Goal: Task Accomplishment & Management: Use online tool/utility

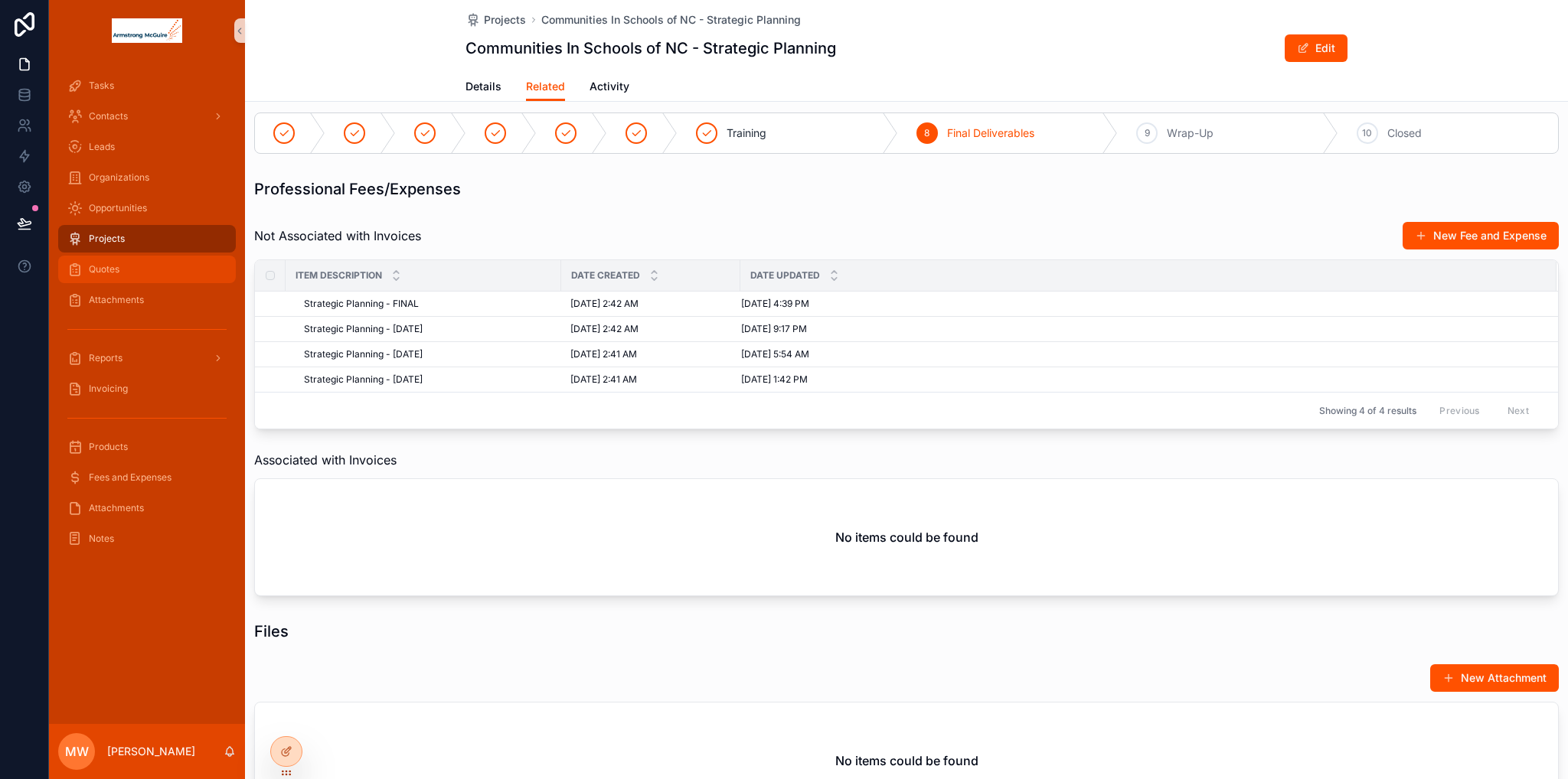
scroll to position [230, 0]
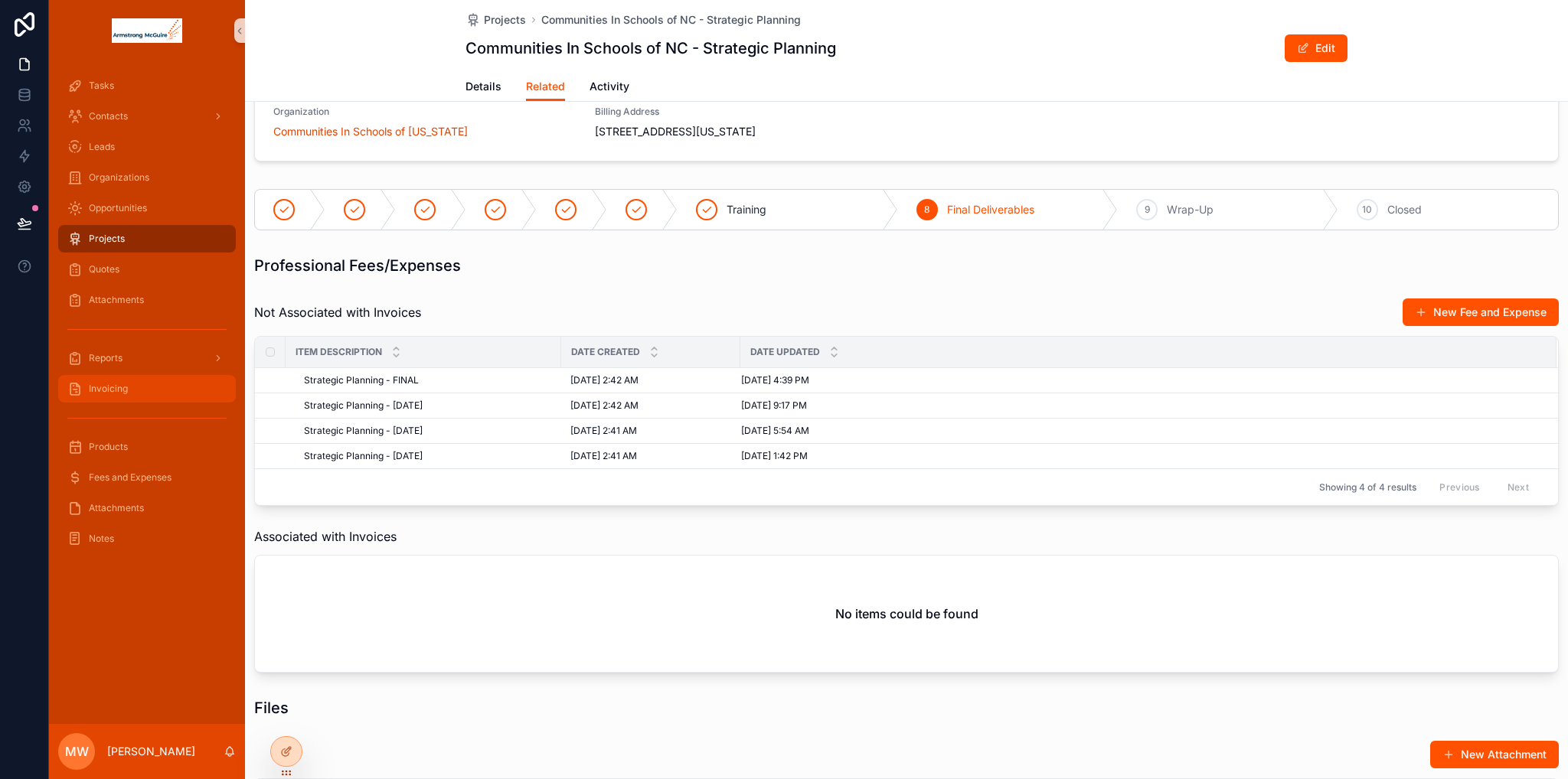
click at [138, 391] on div "Invoicing" at bounding box center [147, 388] width 159 height 25
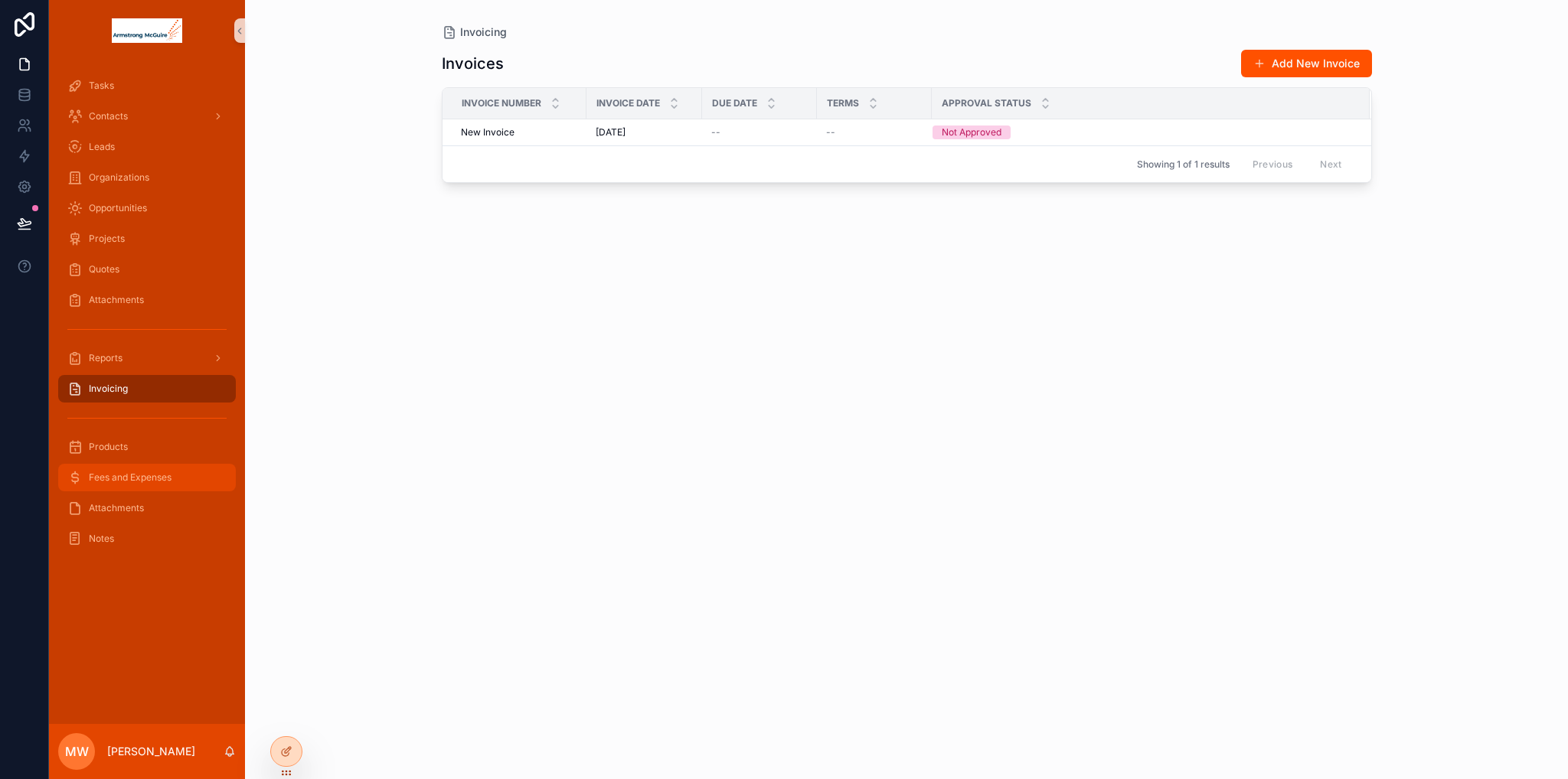
click at [144, 469] on div "Fees and Expenses" at bounding box center [147, 477] width 159 height 25
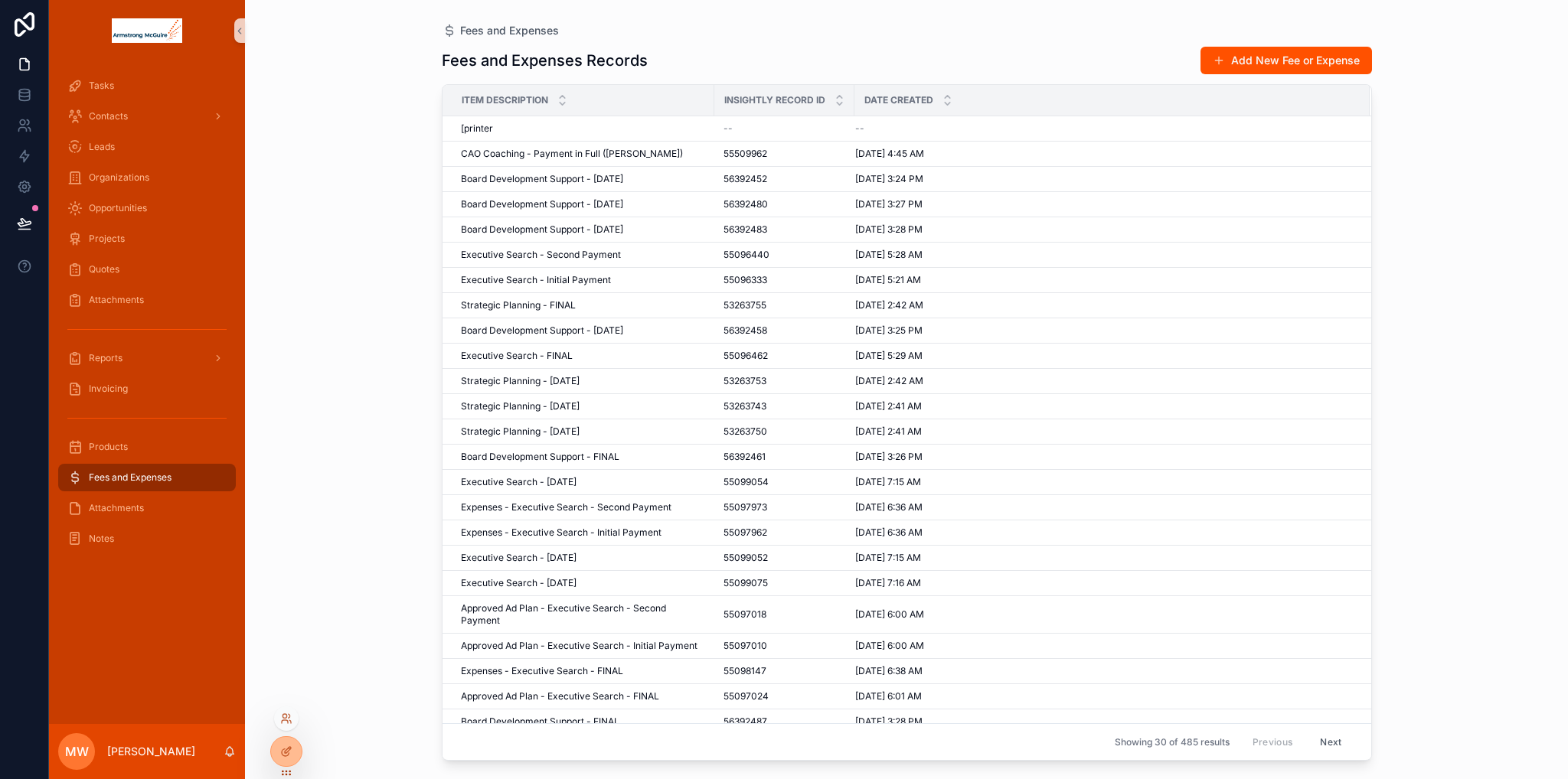
click at [285, 736] on div at bounding box center [286, 722] width 25 height 30
click at [288, 754] on icon at bounding box center [285, 752] width 7 height 7
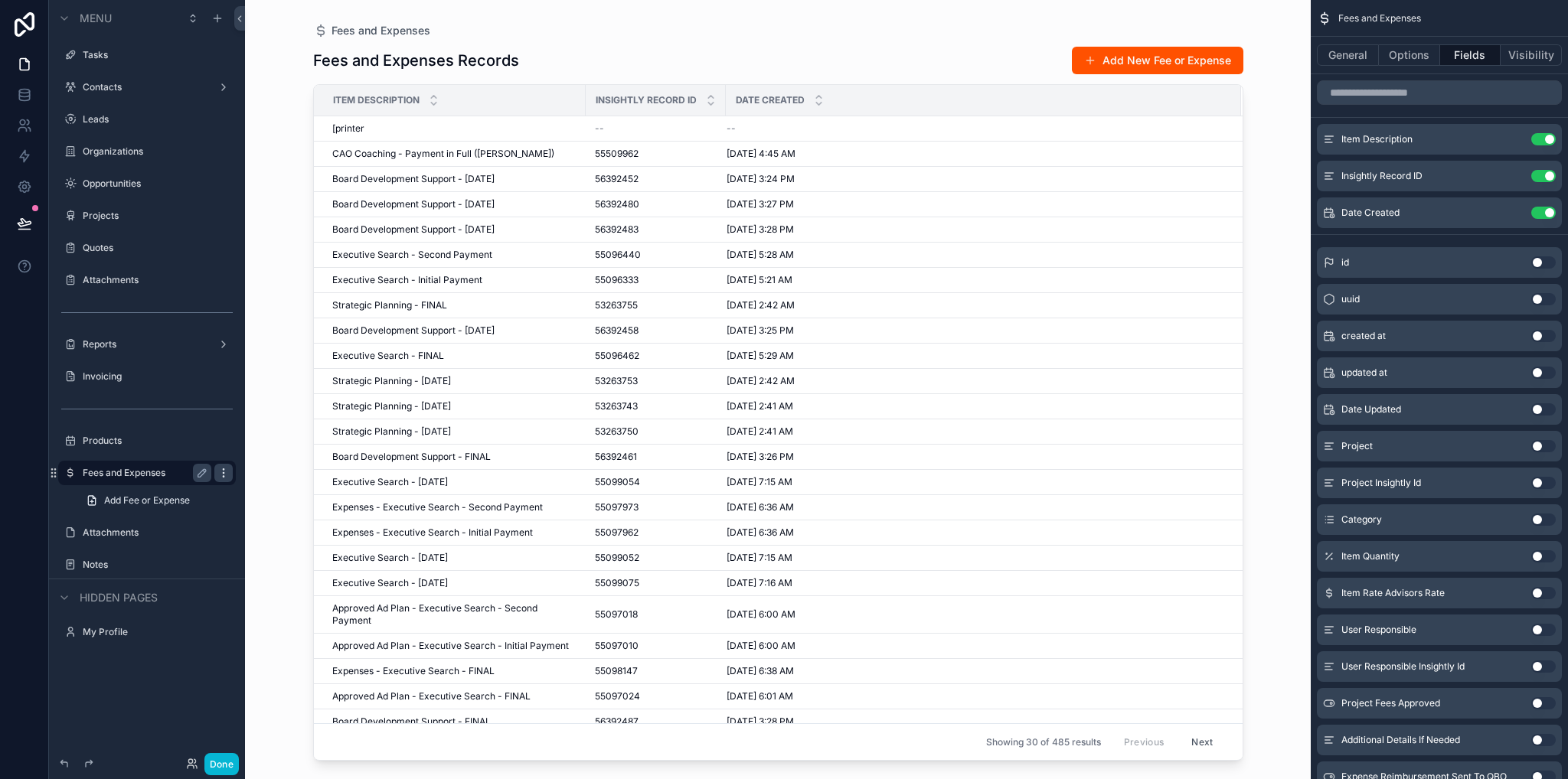
click at [224, 472] on icon "scrollable content" at bounding box center [223, 473] width 12 height 12
click at [297, 475] on span "Clone as nested view" at bounding box center [326, 473] width 107 height 15
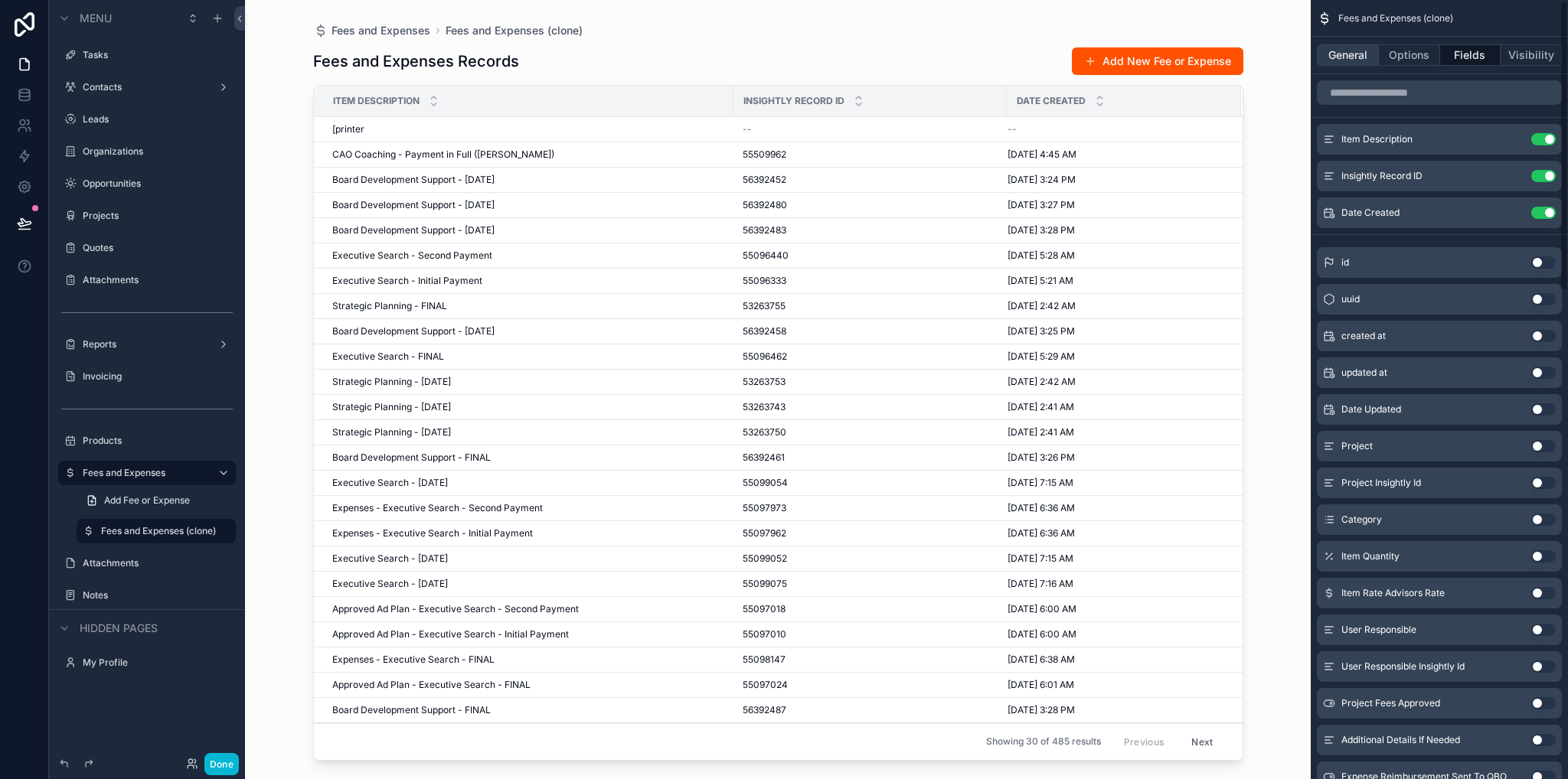
click at [1350, 50] on button "General" at bounding box center [1348, 55] width 62 height 21
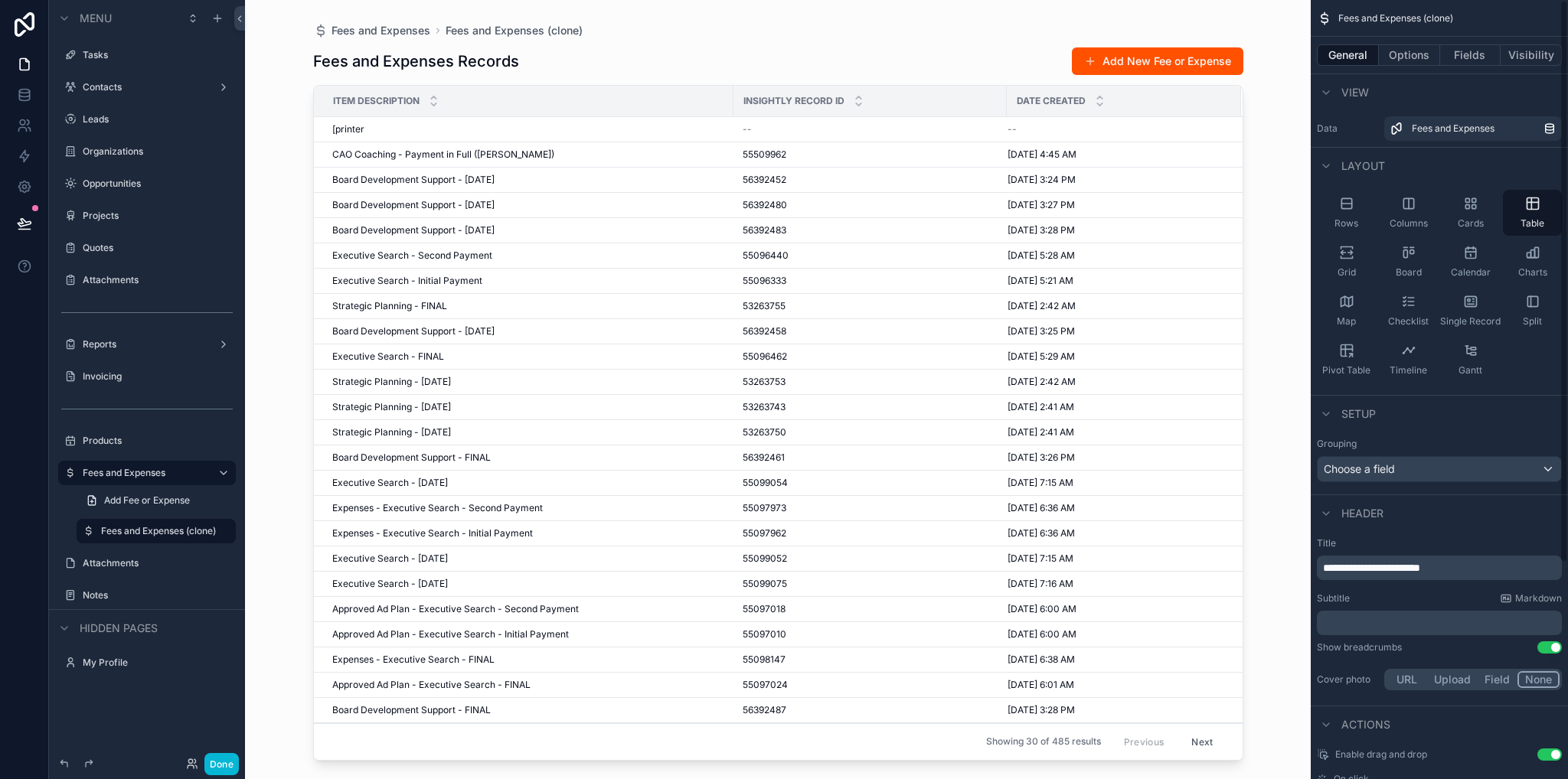
click at [1479, 565] on p "**********" at bounding box center [1441, 567] width 236 height 15
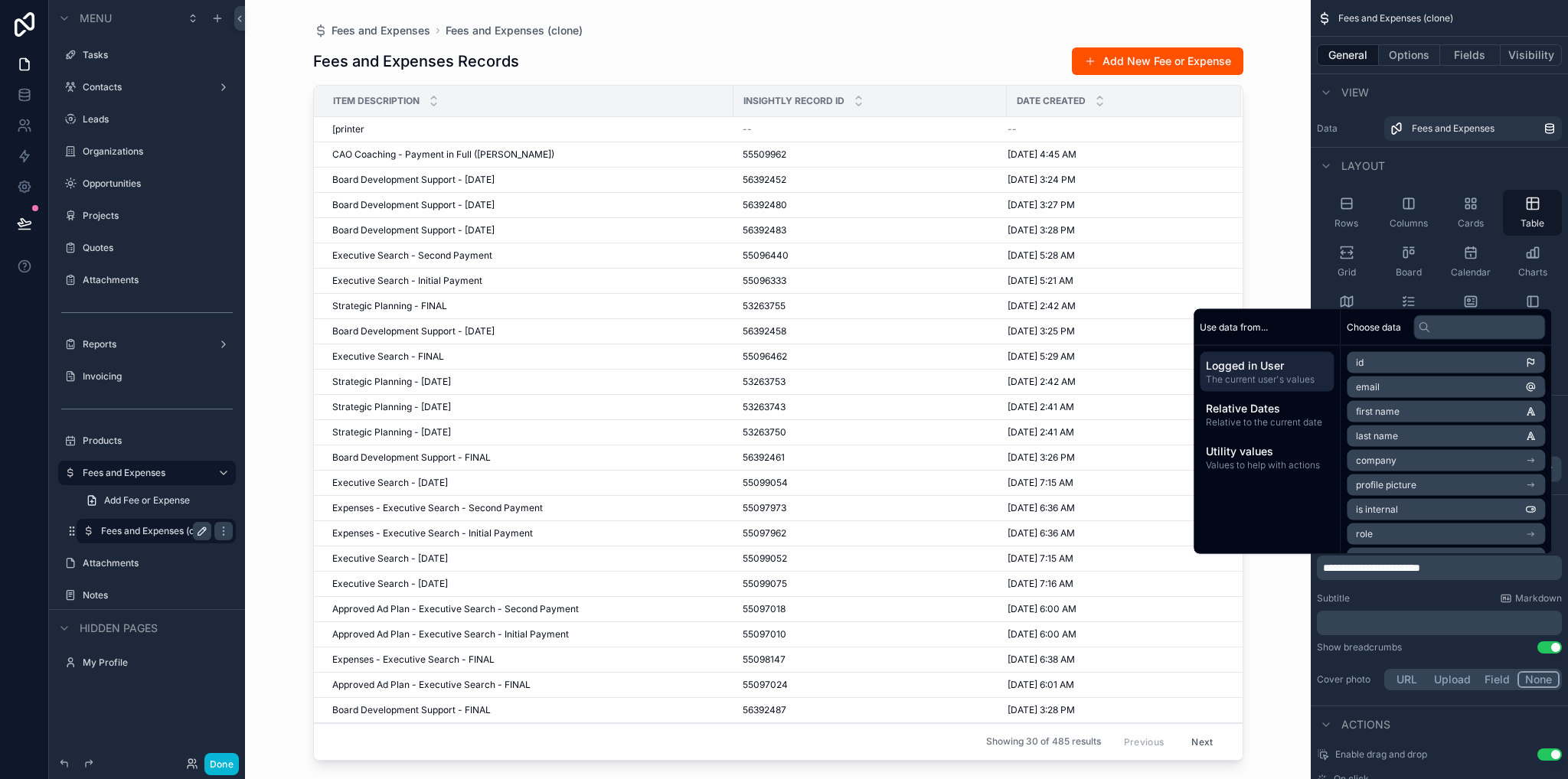
click at [205, 532] on icon "scrollable content" at bounding box center [201, 531] width 12 height 12
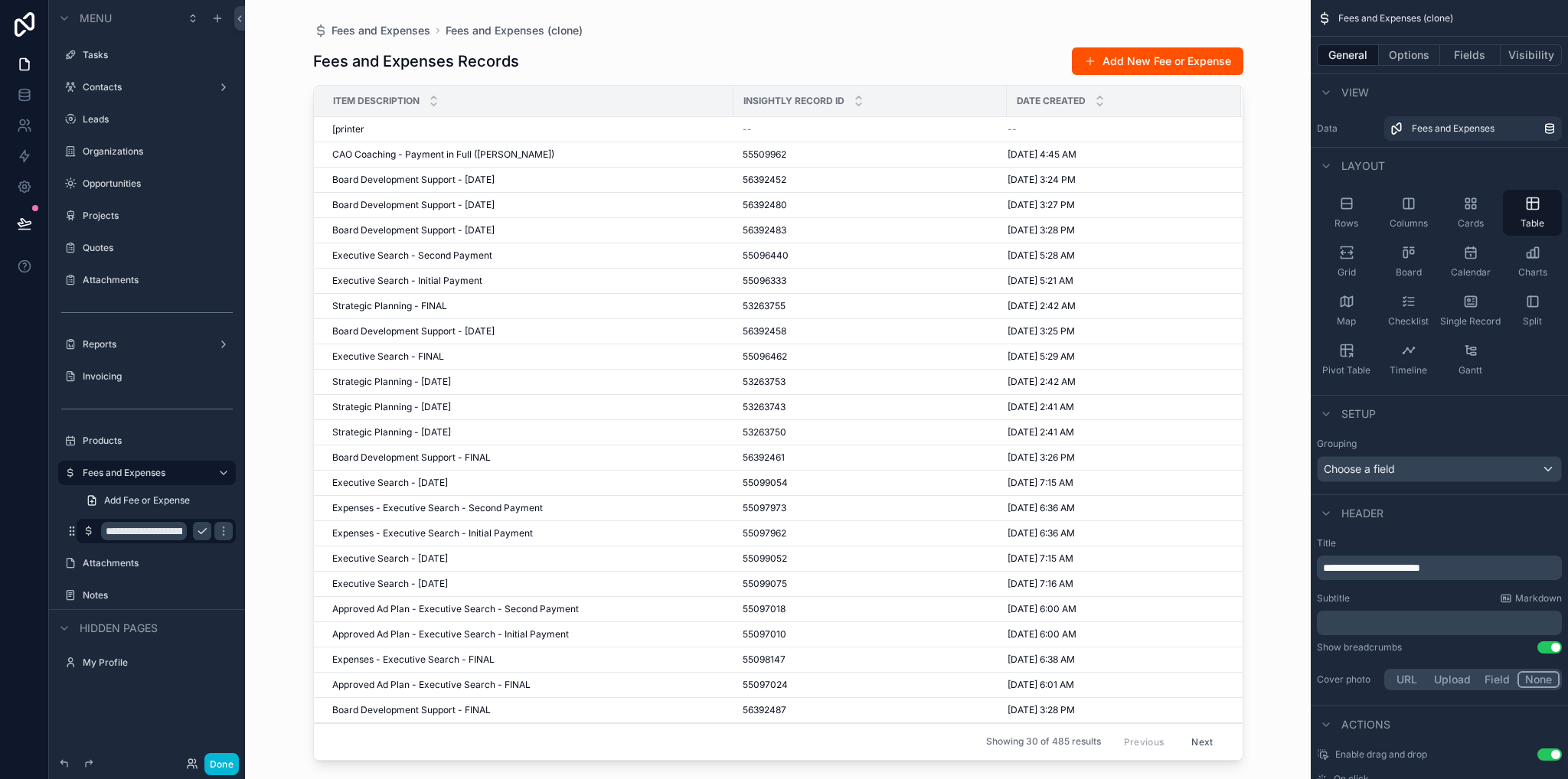
click at [170, 533] on input "**********" at bounding box center [144, 531] width 86 height 18
type input "**********"
click at [199, 530] on icon "scrollable content" at bounding box center [201, 531] width 12 height 12
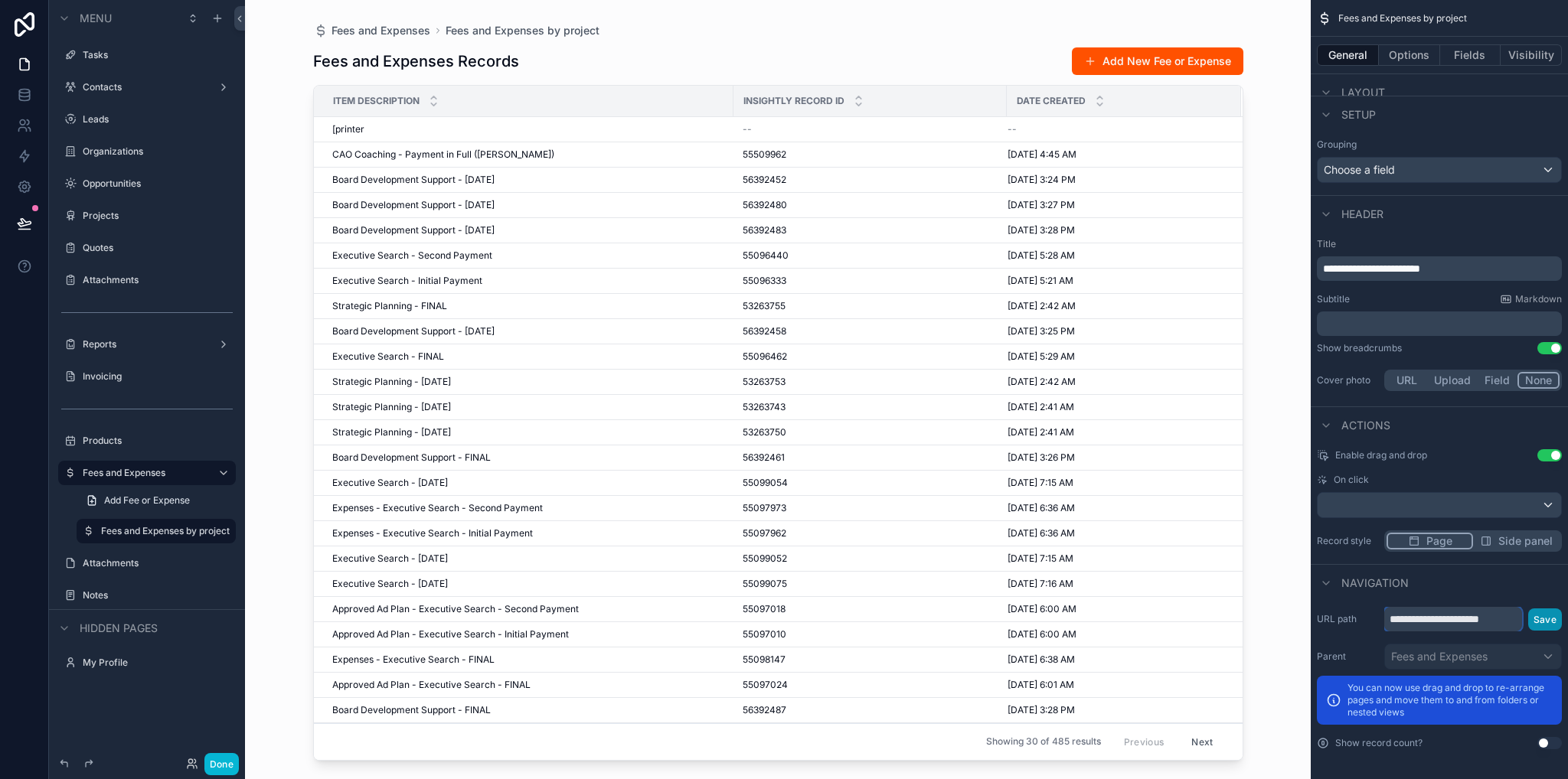
scroll to position [0, 3]
drag, startPoint x: 1492, startPoint y: 621, endPoint x: 1558, endPoint y: 619, distance: 66.0
click at [1558, 619] on div "**********" at bounding box center [1472, 619] width 177 height 25
type input "**********"
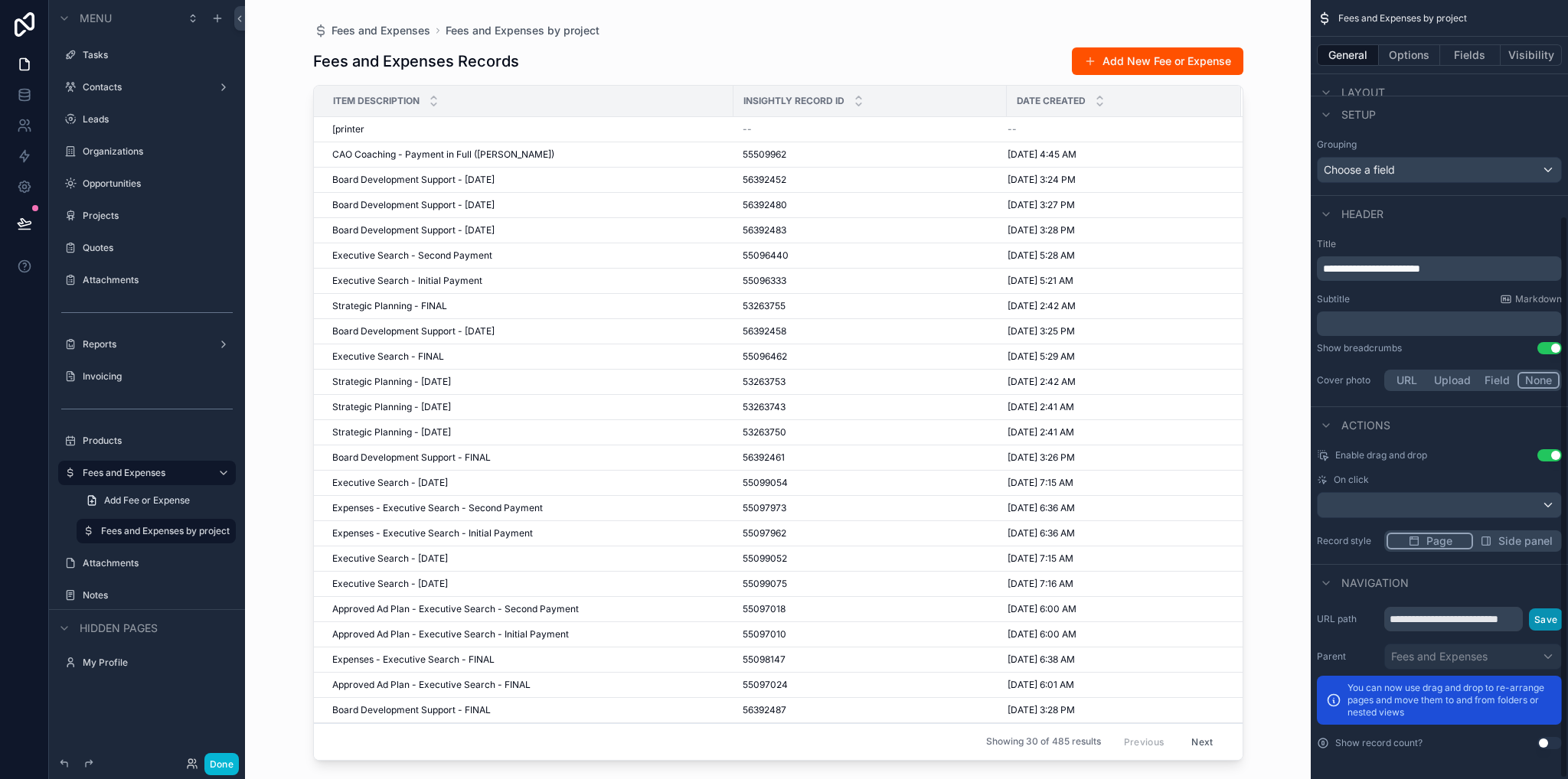
click at [1540, 619] on button "Save" at bounding box center [1546, 620] width 33 height 22
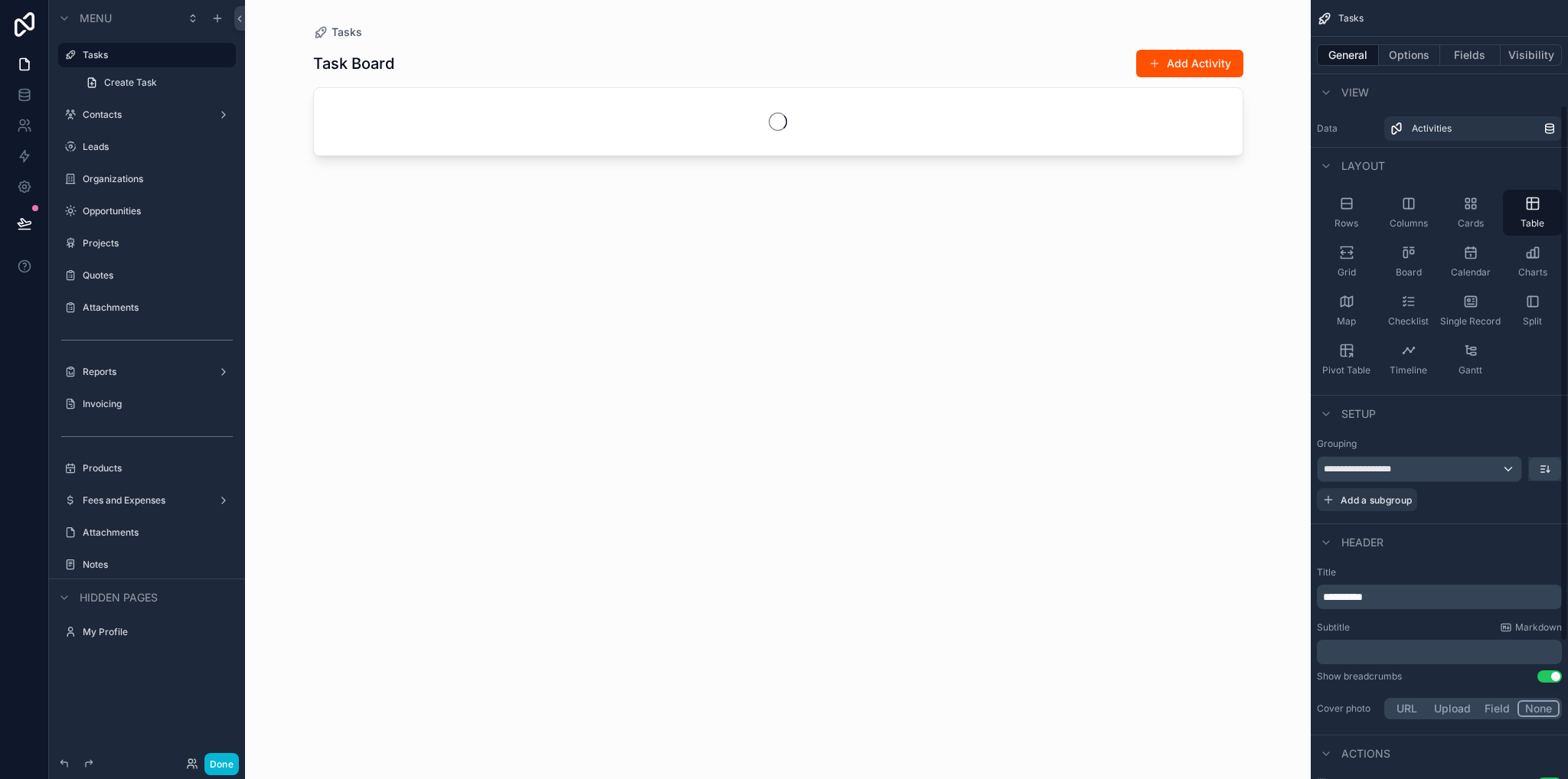
scroll to position [352, 0]
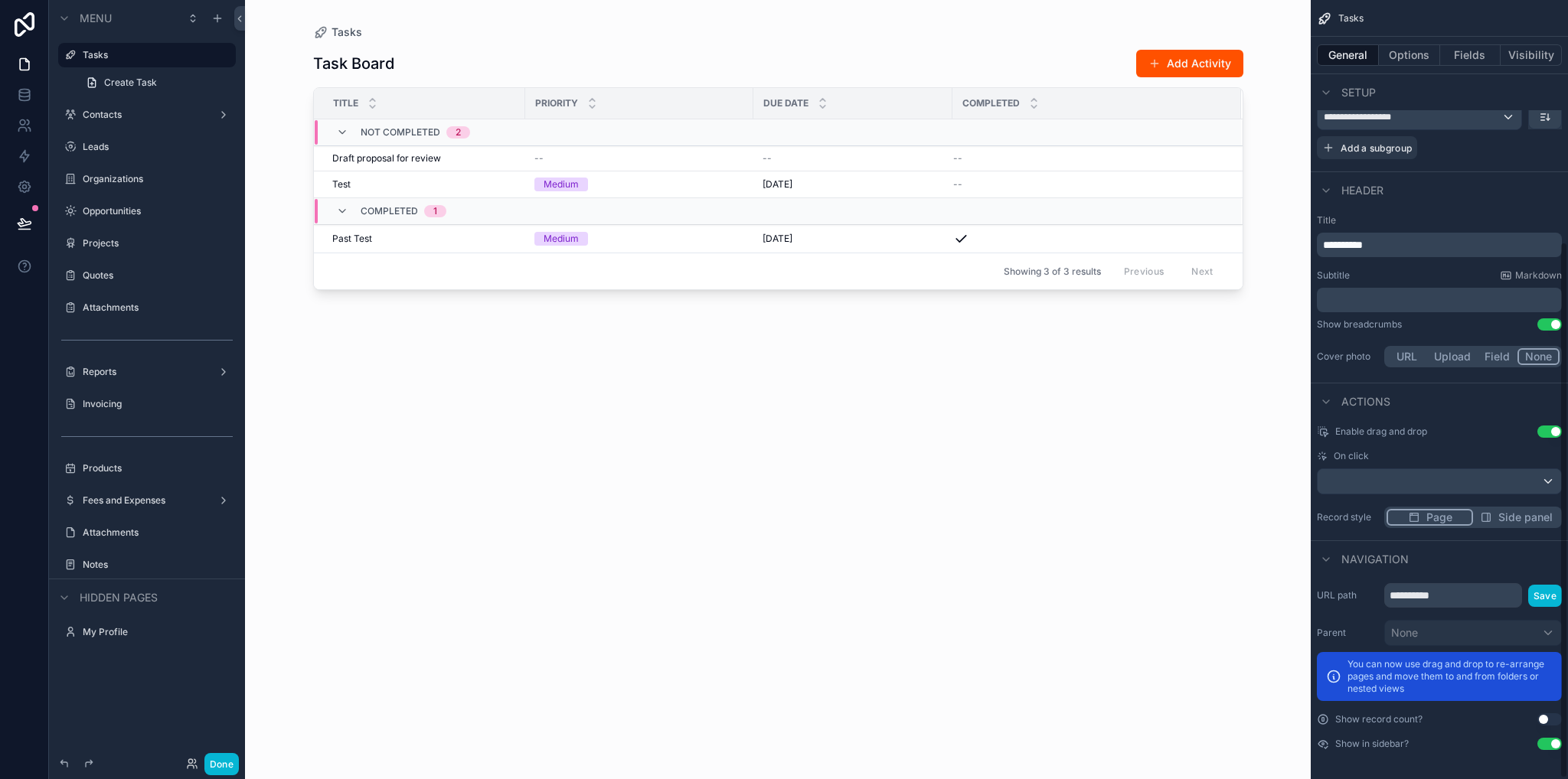
click at [1442, 684] on p "You can now use drag and drop to re-arrange pages and move them to and from fol…" at bounding box center [1450, 676] width 205 height 37
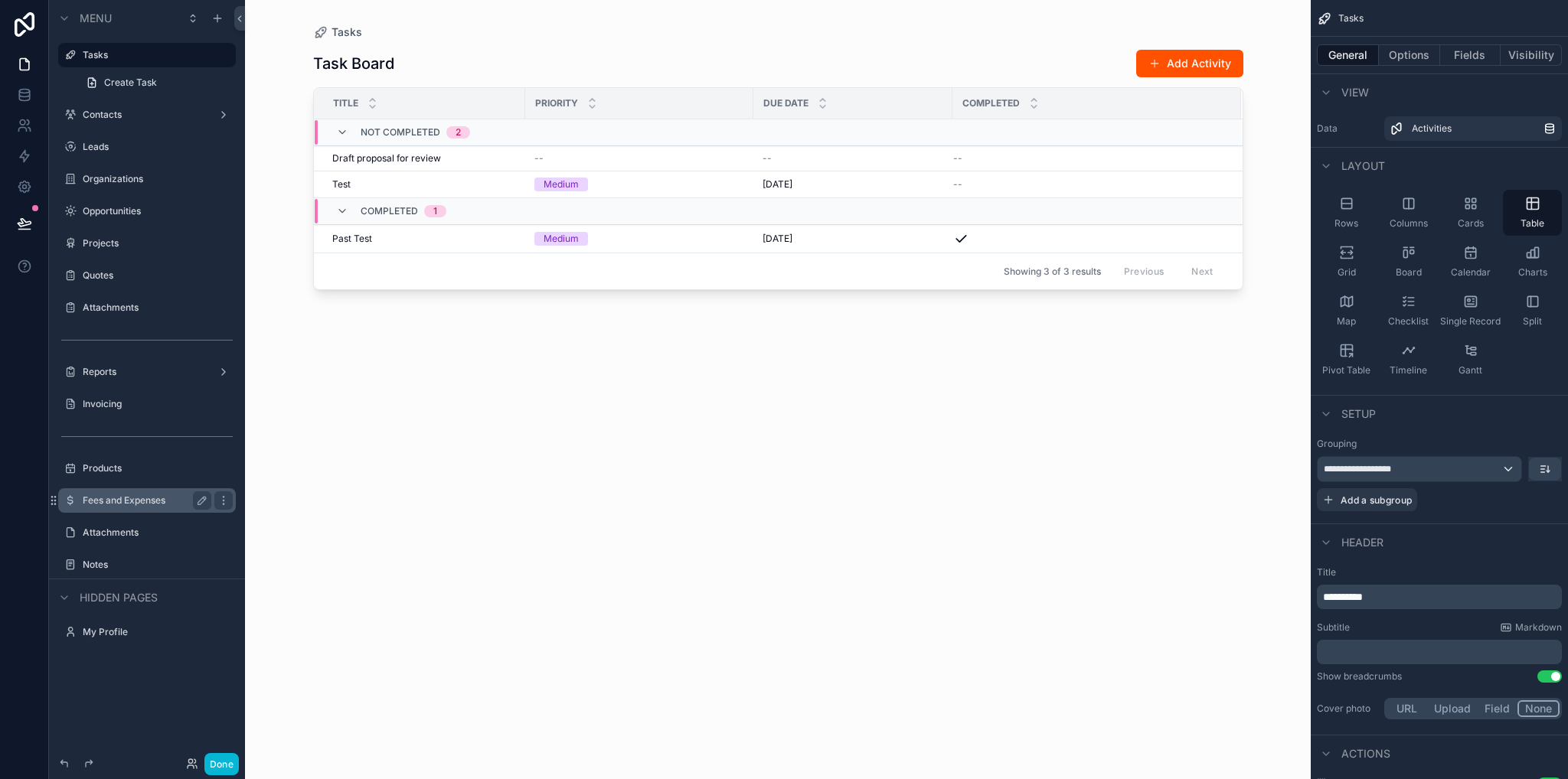
click at [129, 500] on label "Fees and Expenses" at bounding box center [144, 500] width 123 height 12
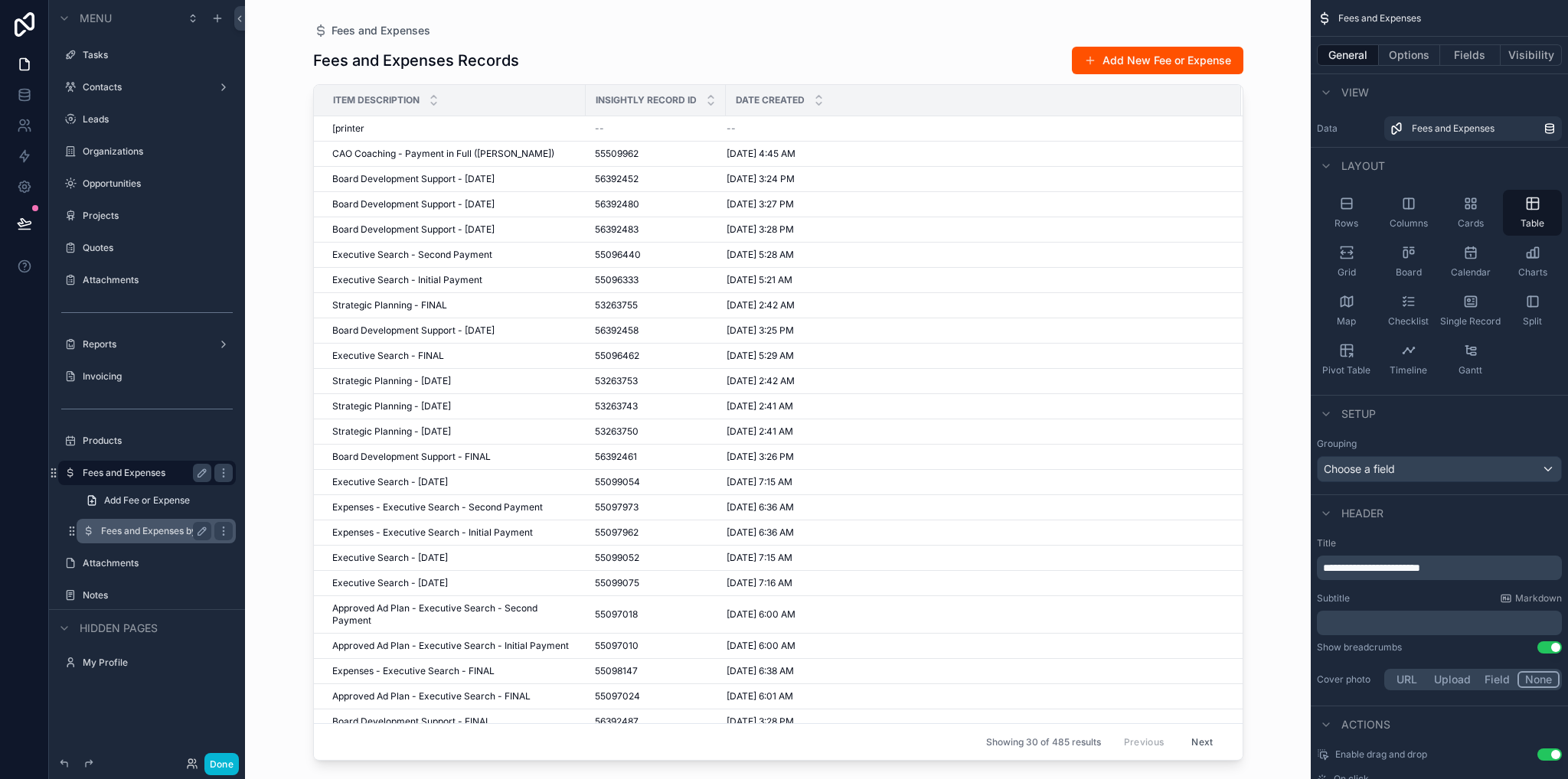
click at [166, 529] on label "Fees and Expenses by project" at bounding box center [156, 531] width 110 height 12
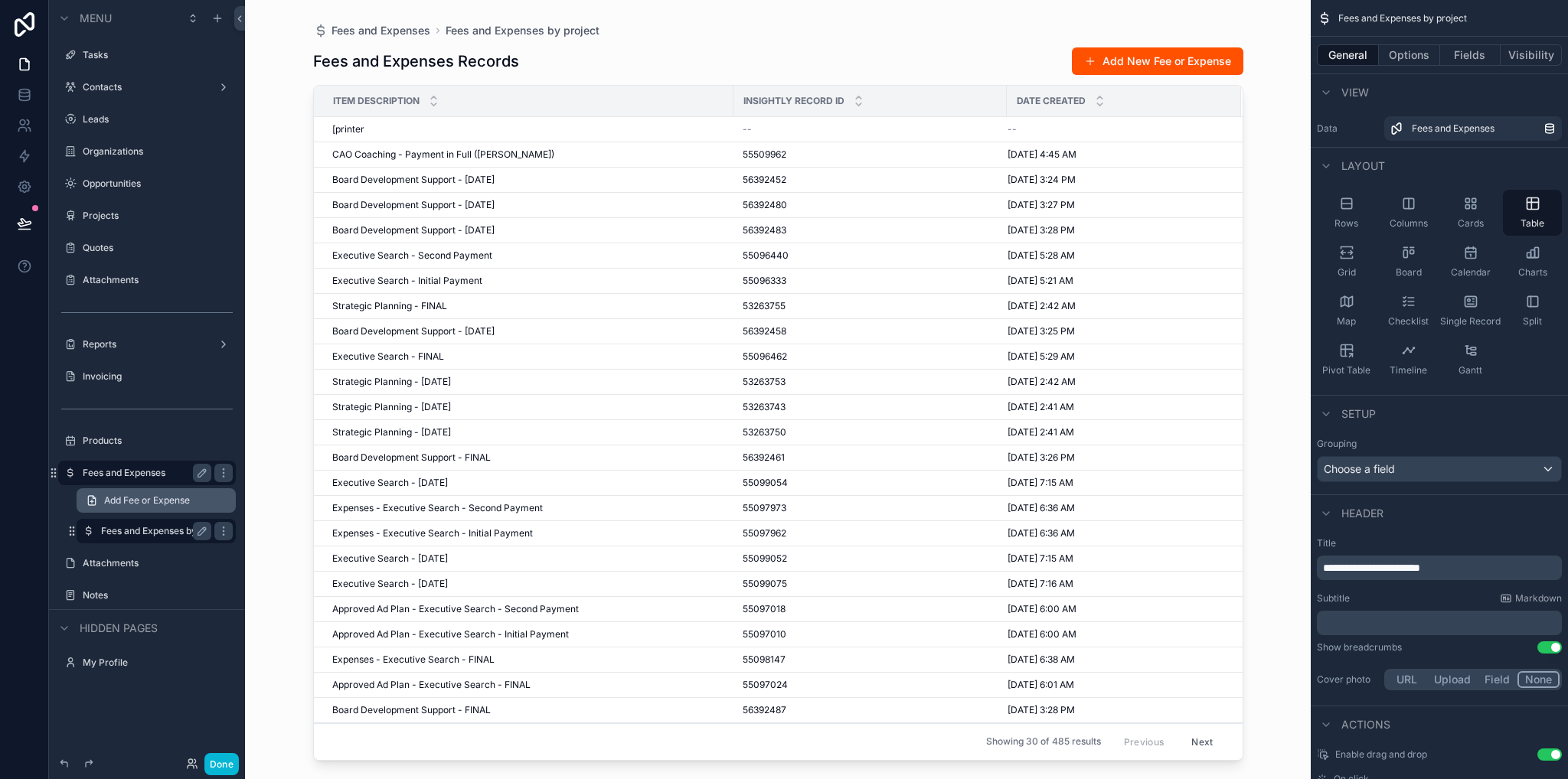
click at [147, 477] on label "Fees and Expenses" at bounding box center [144, 473] width 123 height 12
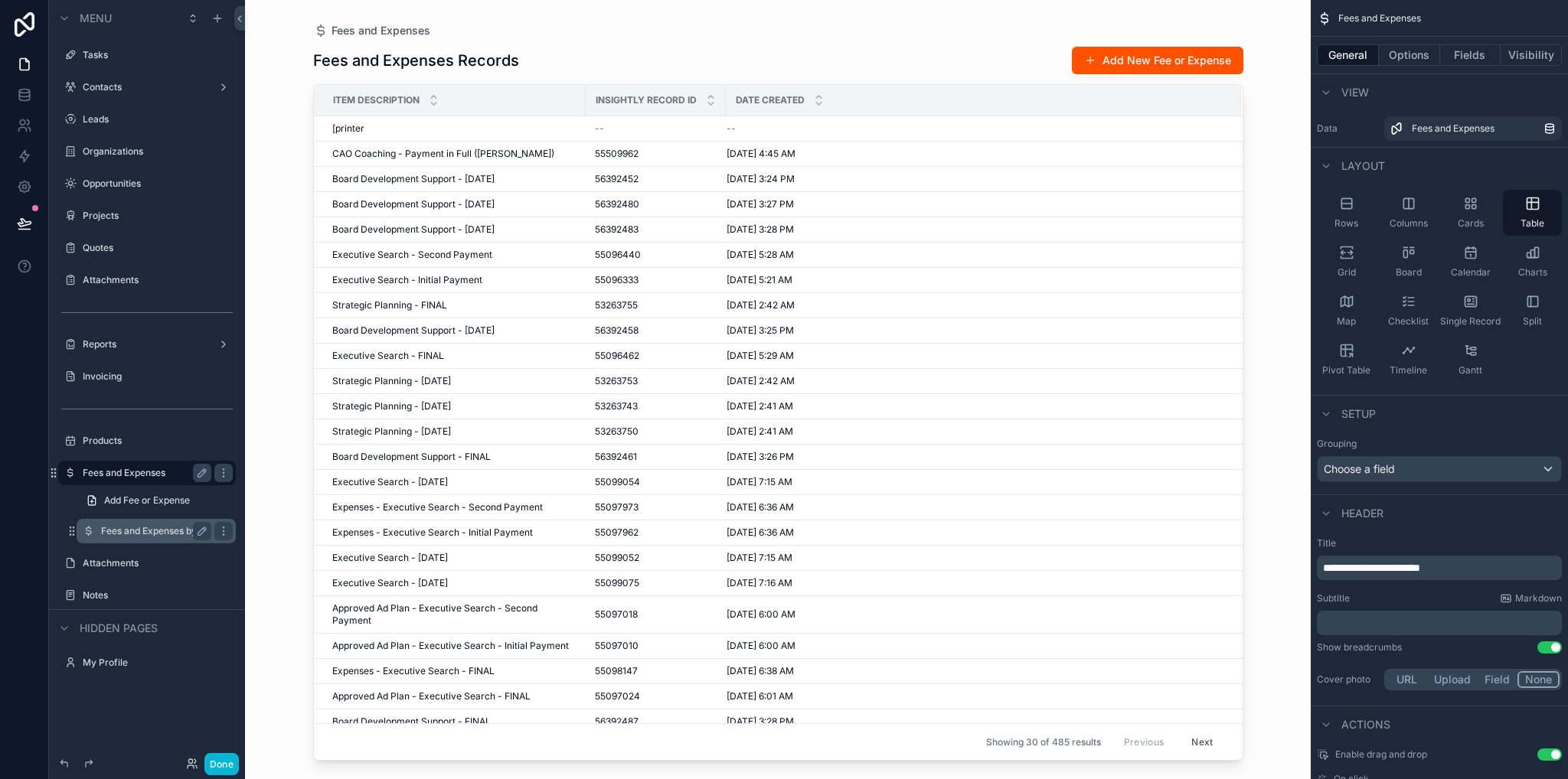
click at [168, 530] on label "Fees and Expenses by project" at bounding box center [156, 531] width 110 height 12
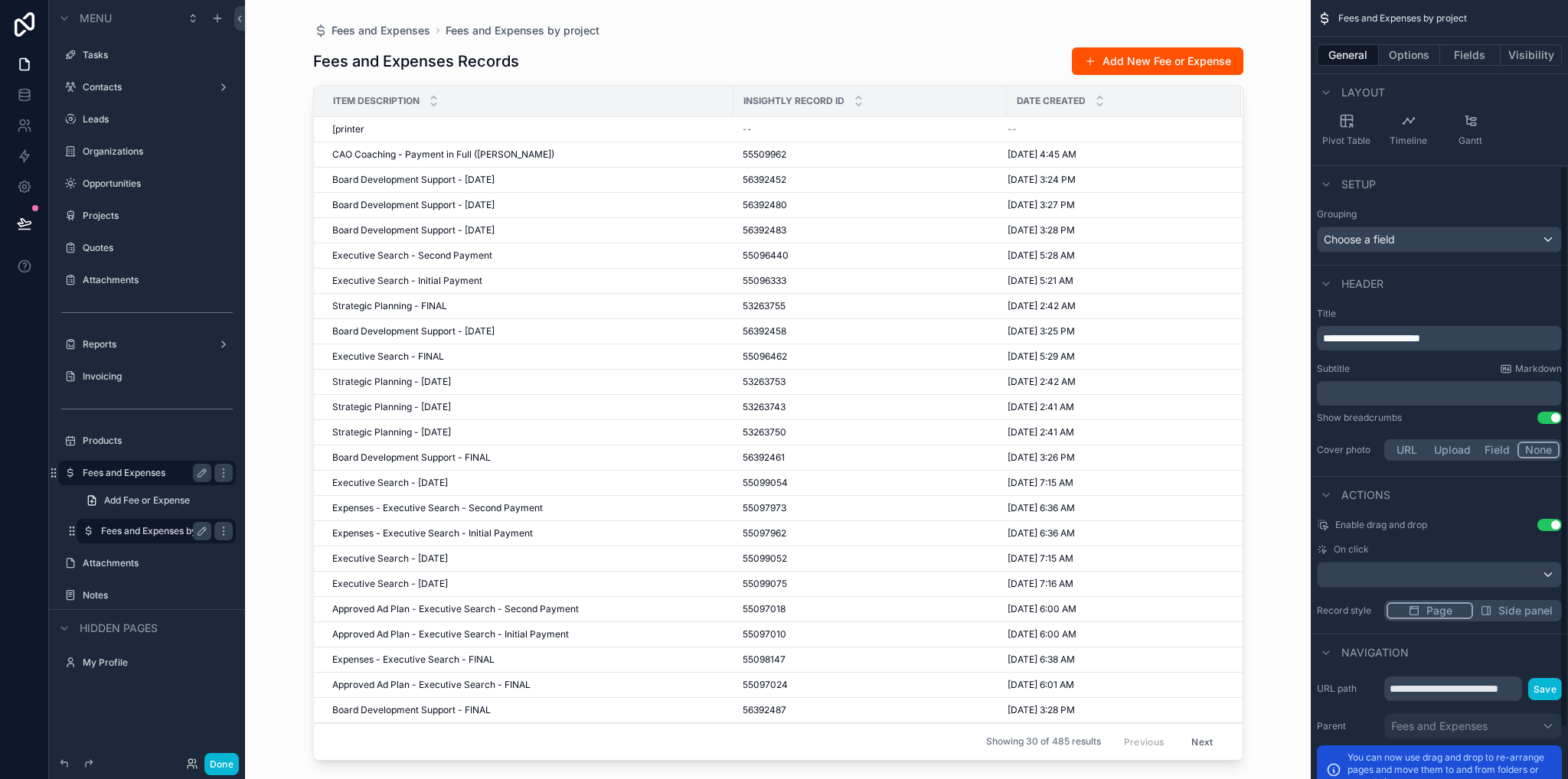
scroll to position [299, 0]
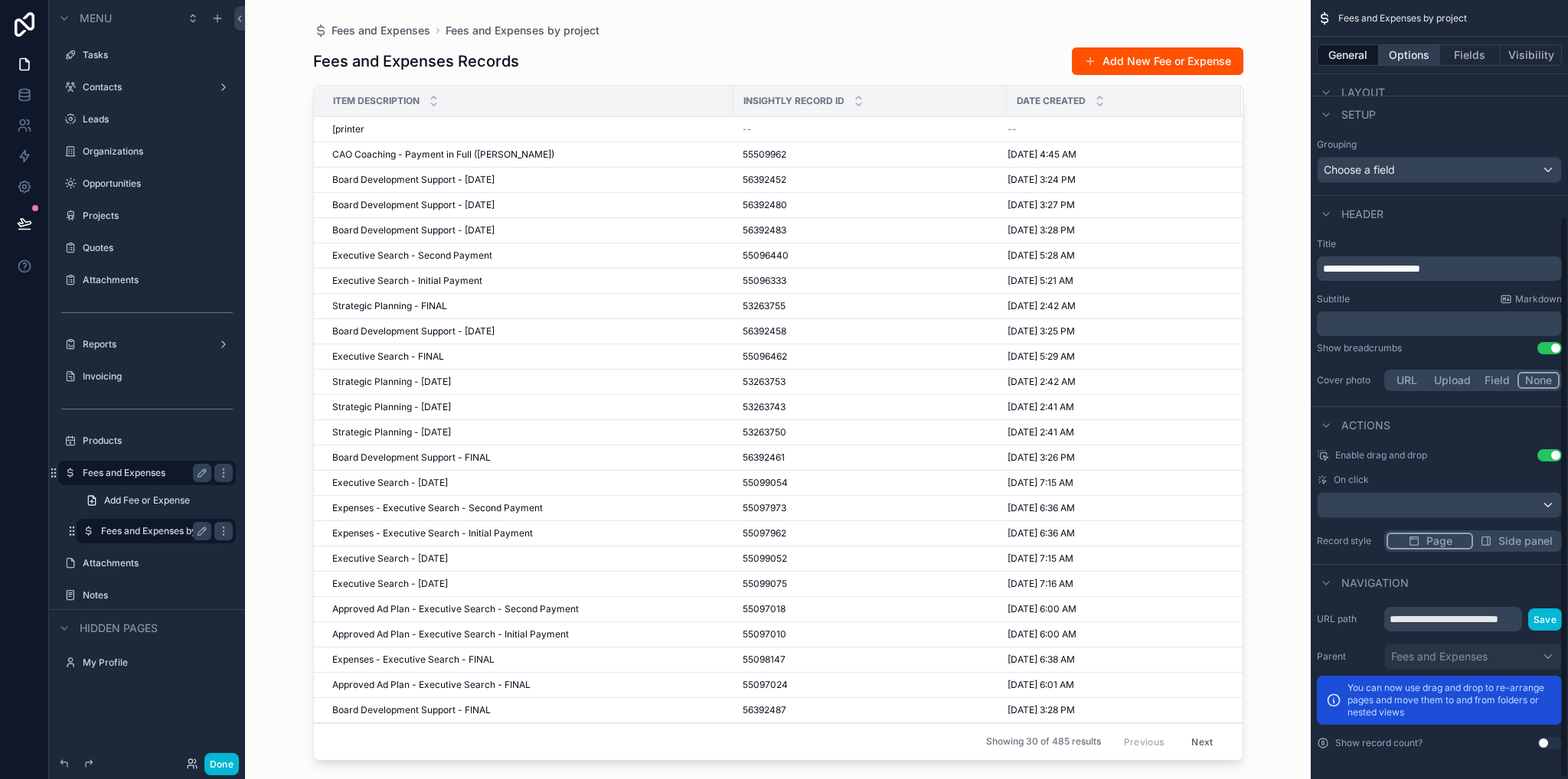
click at [1416, 58] on button "Options" at bounding box center [1409, 55] width 61 height 21
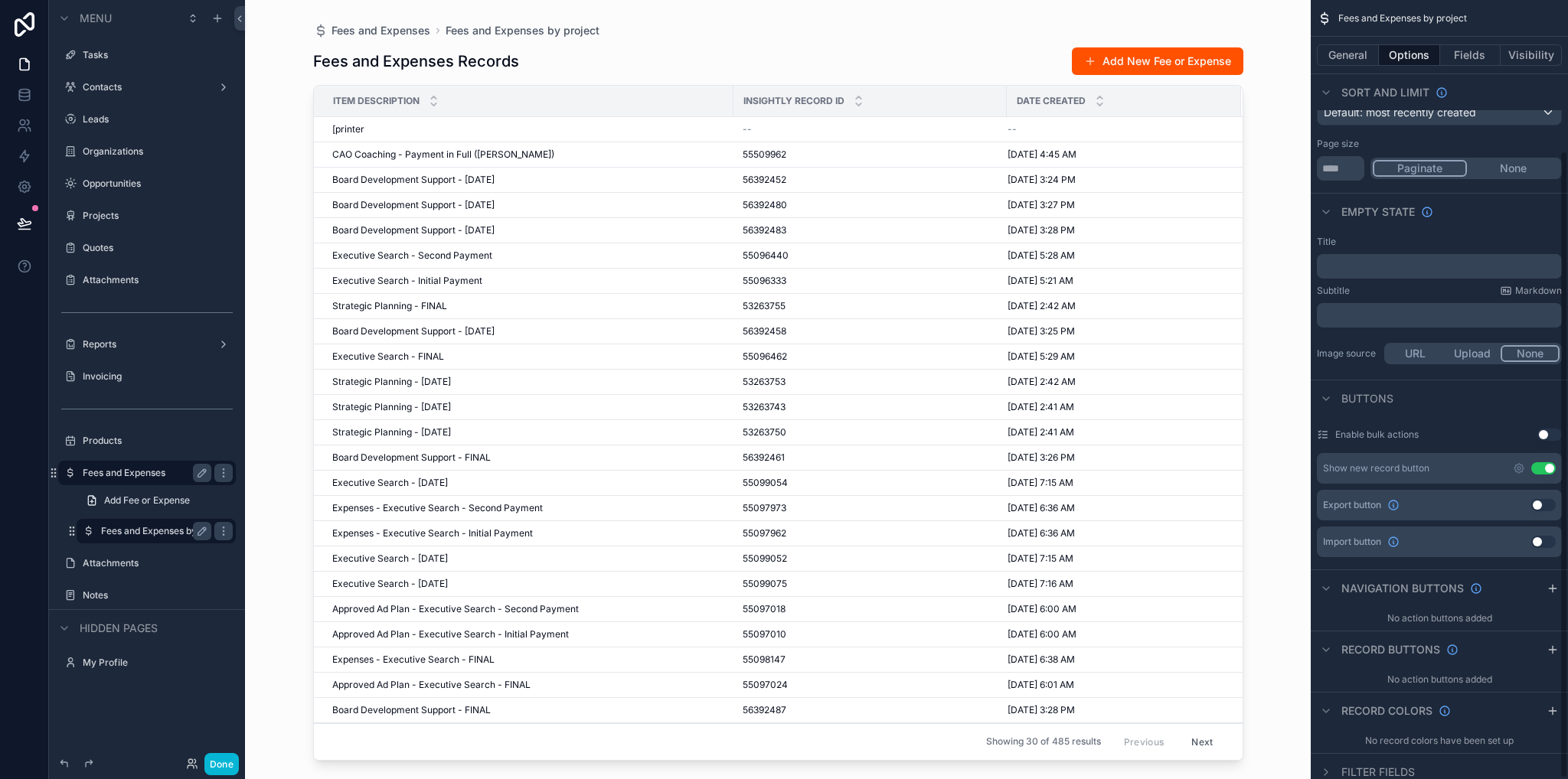
scroll to position [188, 0]
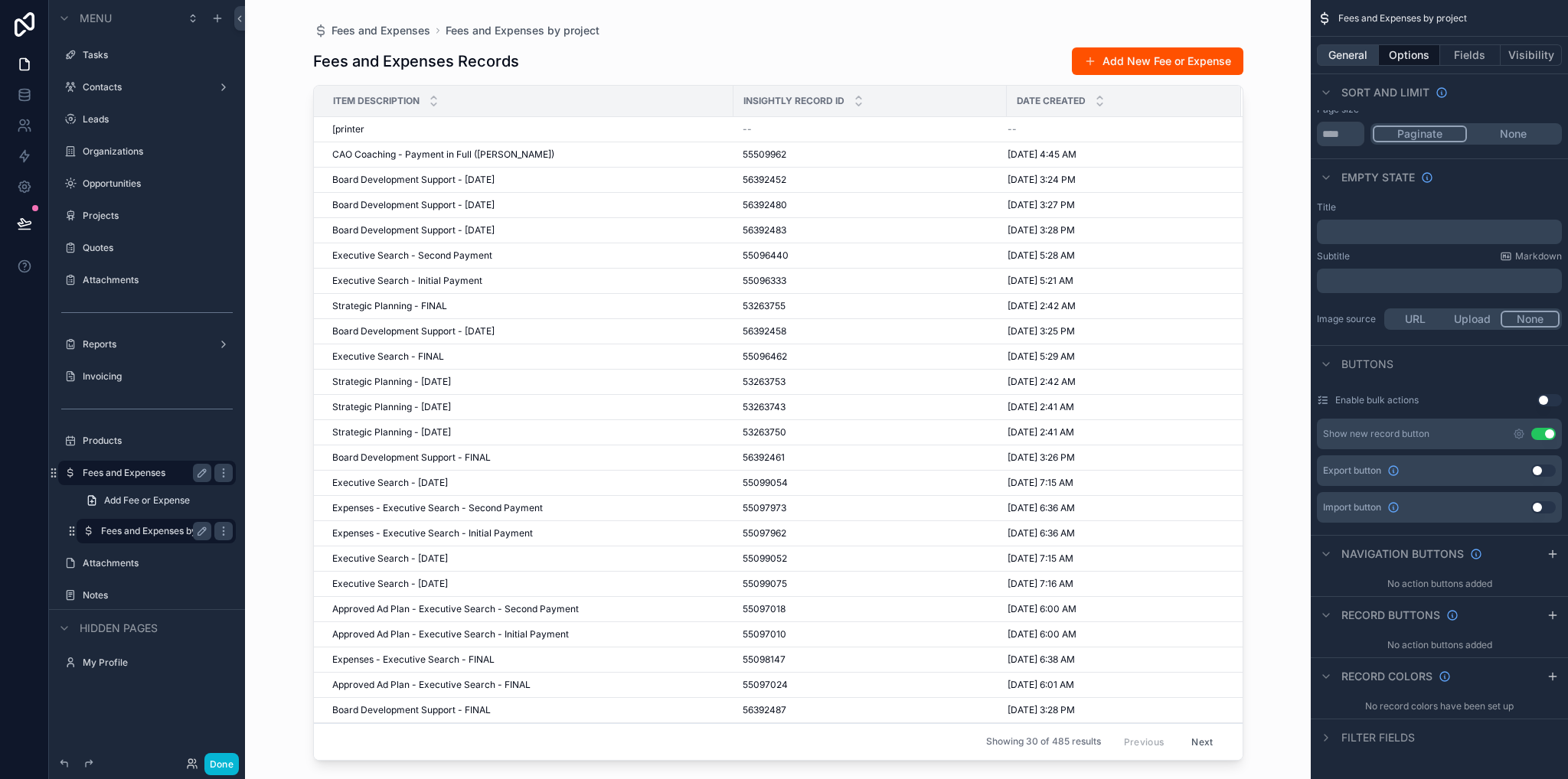
click at [1347, 48] on button "General" at bounding box center [1348, 55] width 62 height 21
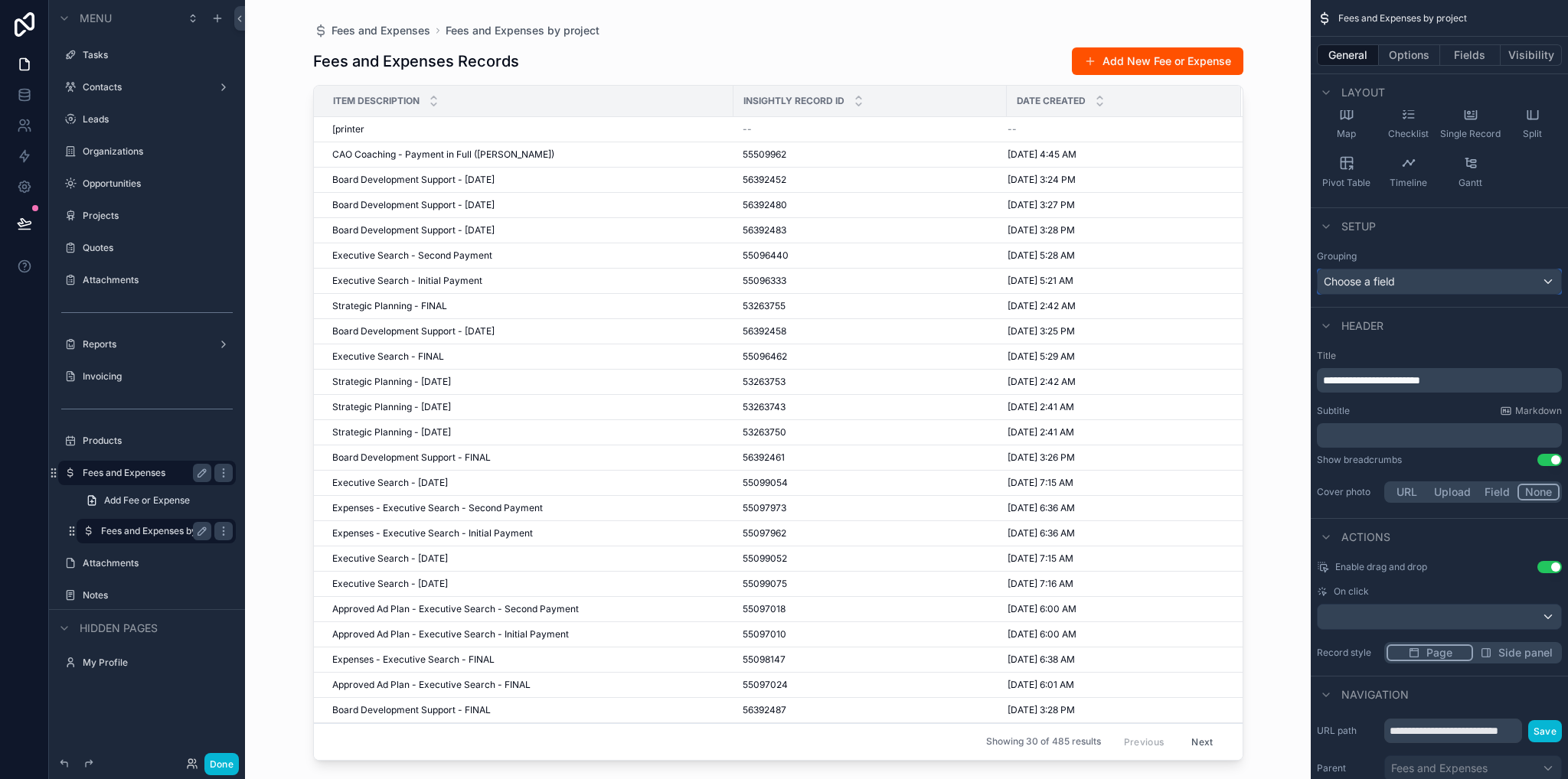
click at [1482, 290] on div "Choose a field" at bounding box center [1439, 282] width 244 height 25
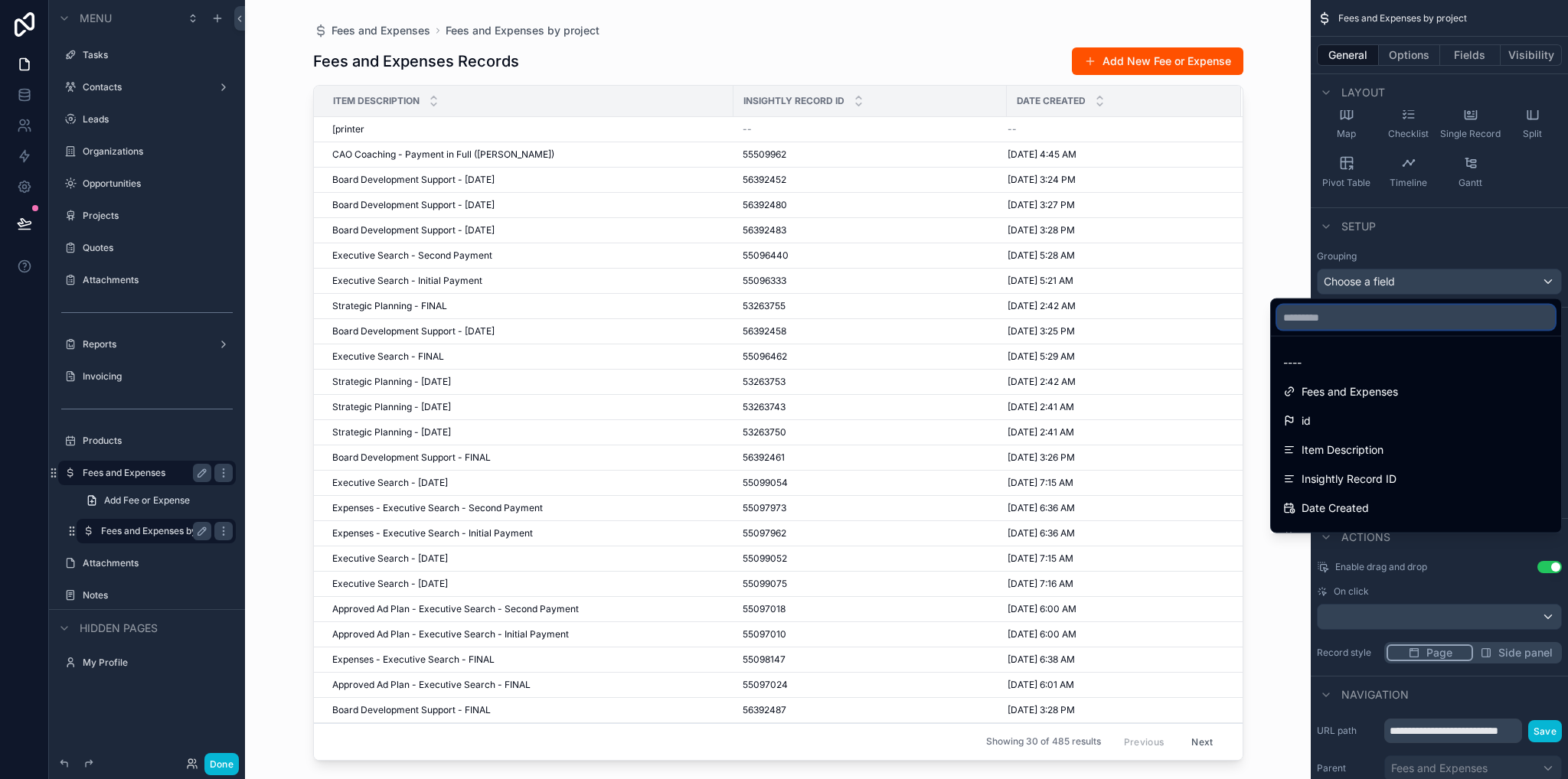
click at [1352, 320] on input "text" at bounding box center [1415, 317] width 278 height 25
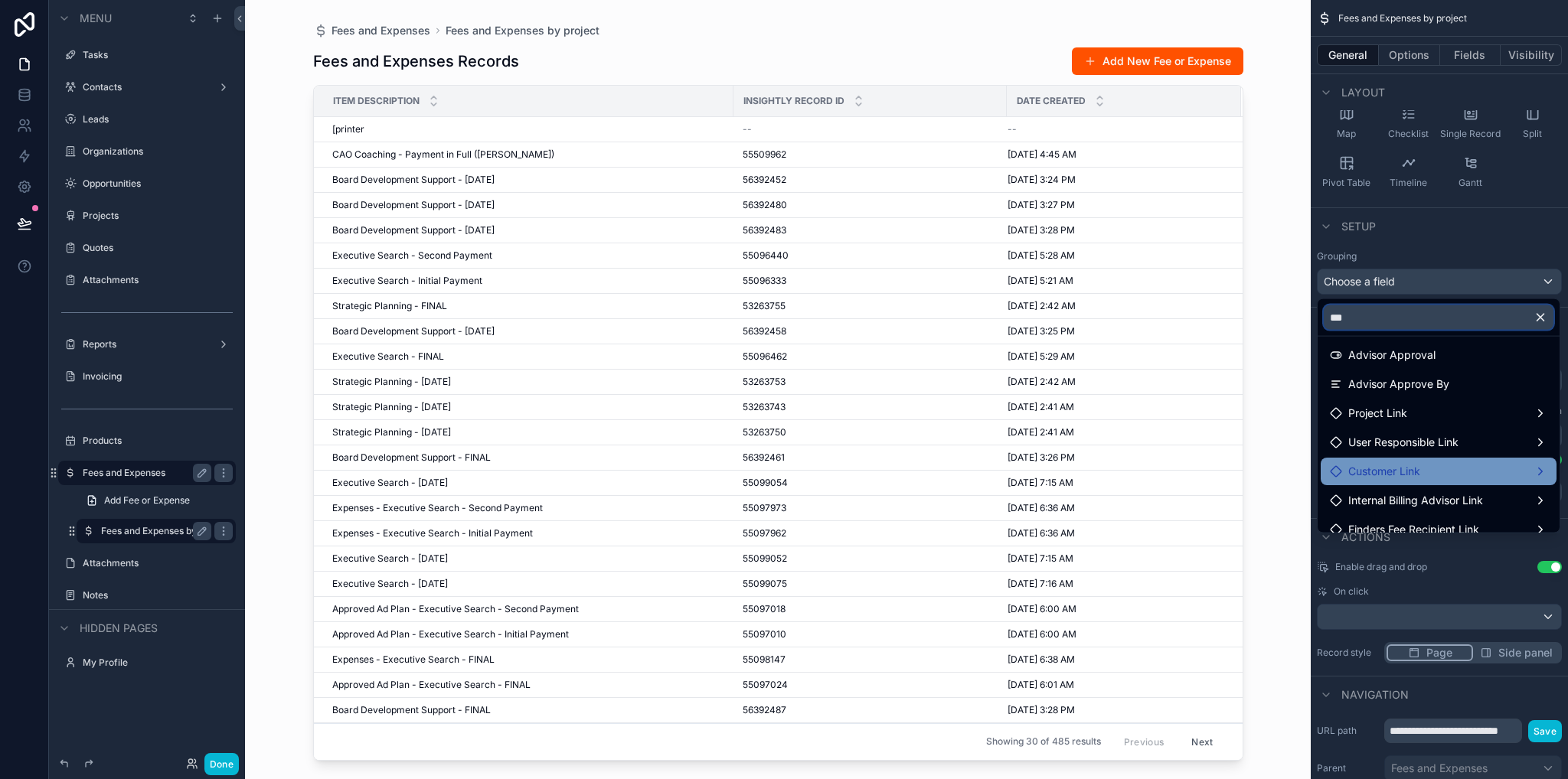
scroll to position [196, 0]
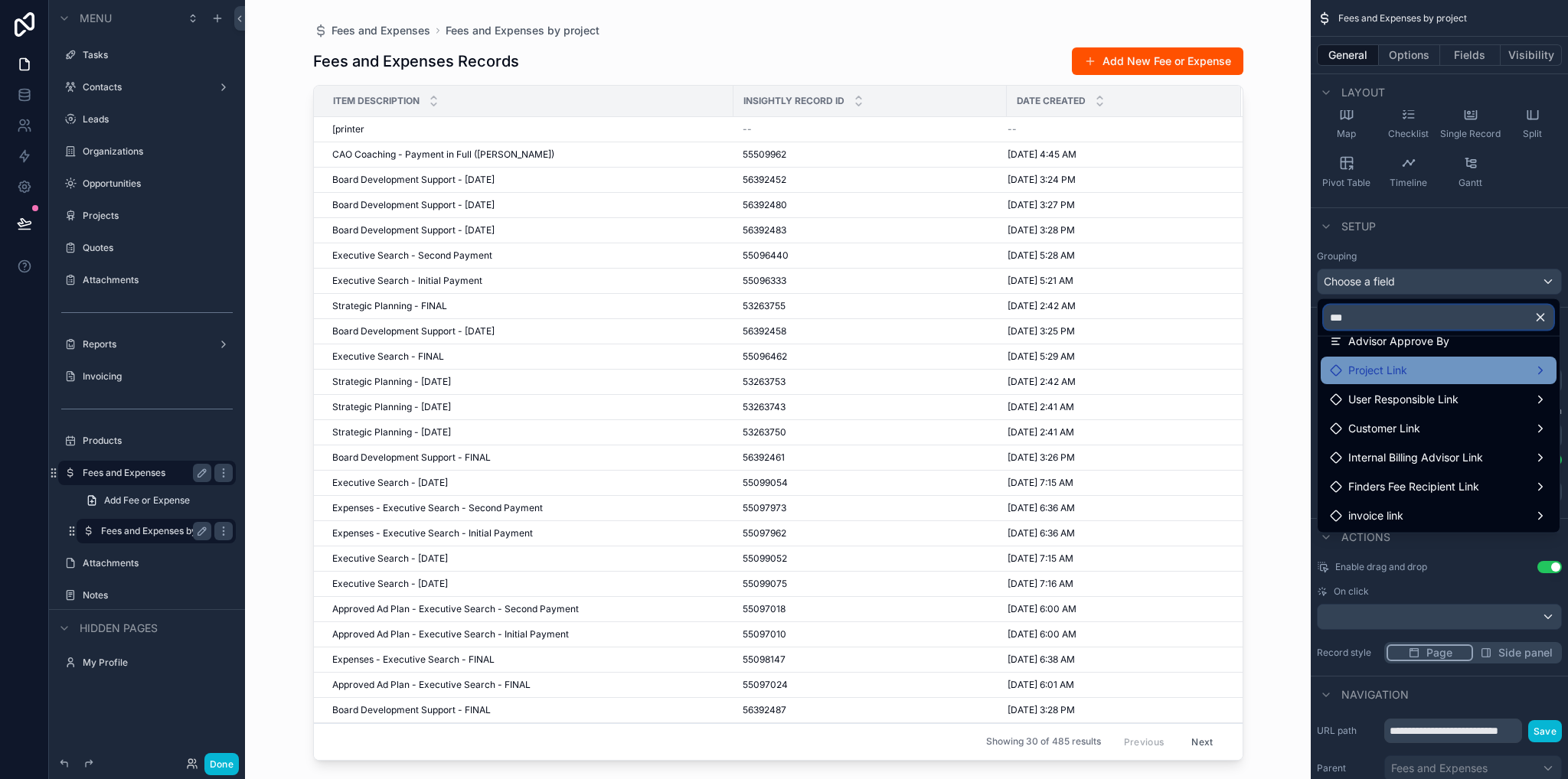
type input "***"
click at [1375, 368] on span "Project Link" at bounding box center [1378, 370] width 59 height 18
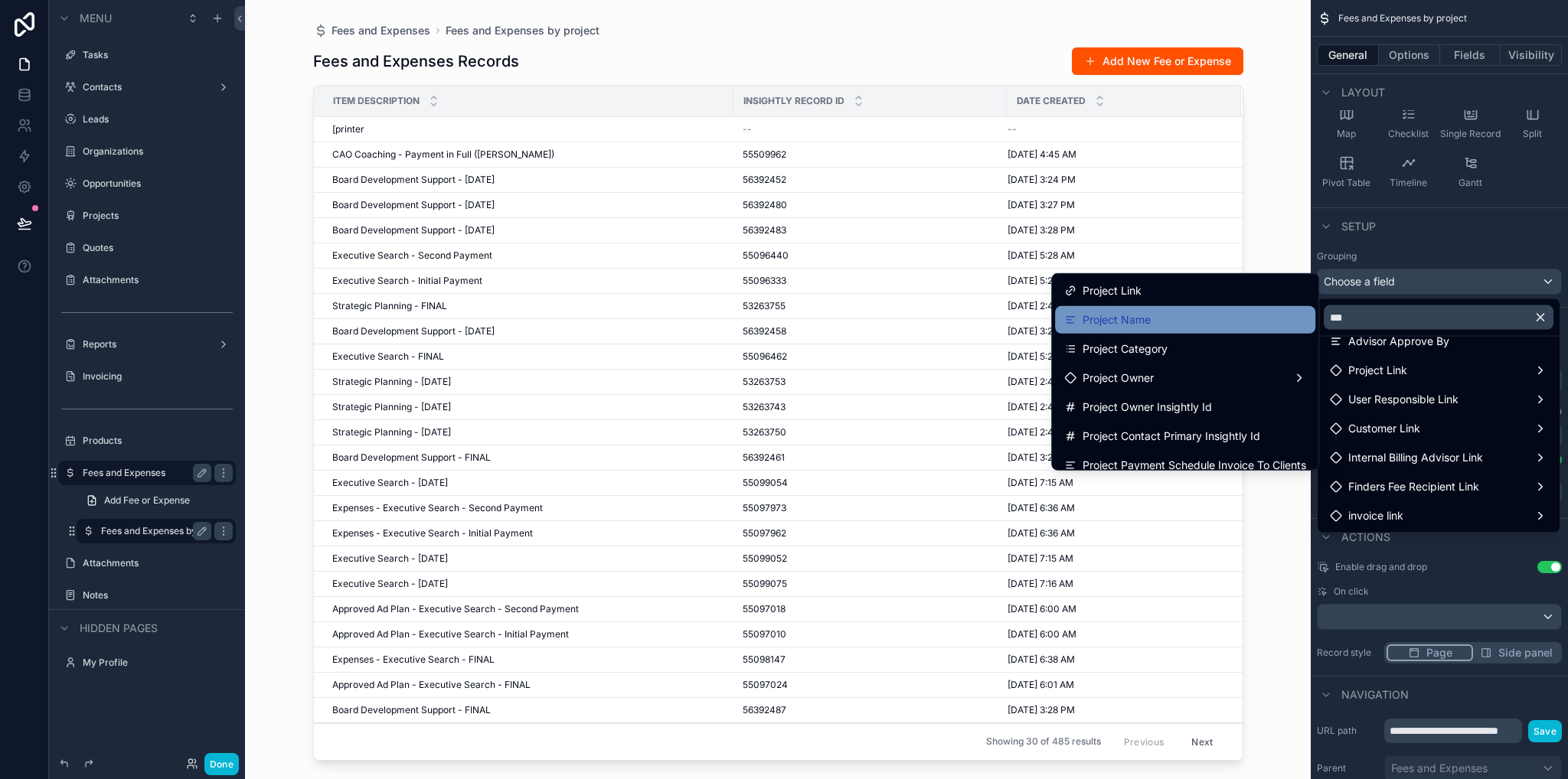
click at [1160, 310] on div "Project Name" at bounding box center [1185, 319] width 242 height 18
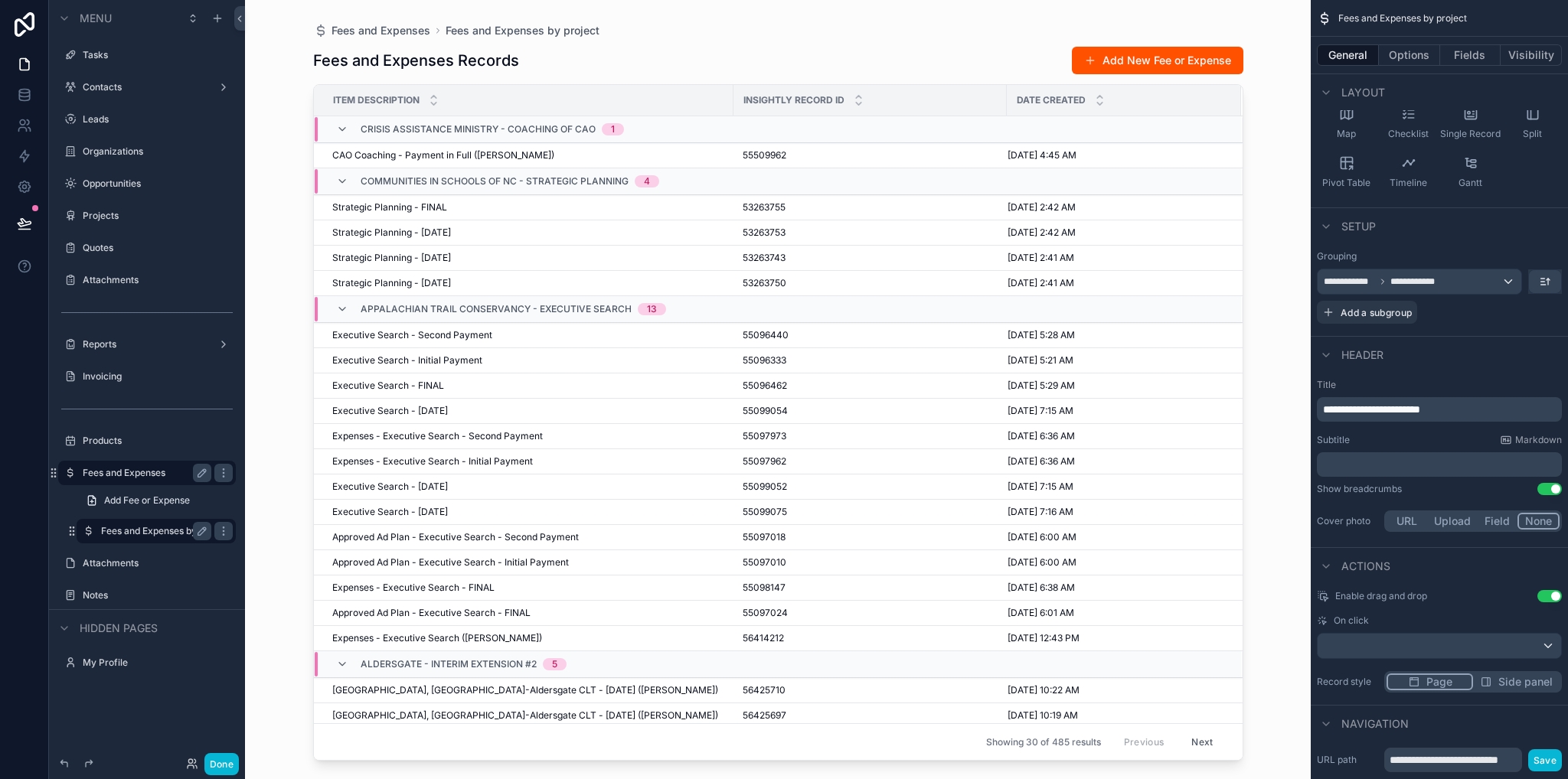
drag, startPoint x: 1236, startPoint y: 362, endPoint x: 1229, endPoint y: 483, distance: 121.2
click at [1229, 483] on div "scrollable content" at bounding box center [778, 380] width 979 height 761
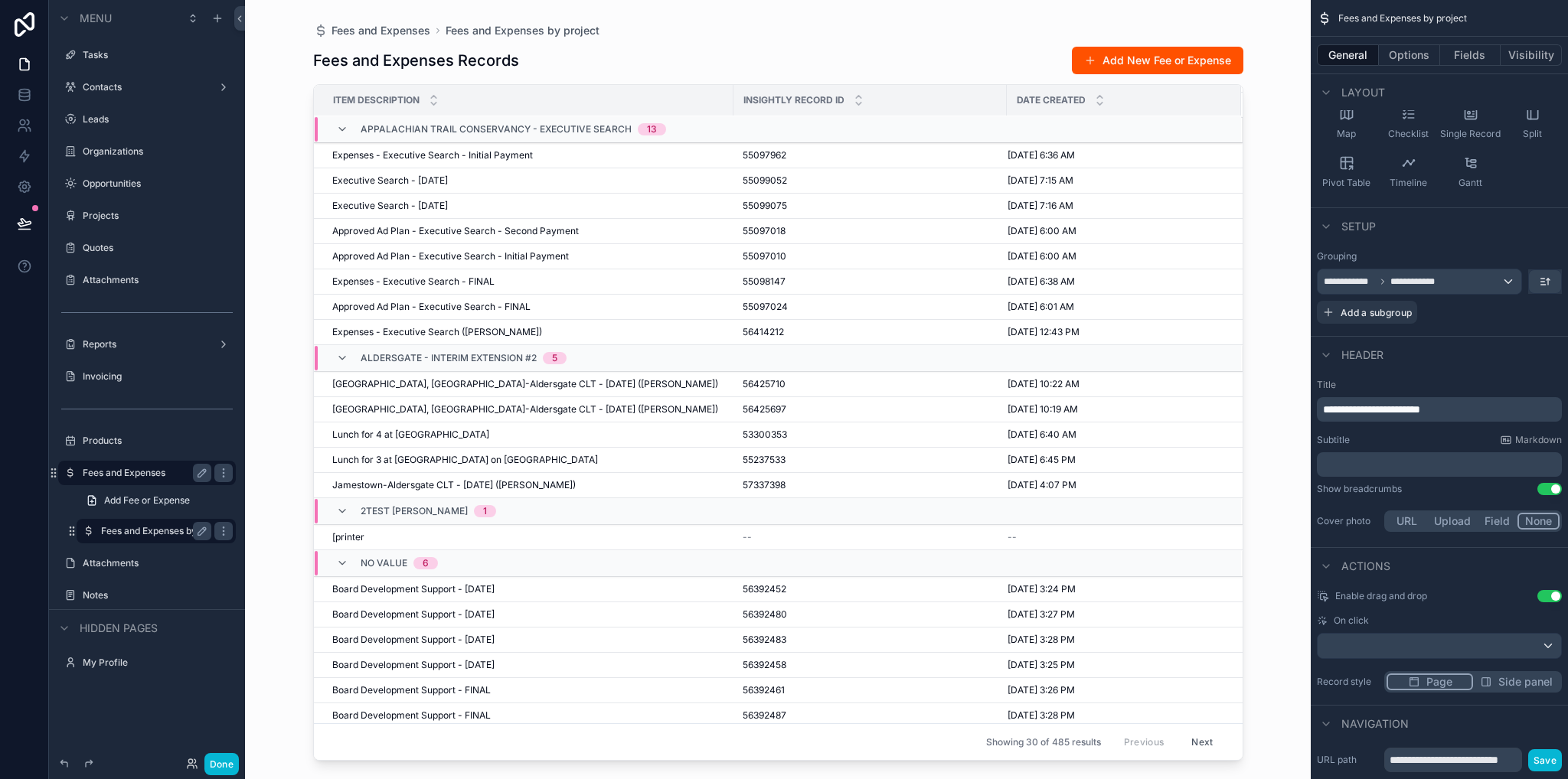
scroll to position [310, 0]
click at [1363, 454] on div "﻿" at bounding box center [1439, 464] width 245 height 25
click at [1393, 317] on button "Add a subgroup" at bounding box center [1367, 312] width 100 height 23
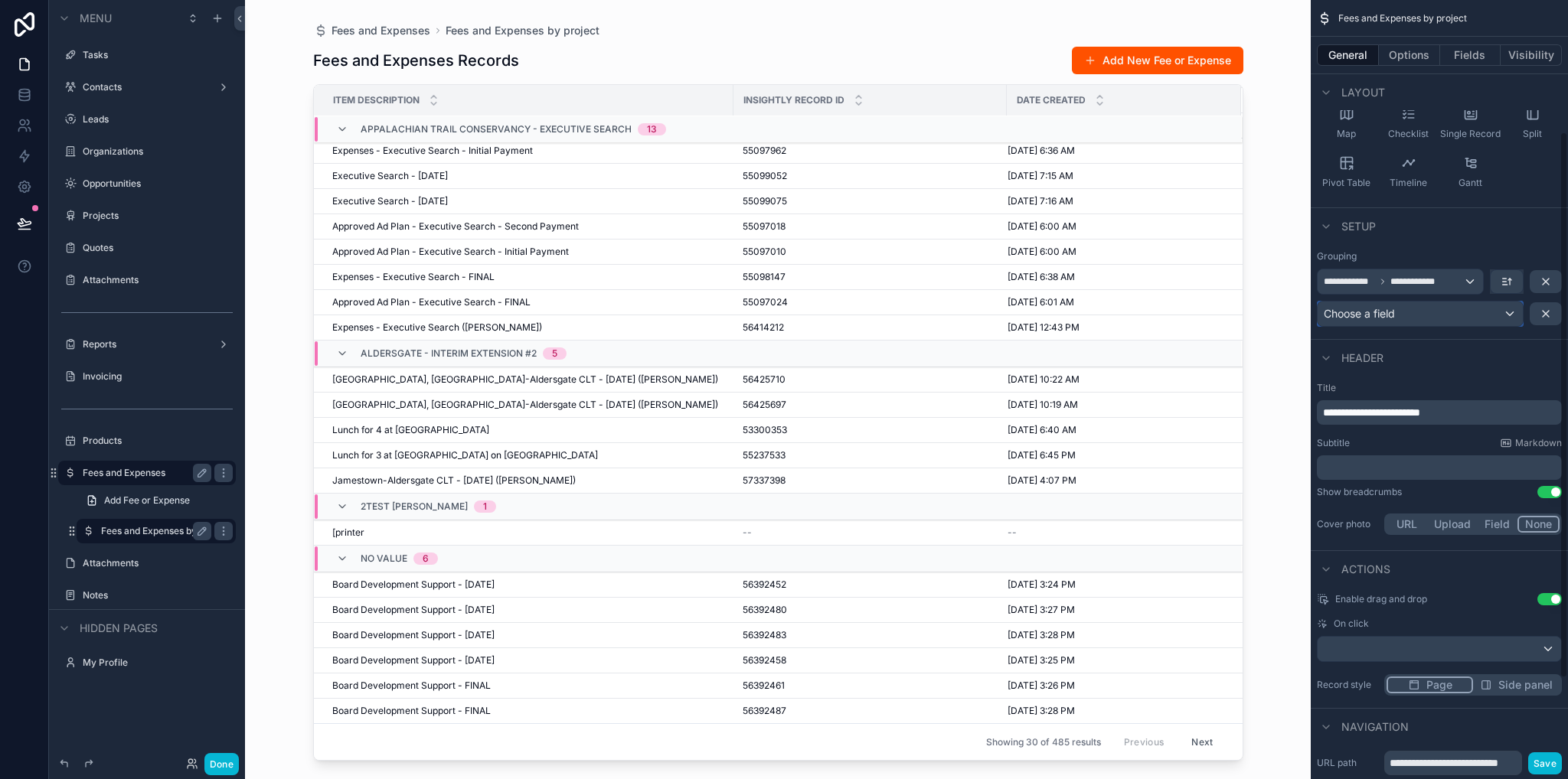
click at [1423, 310] on div "Choose a field" at bounding box center [1420, 314] width 205 height 25
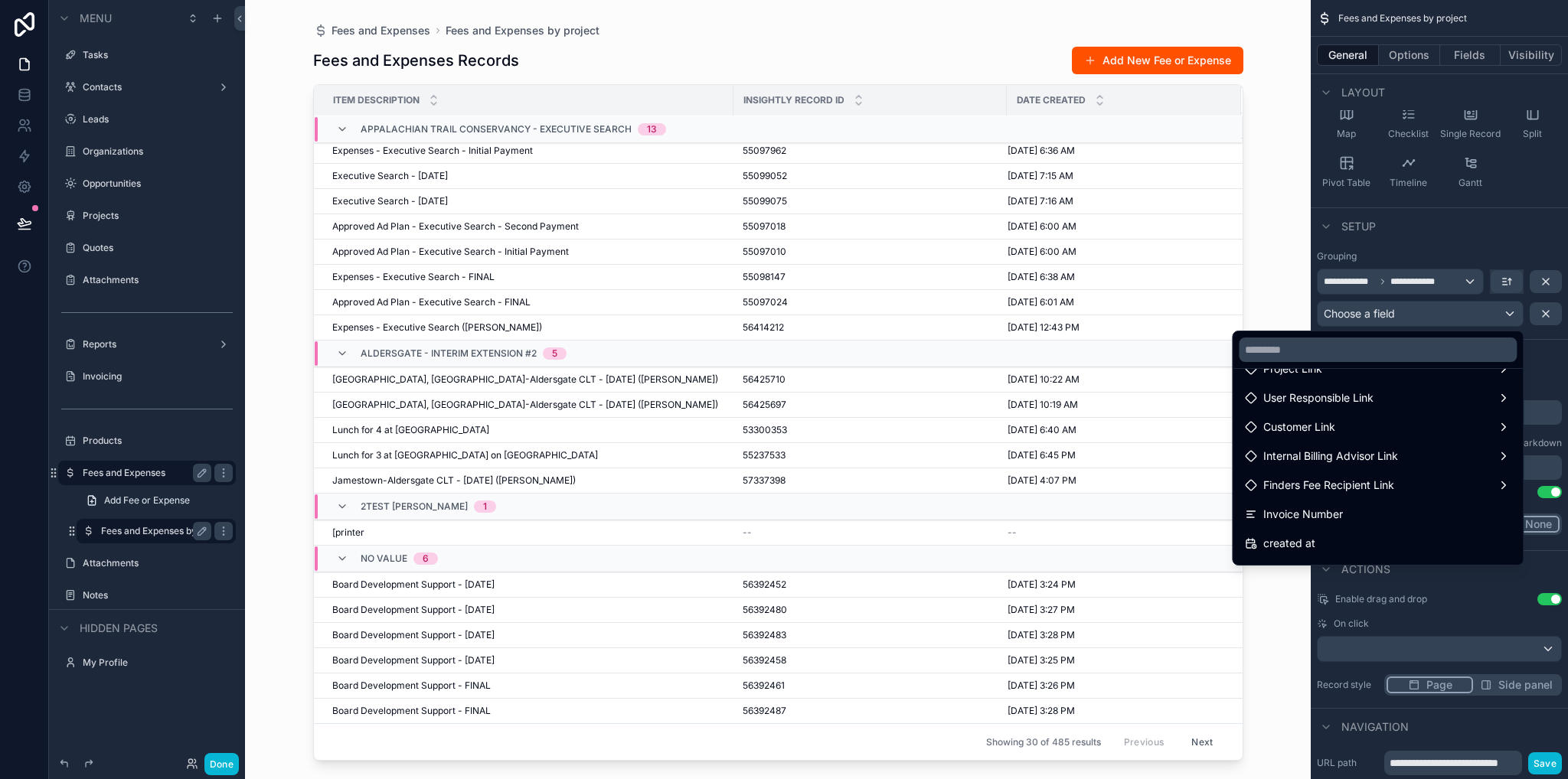
scroll to position [1213, 0]
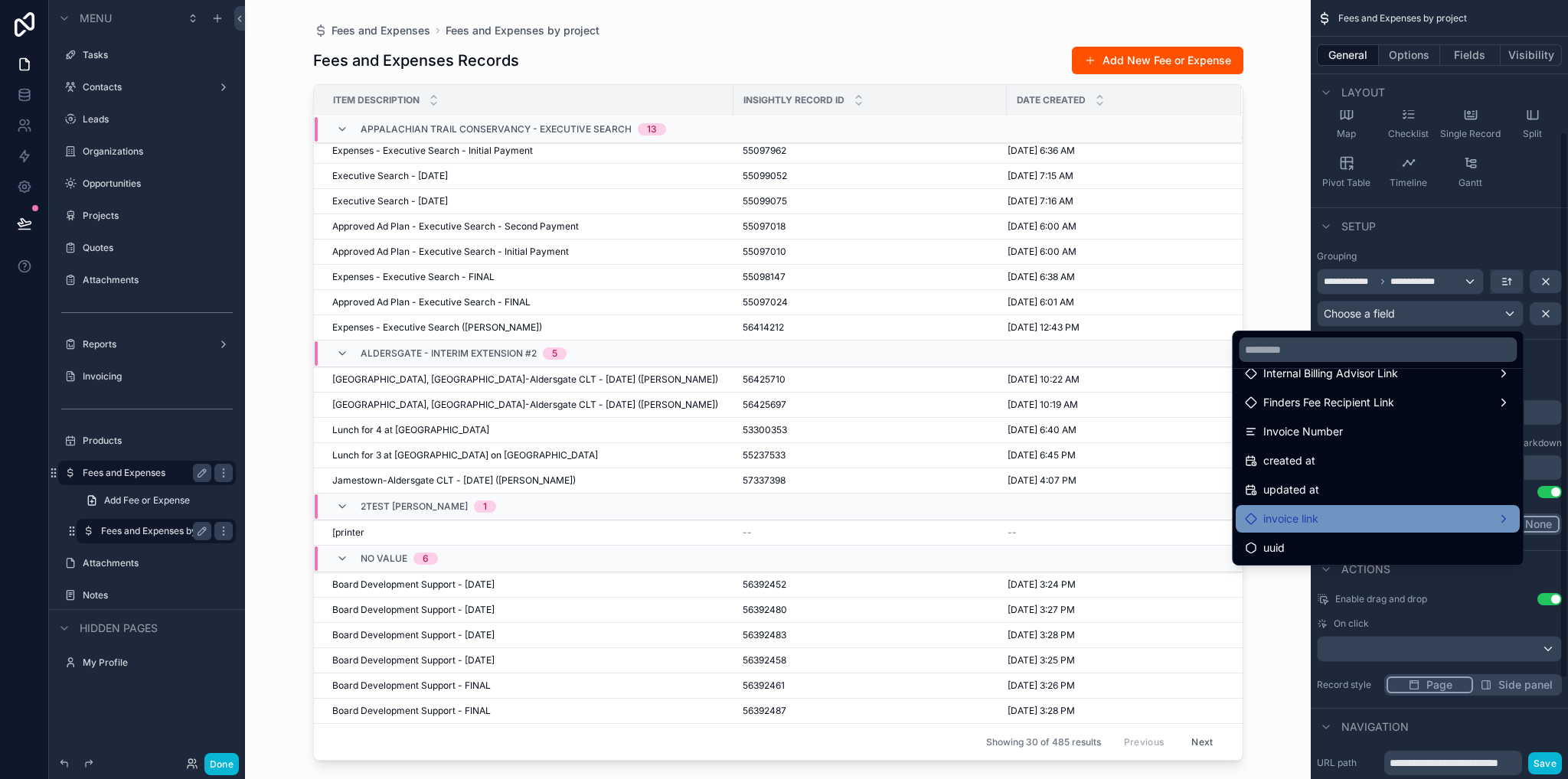
click at [1328, 524] on div "invoice link" at bounding box center [1378, 518] width 266 height 18
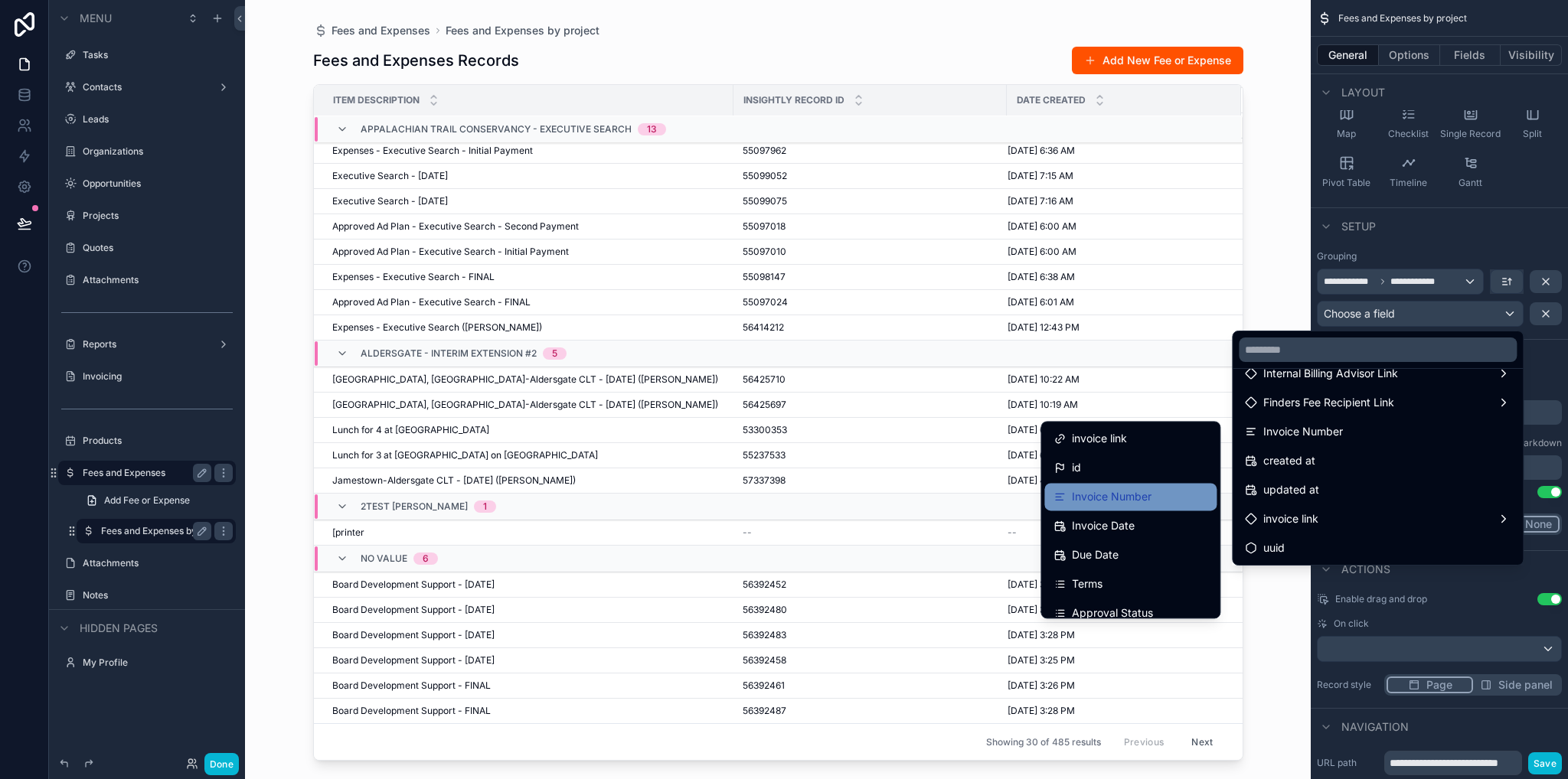
click at [1129, 497] on span "Invoice Number" at bounding box center [1111, 497] width 80 height 18
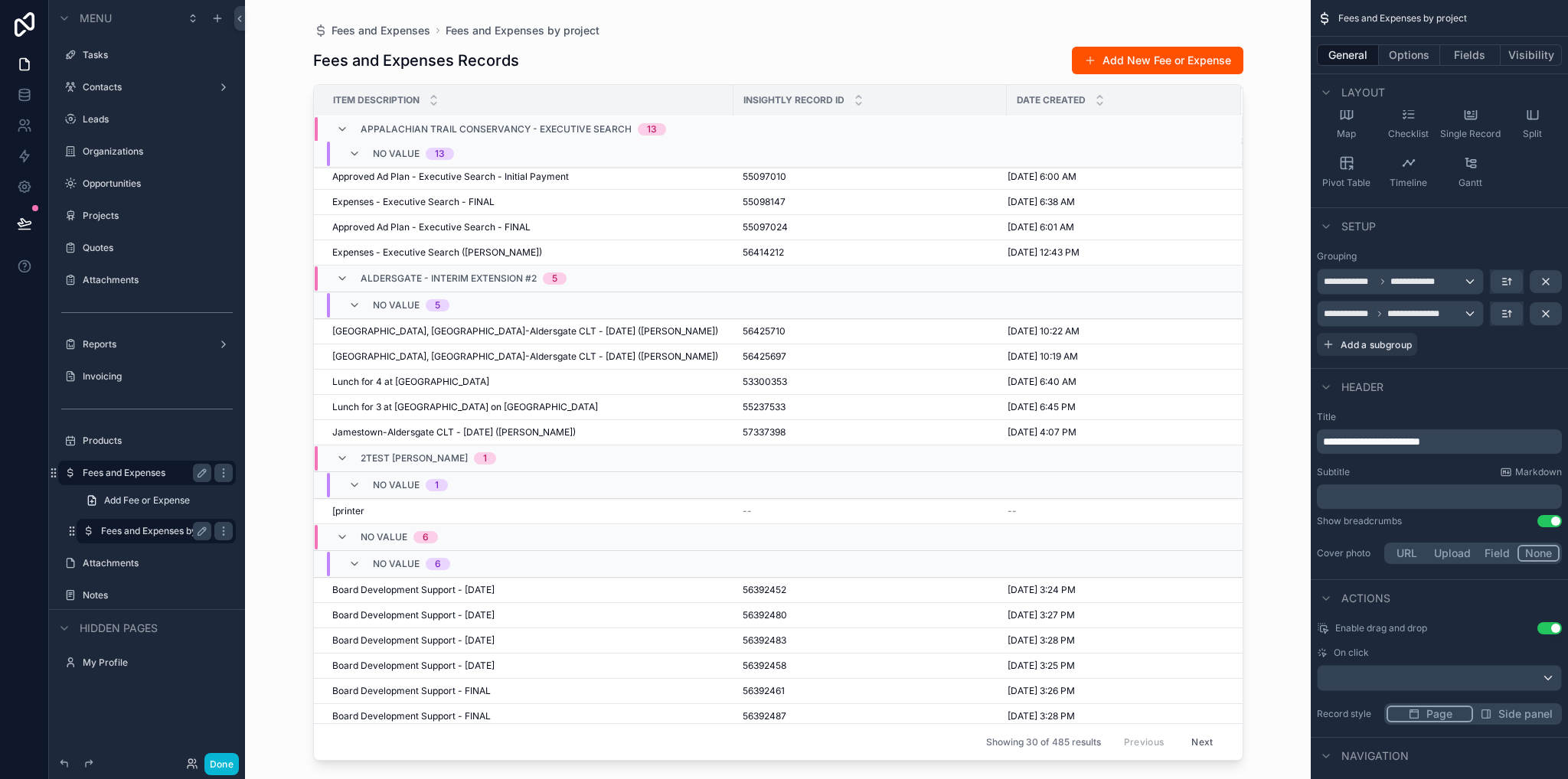
scroll to position [431, 0]
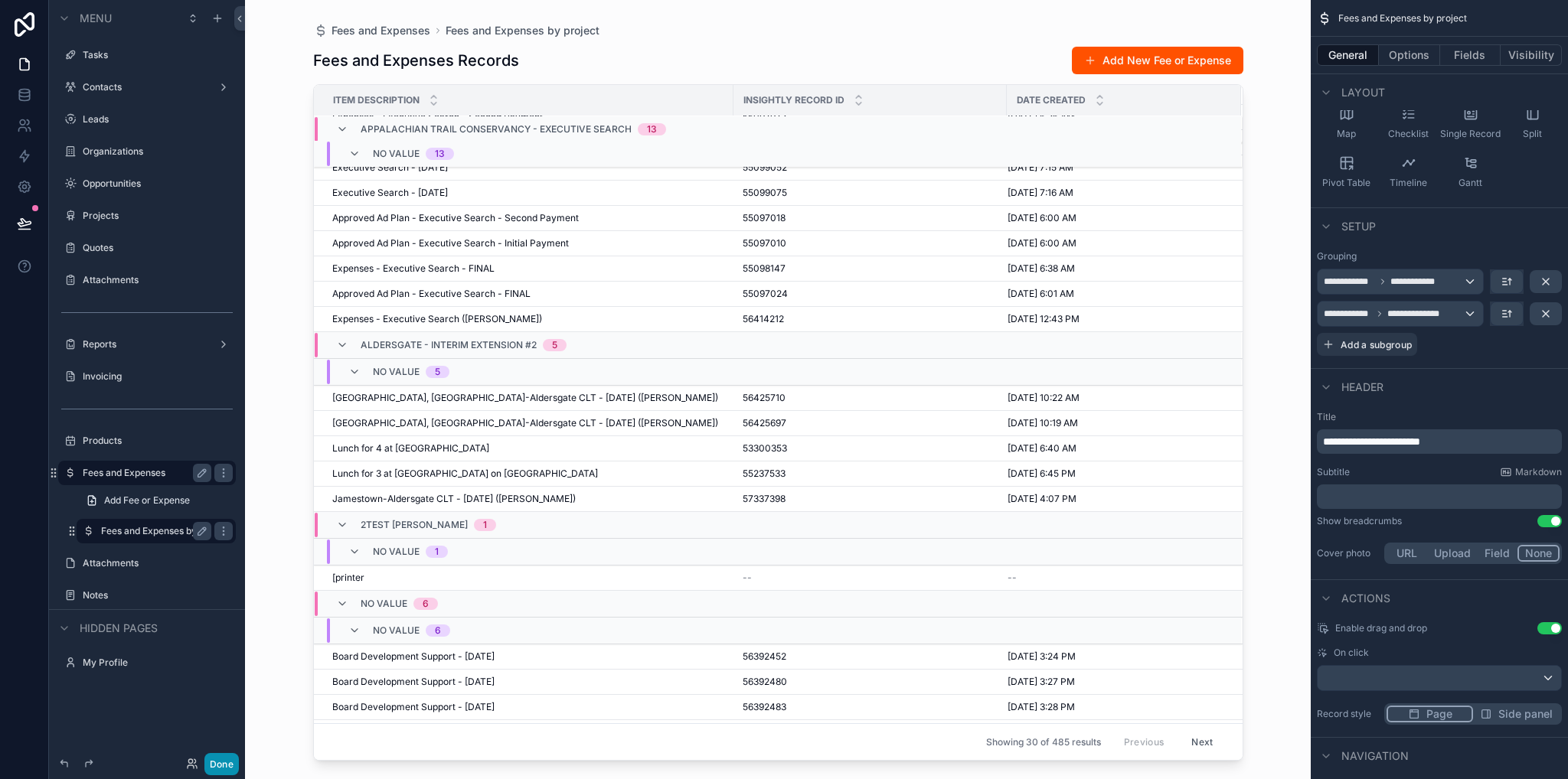
click at [216, 765] on button "Done" at bounding box center [221, 764] width 34 height 22
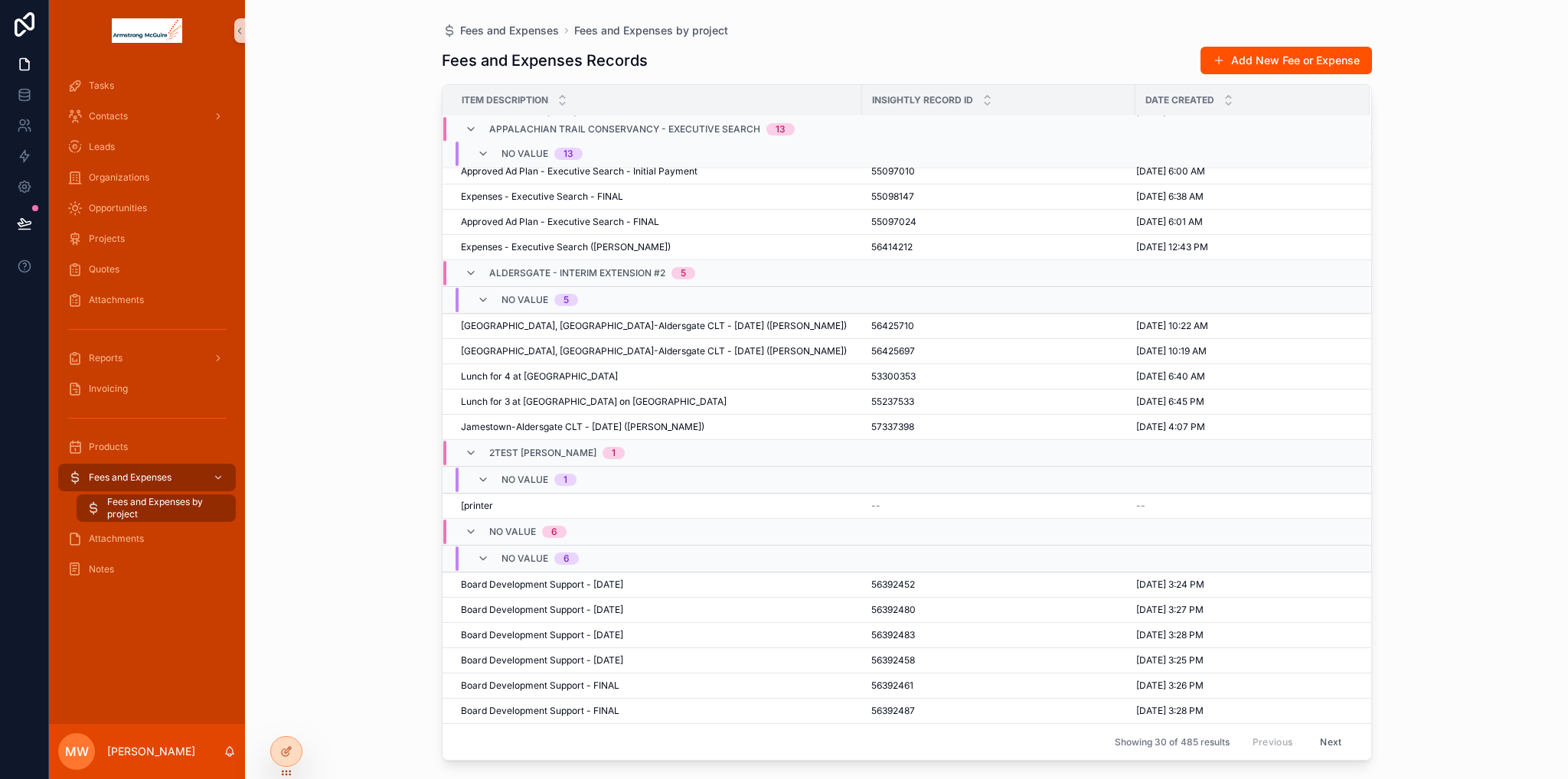
scroll to position [508, 0]
click at [1316, 732] on button "Next" at bounding box center [1330, 742] width 43 height 24
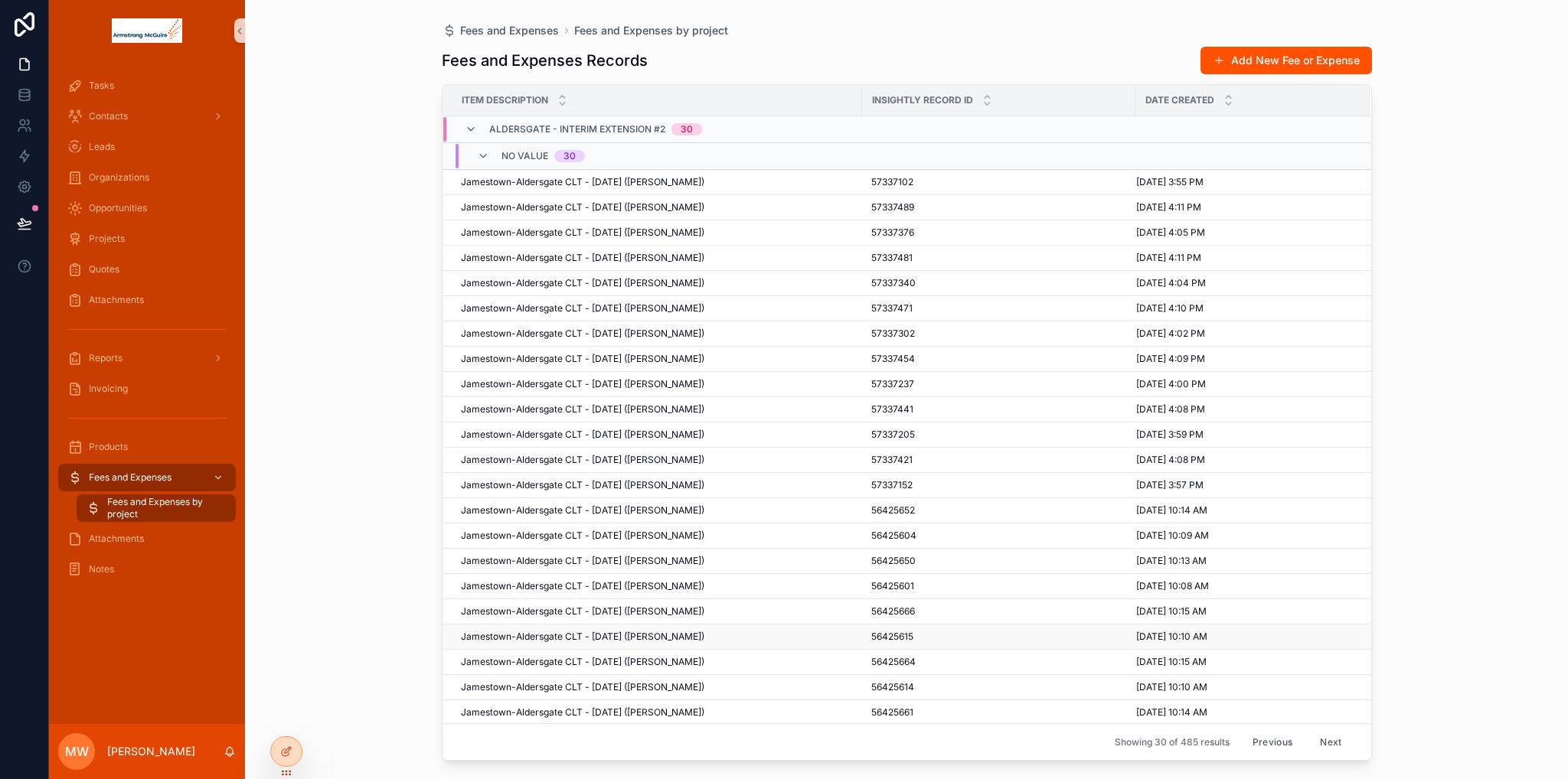
scroll to position [209, 0]
click at [1317, 730] on button "Next" at bounding box center [1330, 742] width 43 height 24
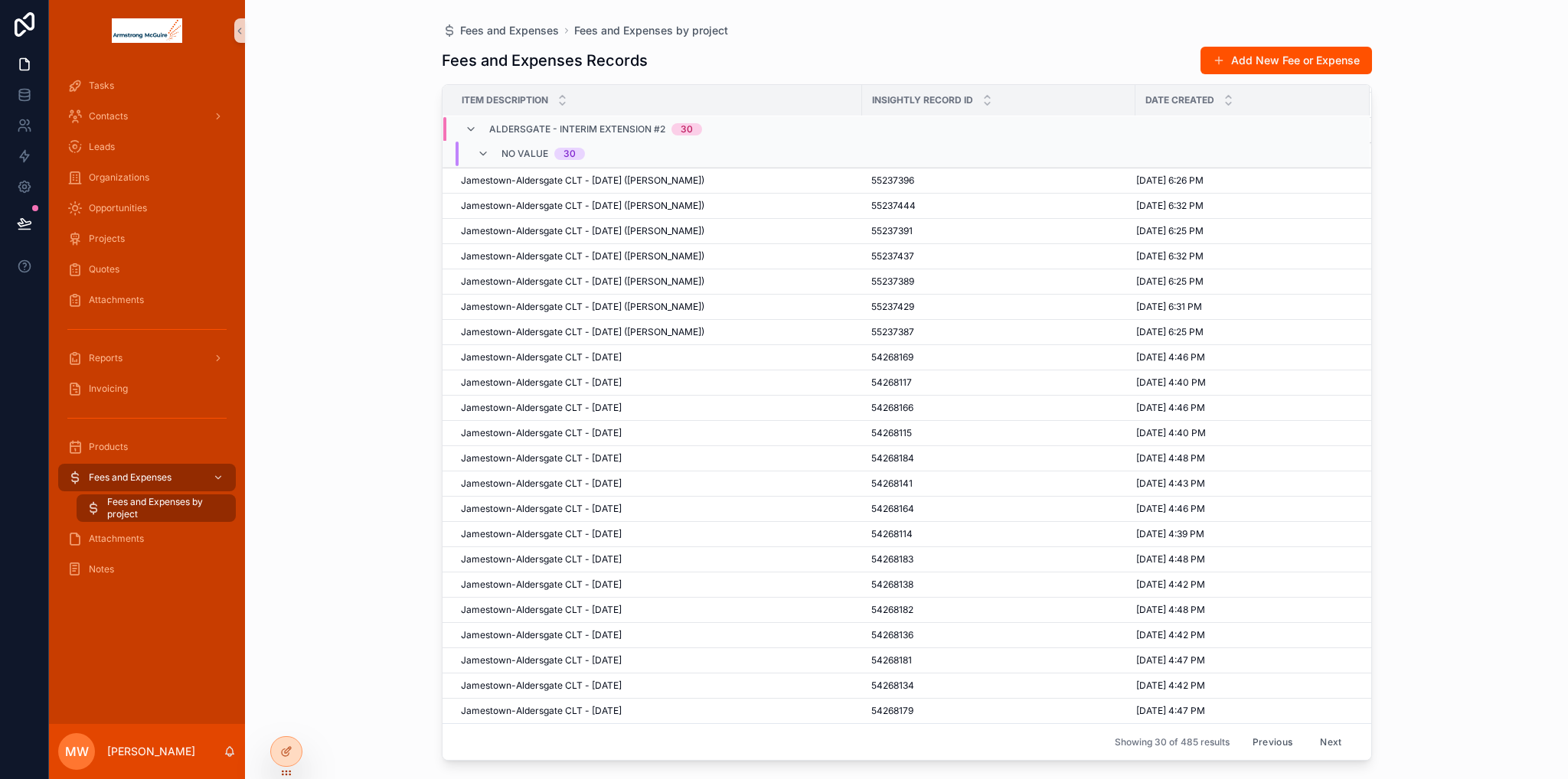
click at [1315, 730] on button "Next" at bounding box center [1330, 742] width 43 height 24
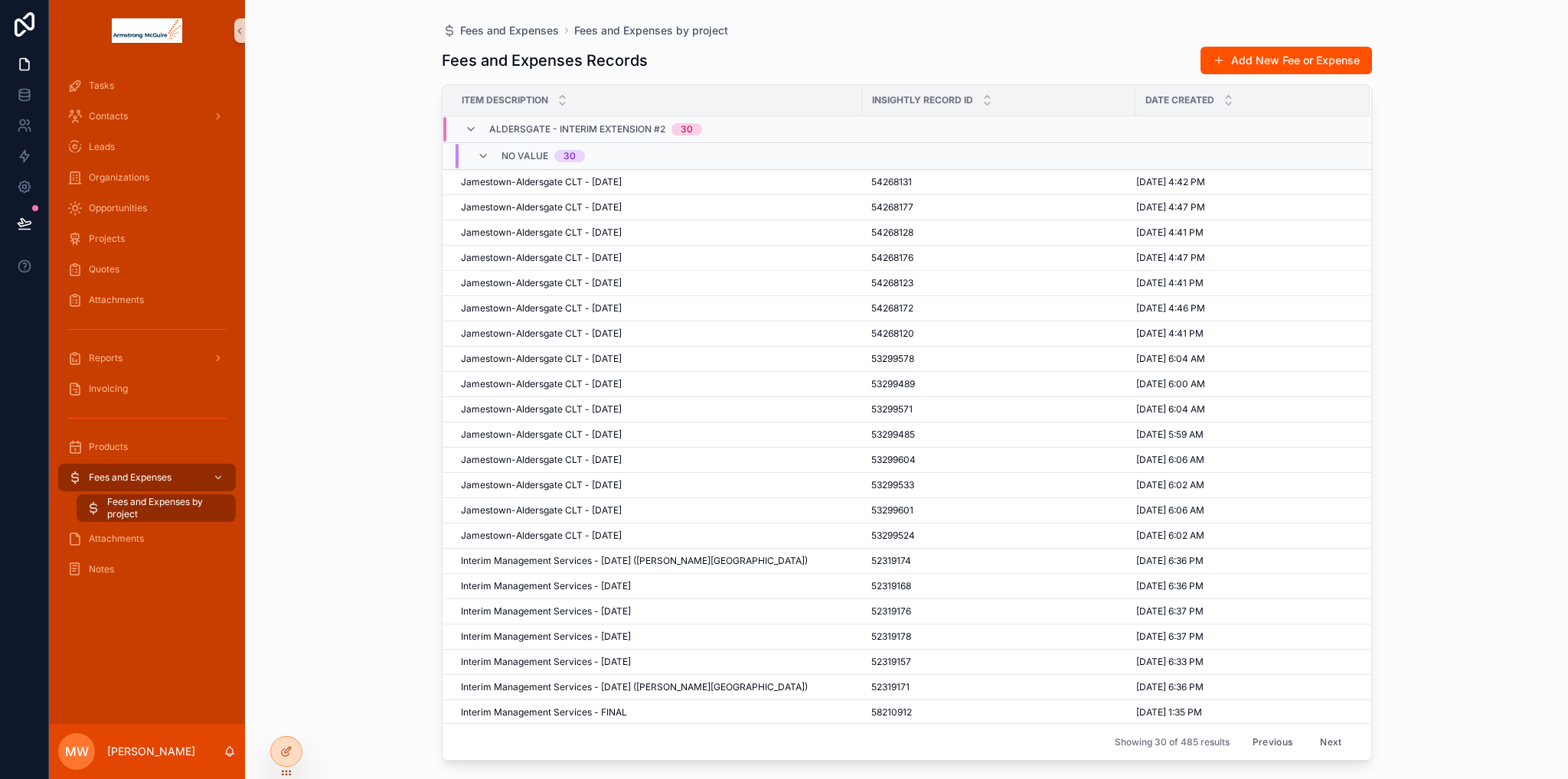
click at [1270, 730] on button "Previous" at bounding box center [1272, 742] width 61 height 24
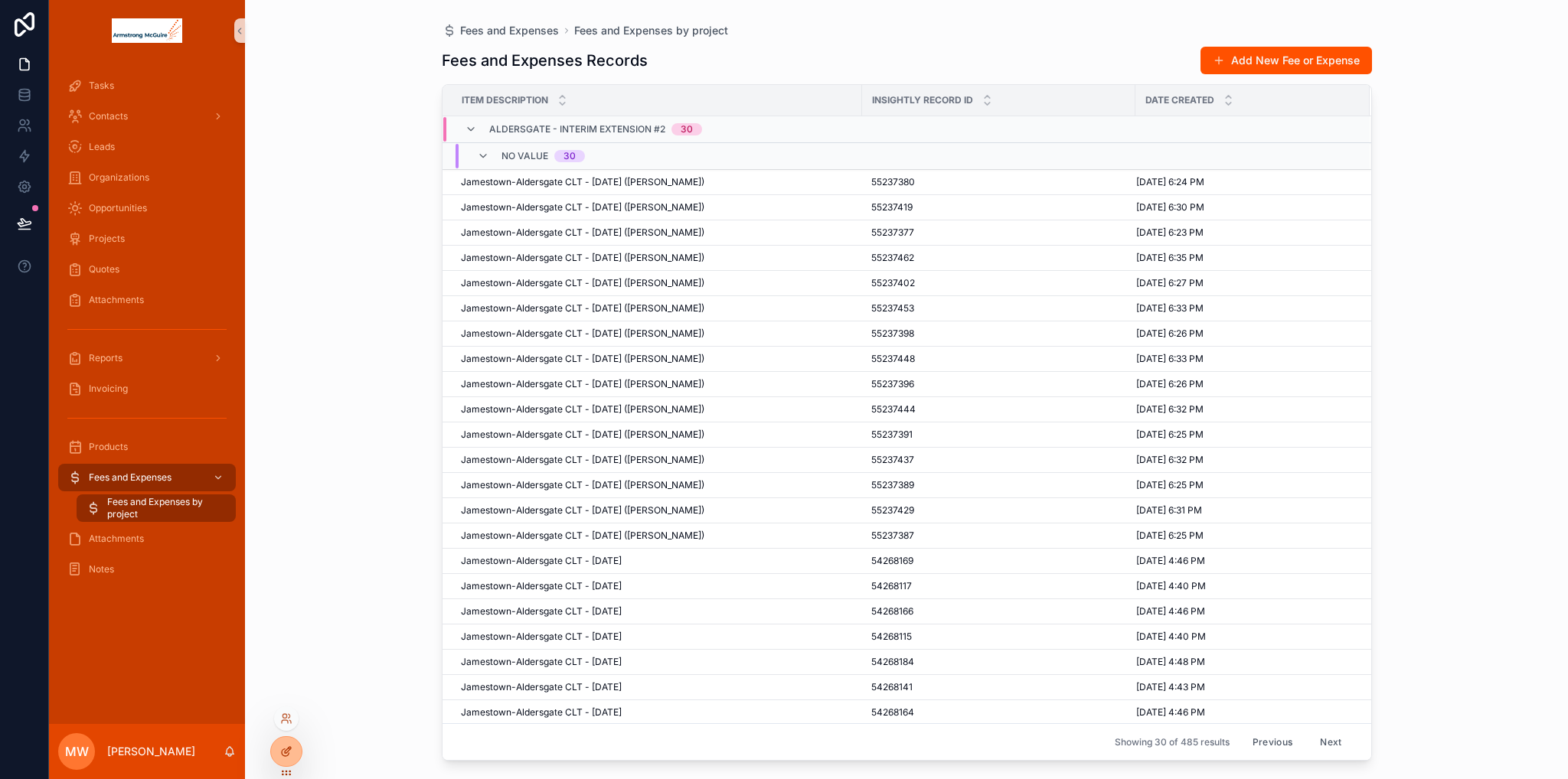
click at [293, 758] on div at bounding box center [286, 751] width 30 height 29
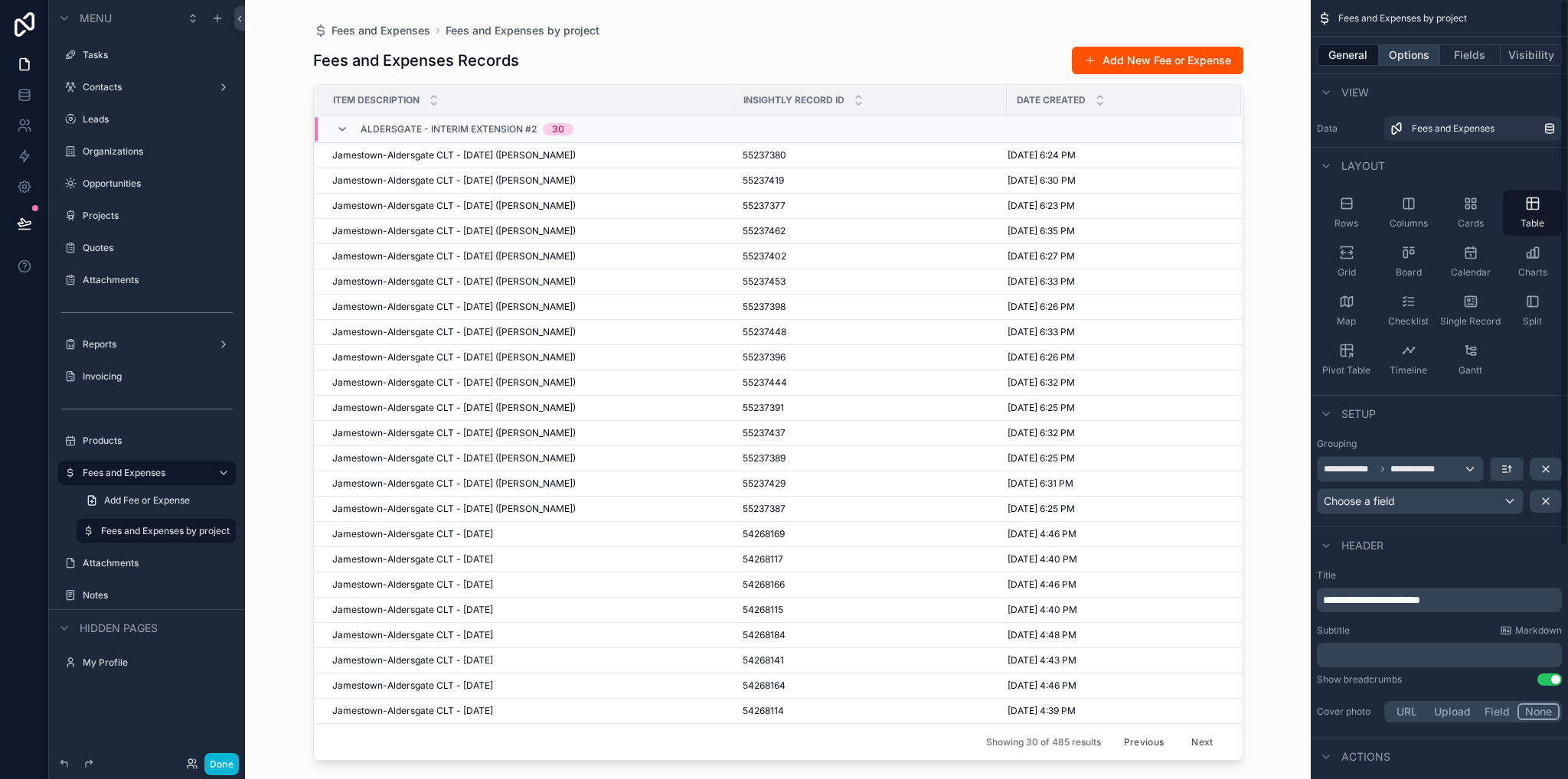
click at [1390, 62] on button "Options" at bounding box center [1409, 55] width 61 height 21
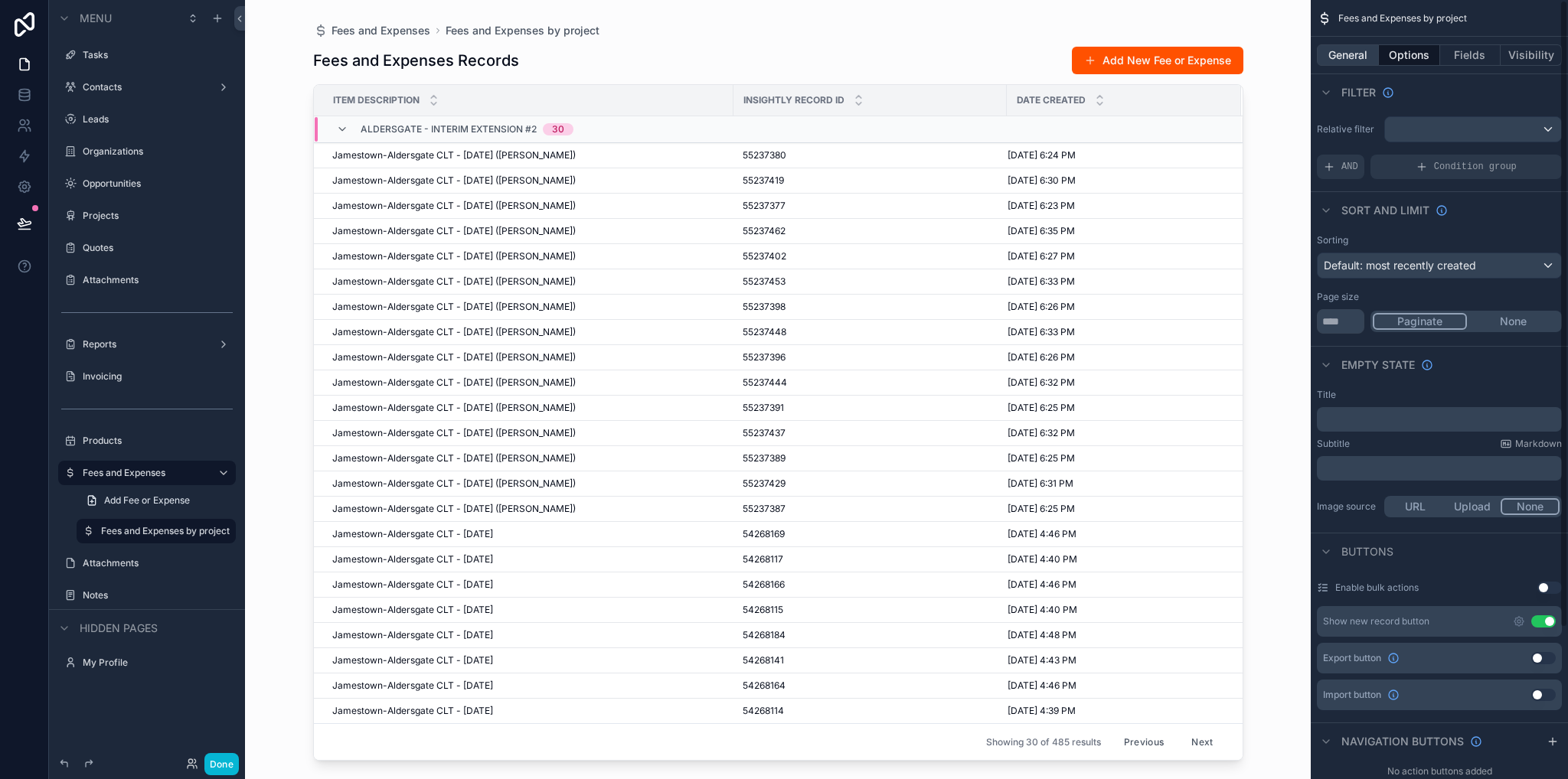
click at [1348, 56] on button "General" at bounding box center [1348, 55] width 62 height 21
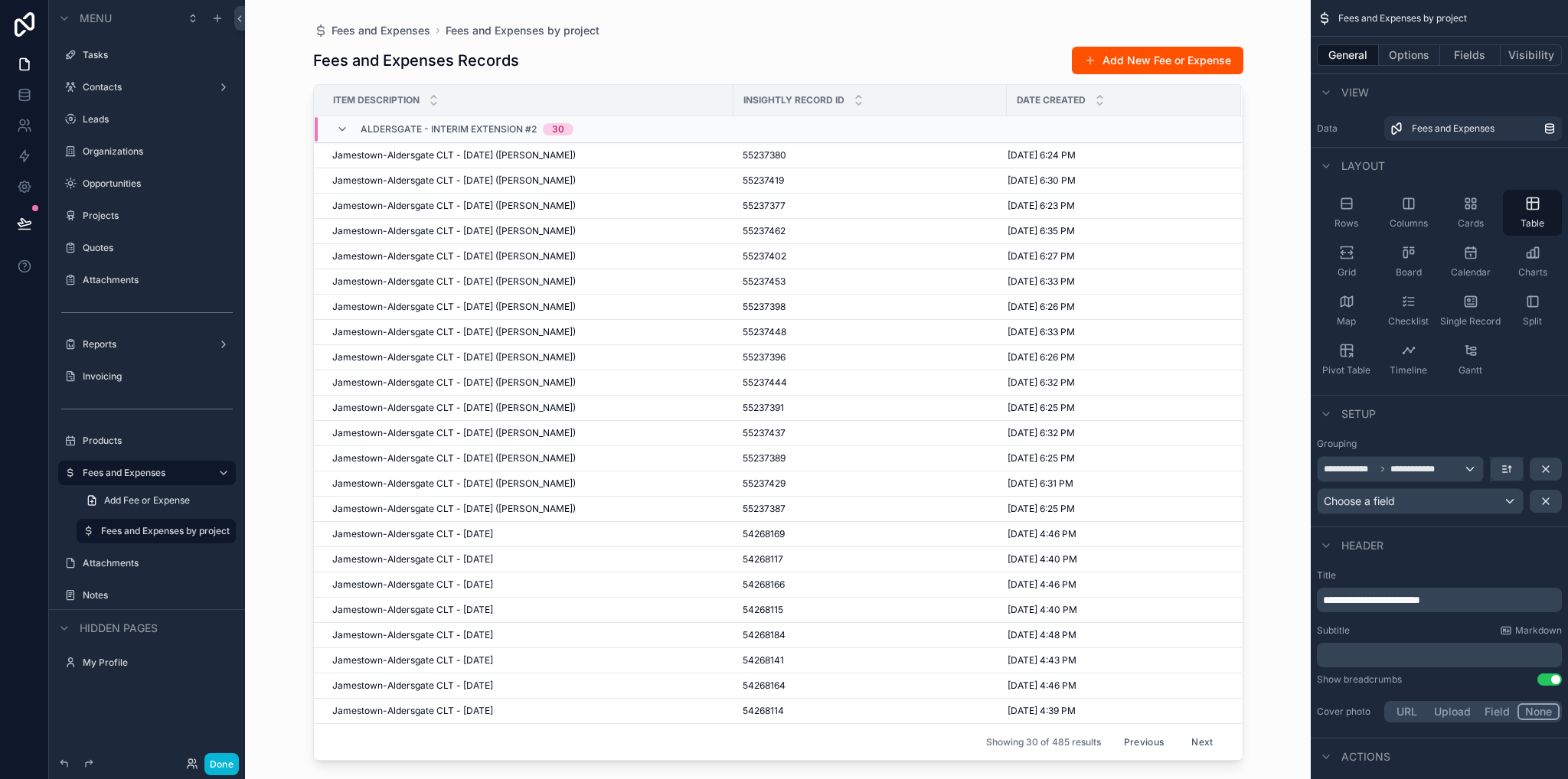
click at [1479, 600] on p "**********" at bounding box center [1441, 599] width 236 height 15
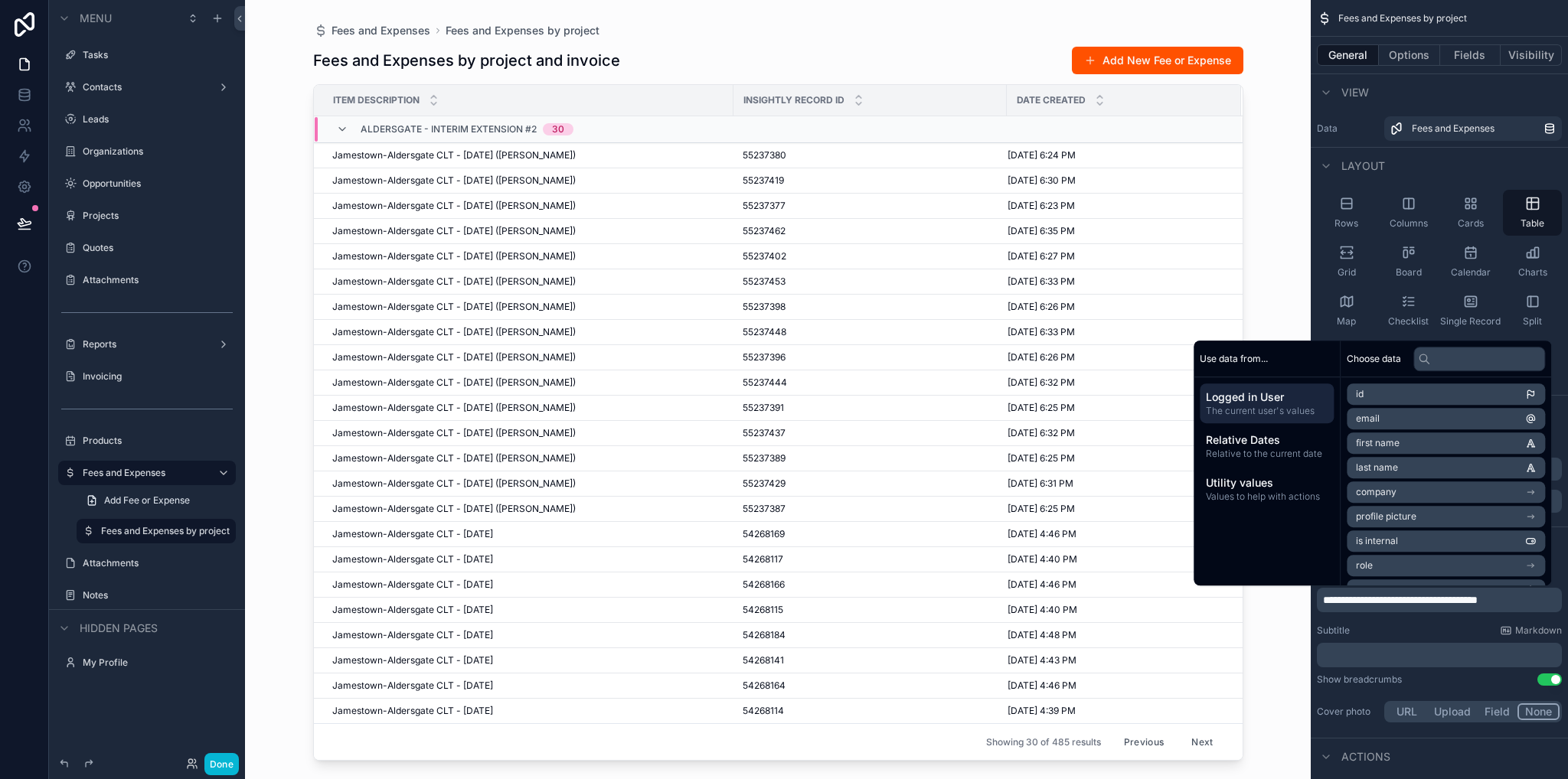
click at [1457, 738] on div "Actions" at bounding box center [1438, 756] width 257 height 37
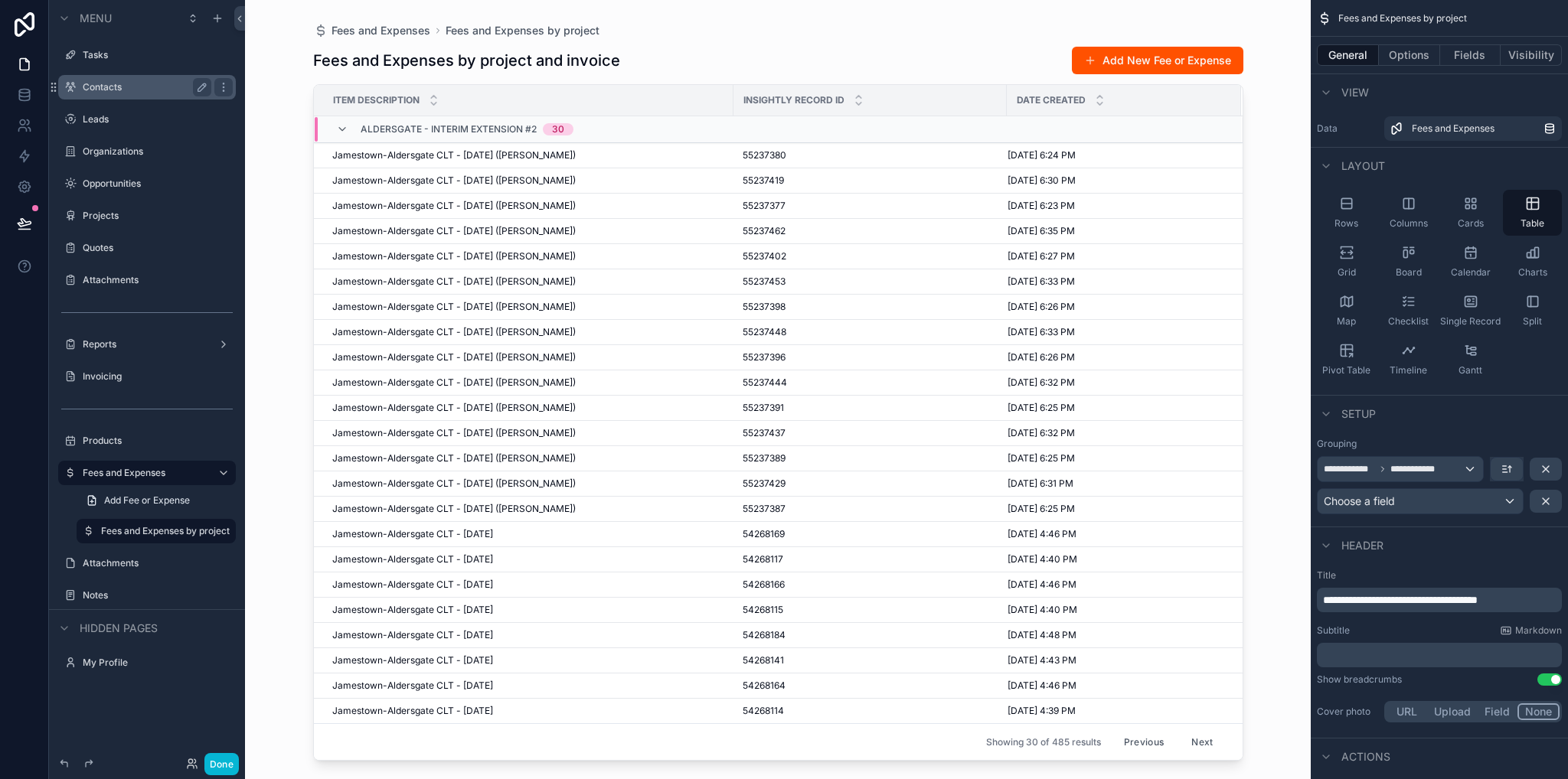
click at [105, 90] on label "Contacts" at bounding box center [144, 87] width 123 height 12
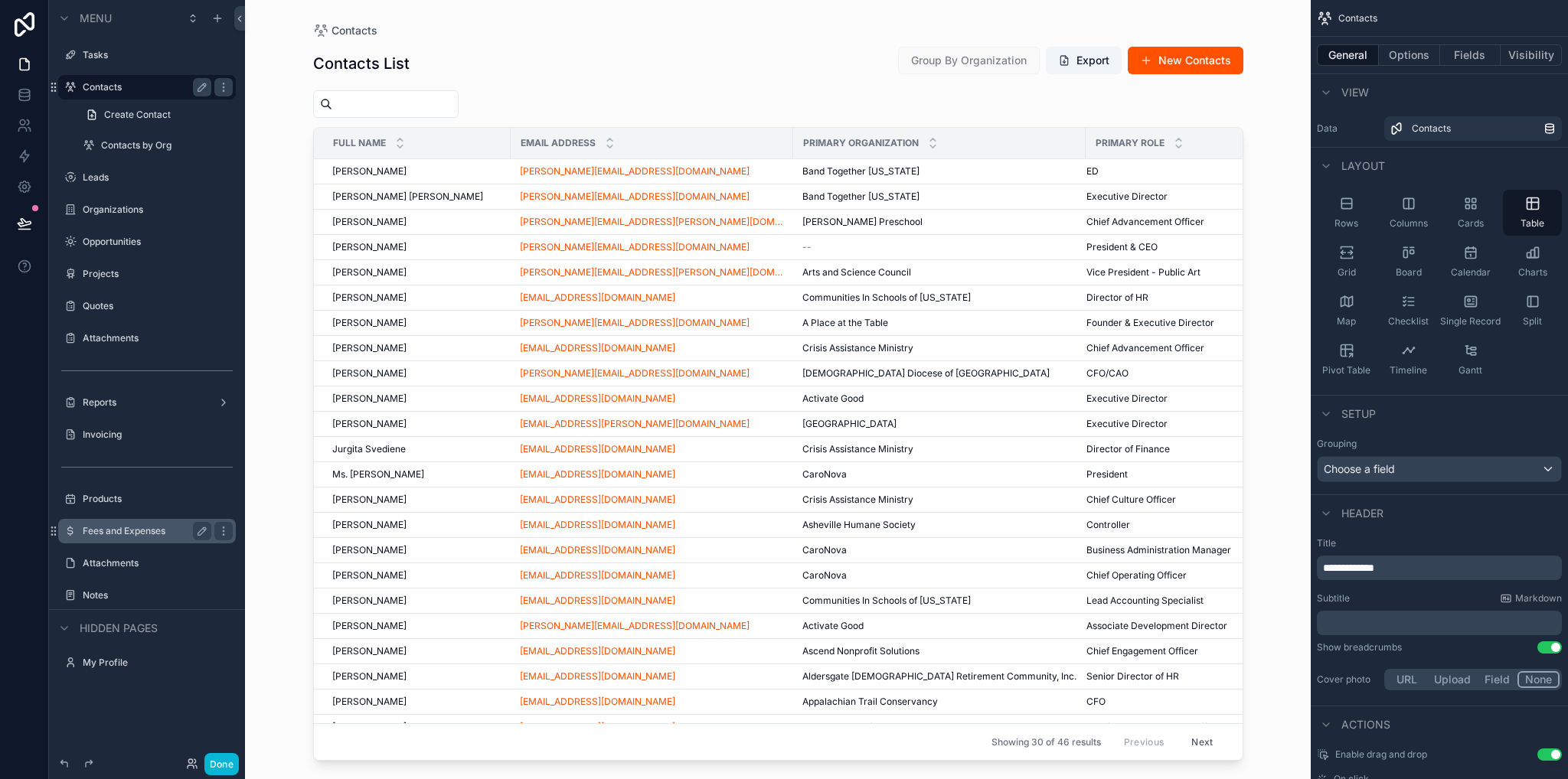
click at [148, 539] on div "Fees and Expenses" at bounding box center [147, 531] width 129 height 18
click at [146, 521] on div "Fees and Expenses" at bounding box center [146, 531] width 171 height 25
click at [150, 531] on label "Fees and Expenses" at bounding box center [144, 531] width 123 height 12
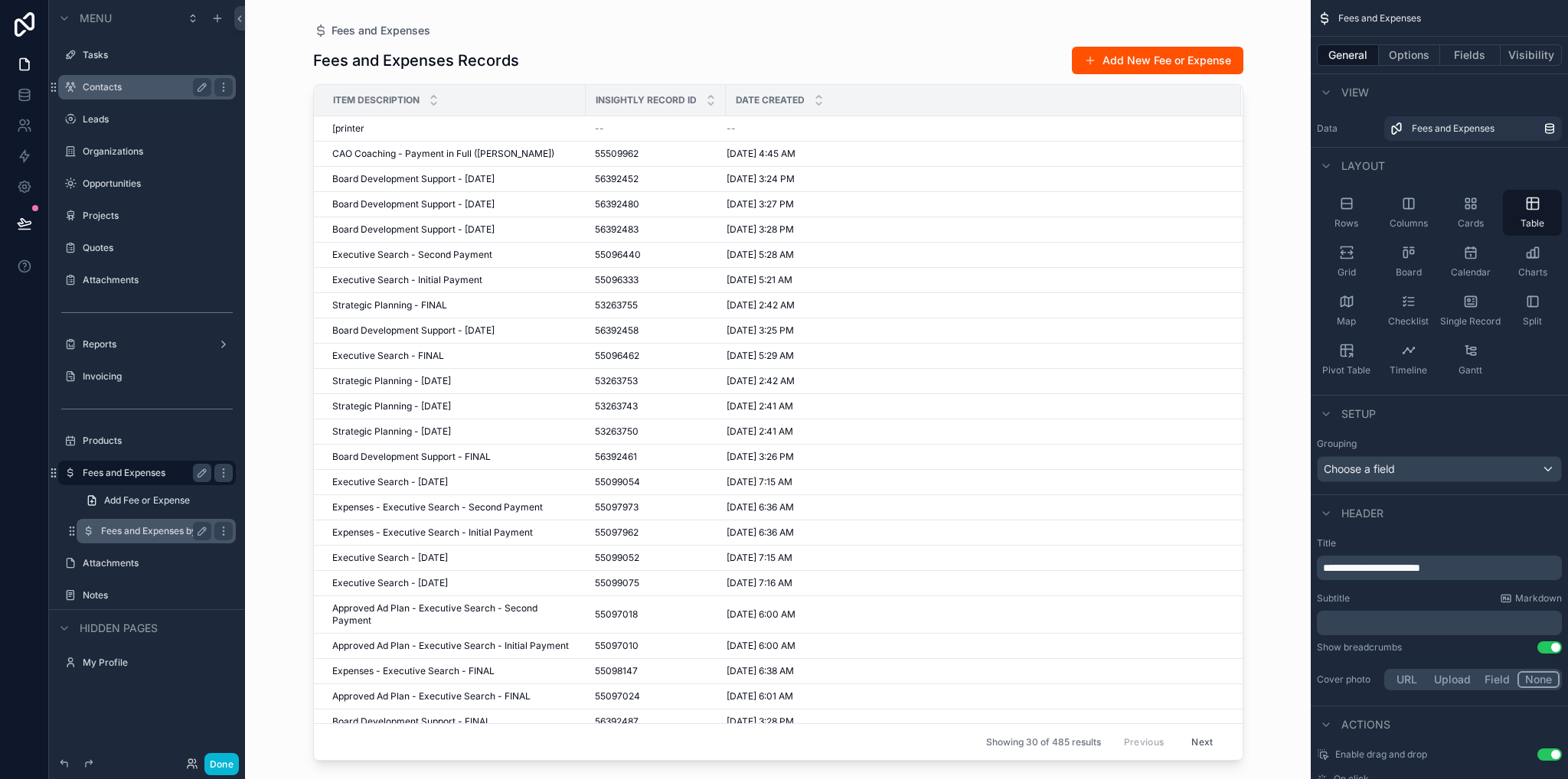
click at [146, 528] on label "Fees and Expenses by project" at bounding box center [156, 531] width 110 height 12
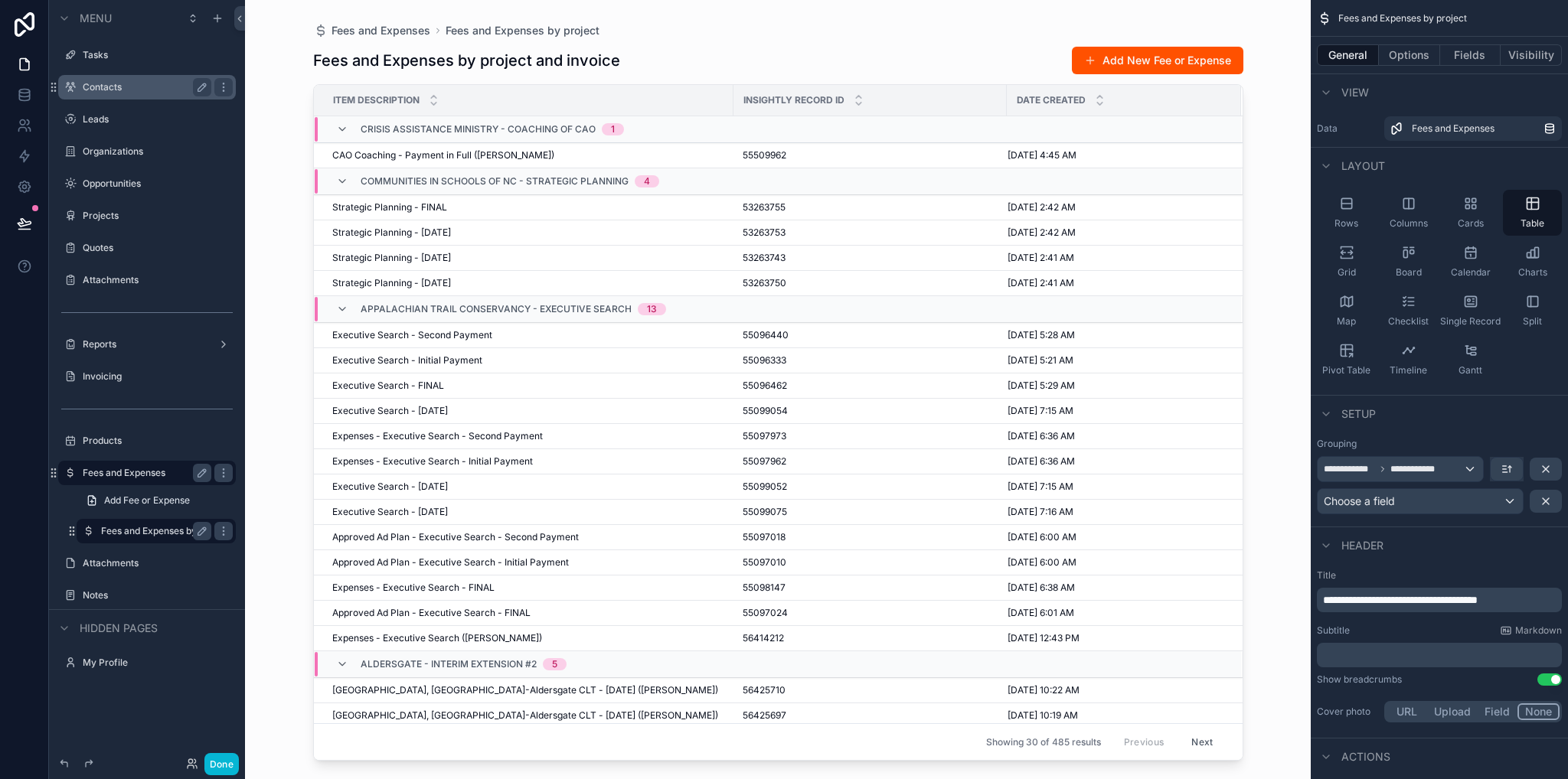
click at [131, 477] on label "Fees and Expenses" at bounding box center [144, 473] width 123 height 12
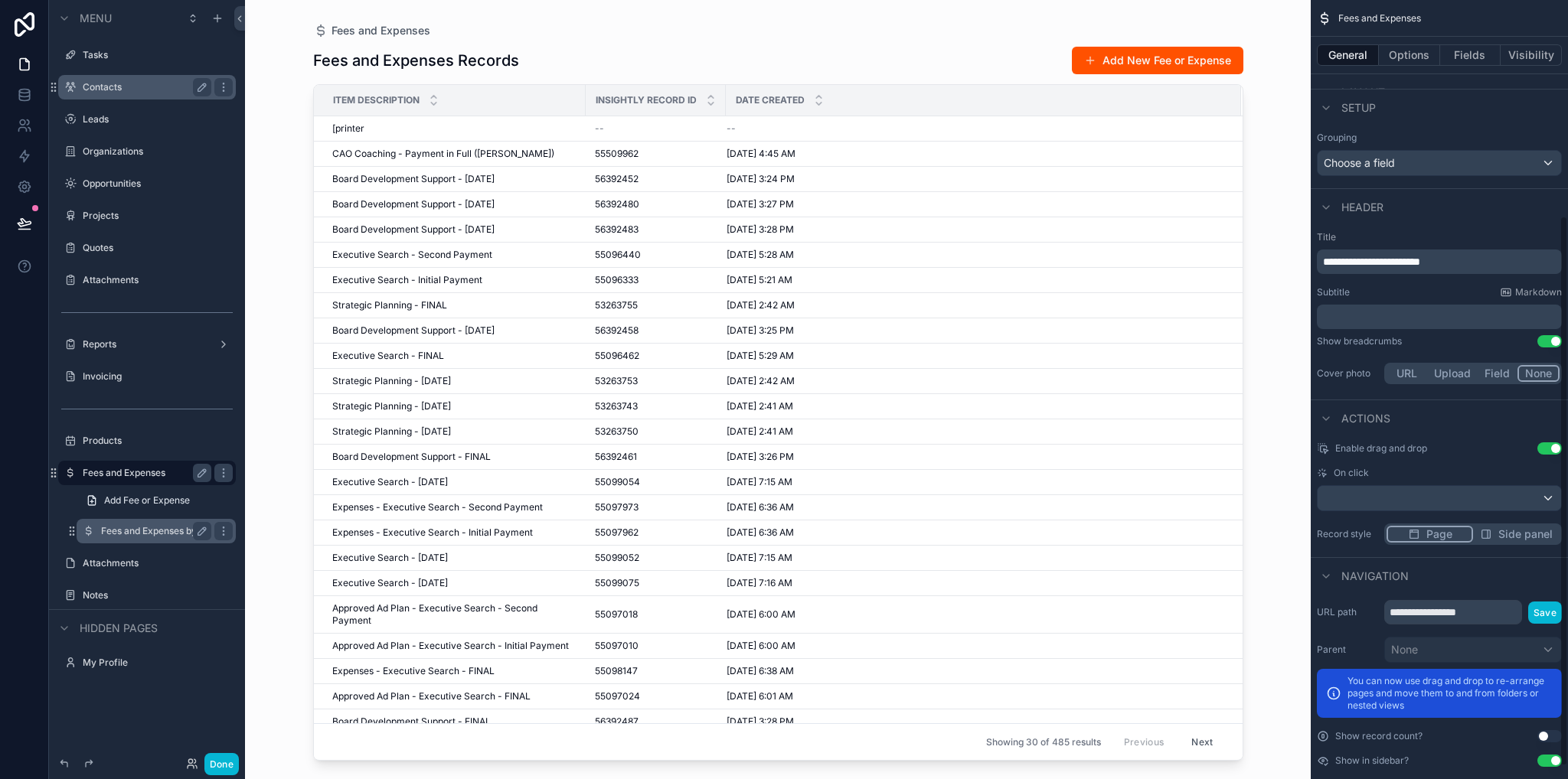
scroll to position [324, 0]
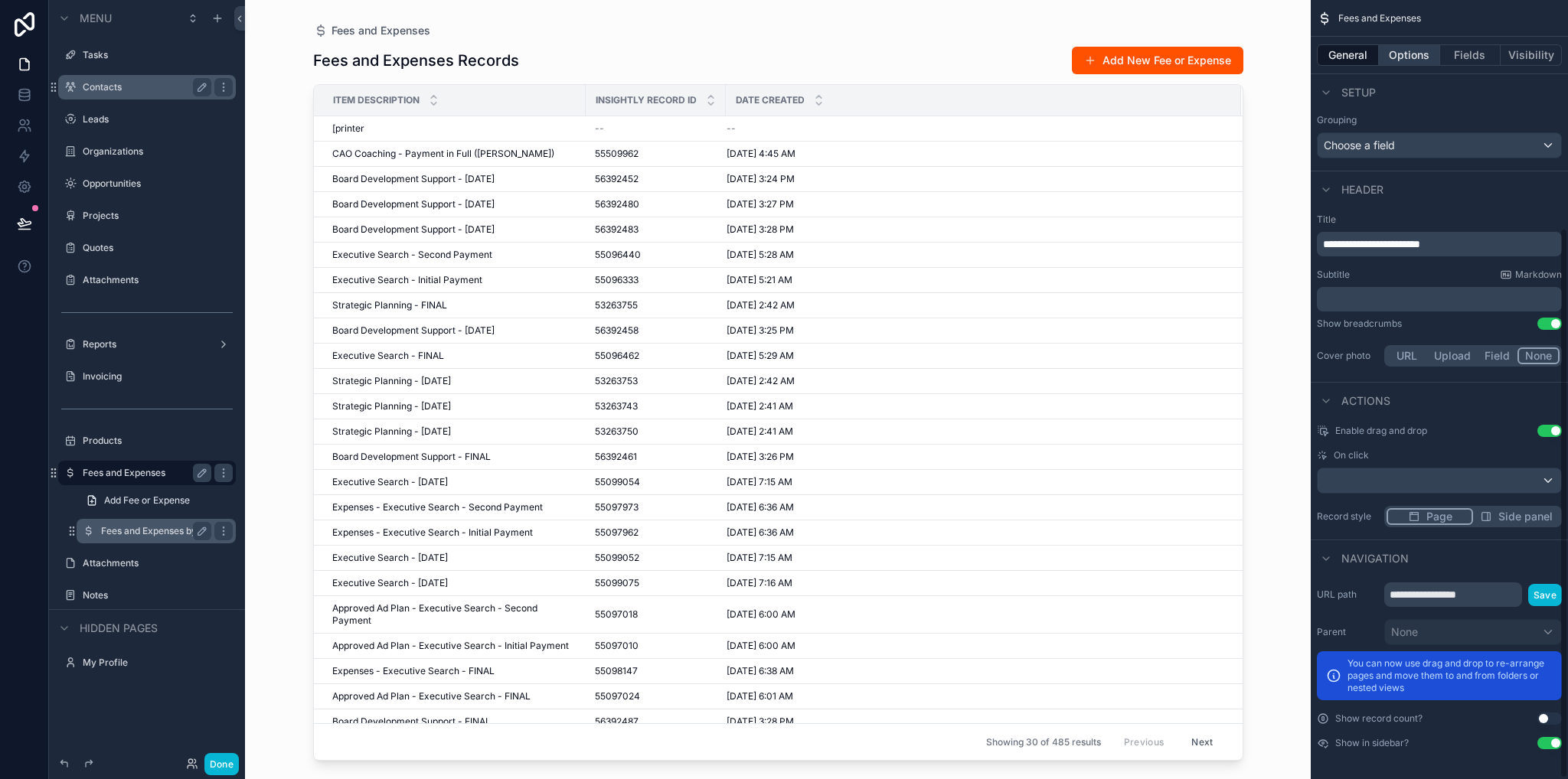
click at [1407, 58] on button "Options" at bounding box center [1409, 55] width 61 height 21
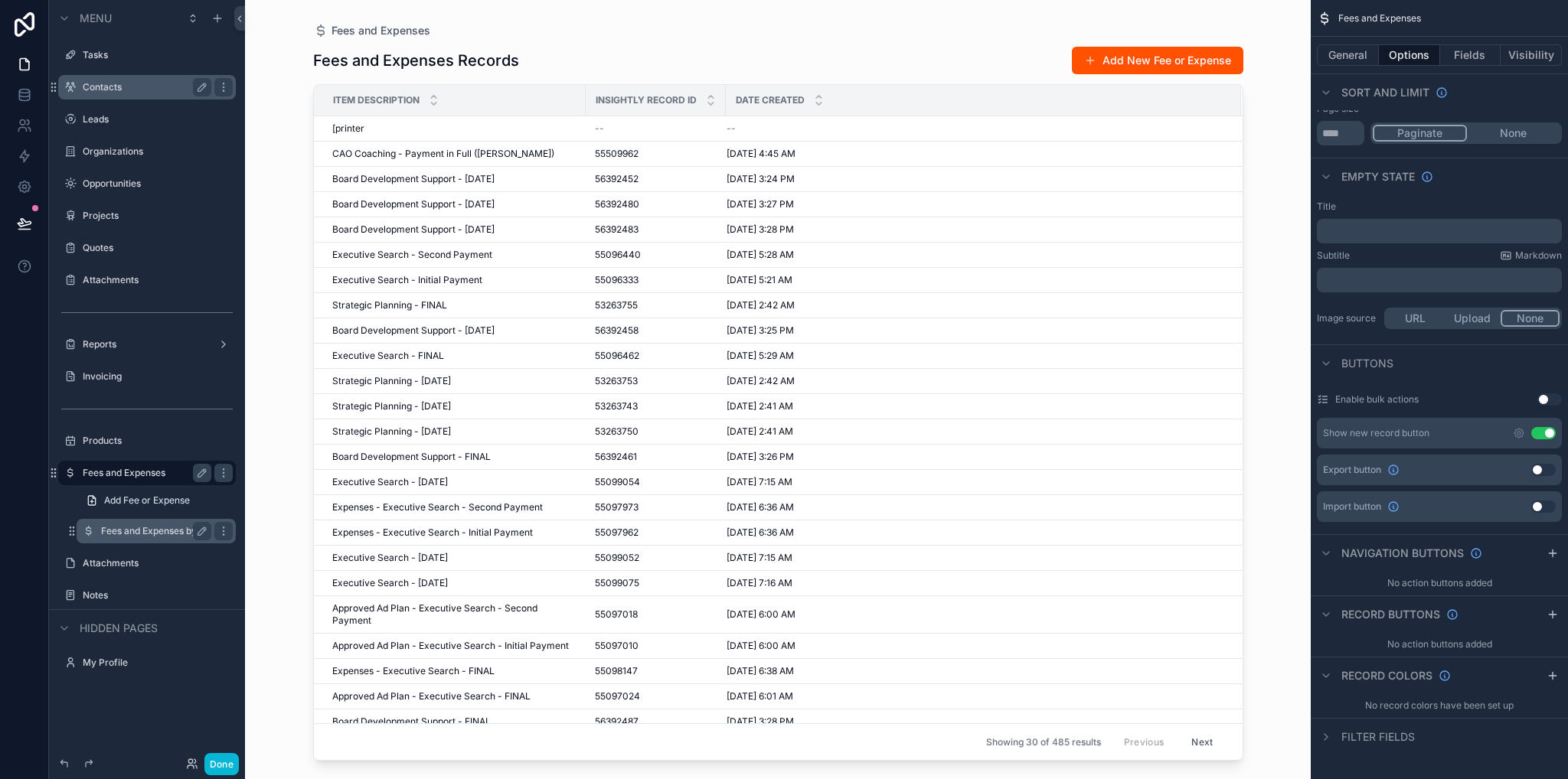
scroll to position [188, 0]
click at [1556, 619] on icon "scrollable content" at bounding box center [1552, 615] width 12 height 12
click at [1550, 649] on button "Use setting" at bounding box center [1543, 651] width 25 height 12
click at [1545, 652] on button "Use setting" at bounding box center [1543, 651] width 25 height 12
click at [1519, 653] on icon "scrollable content" at bounding box center [1518, 652] width 7 height 7
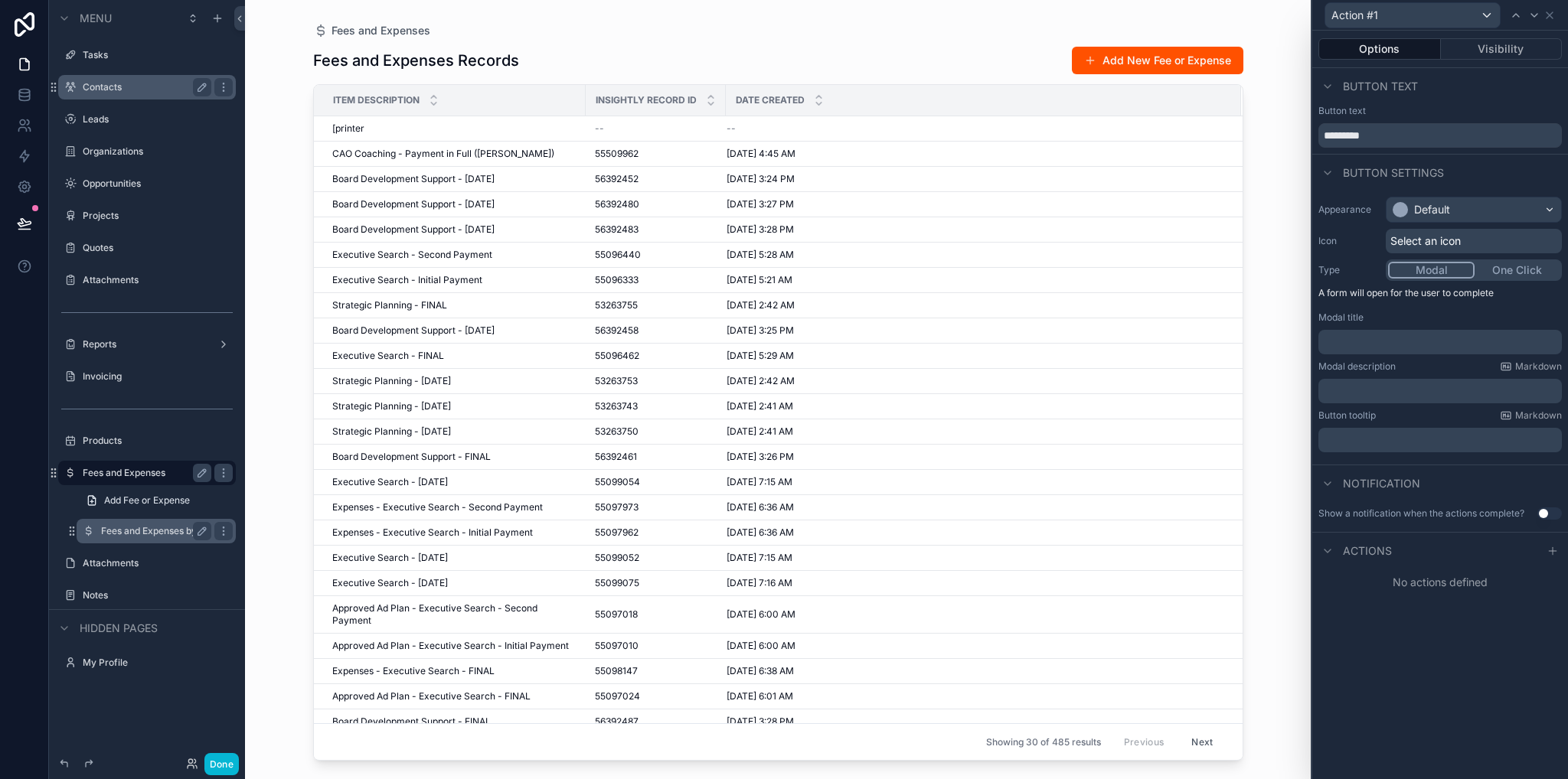
click at [1338, 343] on p "﻿" at bounding box center [1441, 341] width 234 height 15
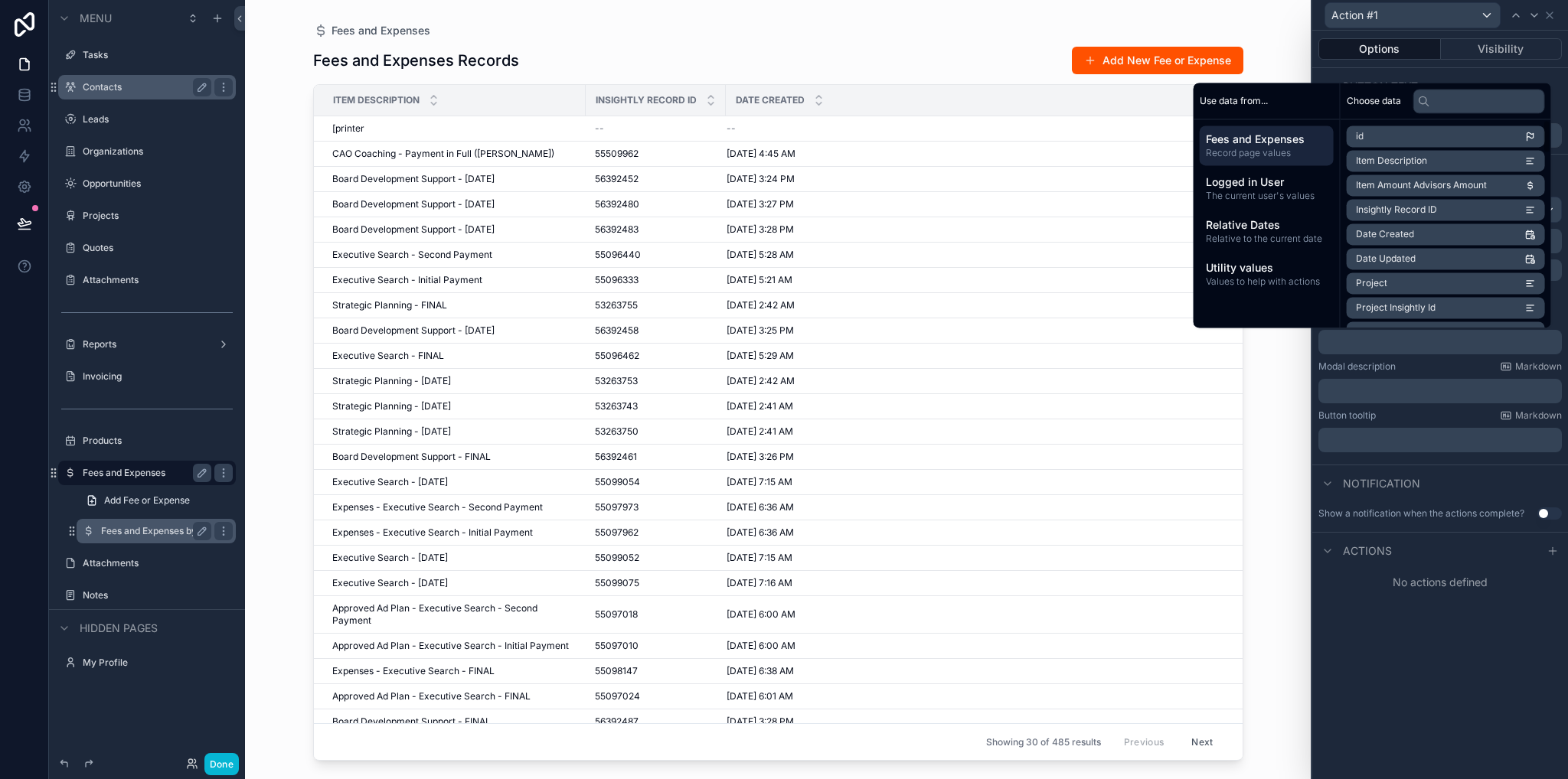
drag, startPoint x: 1479, startPoint y: 635, endPoint x: 1476, endPoint y: 592, distance: 43.1
click at [1478, 637] on div "Options Visibility Button text Button text ********* Button settings Appearance…" at bounding box center [1439, 404] width 255 height 749
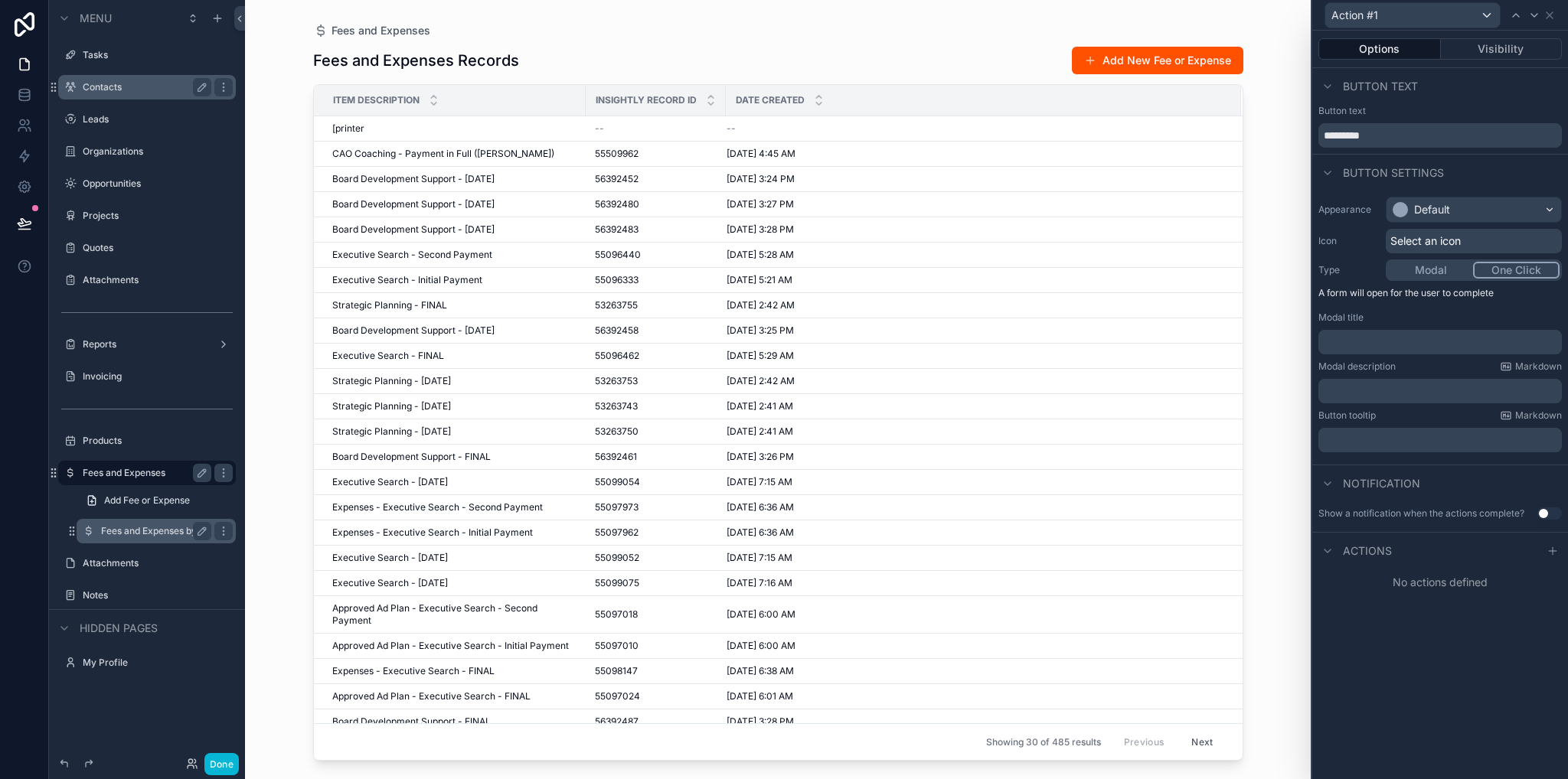
click at [1496, 276] on button "One Click" at bounding box center [1515, 270] width 87 height 17
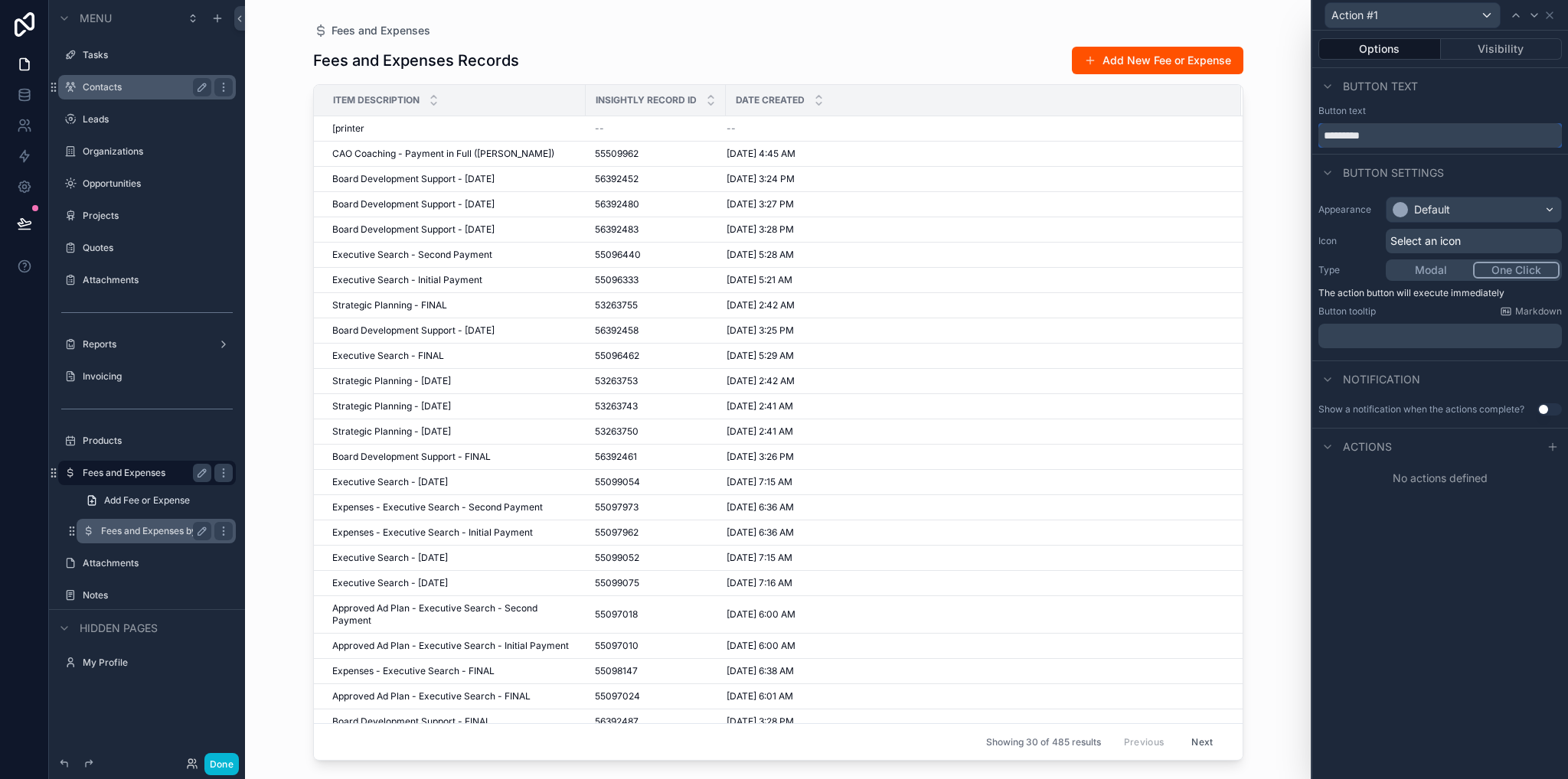
drag, startPoint x: 1384, startPoint y: 136, endPoint x: 1297, endPoint y: 129, distance: 87.3
click at [1297, 129] on div "Action #1 Options Visibility Button text Button text ********* Button settings …" at bounding box center [784, 389] width 1568 height 779
type input "**********"
click at [1550, 444] on icon at bounding box center [1552, 446] width 12 height 12
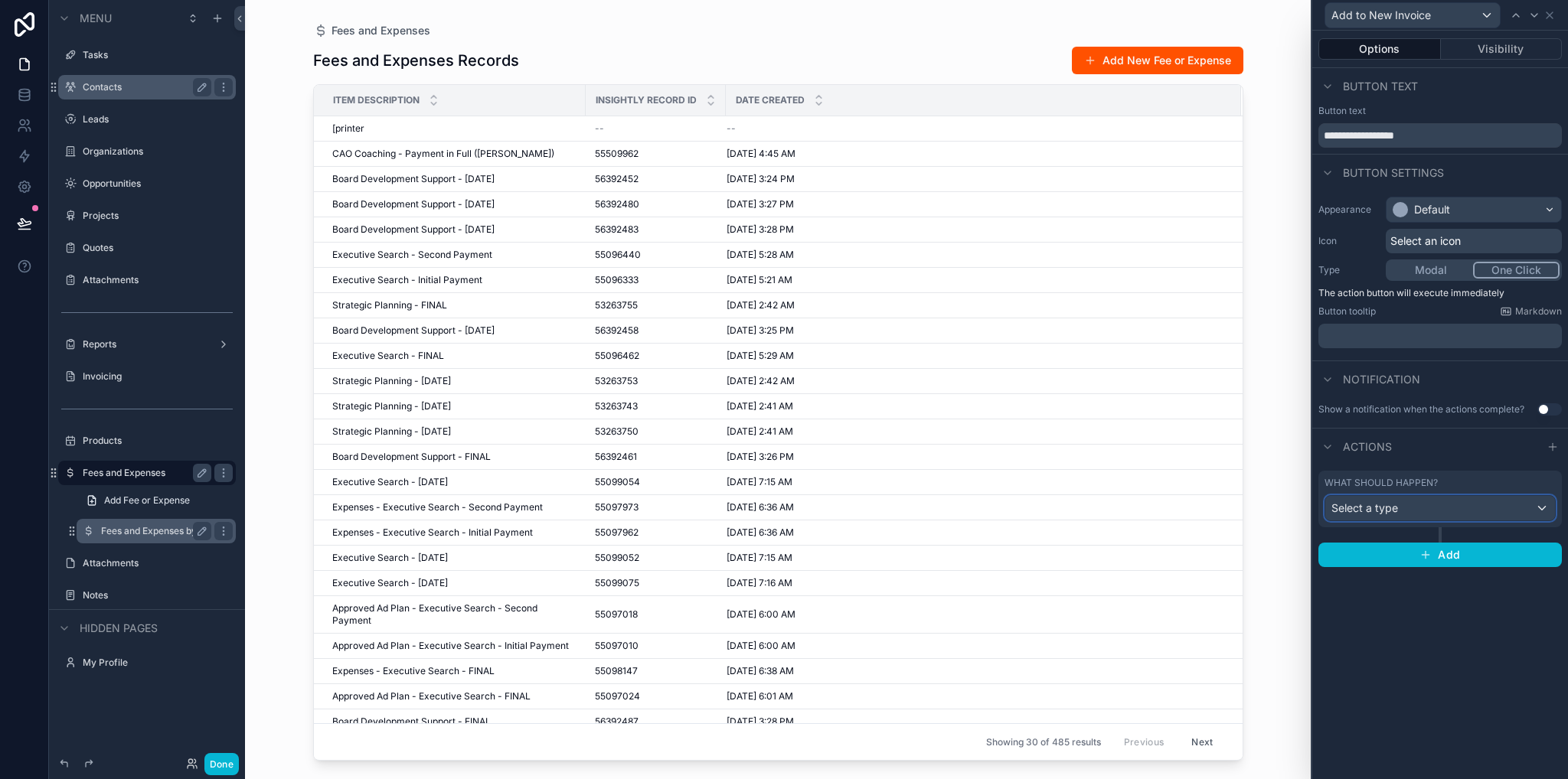
click at [1393, 511] on span "Select a type" at bounding box center [1364, 508] width 67 height 13
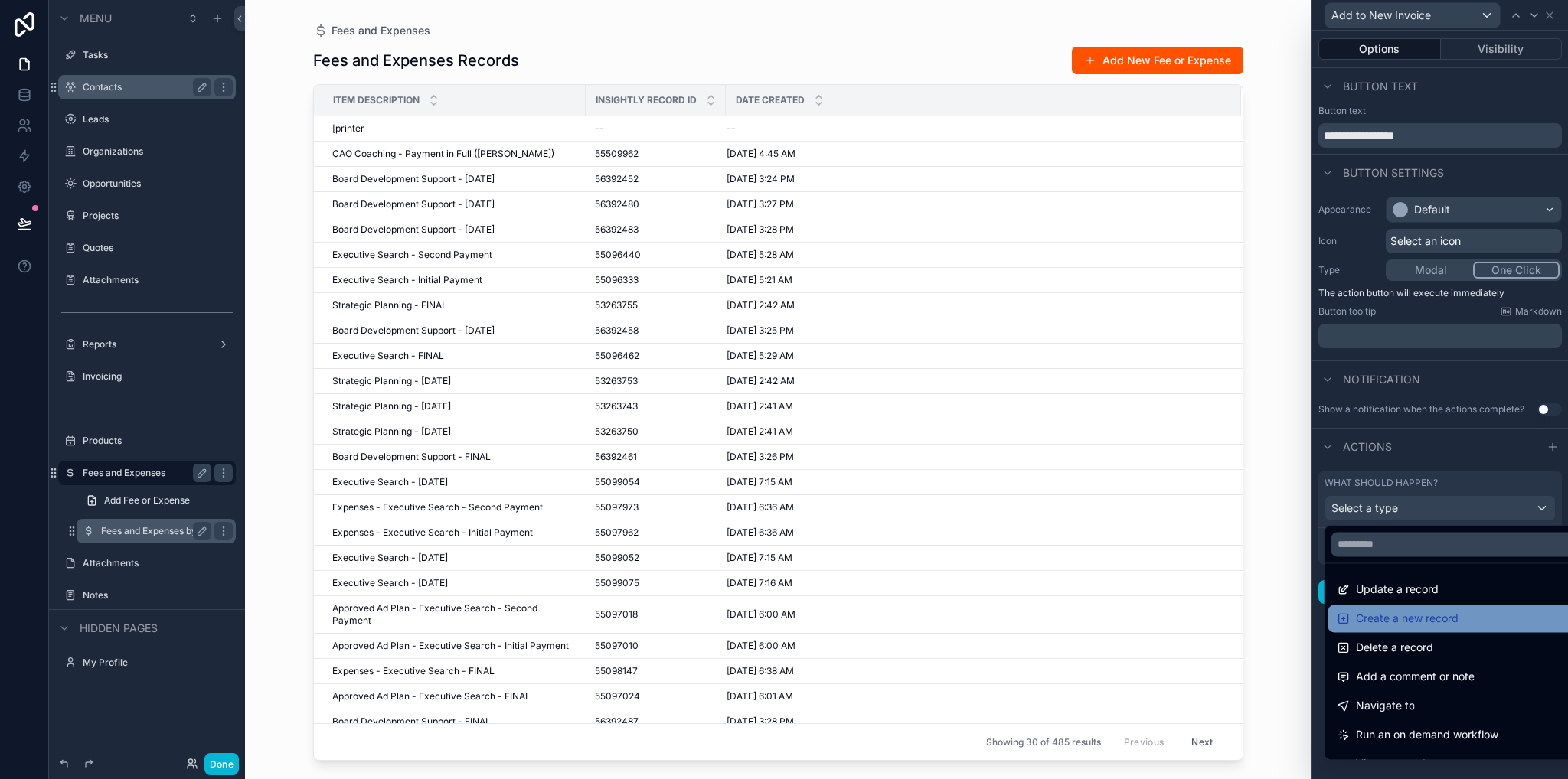
click at [1389, 616] on span "Create a new record" at bounding box center [1406, 618] width 103 height 18
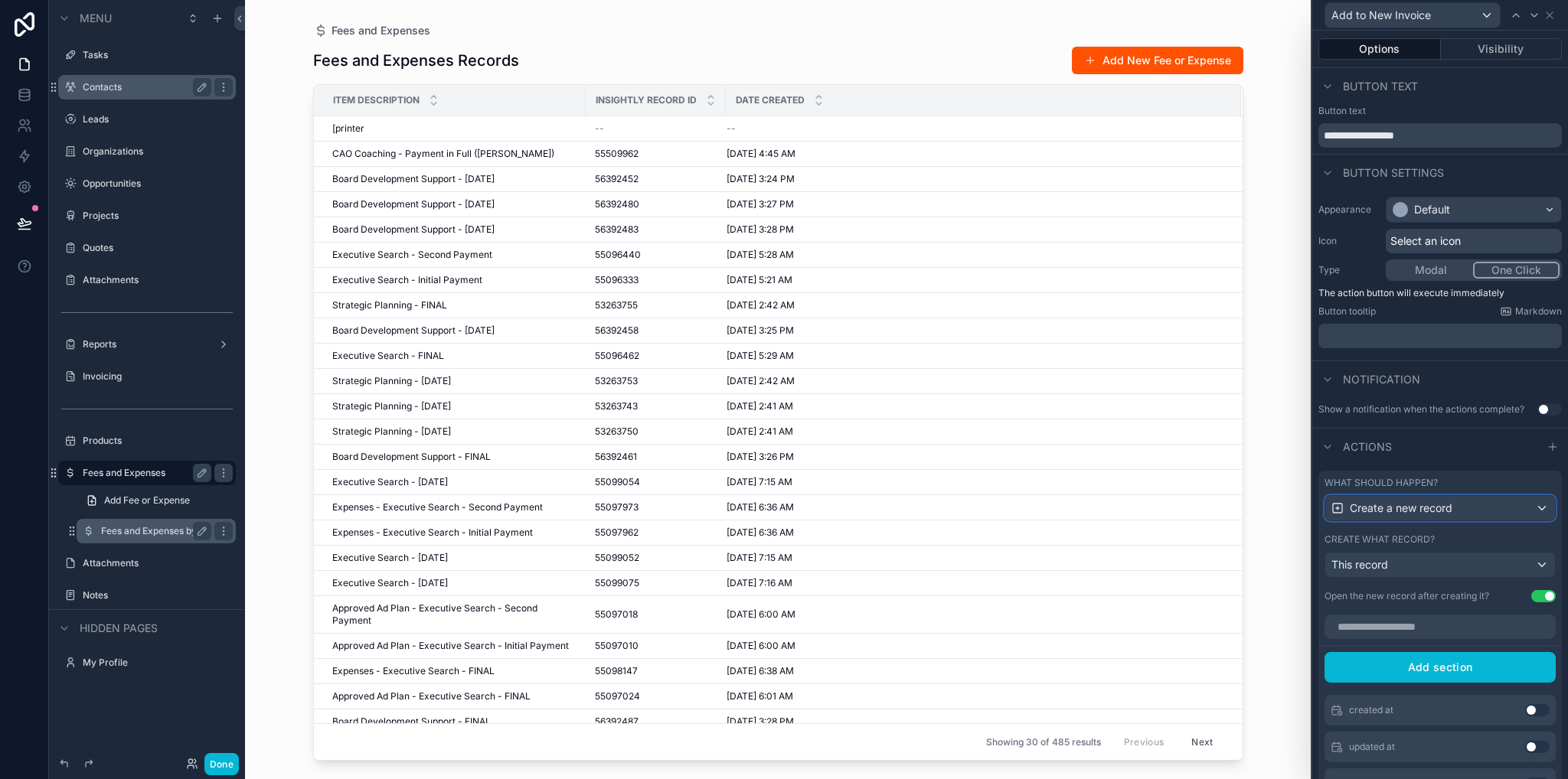
click at [1473, 518] on div "Create a new record" at bounding box center [1440, 508] width 230 height 25
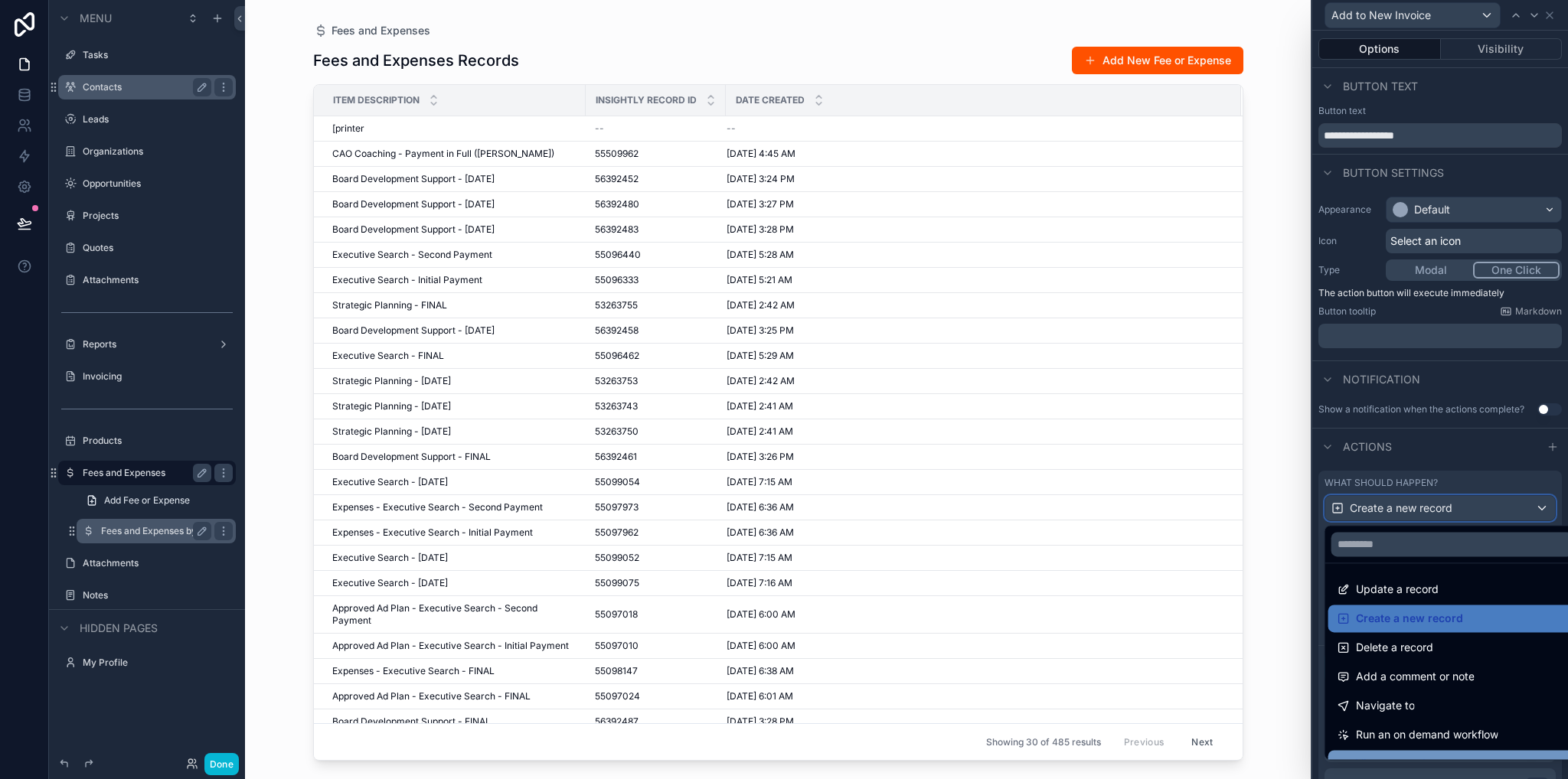
scroll to position [138, 0]
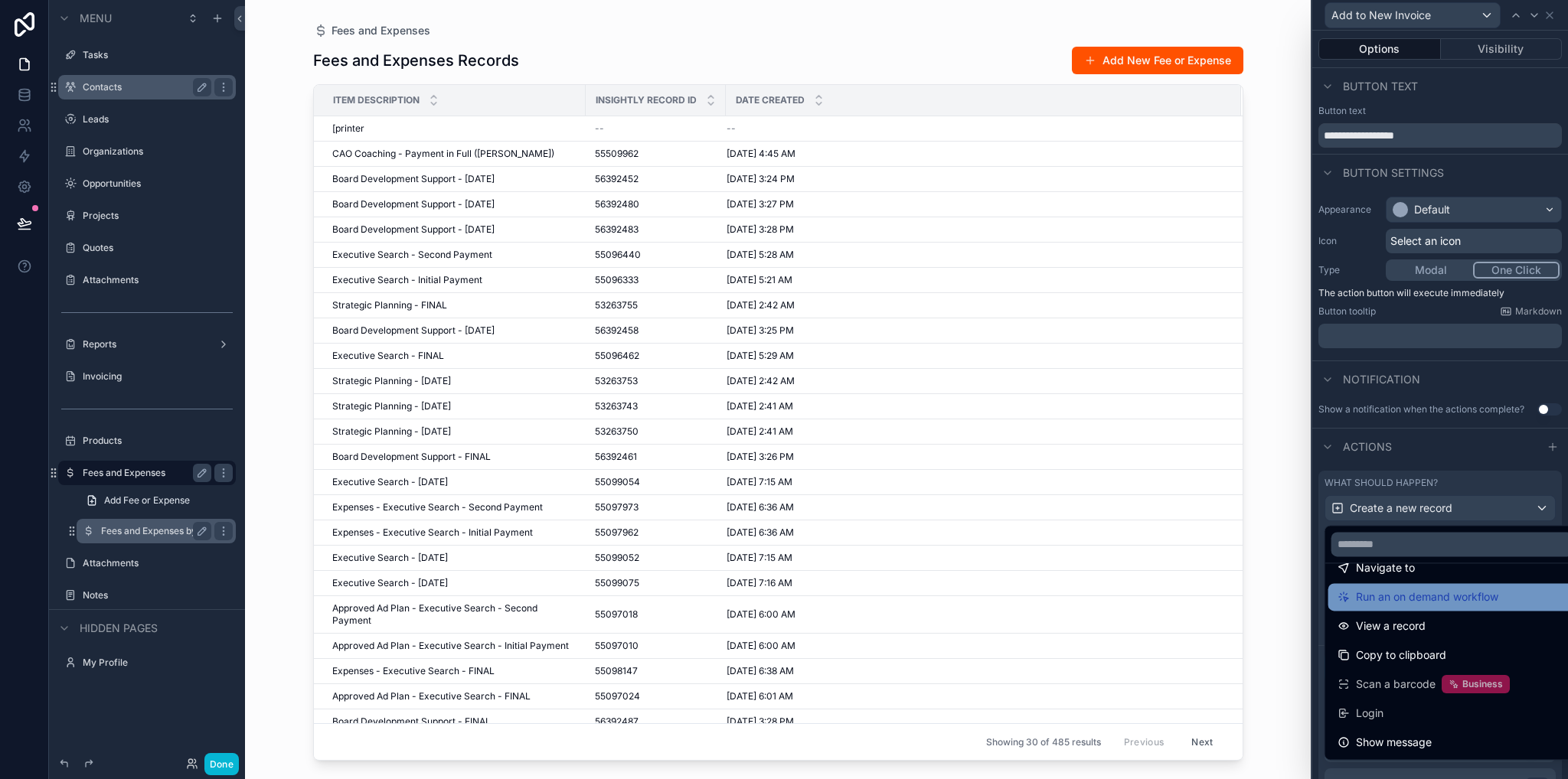
click at [1432, 598] on span "Run an on demand workflow" at bounding box center [1426, 597] width 142 height 18
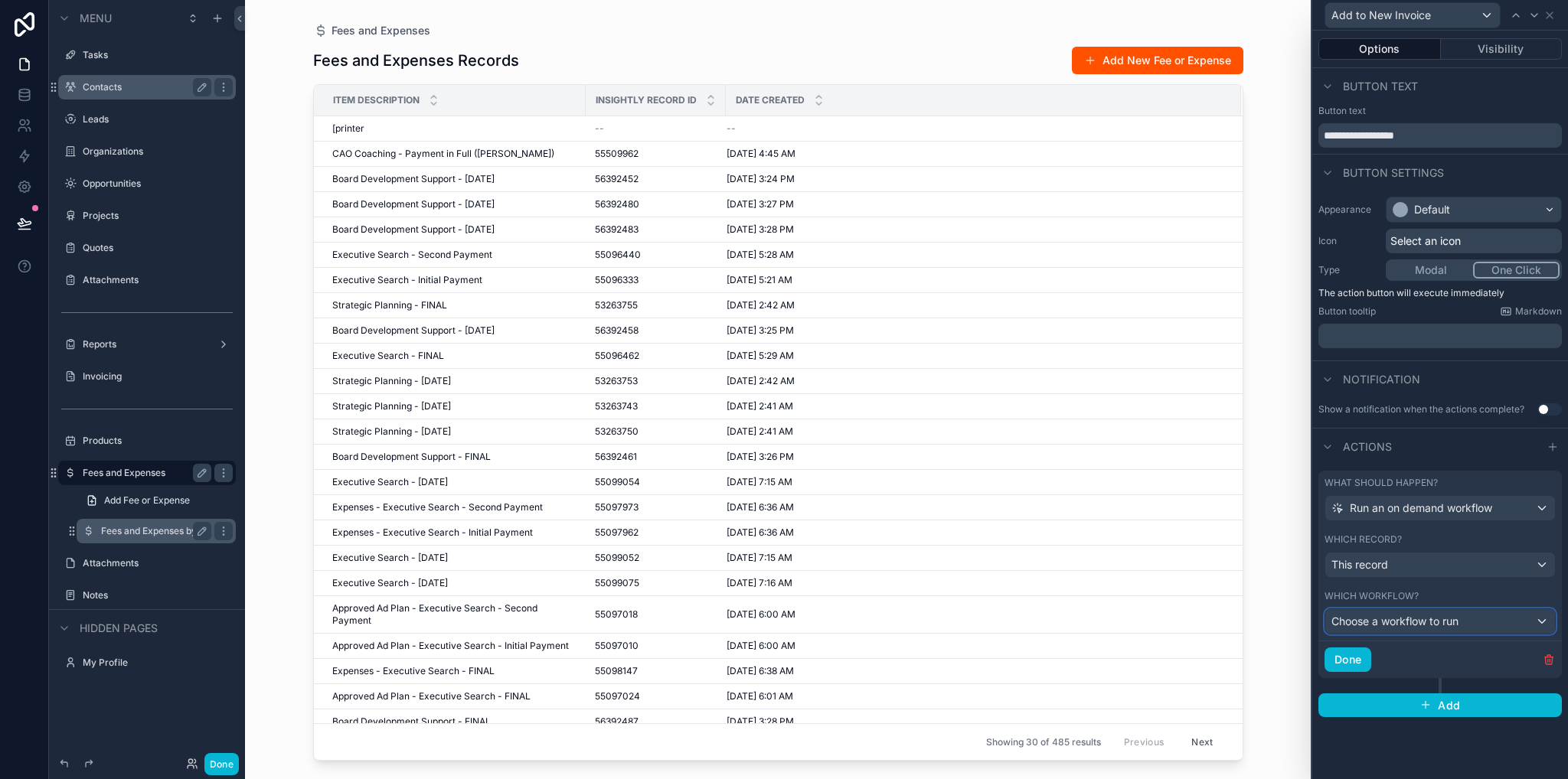
click at [1414, 619] on span "Choose a workflow to run" at bounding box center [1394, 621] width 127 height 13
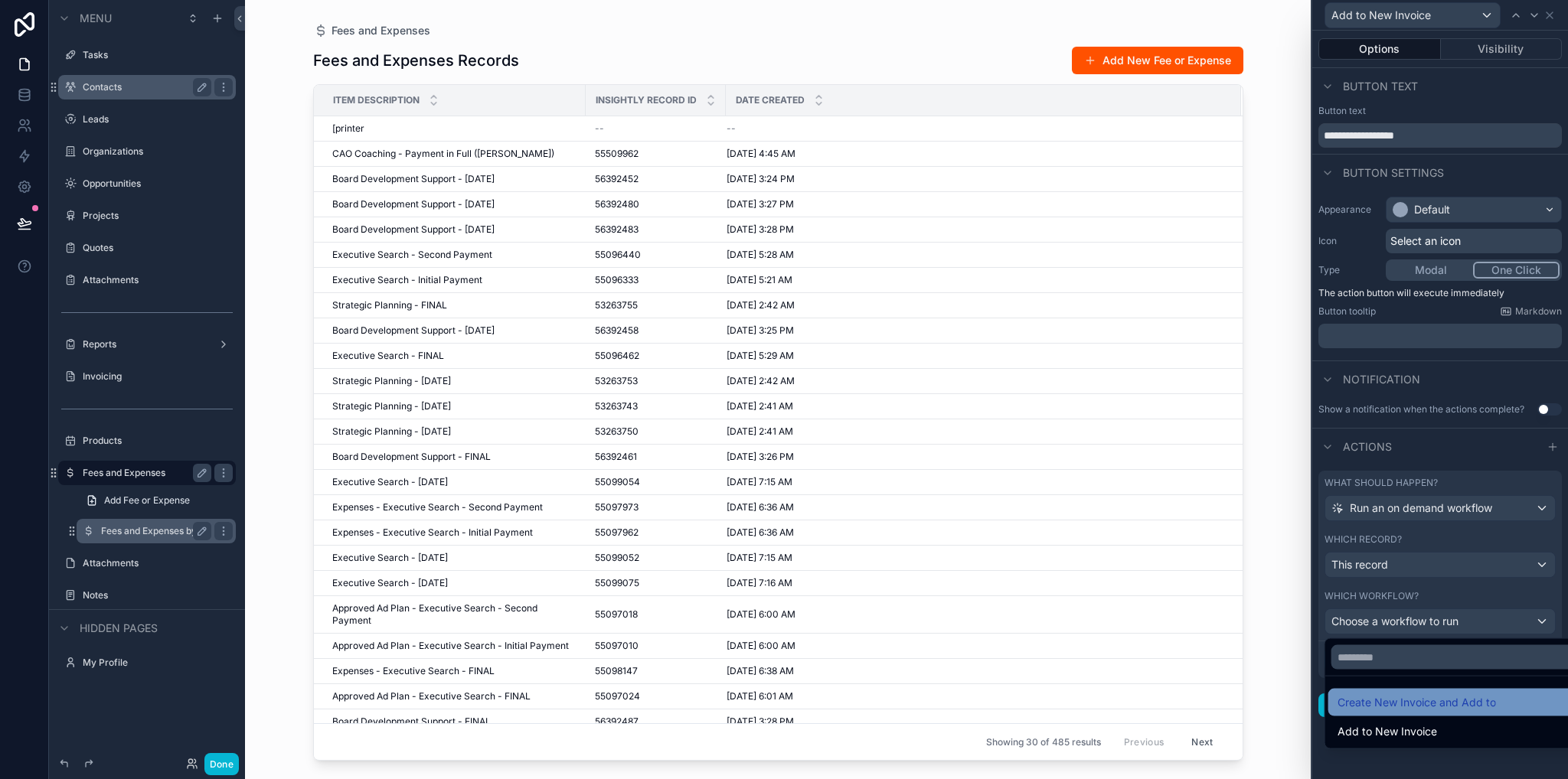
click at [1423, 707] on span "Create New Invoice and Add to" at bounding box center [1416, 702] width 158 height 18
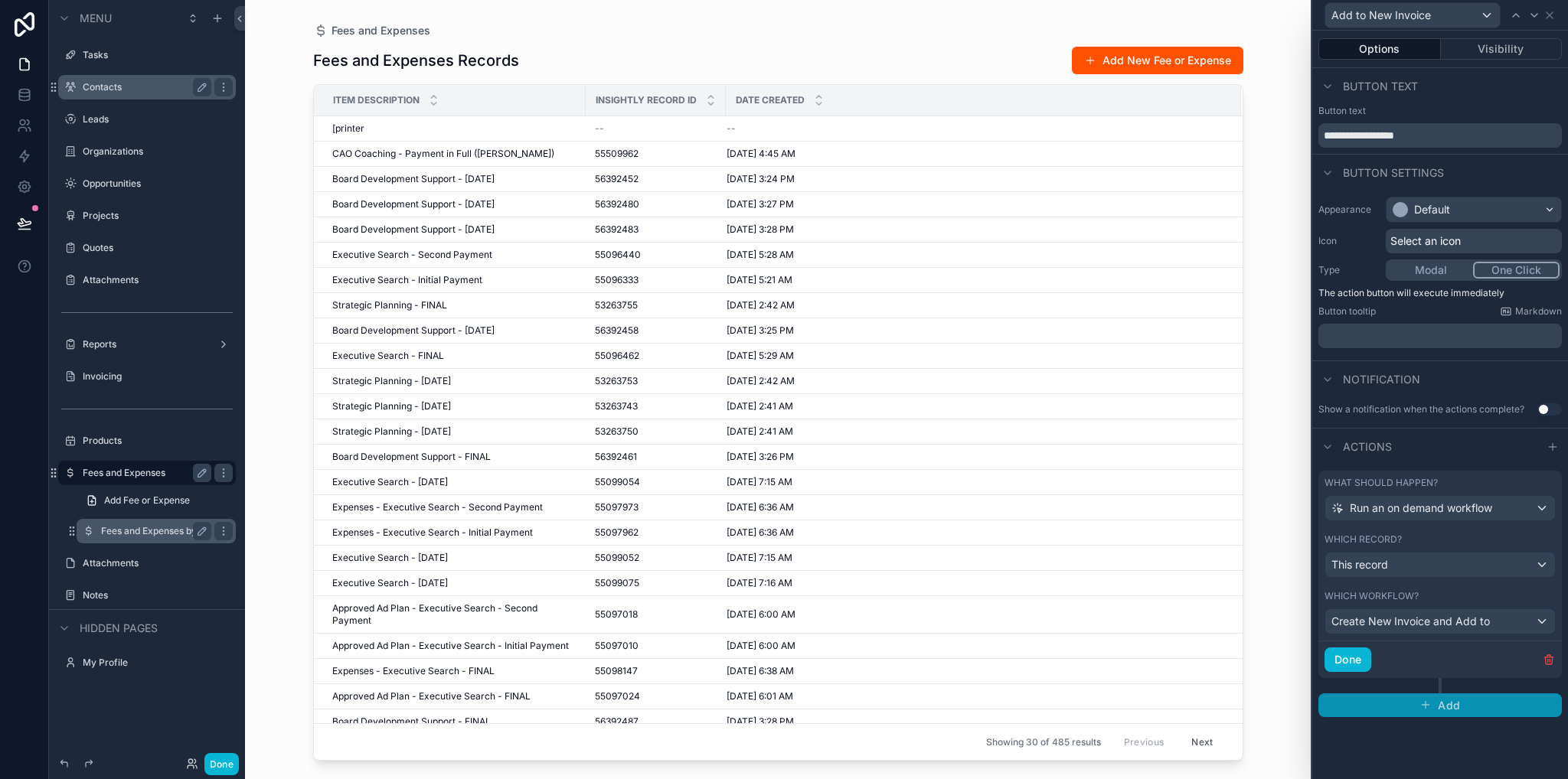
drag, startPoint x: 1448, startPoint y: 694, endPoint x: 1441, endPoint y: 680, distance: 15.7
click at [1448, 695] on button "Add" at bounding box center [1440, 705] width 244 height 25
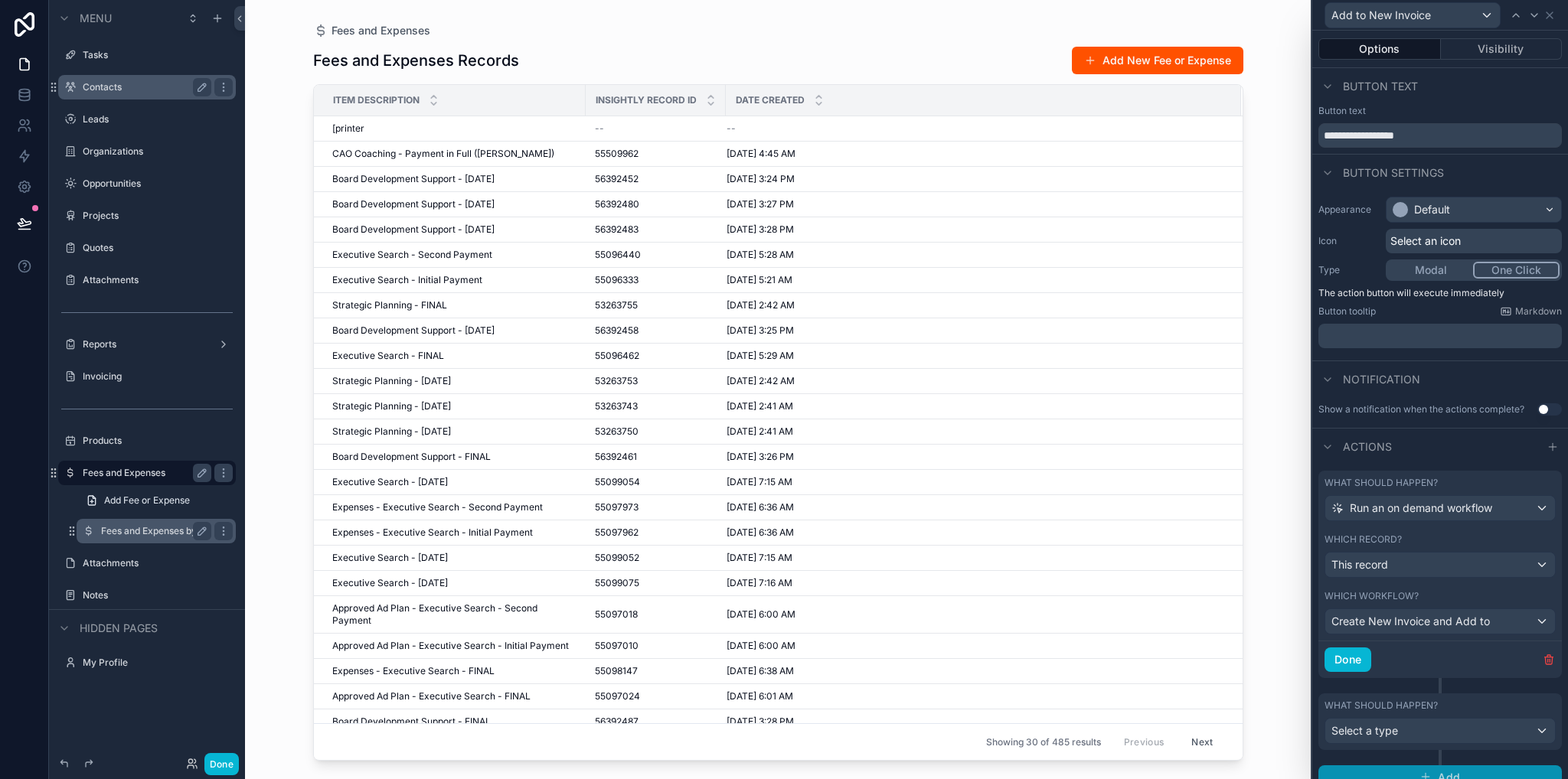
scroll to position [14, 0]
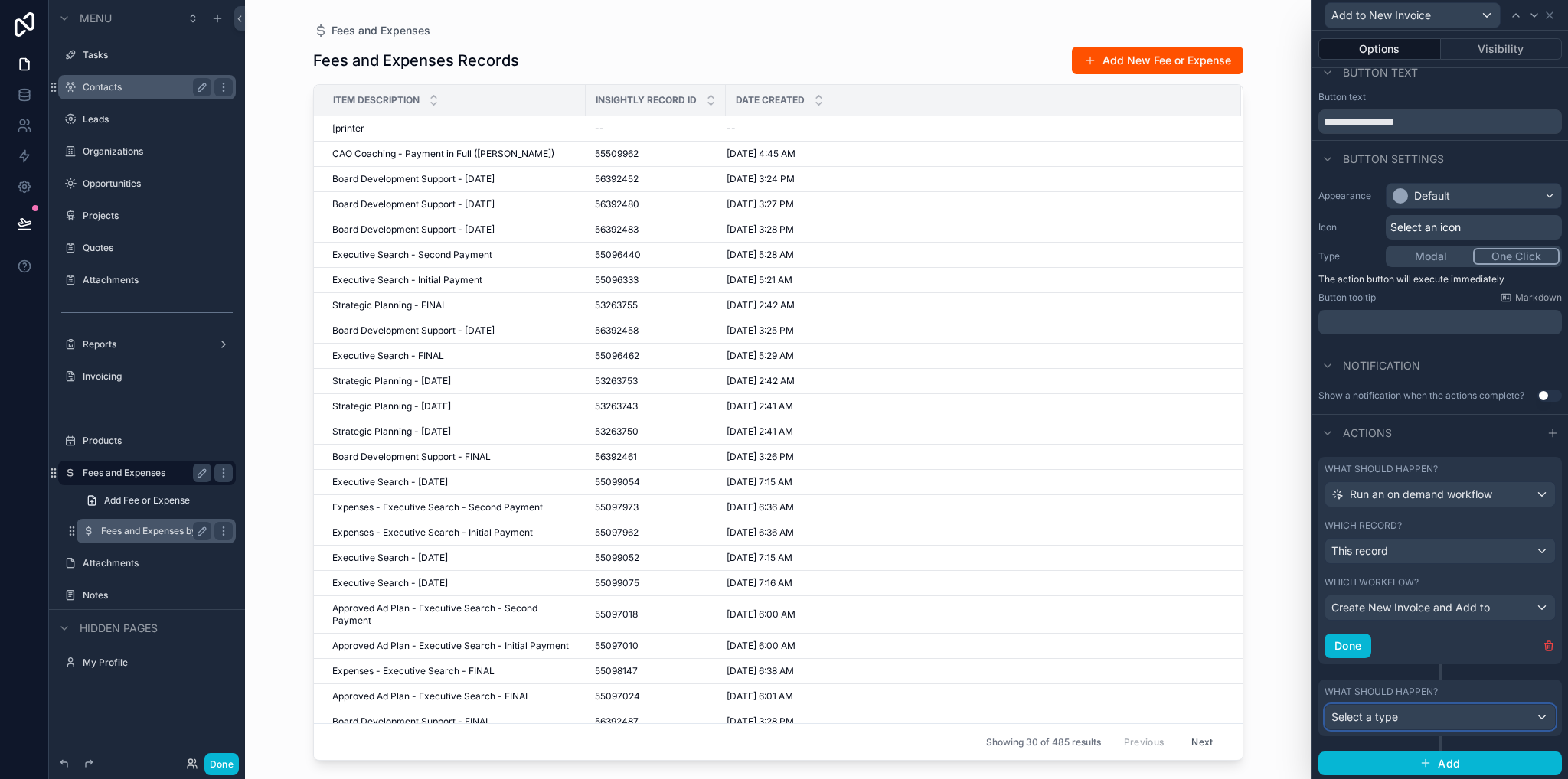
click at [1435, 723] on div "Select a type" at bounding box center [1440, 717] width 230 height 25
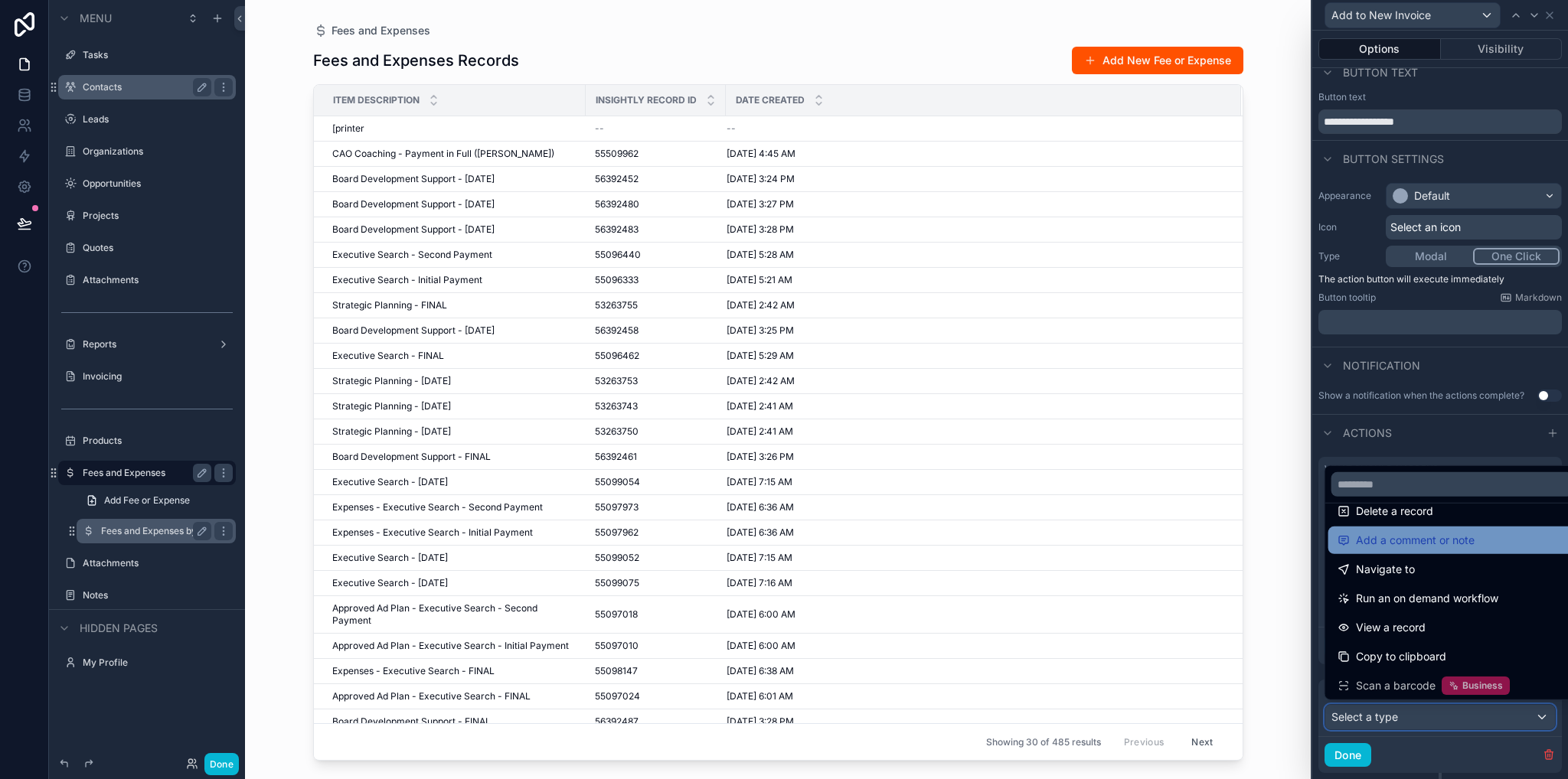
scroll to position [0, 0]
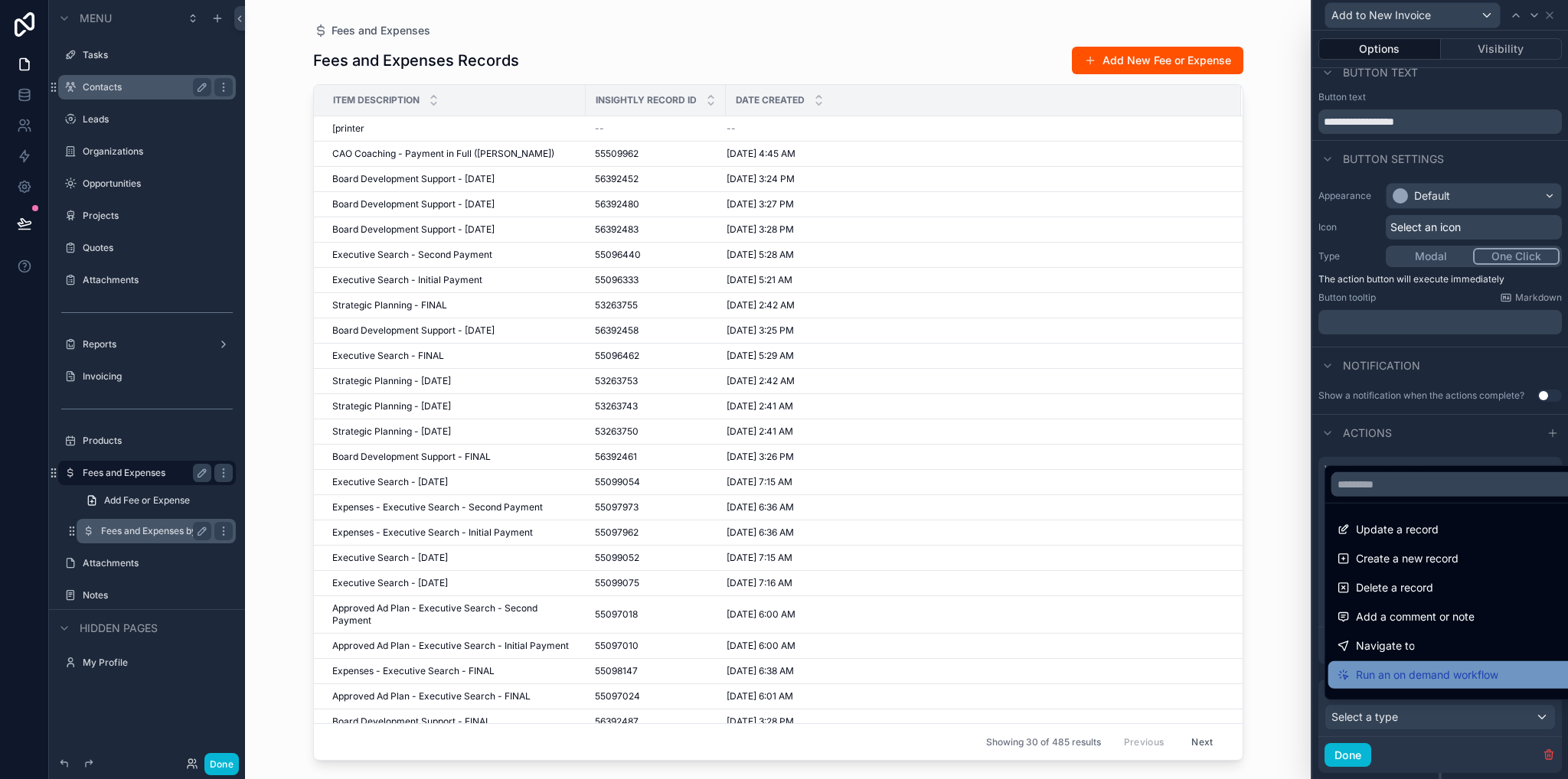
click at [1409, 676] on span "Run an on demand workflow" at bounding box center [1426, 675] width 142 height 18
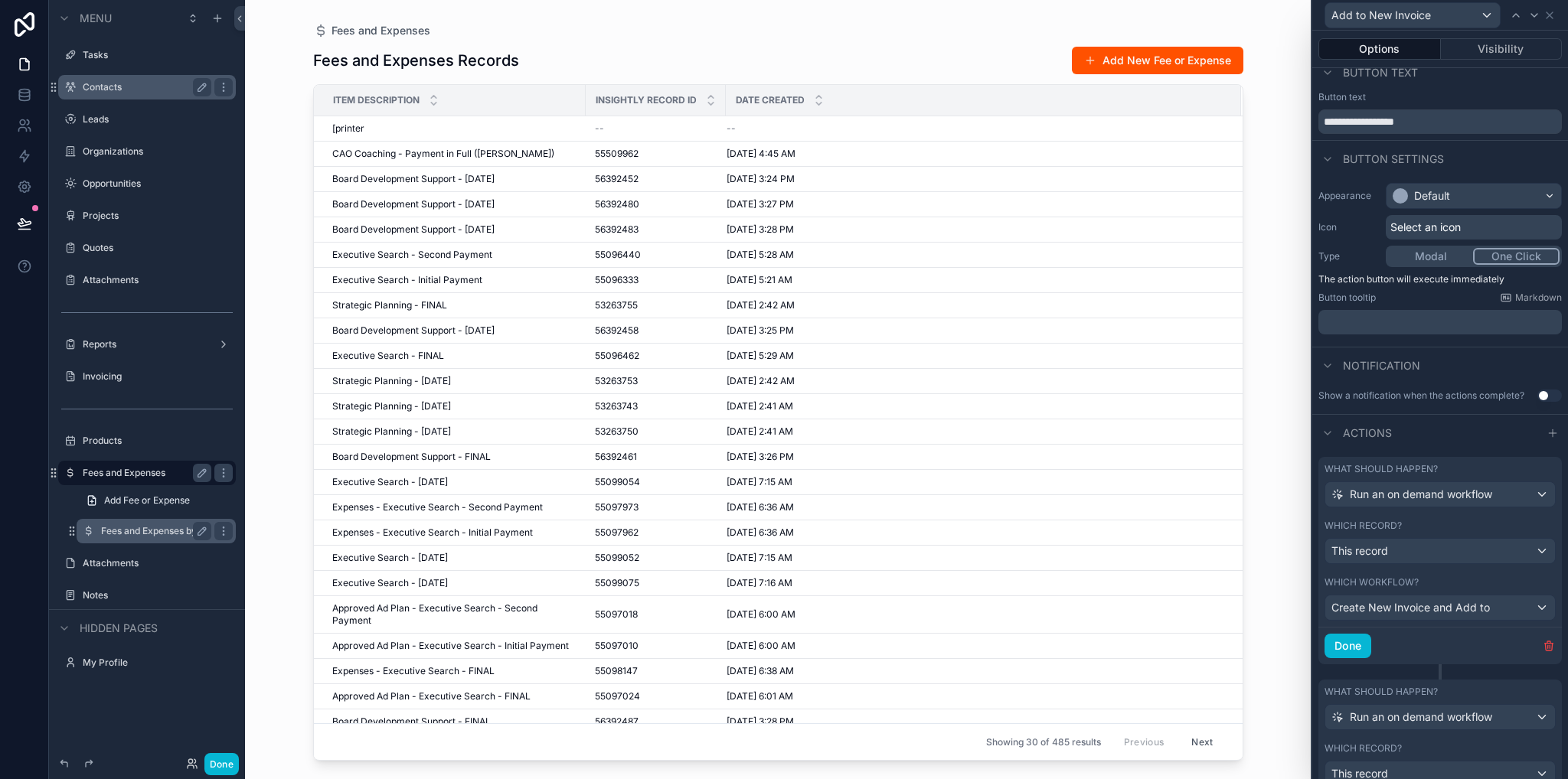
scroll to position [163, 0]
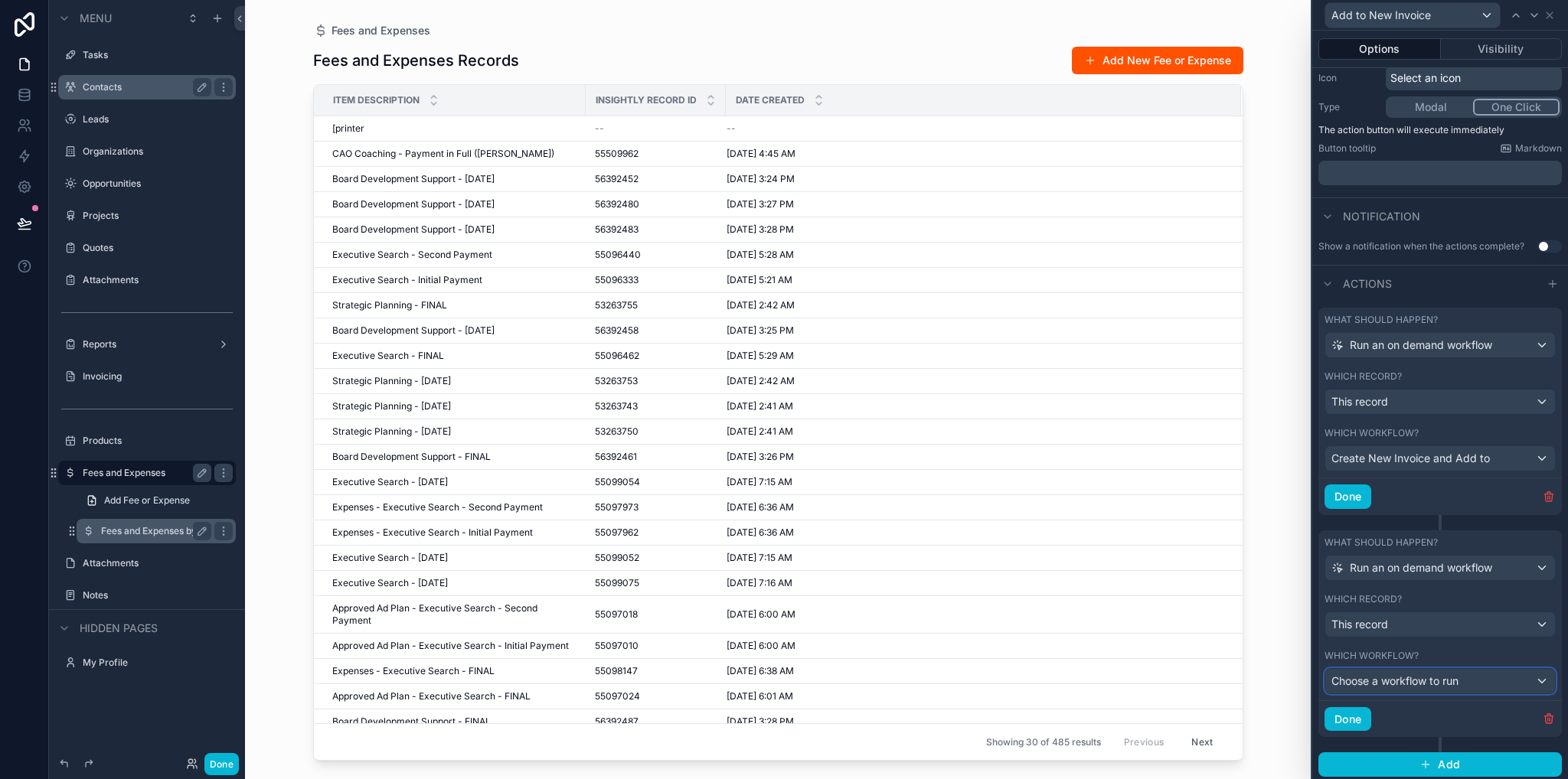
click at [1435, 683] on span "Choose a workflow to run" at bounding box center [1394, 680] width 127 height 13
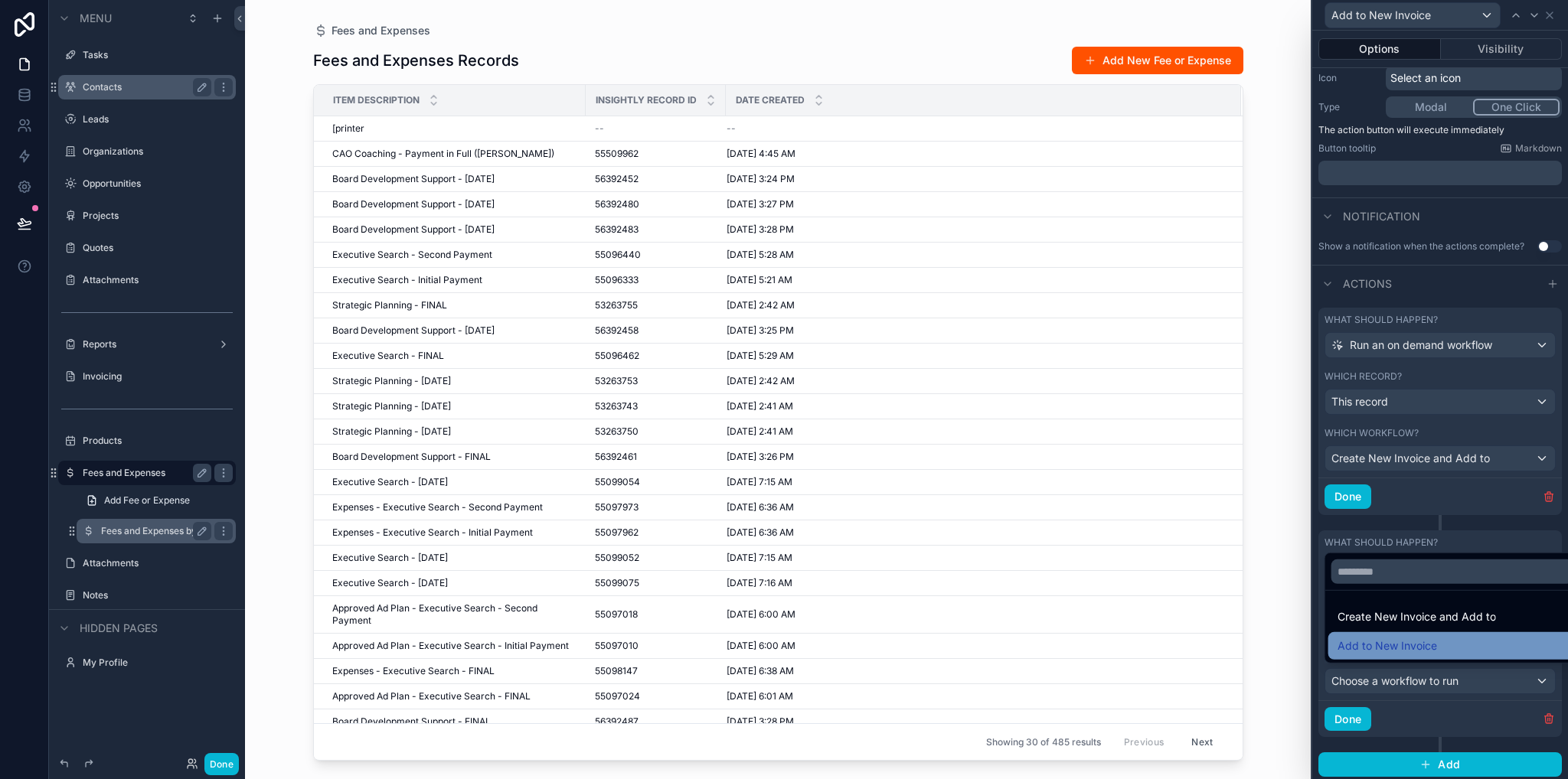
click at [1412, 655] on div "Add to New Invoice" at bounding box center [1453, 645] width 248 height 28
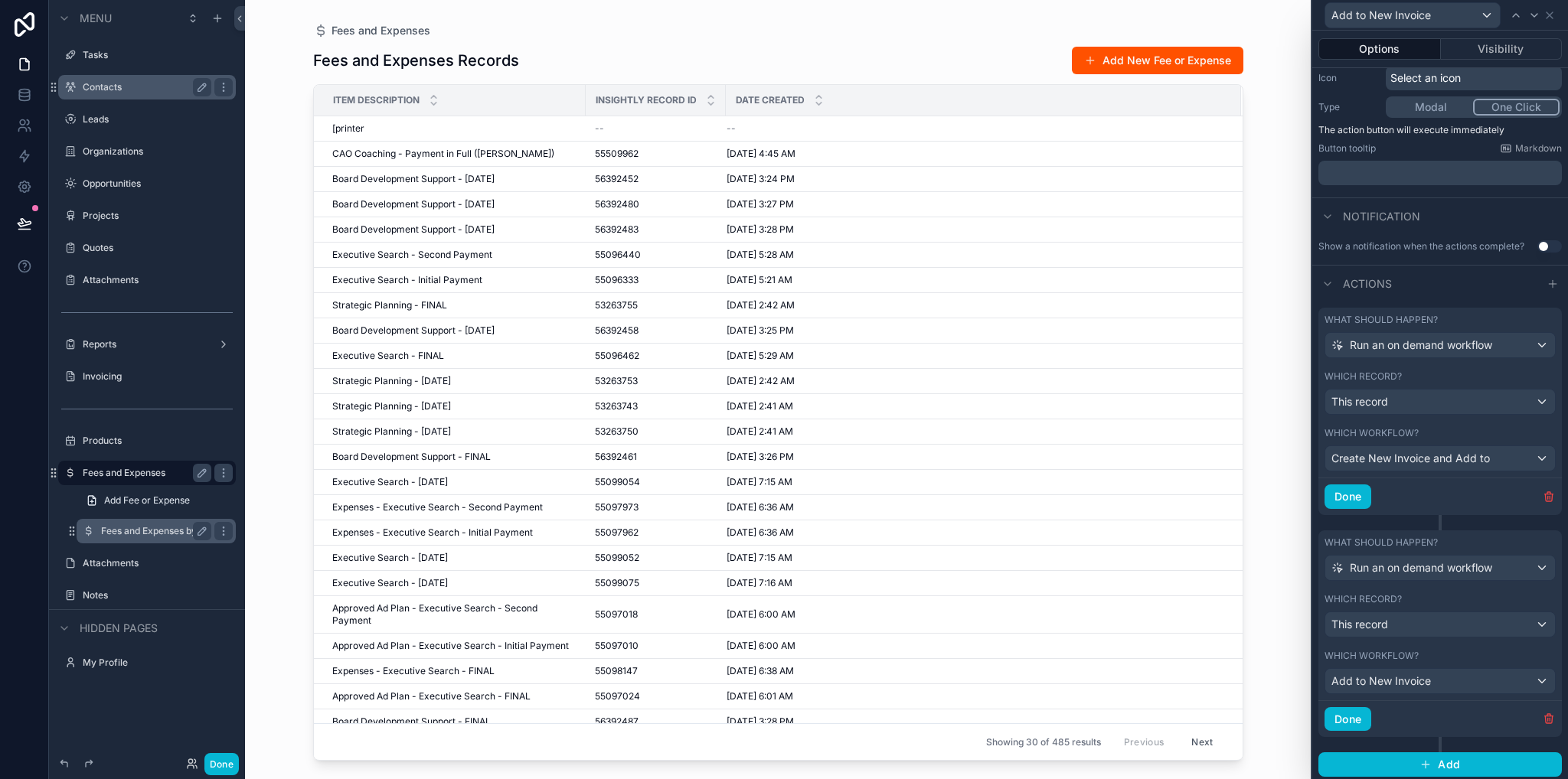
scroll to position [0, 0]
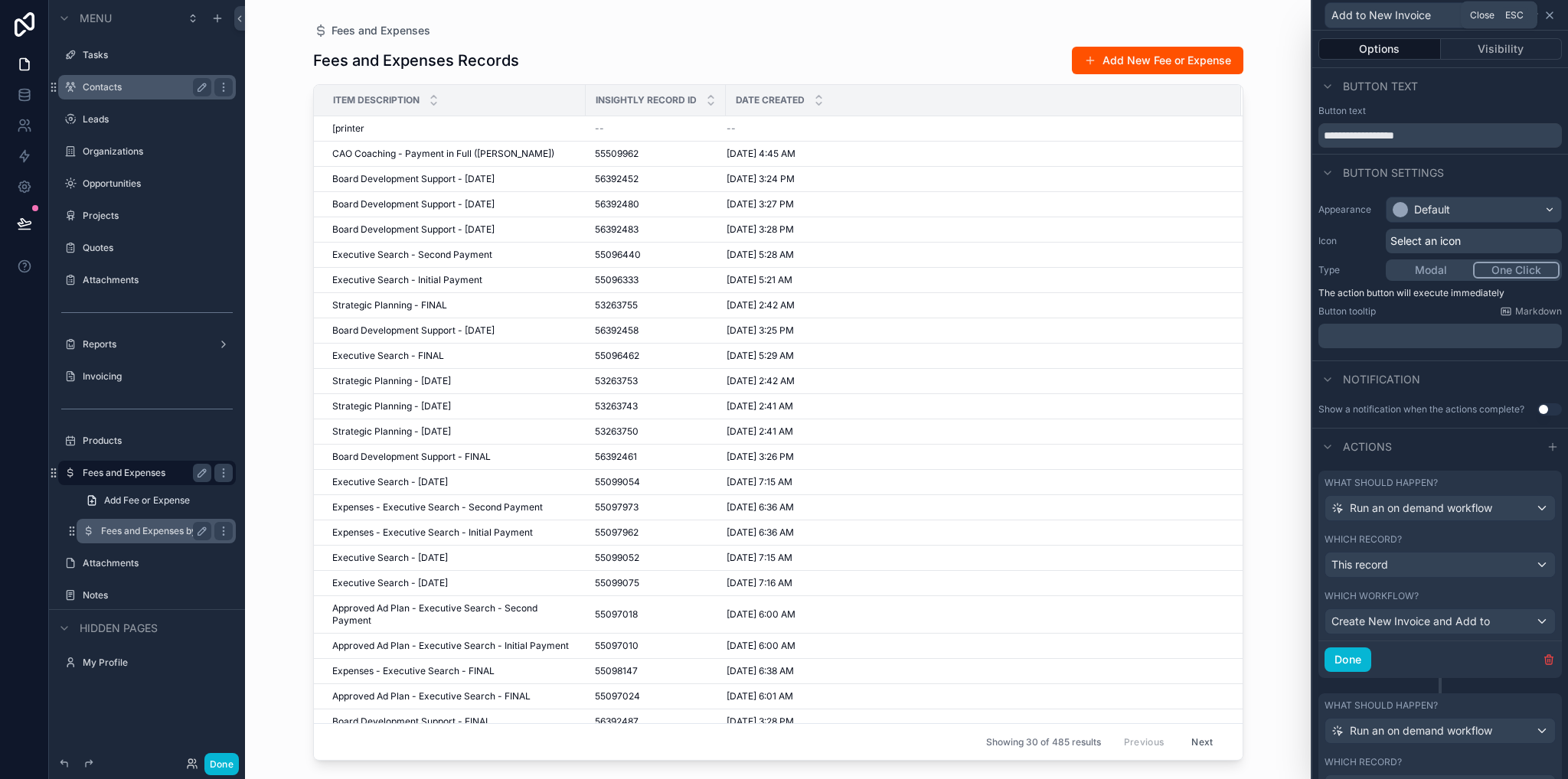
click at [1550, 14] on icon at bounding box center [1549, 15] width 12 height 12
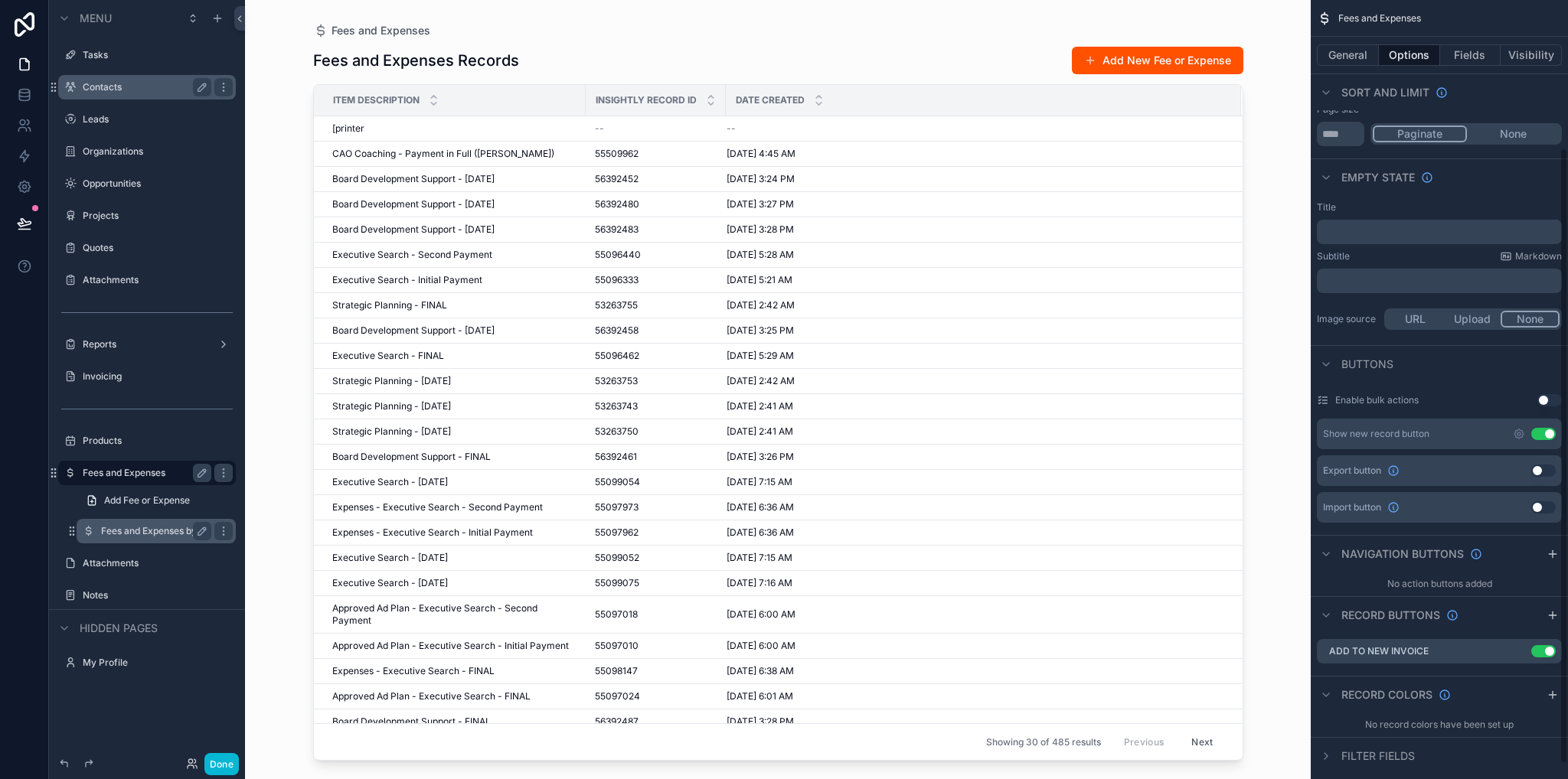
click at [1547, 404] on button "Use setting" at bounding box center [1549, 399] width 25 height 12
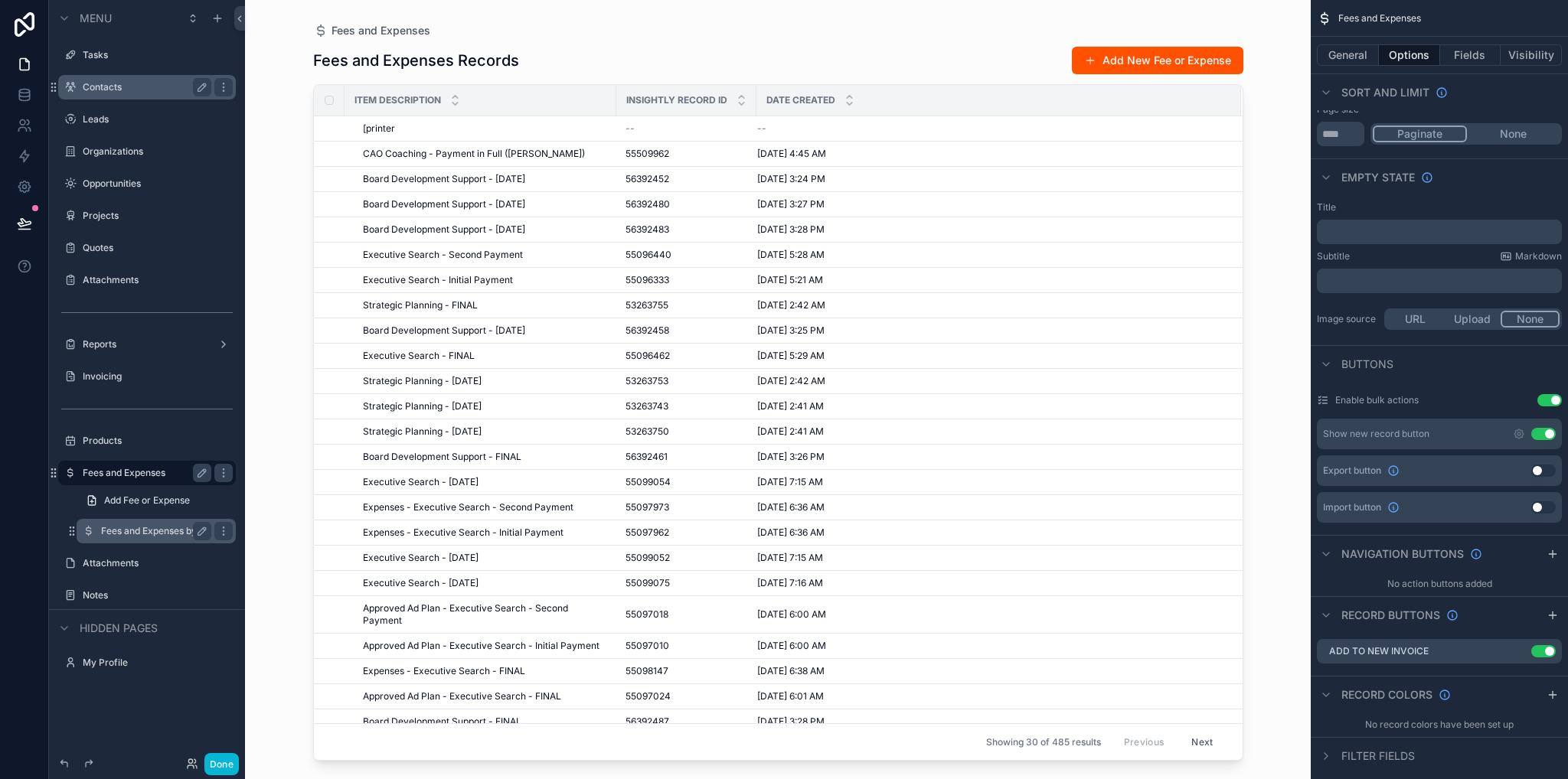
click at [880, 53] on div "scrollable content" at bounding box center [778, 380] width 979 height 761
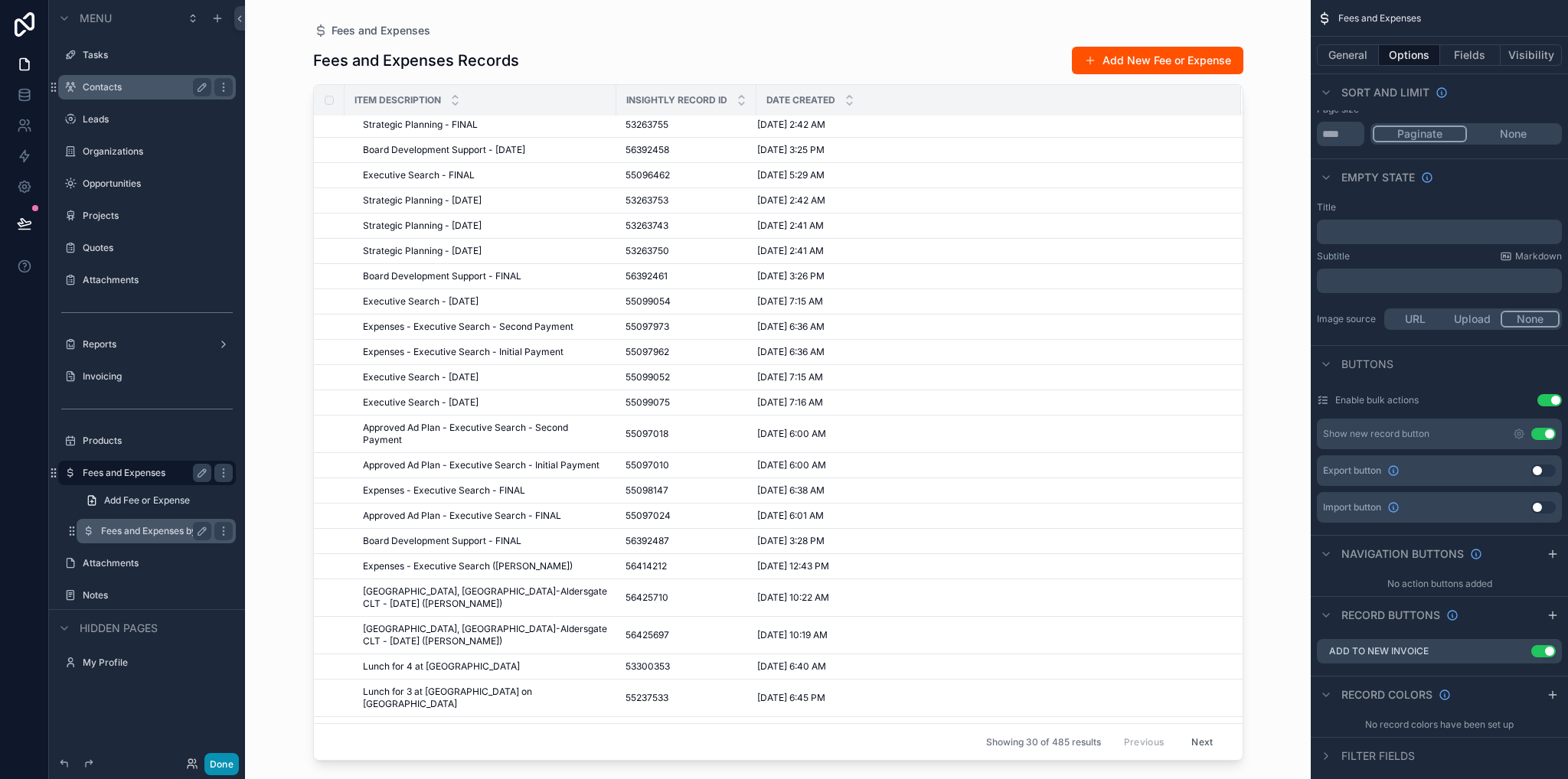
click at [232, 770] on button "Done" at bounding box center [221, 764] width 34 height 22
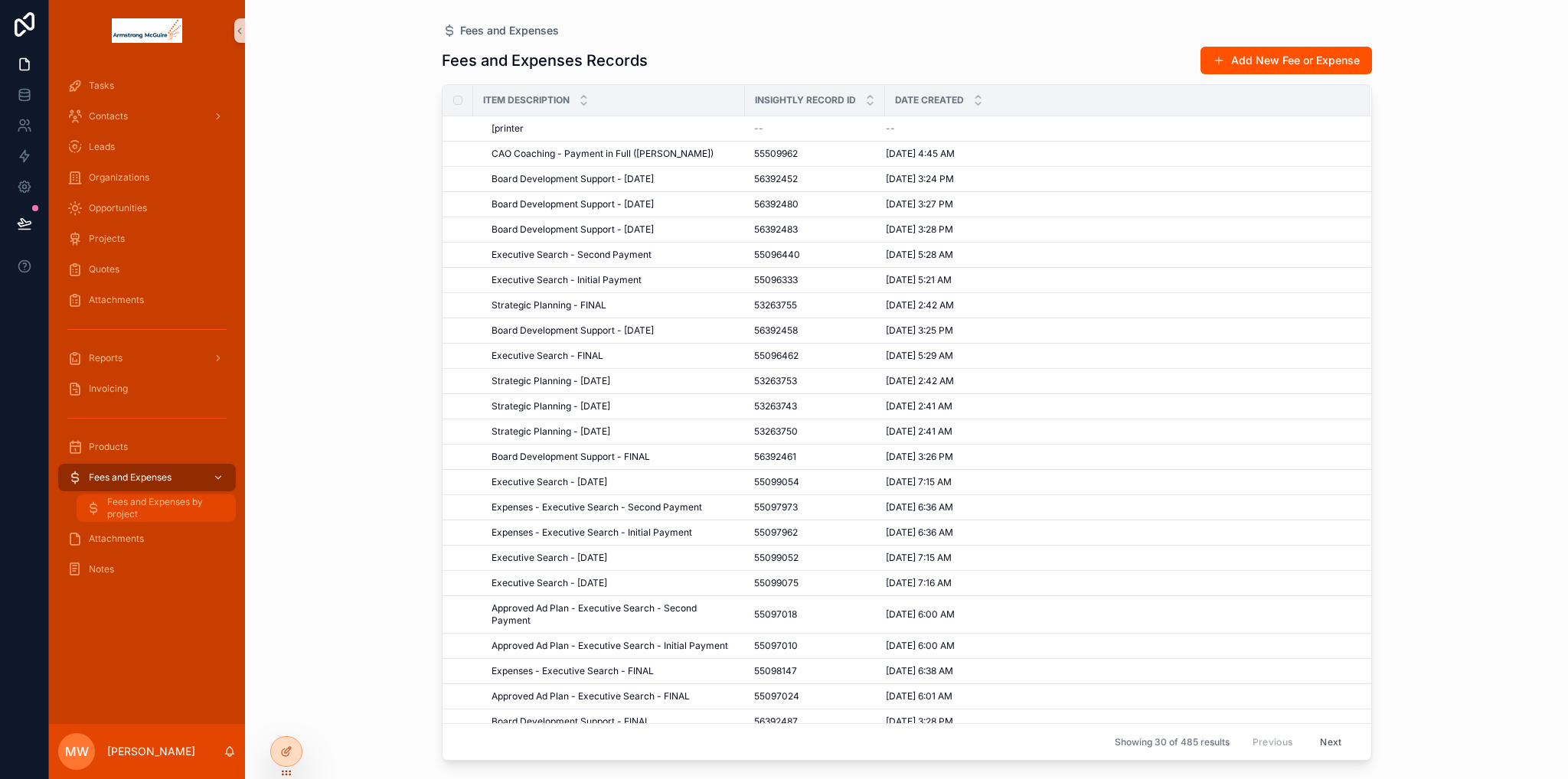
click at [138, 509] on span "Fees and Expenses by project" at bounding box center [164, 508] width 113 height 25
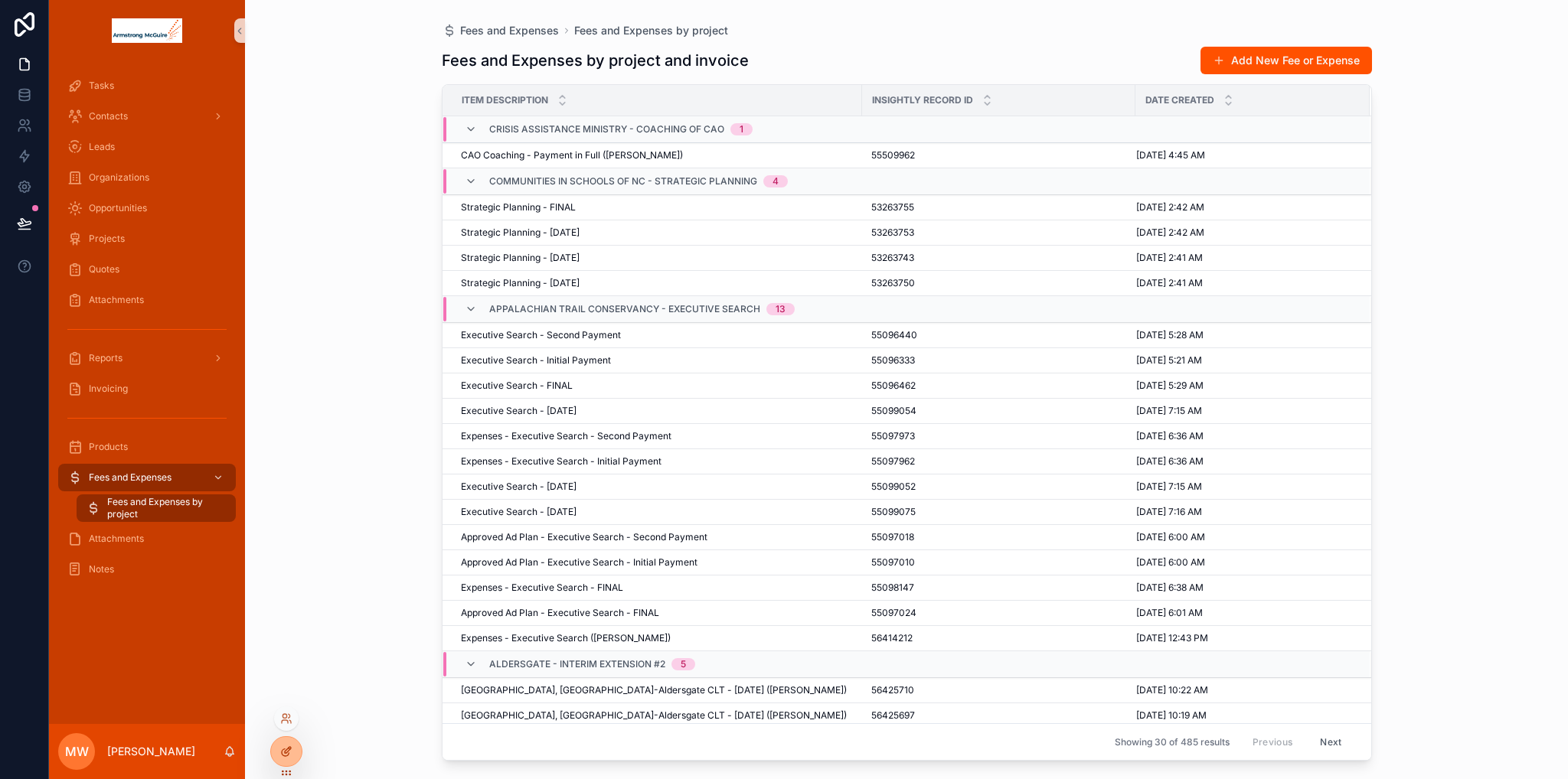
click at [291, 758] on div at bounding box center [286, 751] width 30 height 29
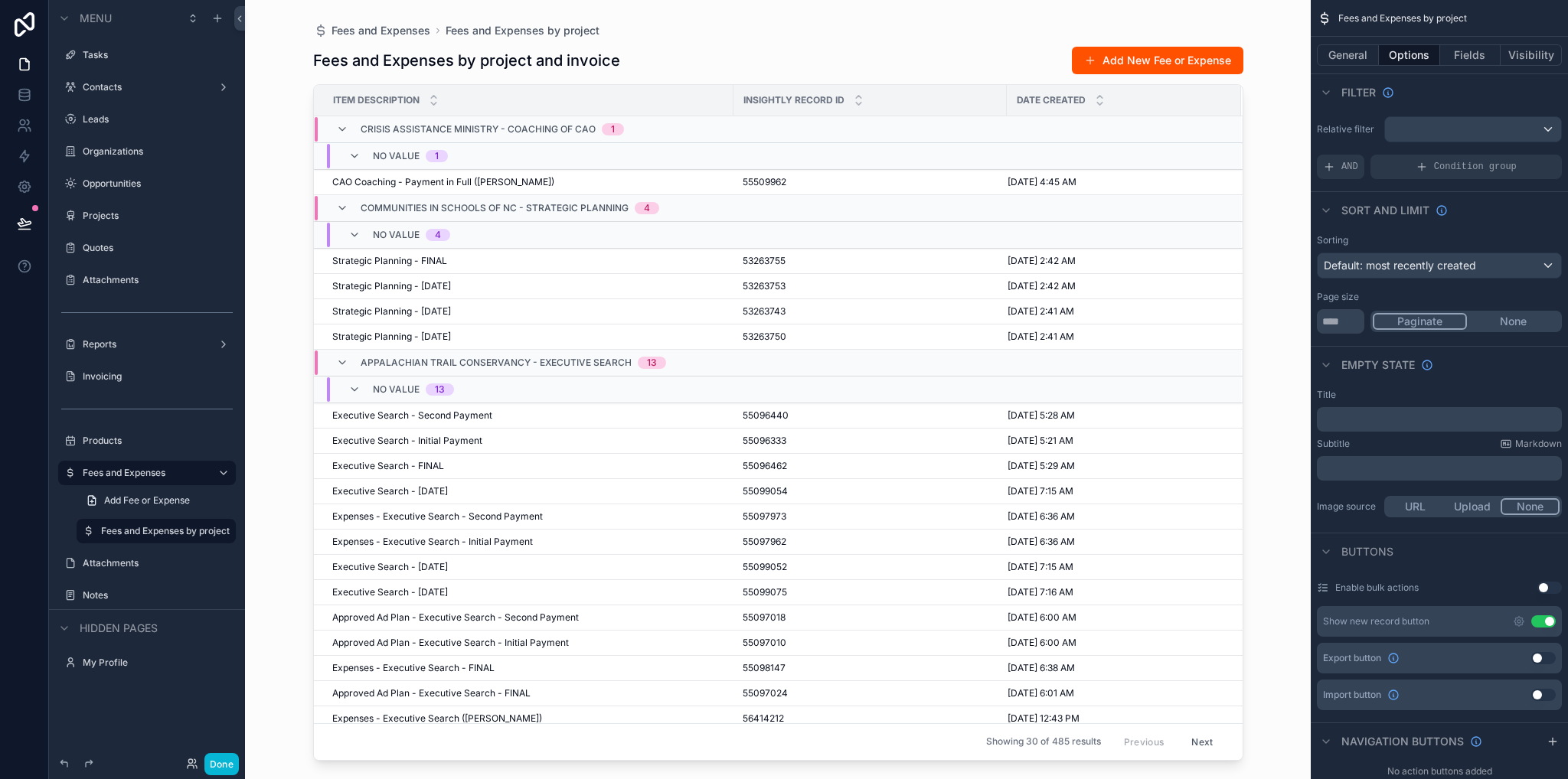
click at [1540, 589] on button "Use setting" at bounding box center [1549, 587] width 25 height 12
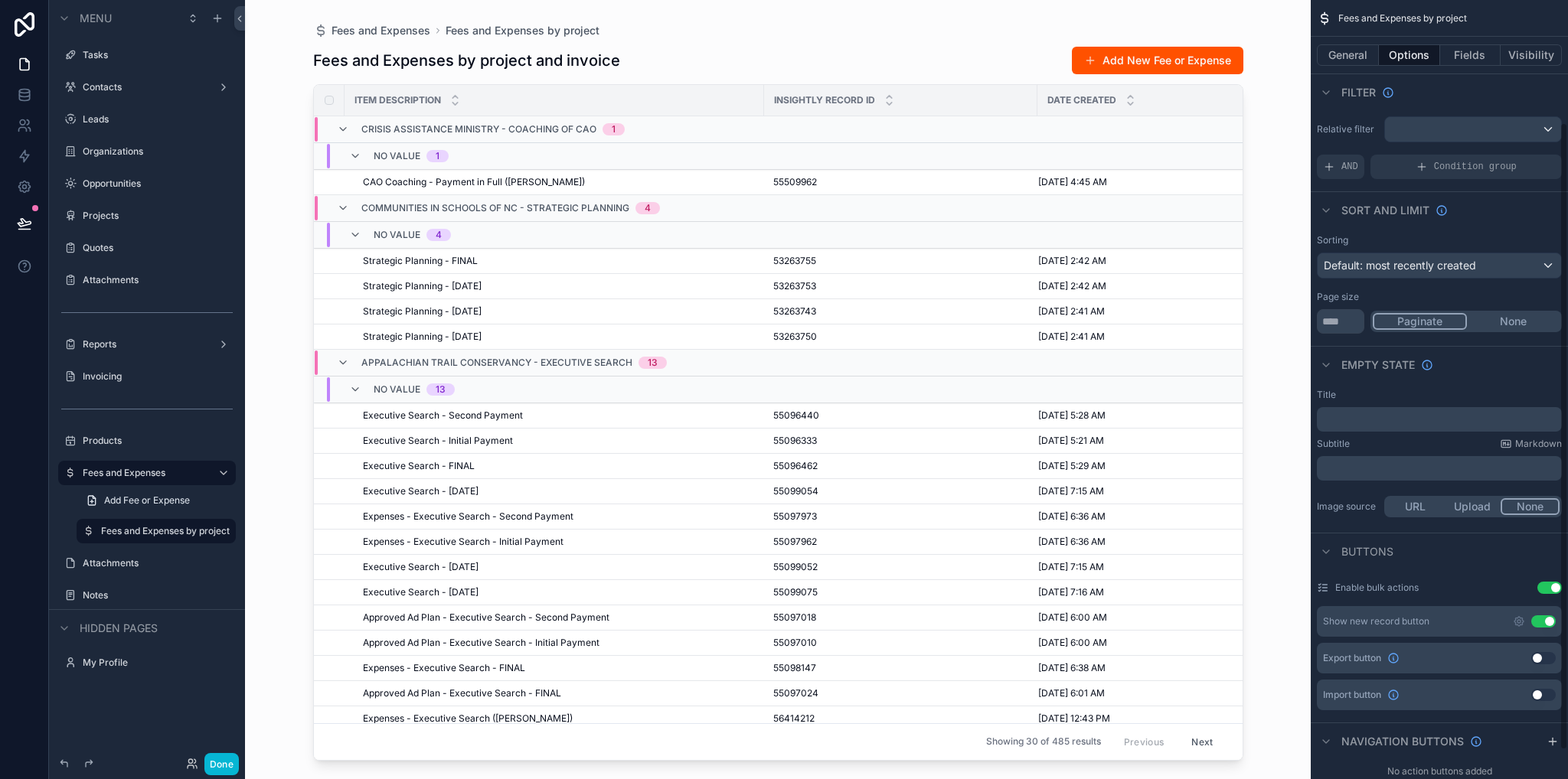
scroll to position [188, 0]
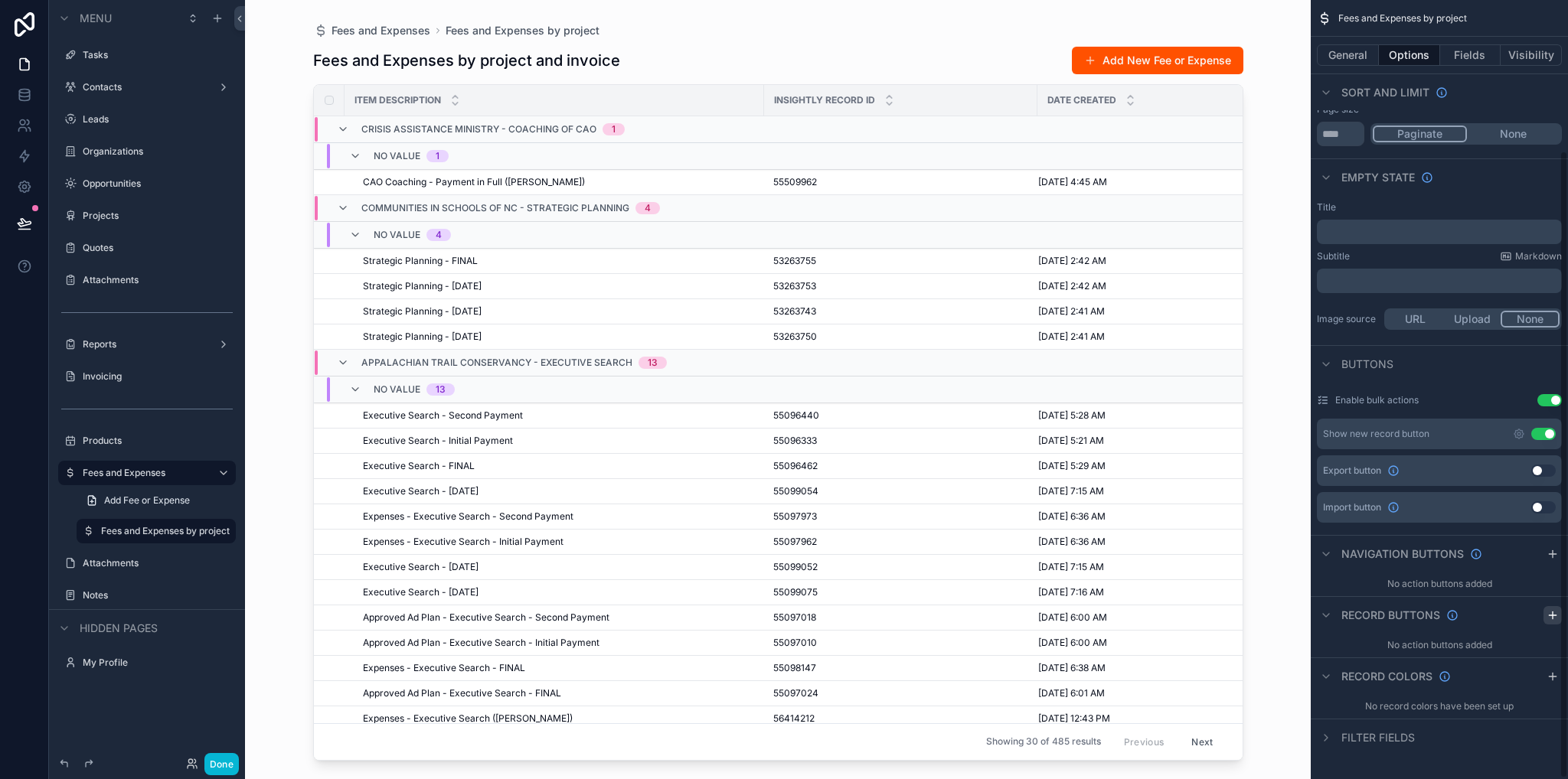
click at [1553, 617] on icon "scrollable content" at bounding box center [1552, 615] width 12 height 12
click at [1522, 652] on icon "scrollable content" at bounding box center [1518, 651] width 12 height 12
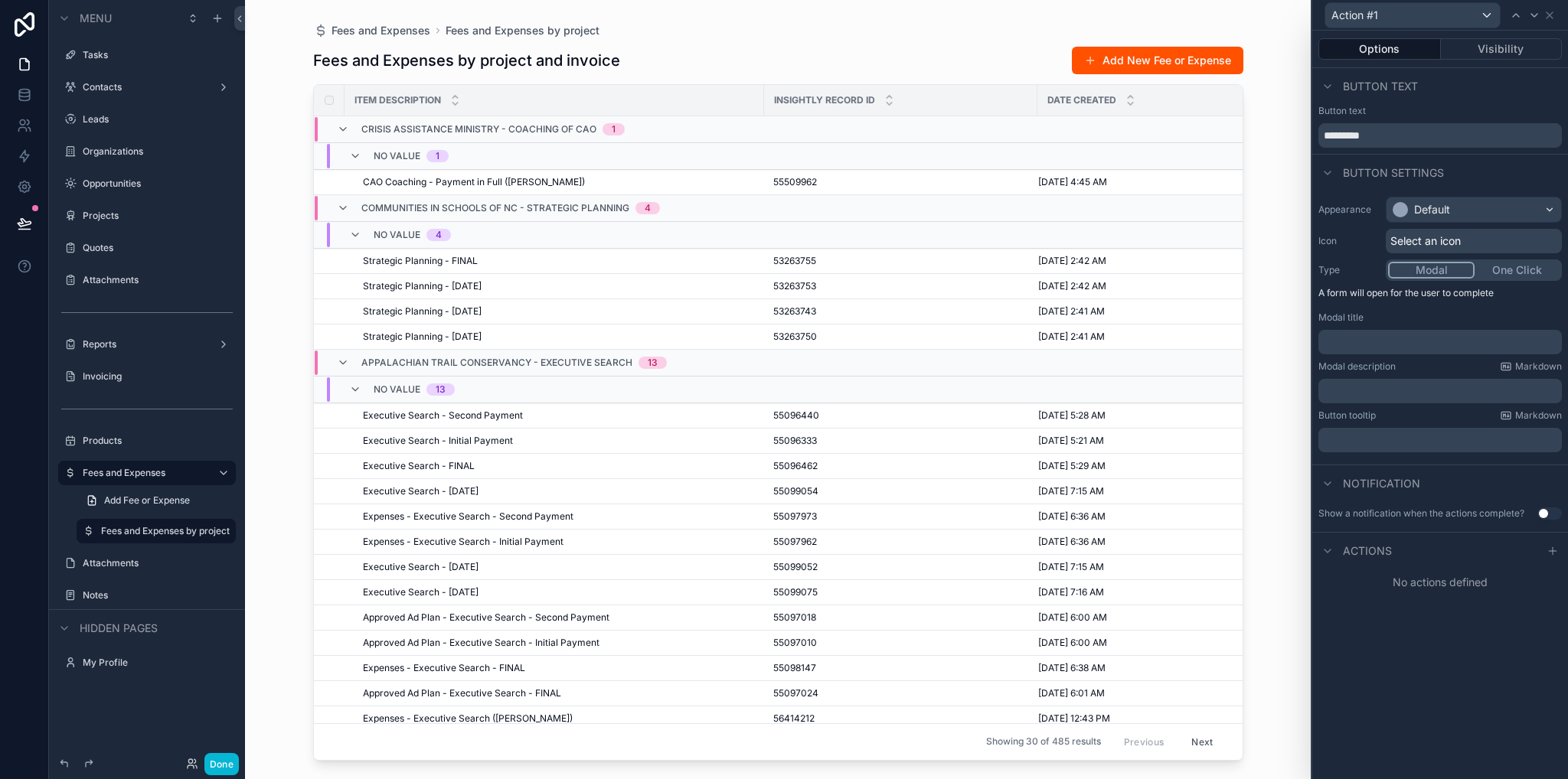
drag, startPoint x: 1508, startPoint y: 280, endPoint x: 1507, endPoint y: 272, distance: 8.1
click at [1507, 279] on div "Appearance Default Icon Select an icon Type Modal One Click A form will open fo…" at bounding box center [1439, 324] width 255 height 268
click at [1507, 270] on button "One Click" at bounding box center [1516, 270] width 85 height 17
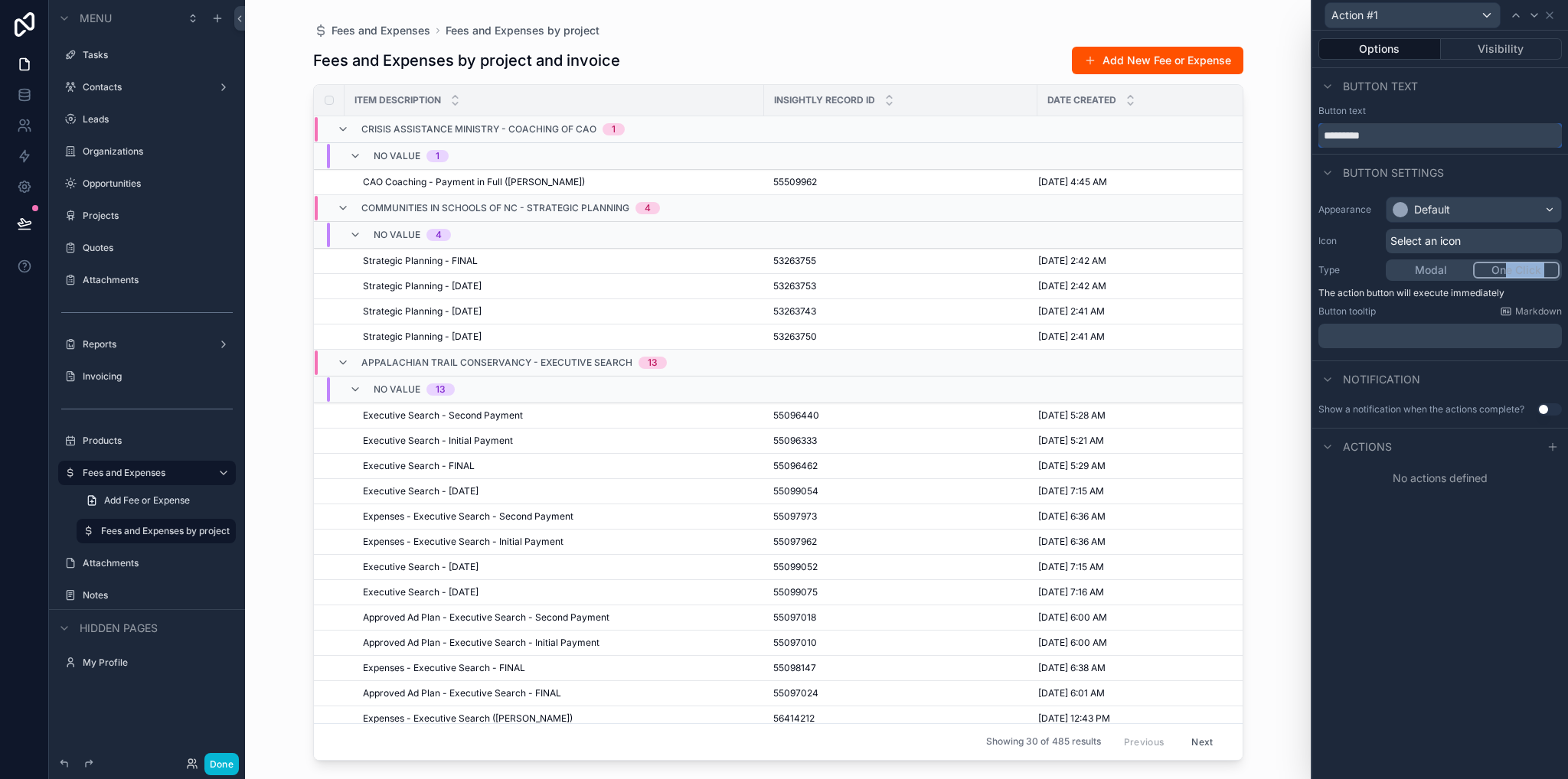
click at [1387, 130] on input "*********" at bounding box center [1440, 135] width 244 height 25
drag, startPoint x: 1387, startPoint y: 130, endPoint x: 1309, endPoint y: 132, distance: 78.0
click at [1309, 132] on div "Action #1 Options Visibility Button text Button text ********* Button settings …" at bounding box center [784, 389] width 1568 height 779
type input "**********"
click at [1550, 450] on icon at bounding box center [1552, 446] width 12 height 12
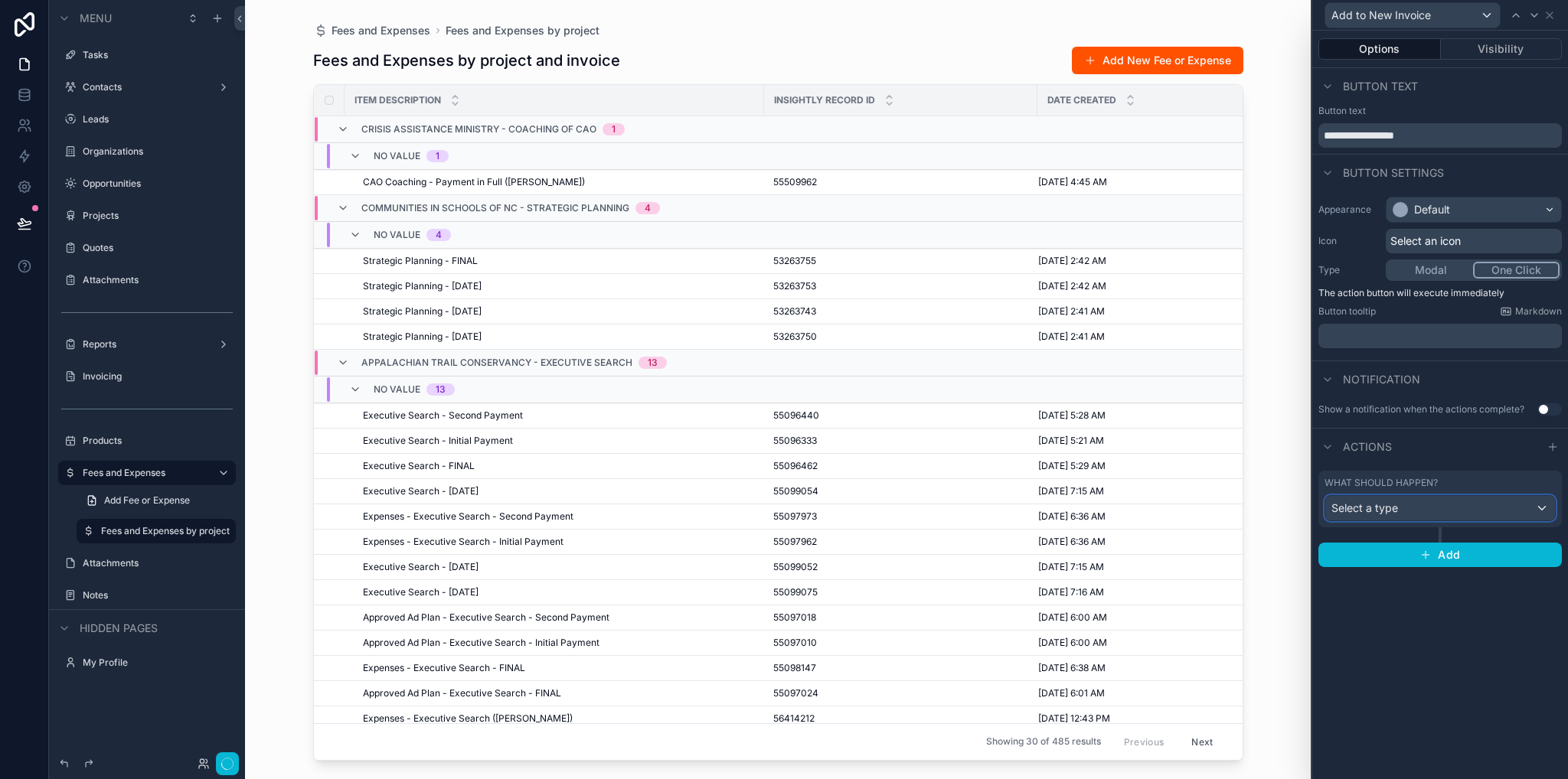
click at [1415, 509] on div "Select a type" at bounding box center [1440, 508] width 230 height 25
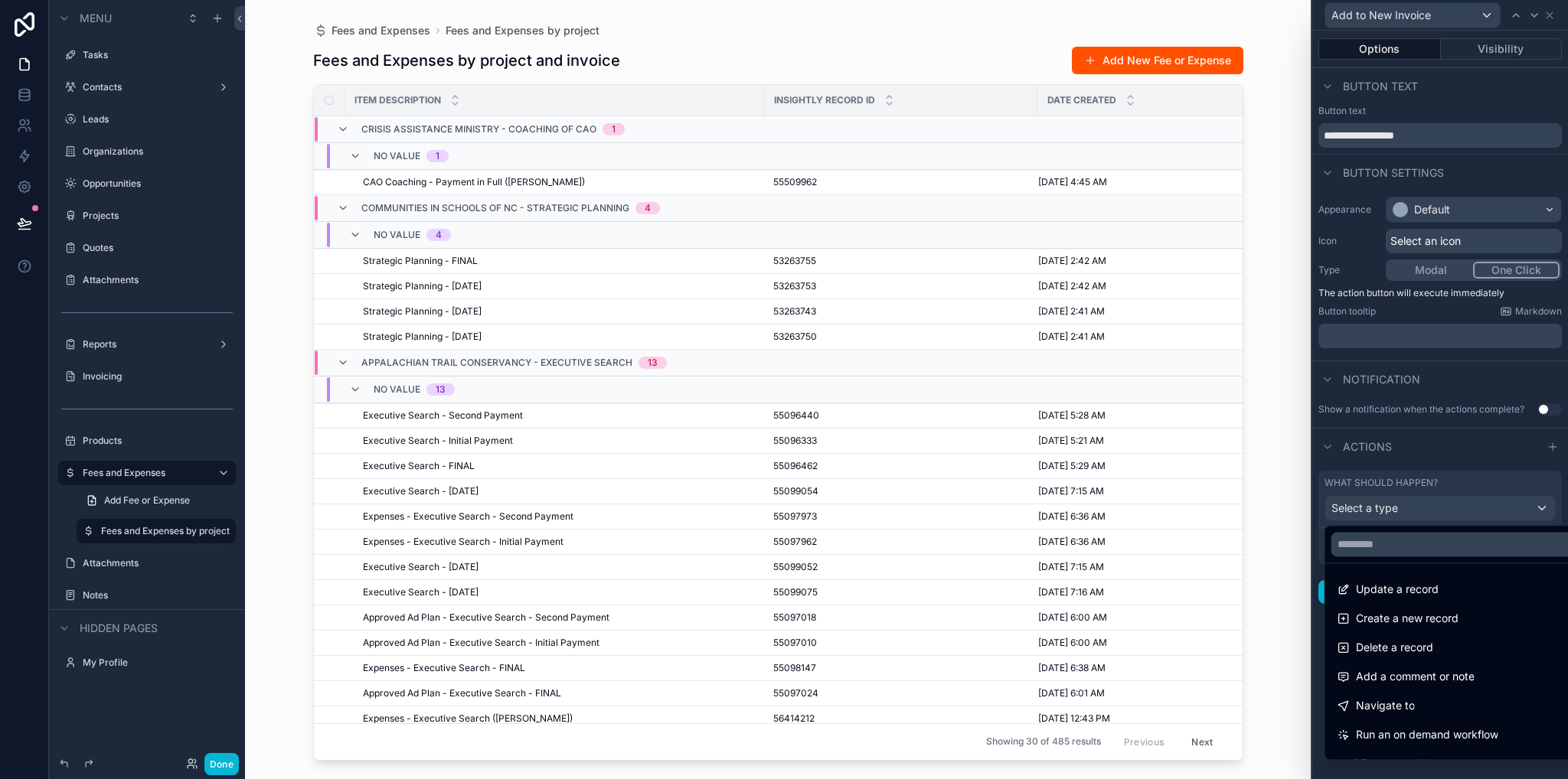
click at [1420, 730] on span "Run an on demand workflow" at bounding box center [1426, 734] width 142 height 18
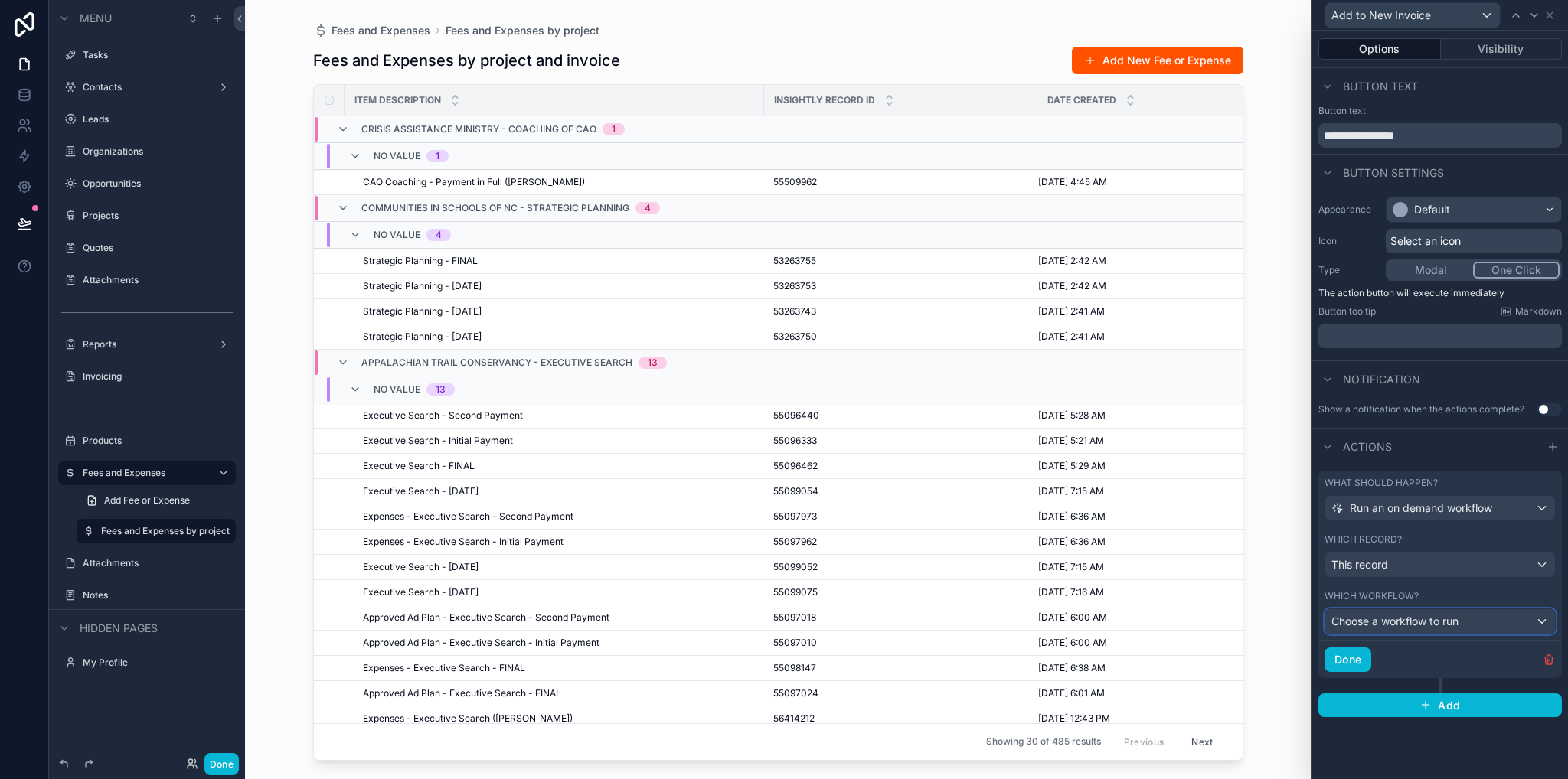
click at [1414, 625] on span "Choose a workflow to run" at bounding box center [1394, 621] width 127 height 13
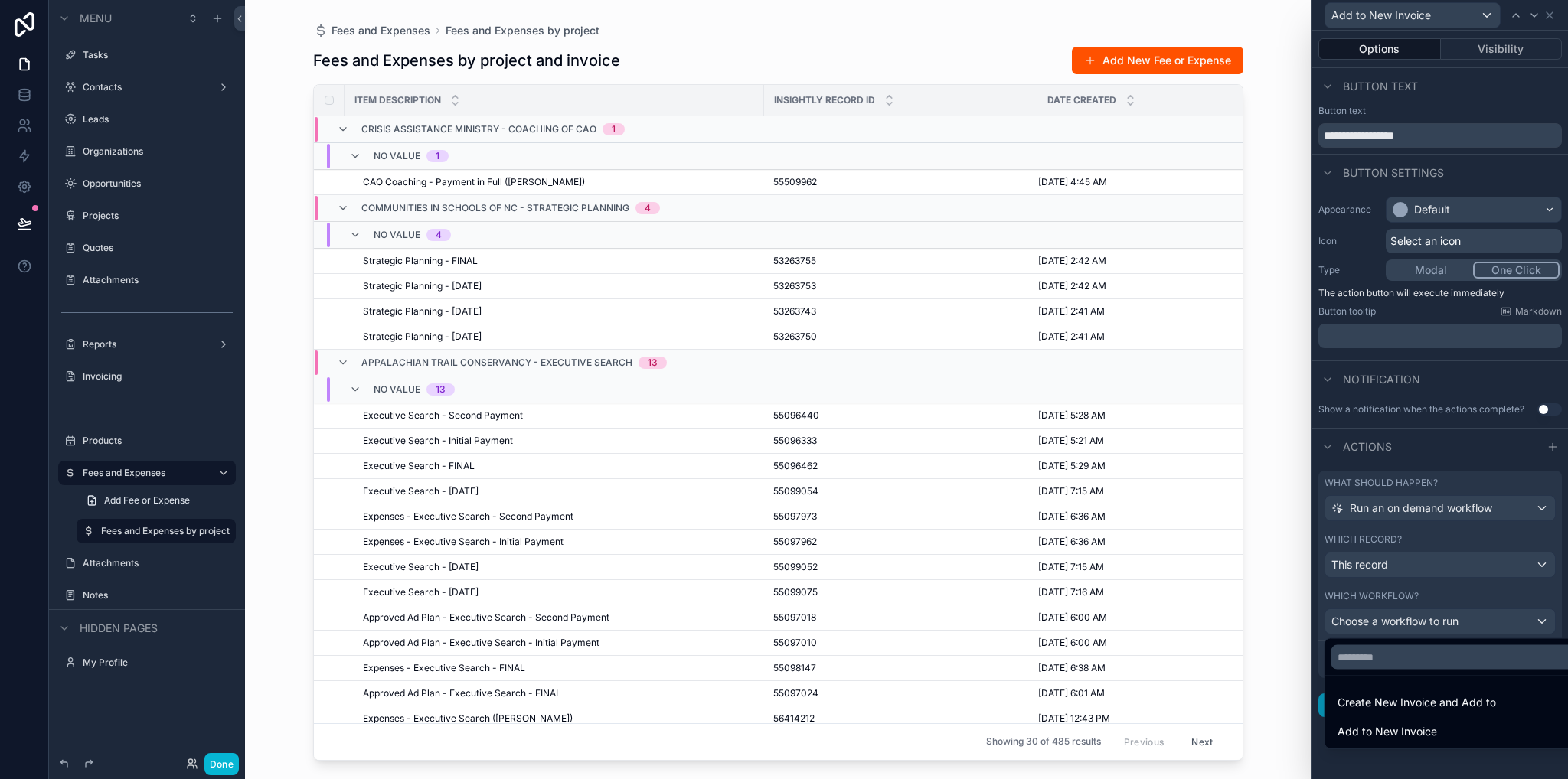
click at [1410, 705] on span "Create New Invoice and Add to" at bounding box center [1416, 702] width 158 height 18
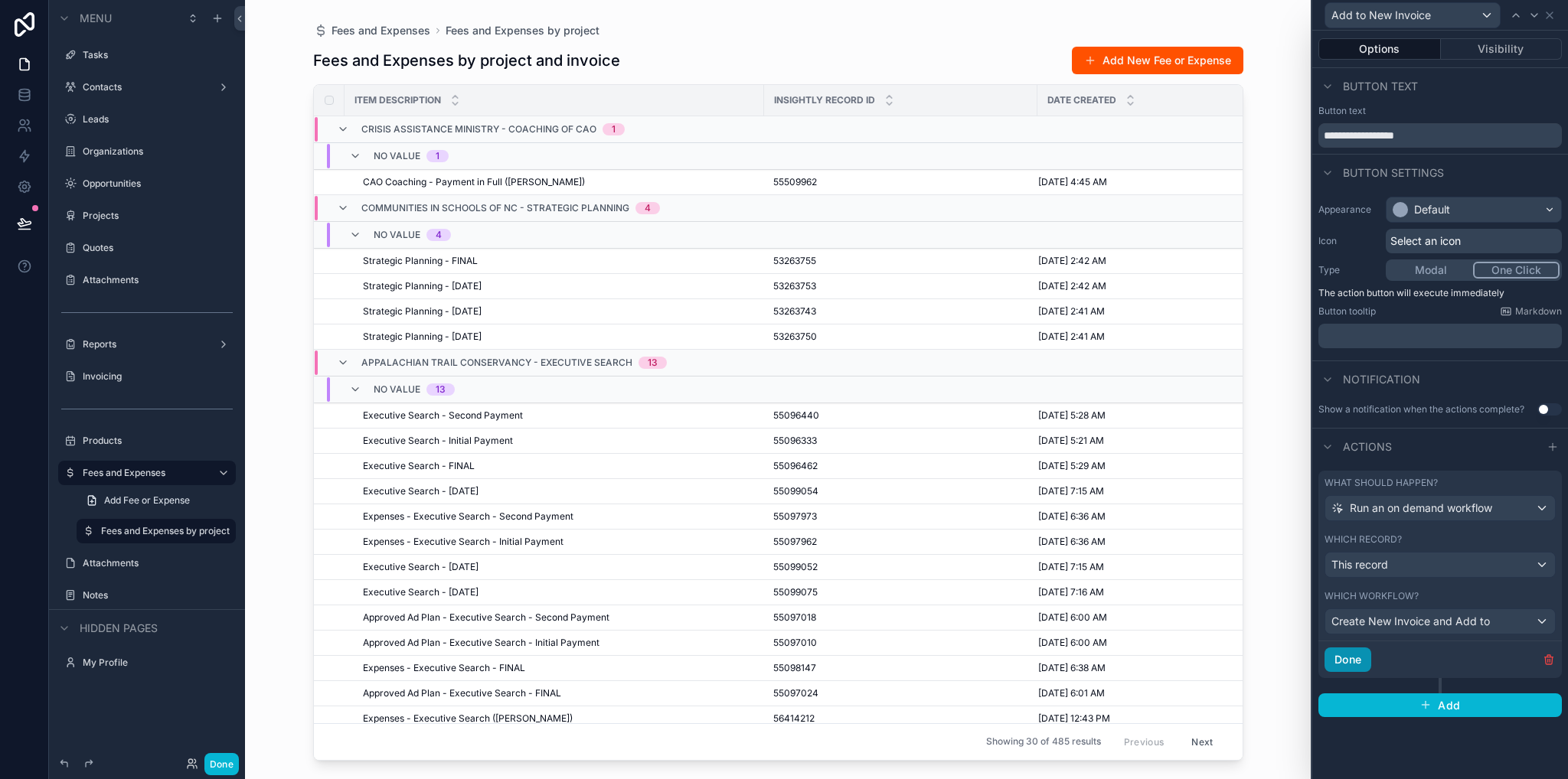
click at [1347, 660] on button "Done" at bounding box center [1348, 660] width 47 height 25
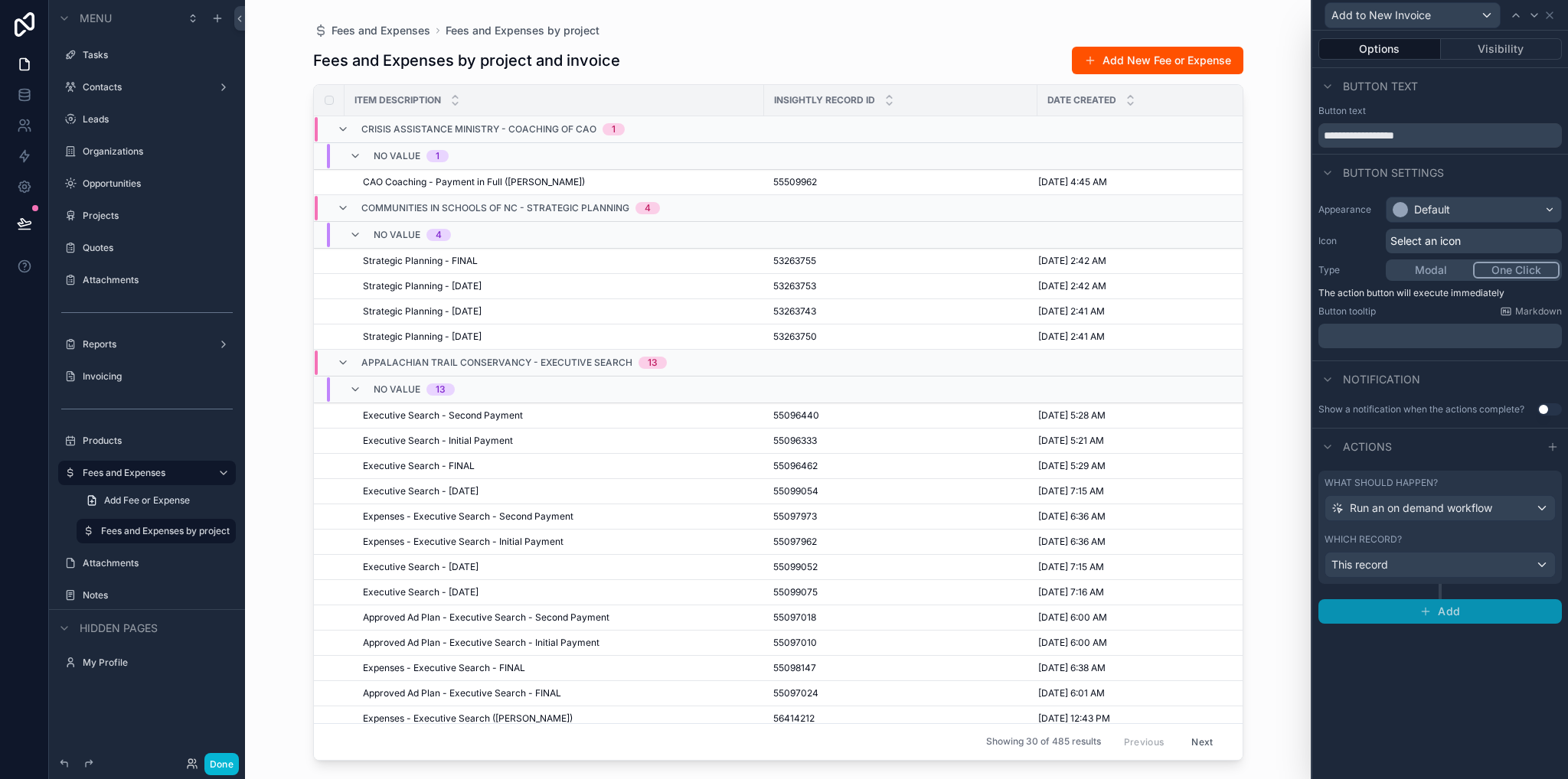
click at [1394, 616] on button "Add" at bounding box center [1440, 611] width 244 height 25
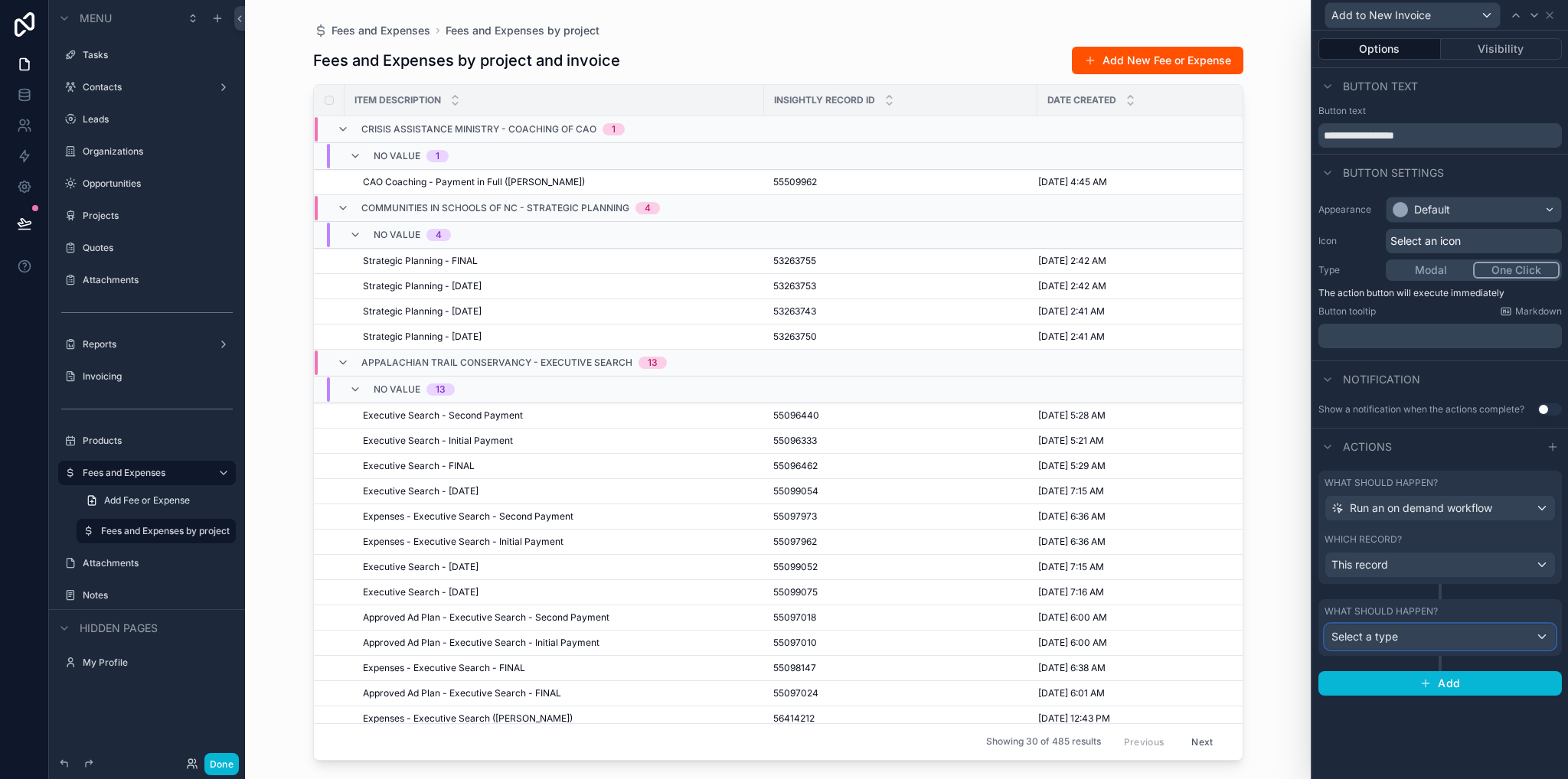
click at [1394, 629] on span "Select a type" at bounding box center [1364, 637] width 67 height 15
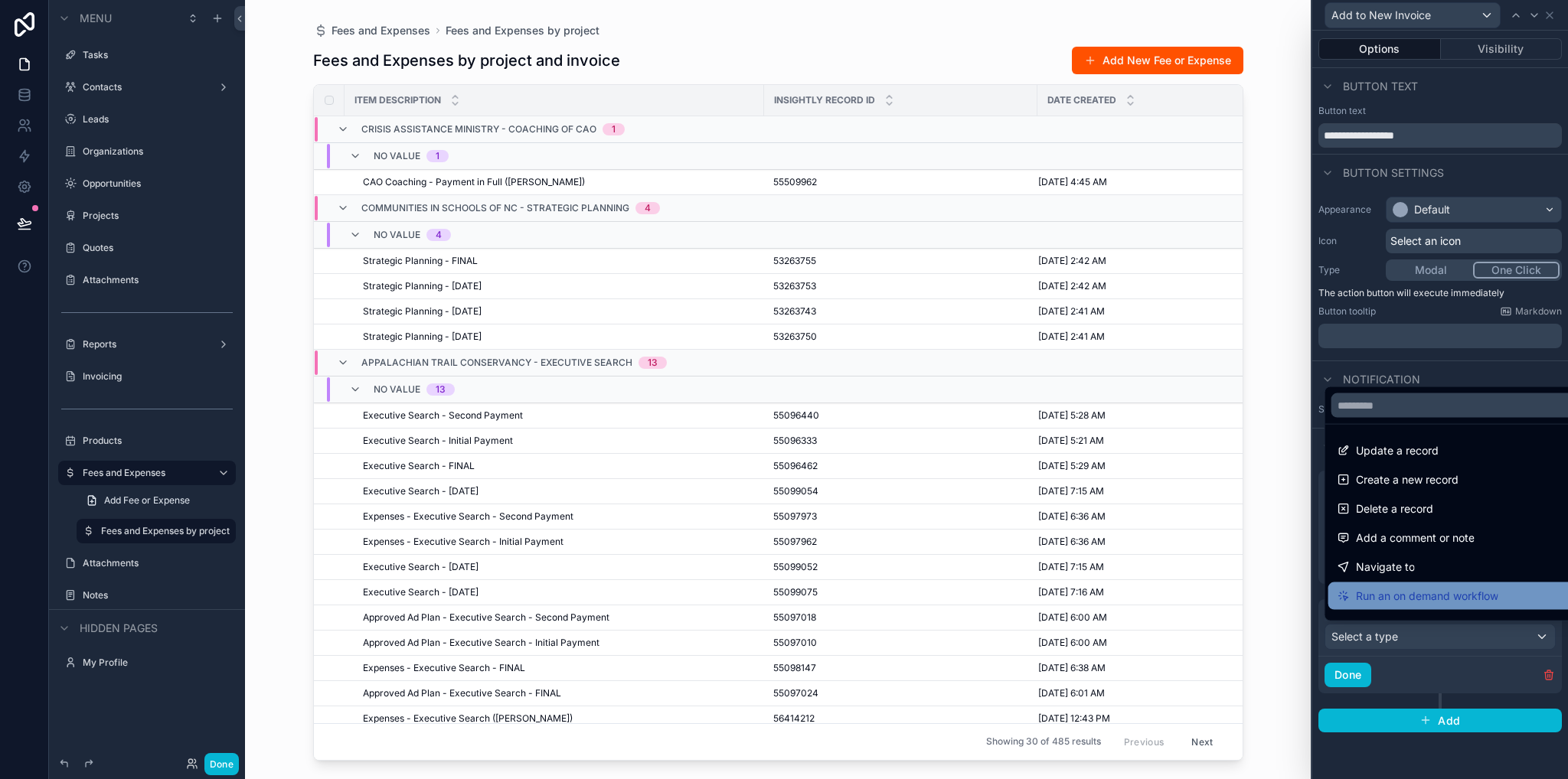
click at [1396, 601] on span "Run an on demand workflow" at bounding box center [1426, 596] width 142 height 18
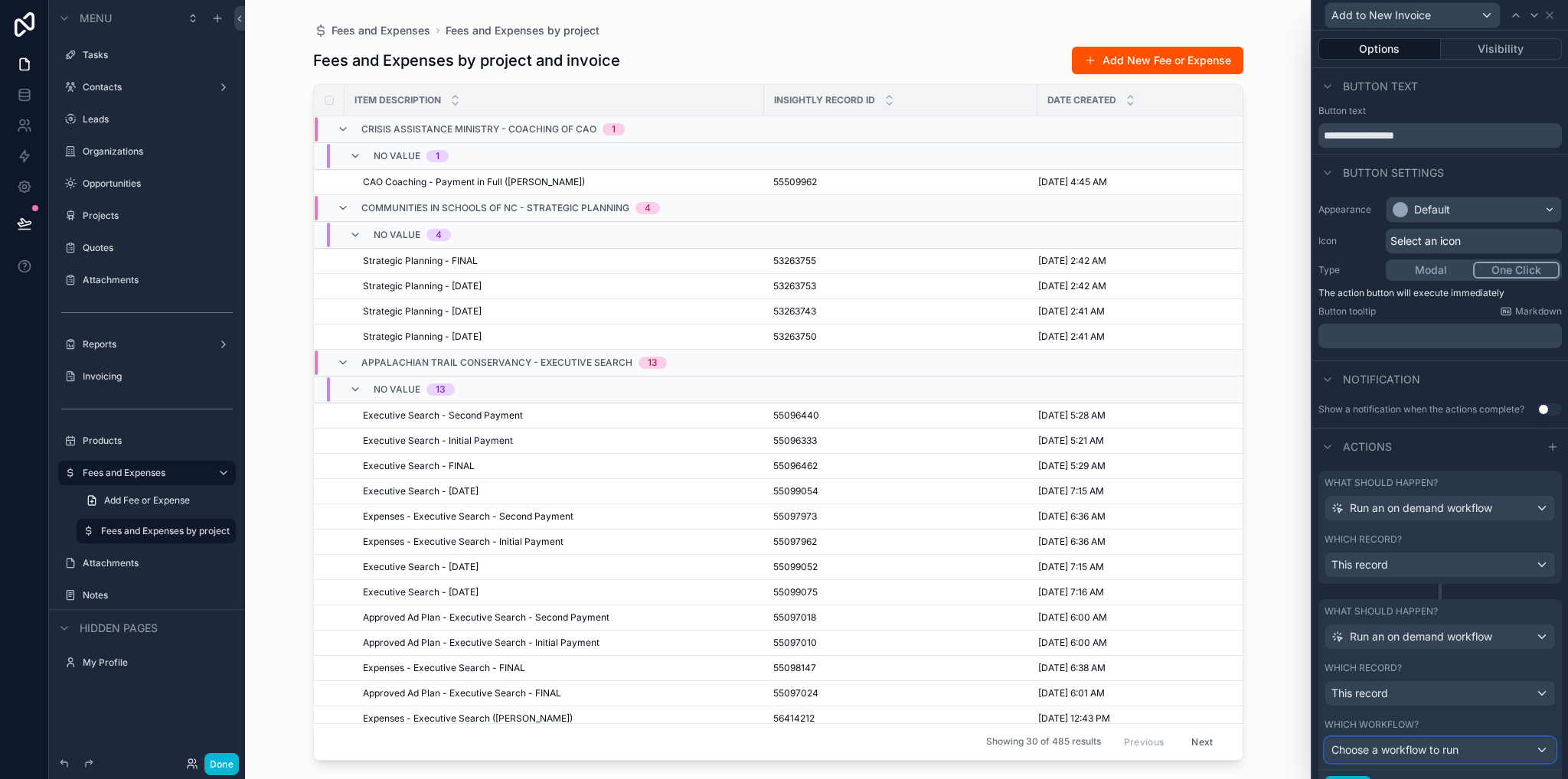
click at [1402, 749] on span "Choose a workflow to run" at bounding box center [1394, 750] width 127 height 13
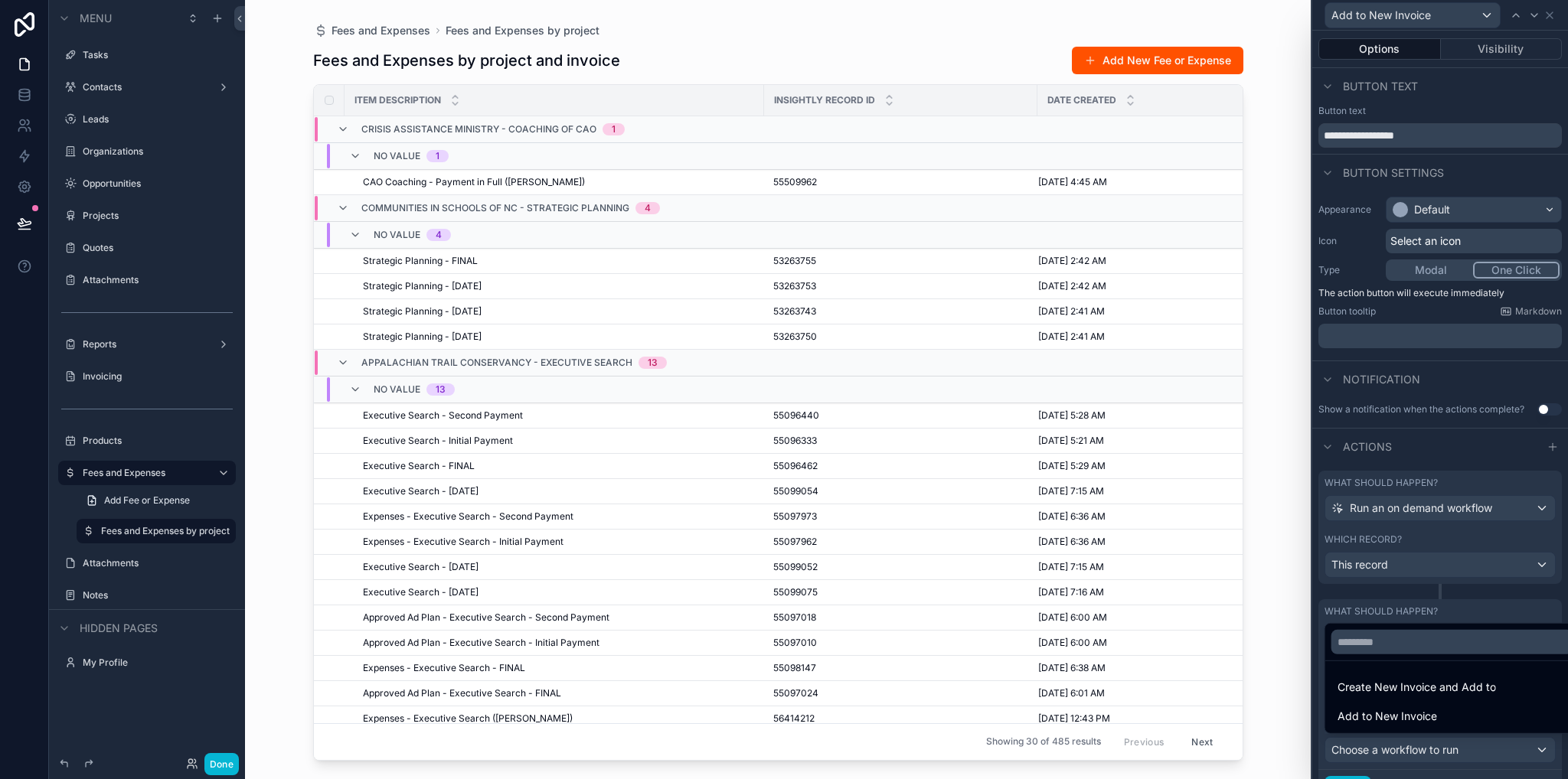
click at [1393, 718] on span "Add to New Invoice" at bounding box center [1387, 716] width 99 height 18
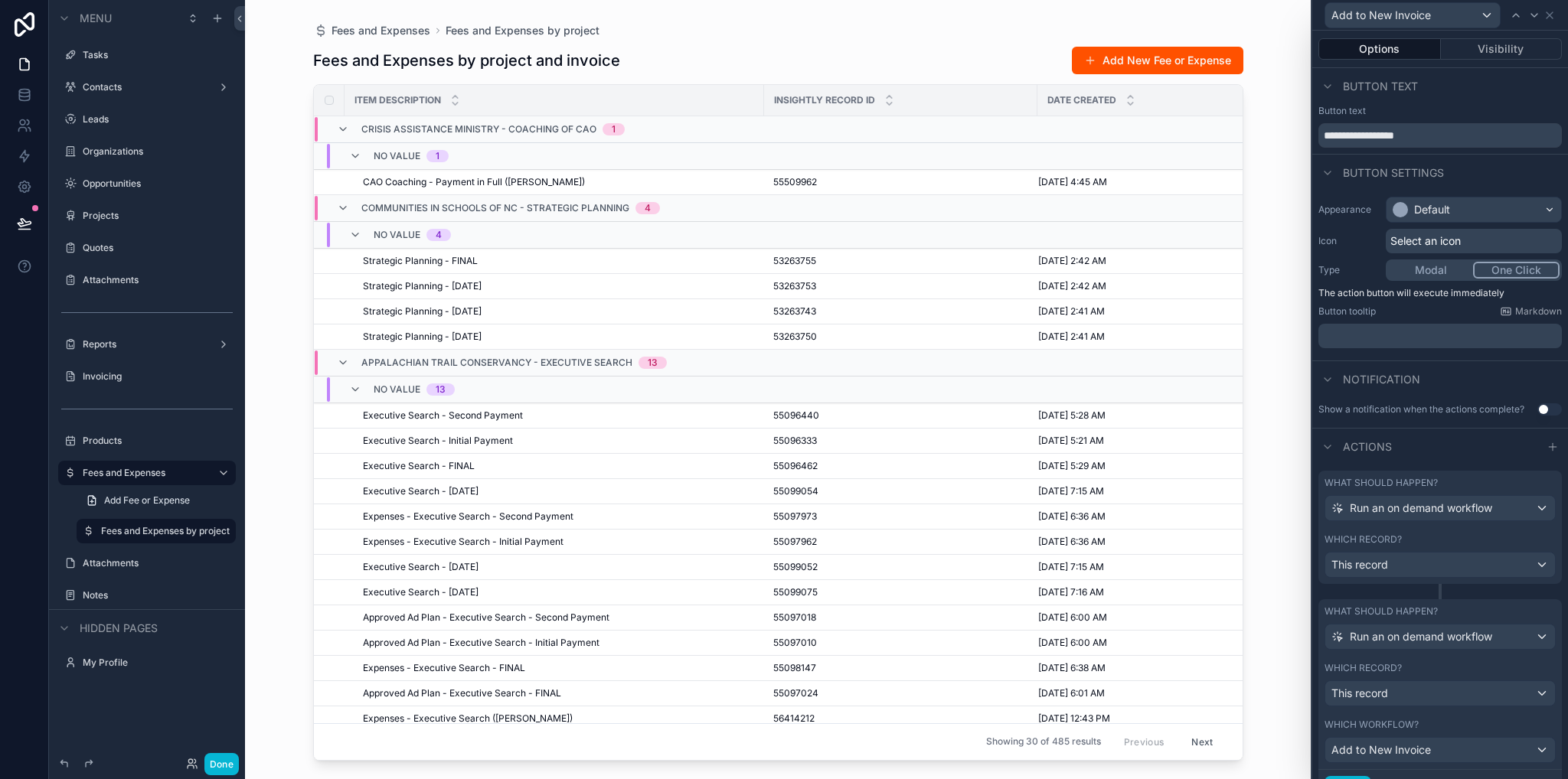
scroll to position [70, 0]
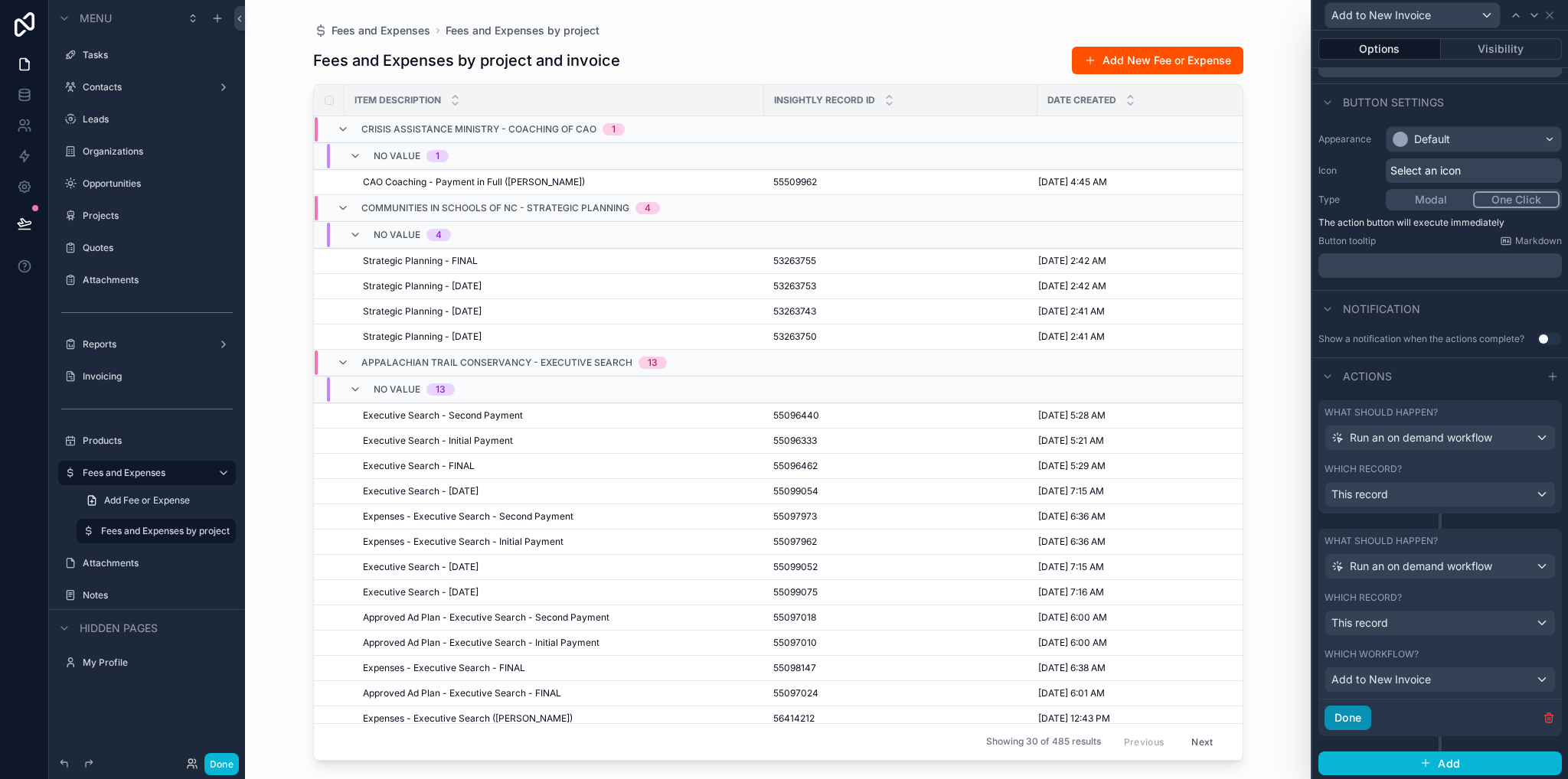
click at [1366, 720] on button "Done" at bounding box center [1348, 718] width 47 height 25
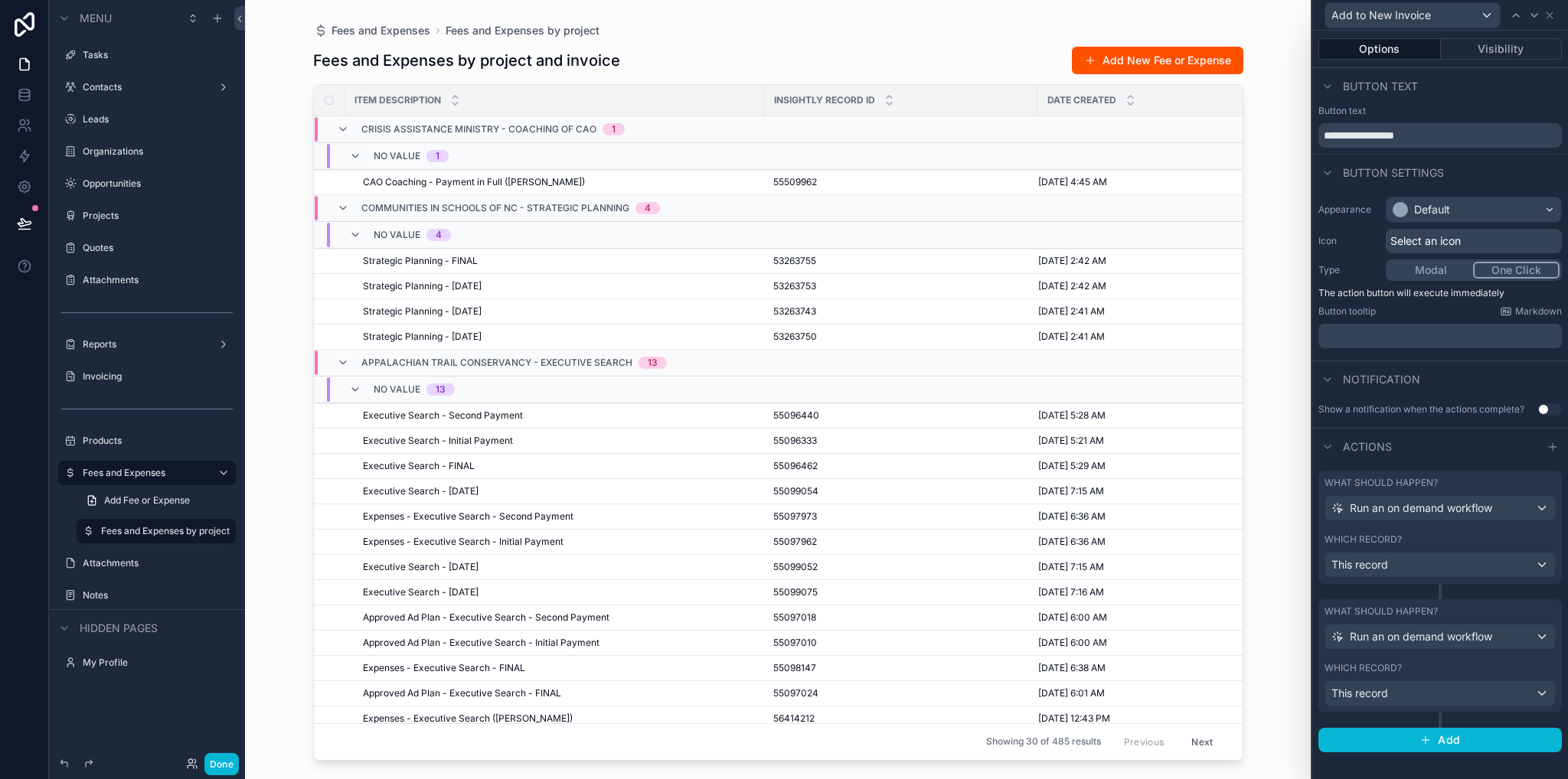
scroll to position [0, 0]
click at [1554, 12] on icon at bounding box center [1549, 15] width 12 height 12
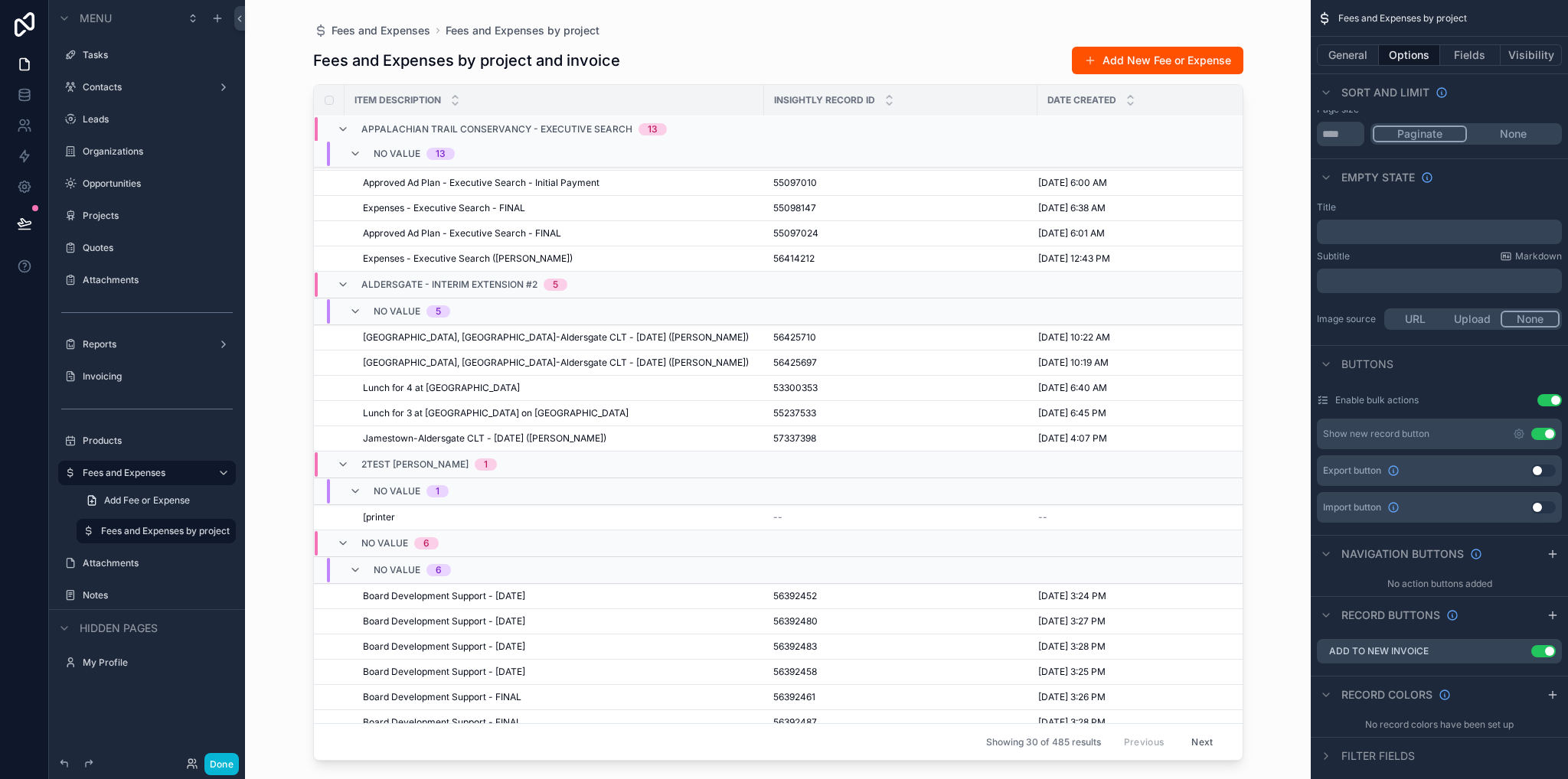
scroll to position [415, 0]
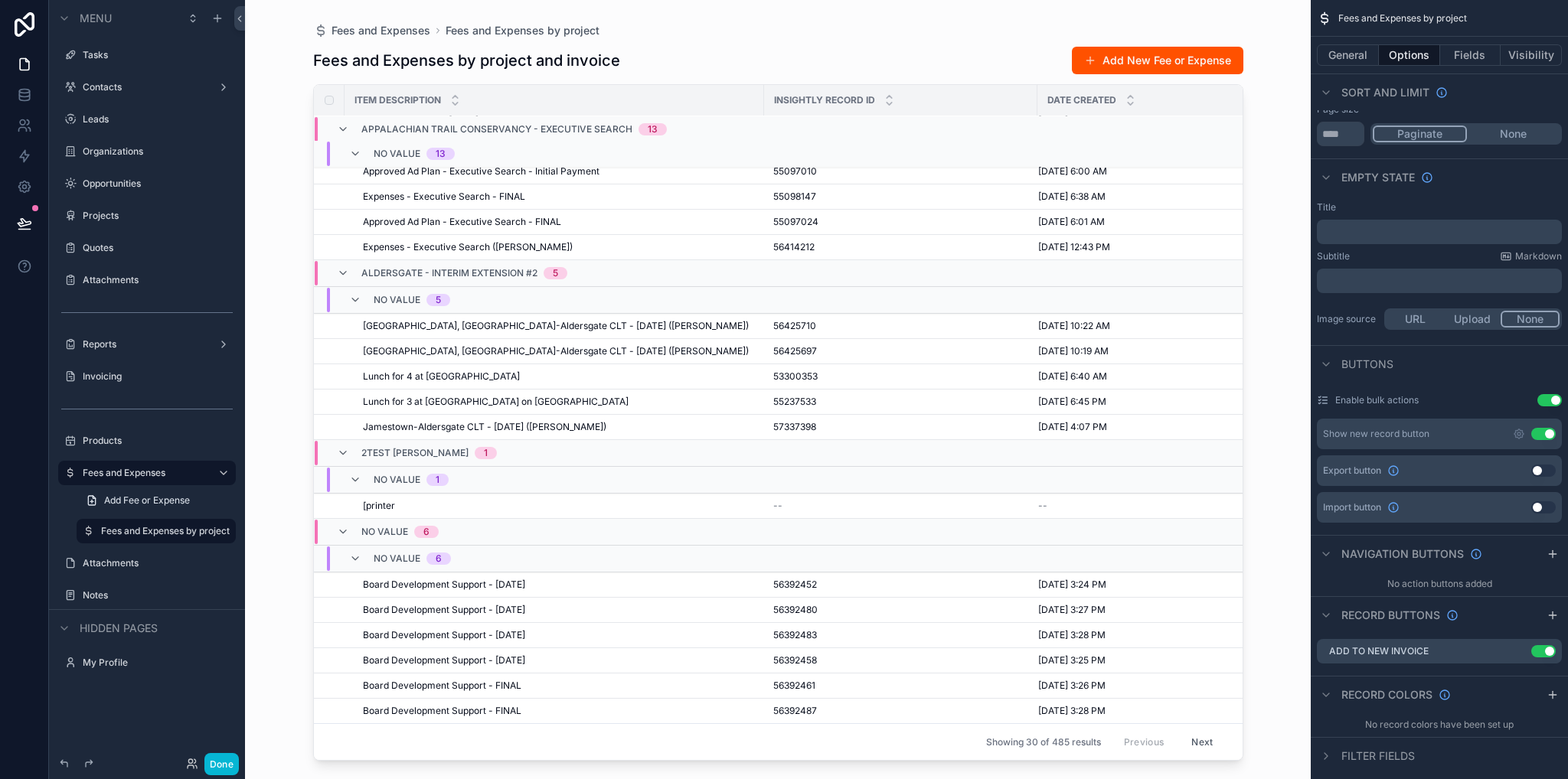
drag, startPoint x: 1289, startPoint y: 286, endPoint x: 1258, endPoint y: 290, distance: 31.3
click at [1287, 286] on div "Fees and Expenses Fees and Expenses by project Fees and Expenses by project and…" at bounding box center [778, 389] width 1066 height 779
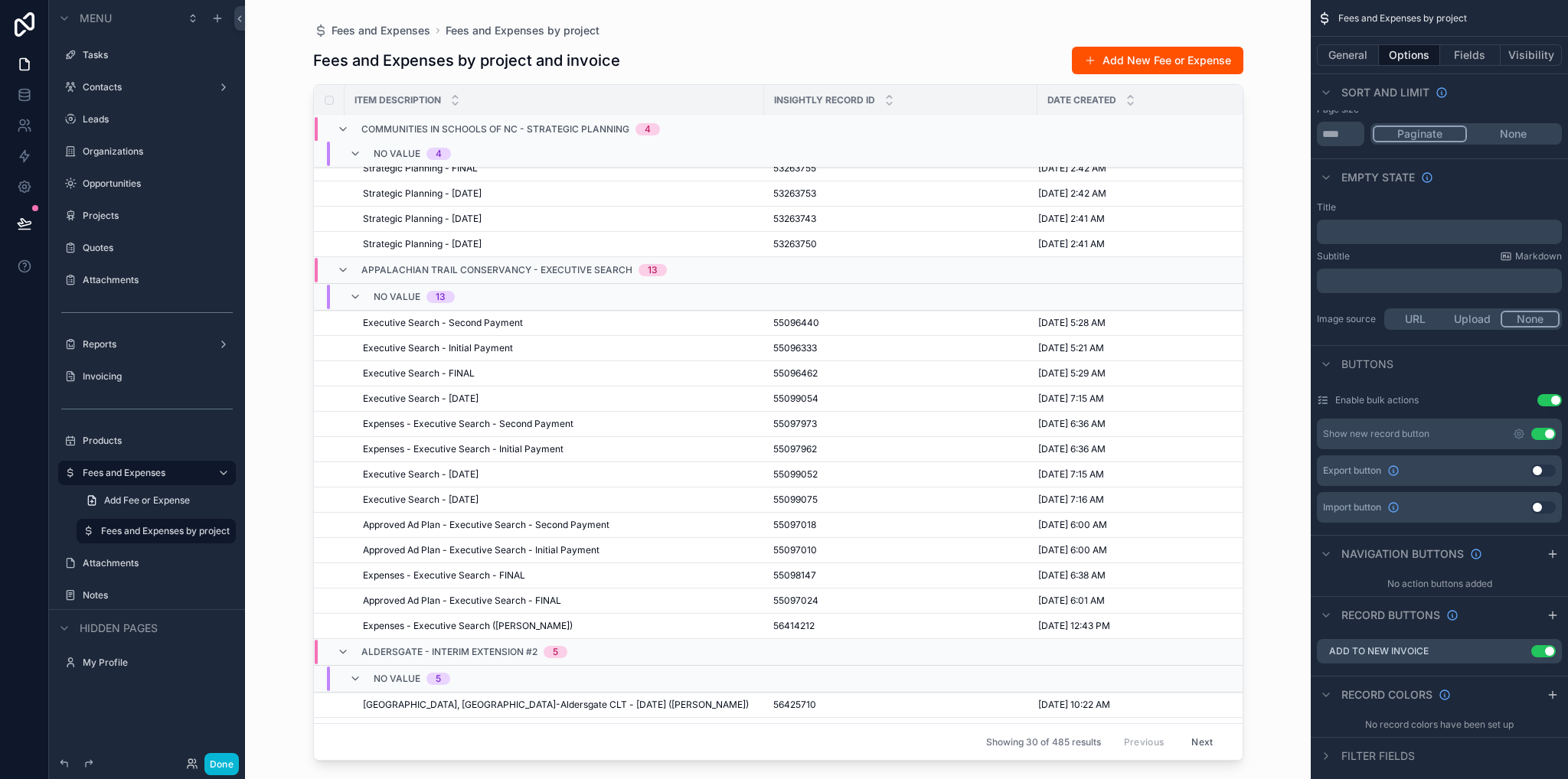
scroll to position [16, 0]
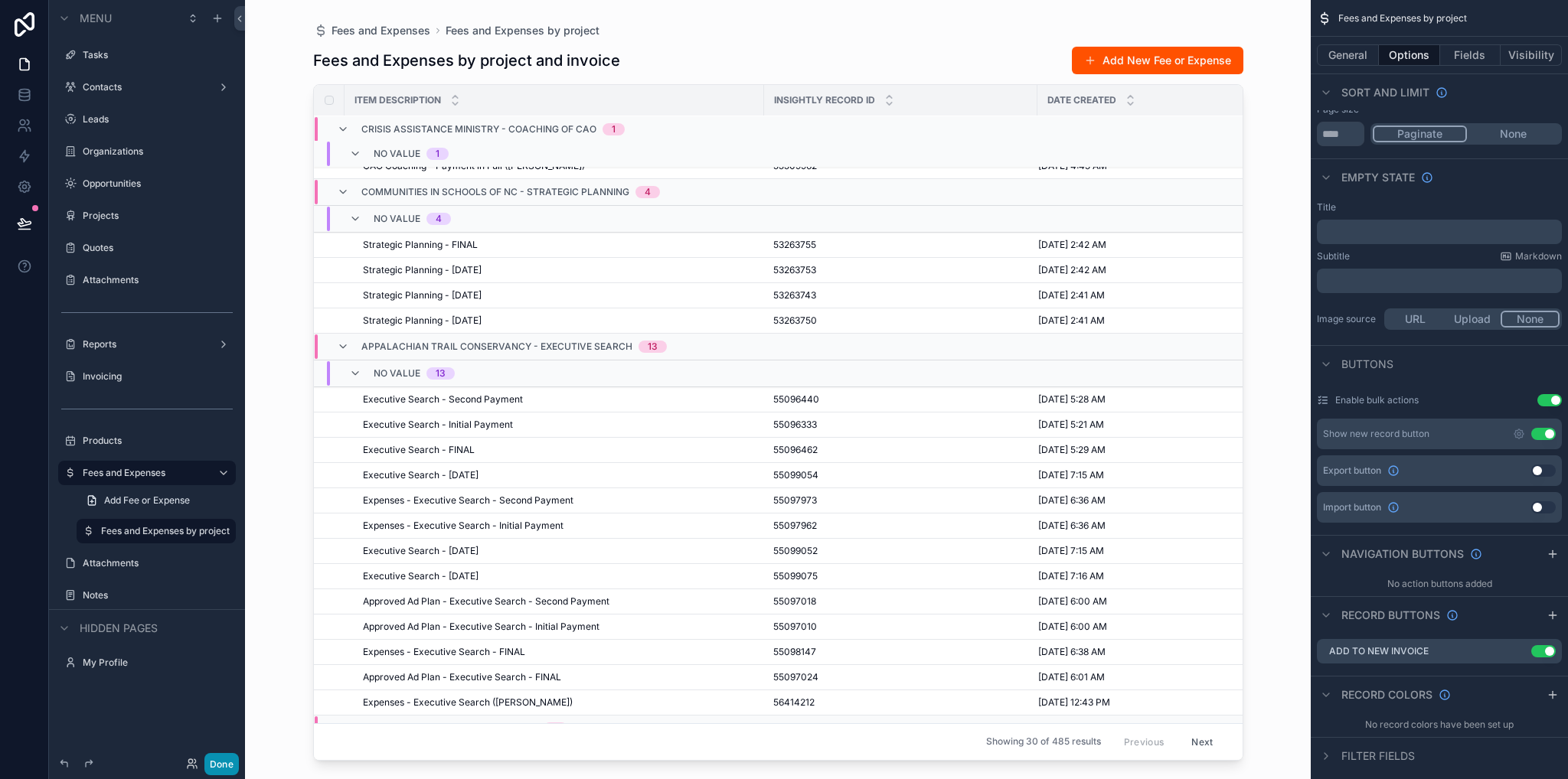
click at [213, 769] on button "Done" at bounding box center [221, 764] width 34 height 22
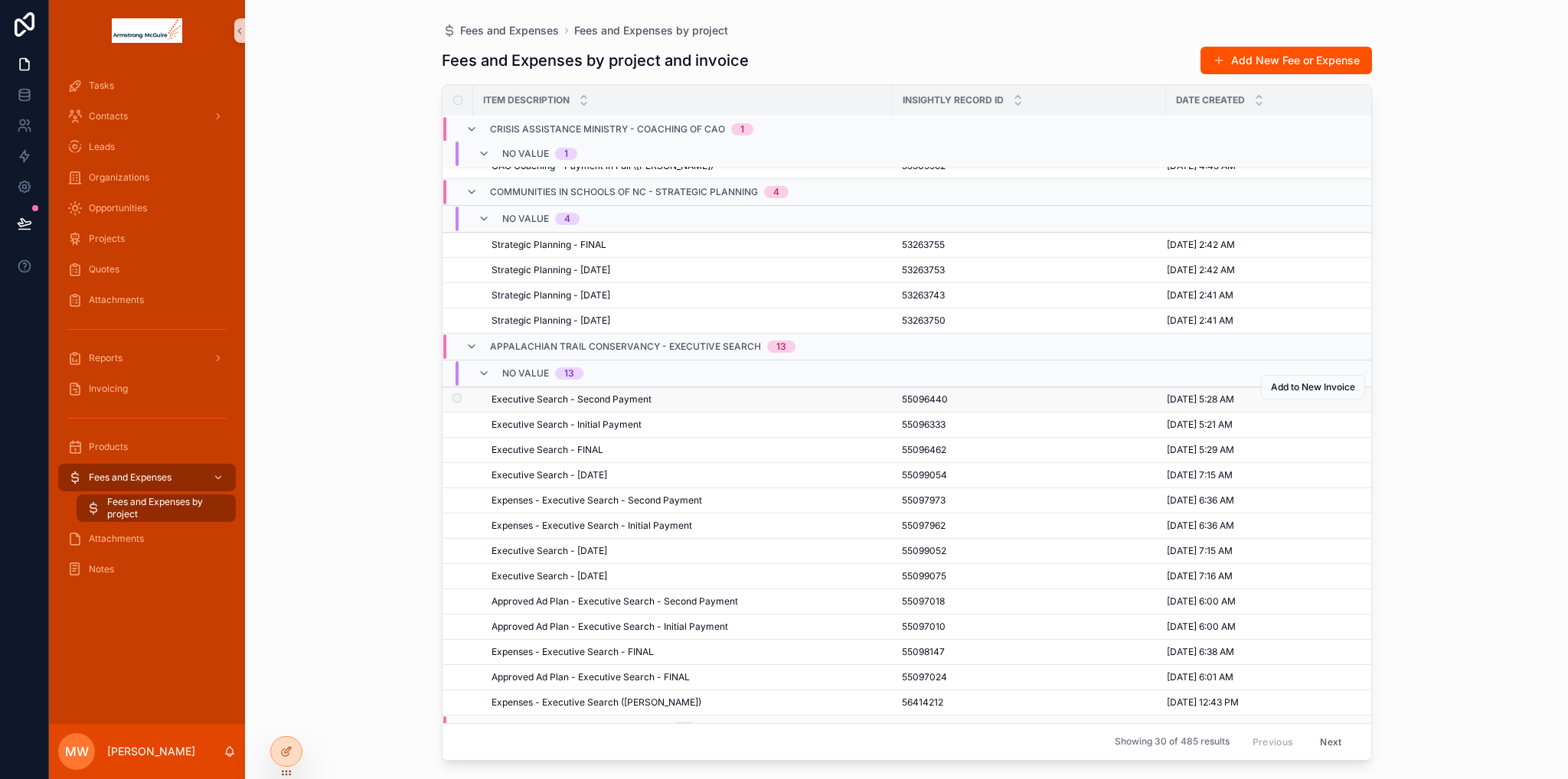
scroll to position [0, 0]
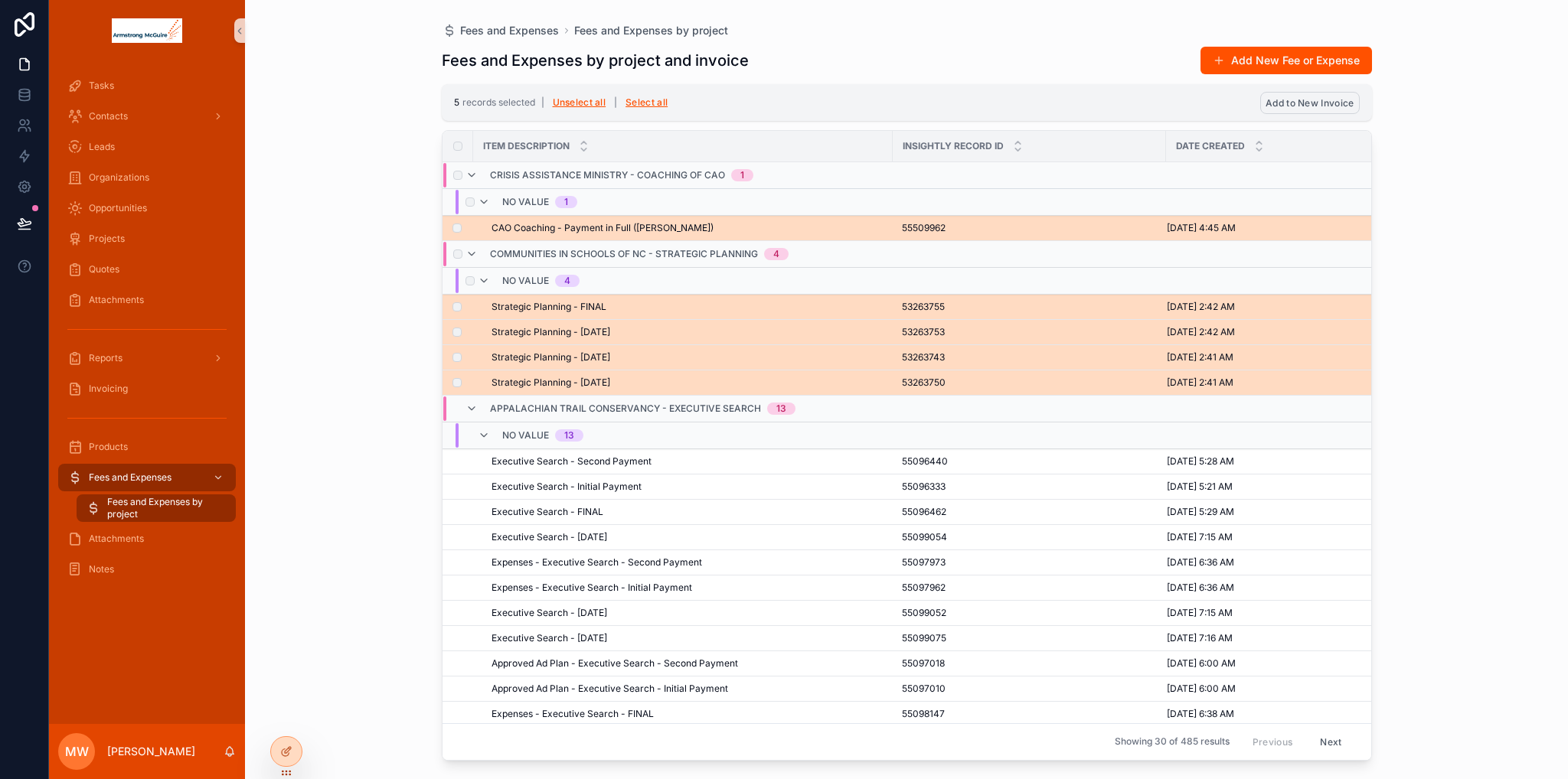
click at [1310, 103] on span "Add to New Invoice" at bounding box center [1309, 103] width 88 height 11
click at [1381, 73] on icon "scrollable content" at bounding box center [1383, 73] width 12 height 12
click at [303, 746] on div "Fees and Expenses Fees and Expenses by project Fees and Expenses by project and…" at bounding box center [907, 389] width 1323 height 779
click at [291, 748] on div at bounding box center [286, 751] width 30 height 29
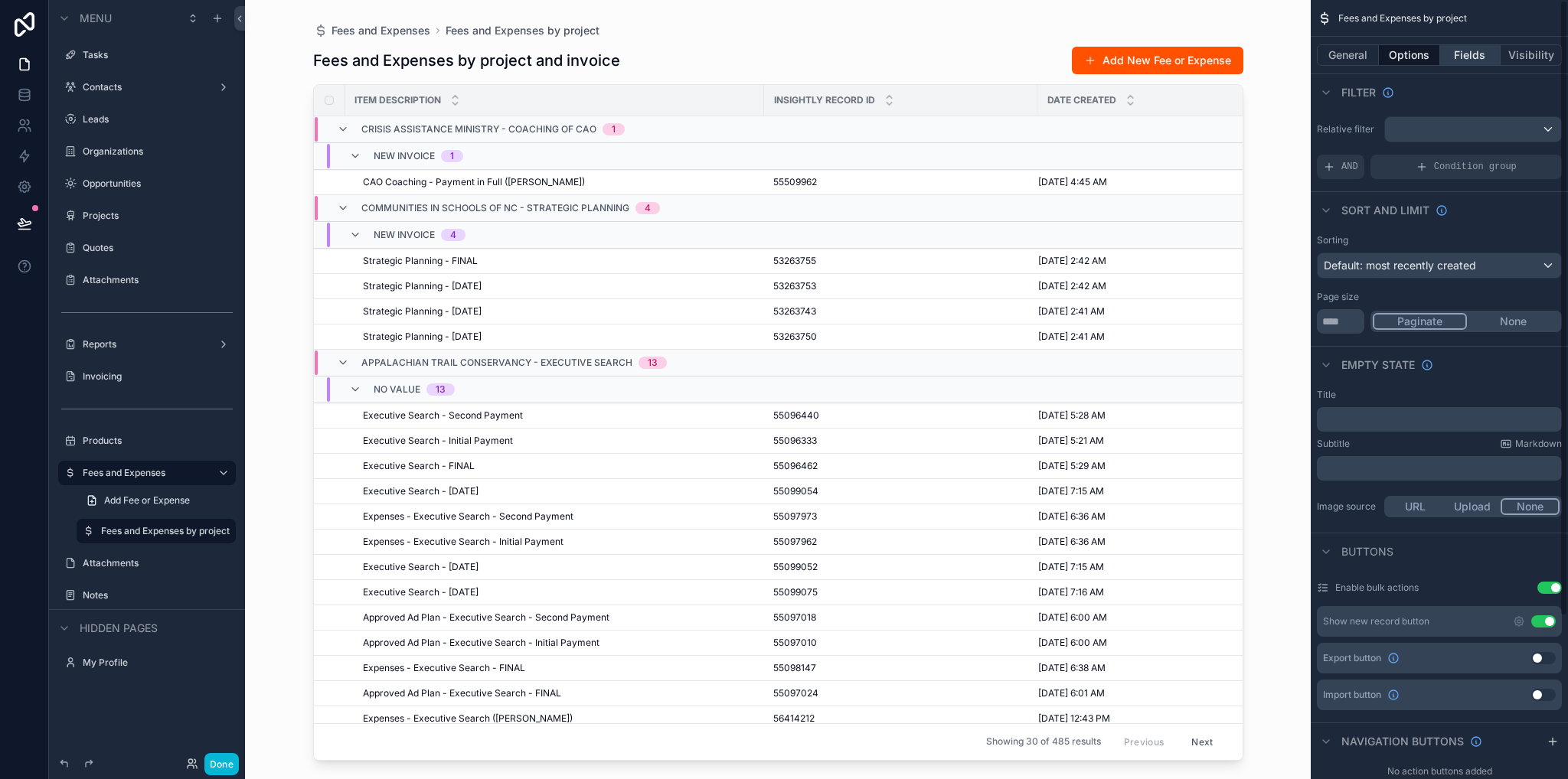
click at [1467, 56] on button "Fields" at bounding box center [1470, 55] width 61 height 21
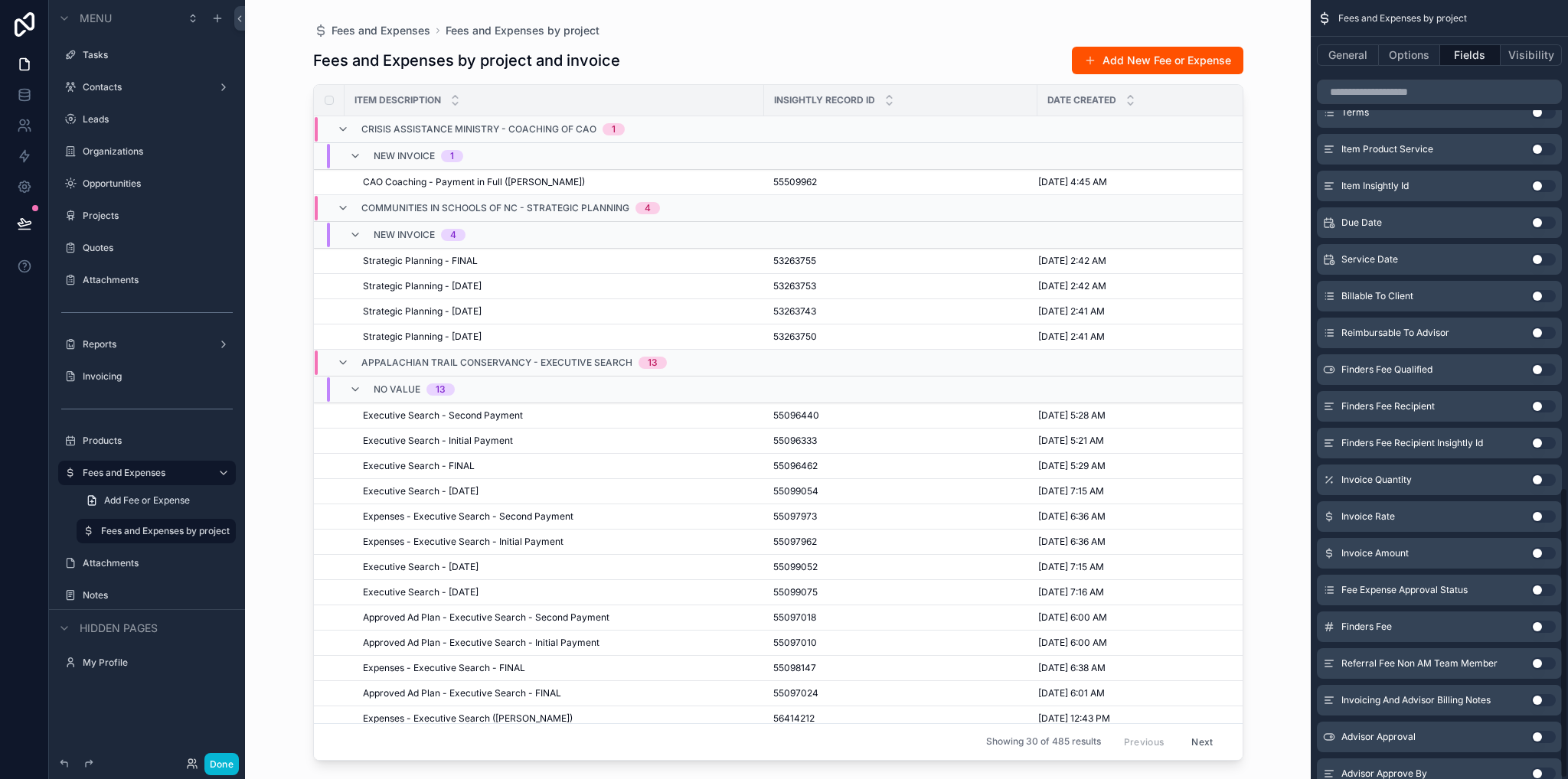
scroll to position [1304, 0]
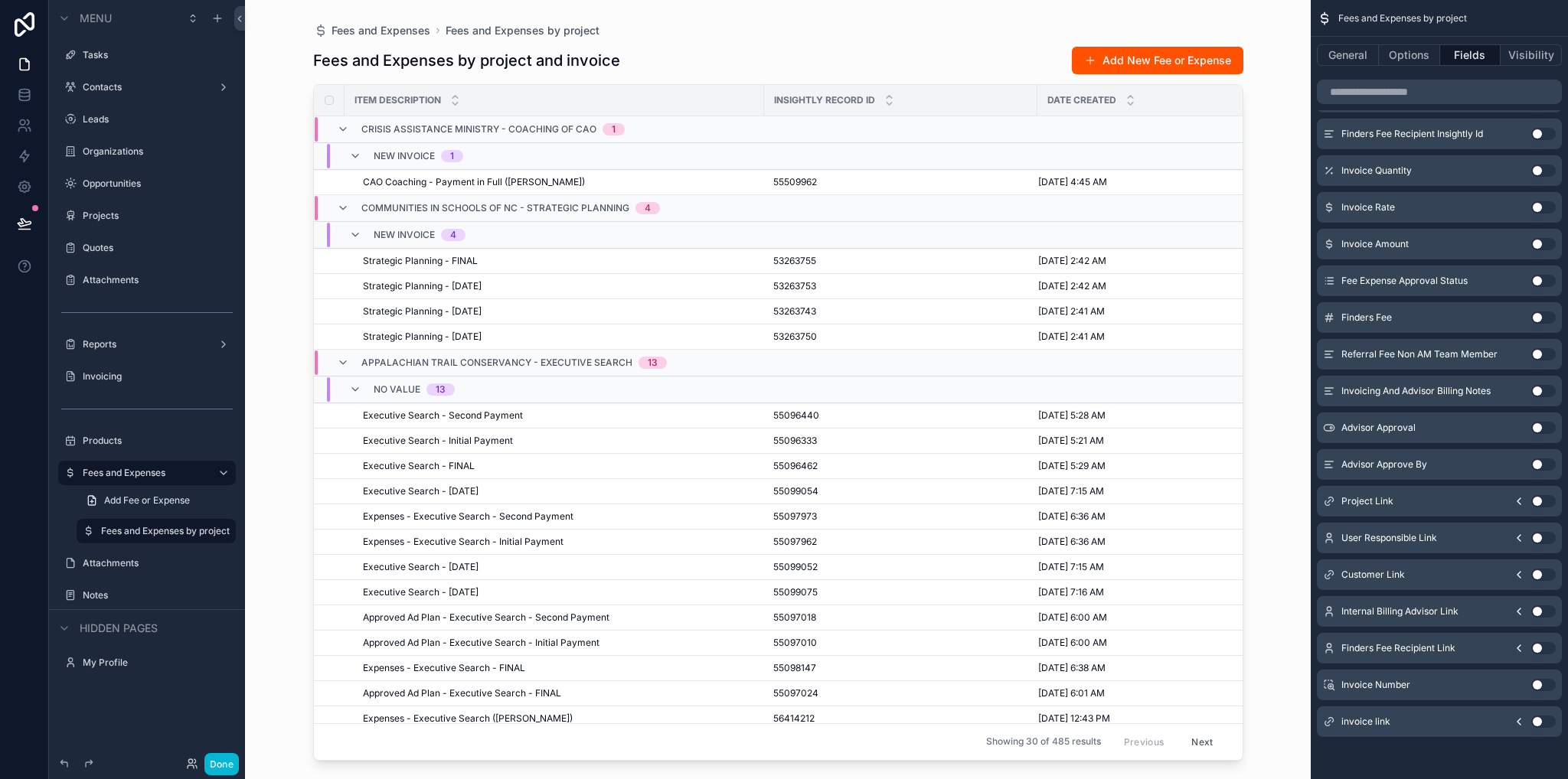
click at [1547, 723] on button "Use setting" at bounding box center [1543, 721] width 25 height 12
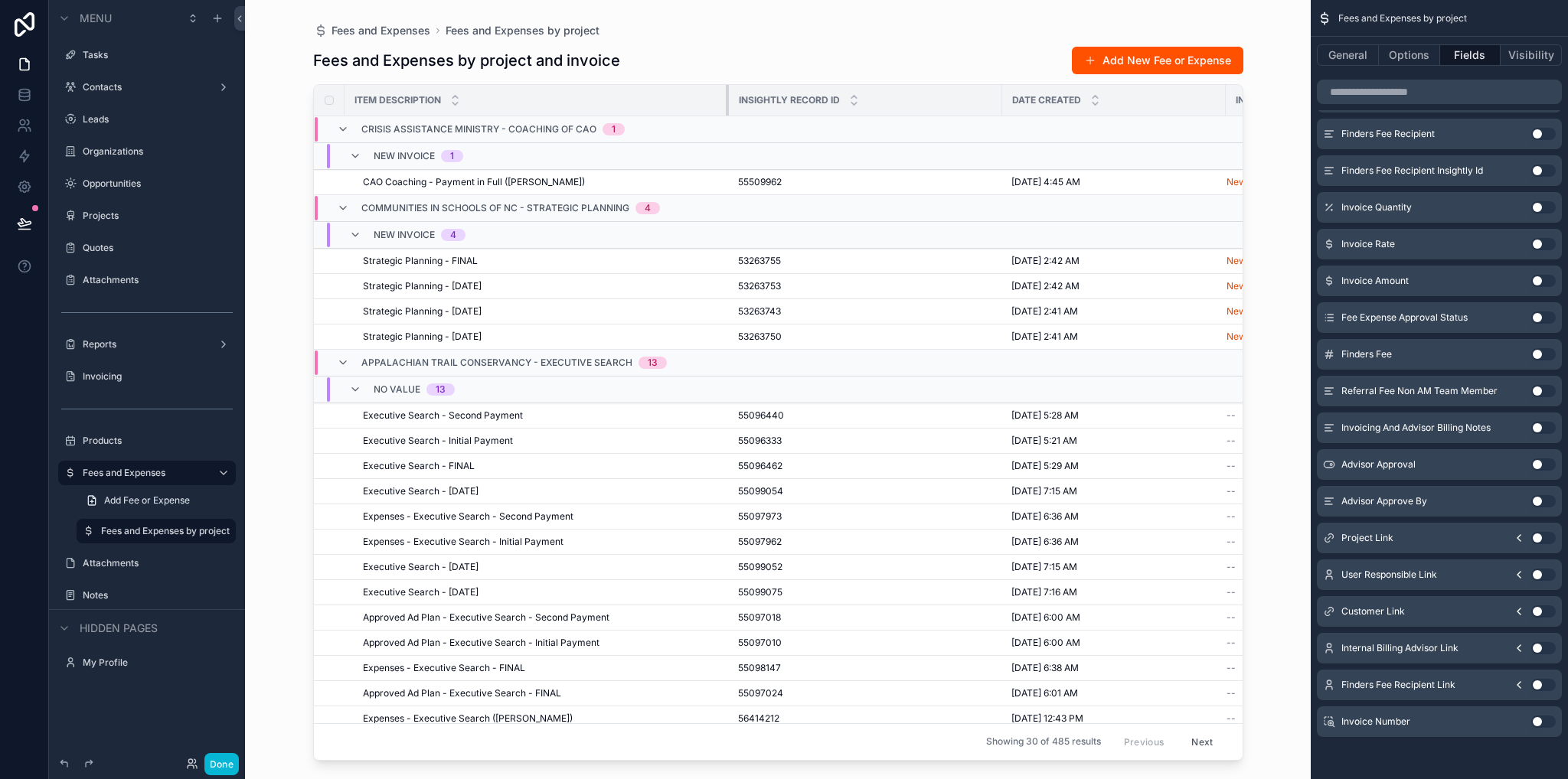
drag, startPoint x: 761, startPoint y: 102, endPoint x: 713, endPoint y: 110, distance: 48.7
click at [726, 110] on div "scrollable content" at bounding box center [729, 100] width 6 height 30
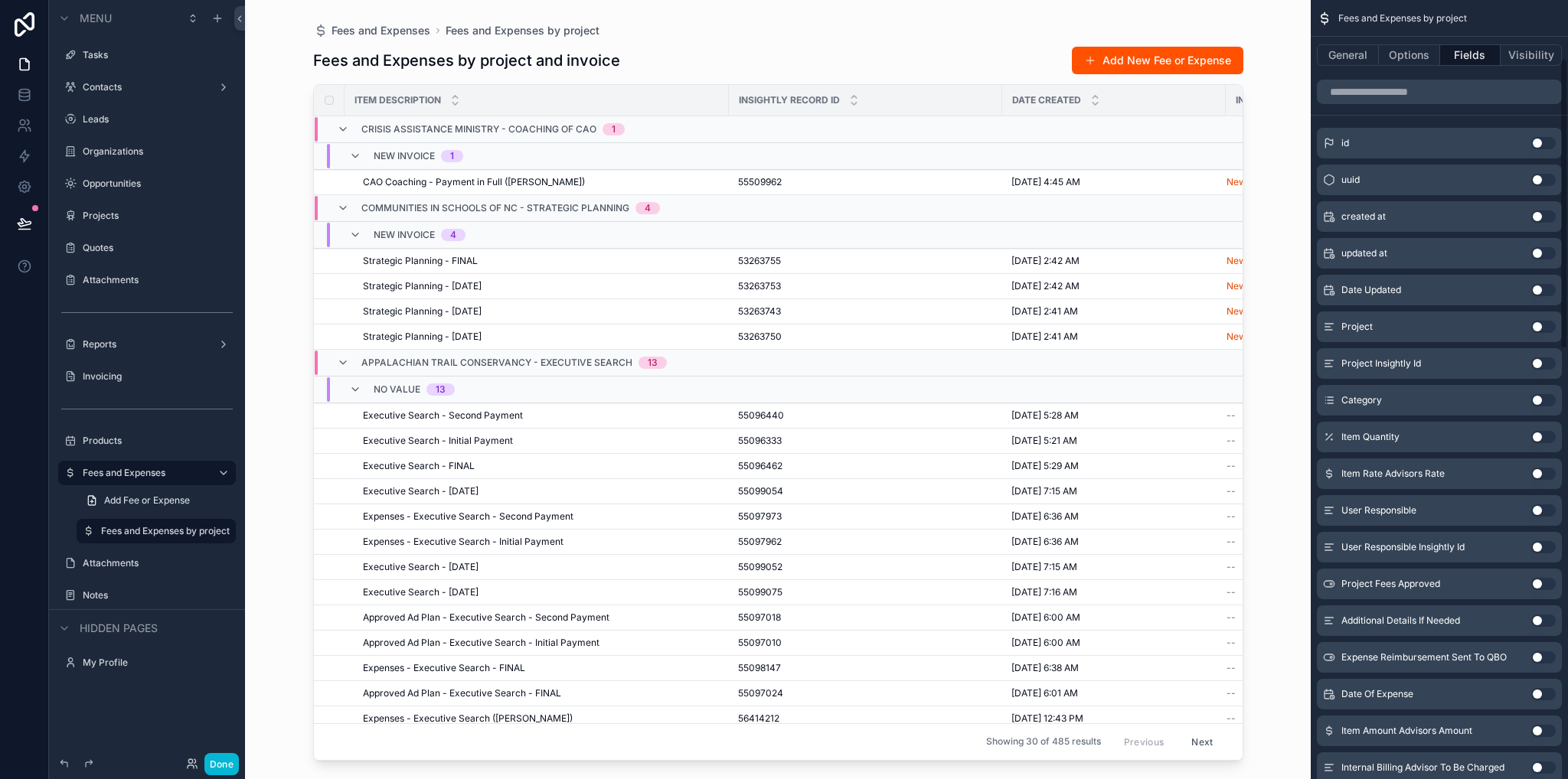
scroll to position [0, 0]
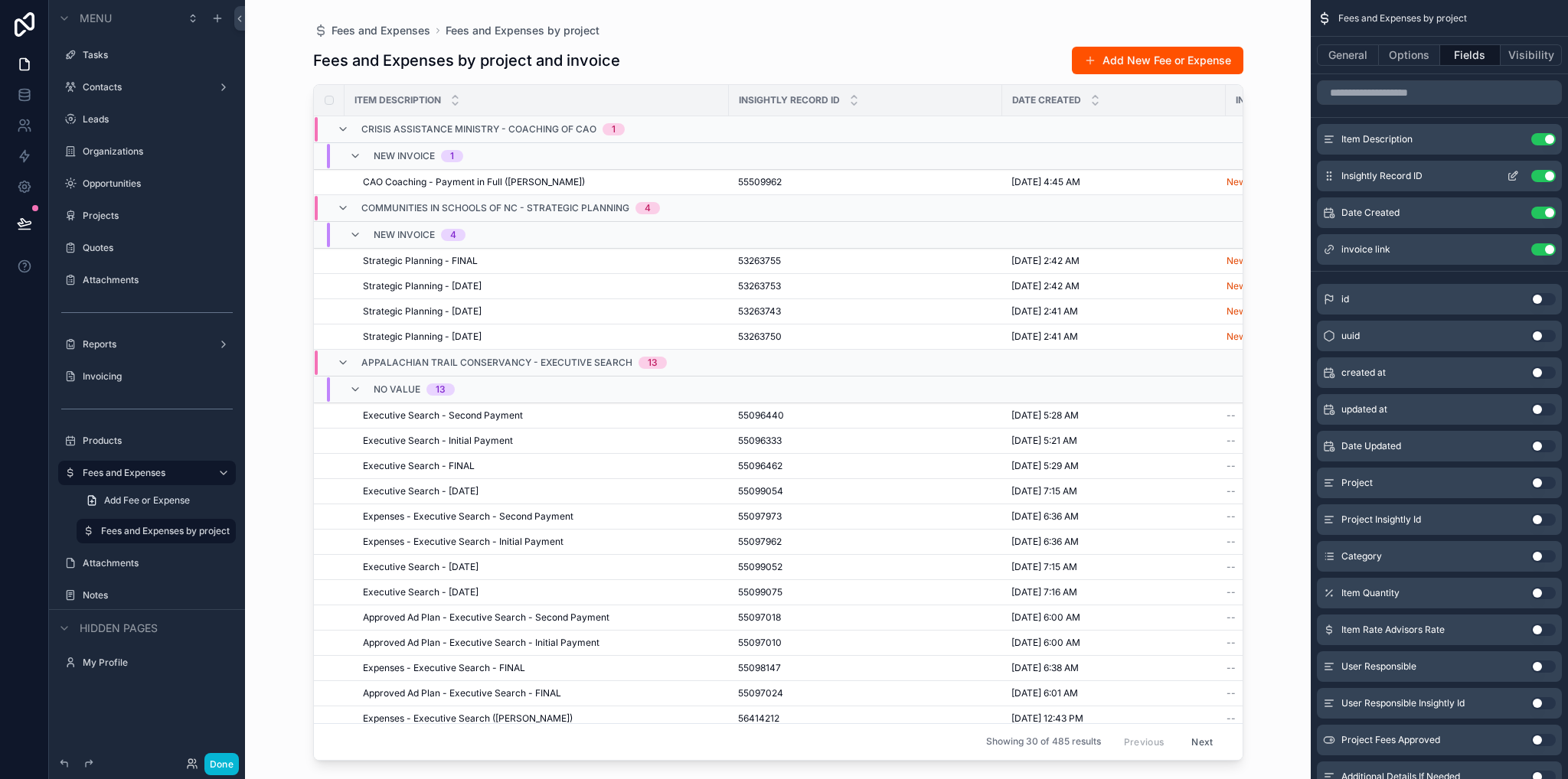
click at [1549, 176] on button "Use setting" at bounding box center [1543, 175] width 25 height 12
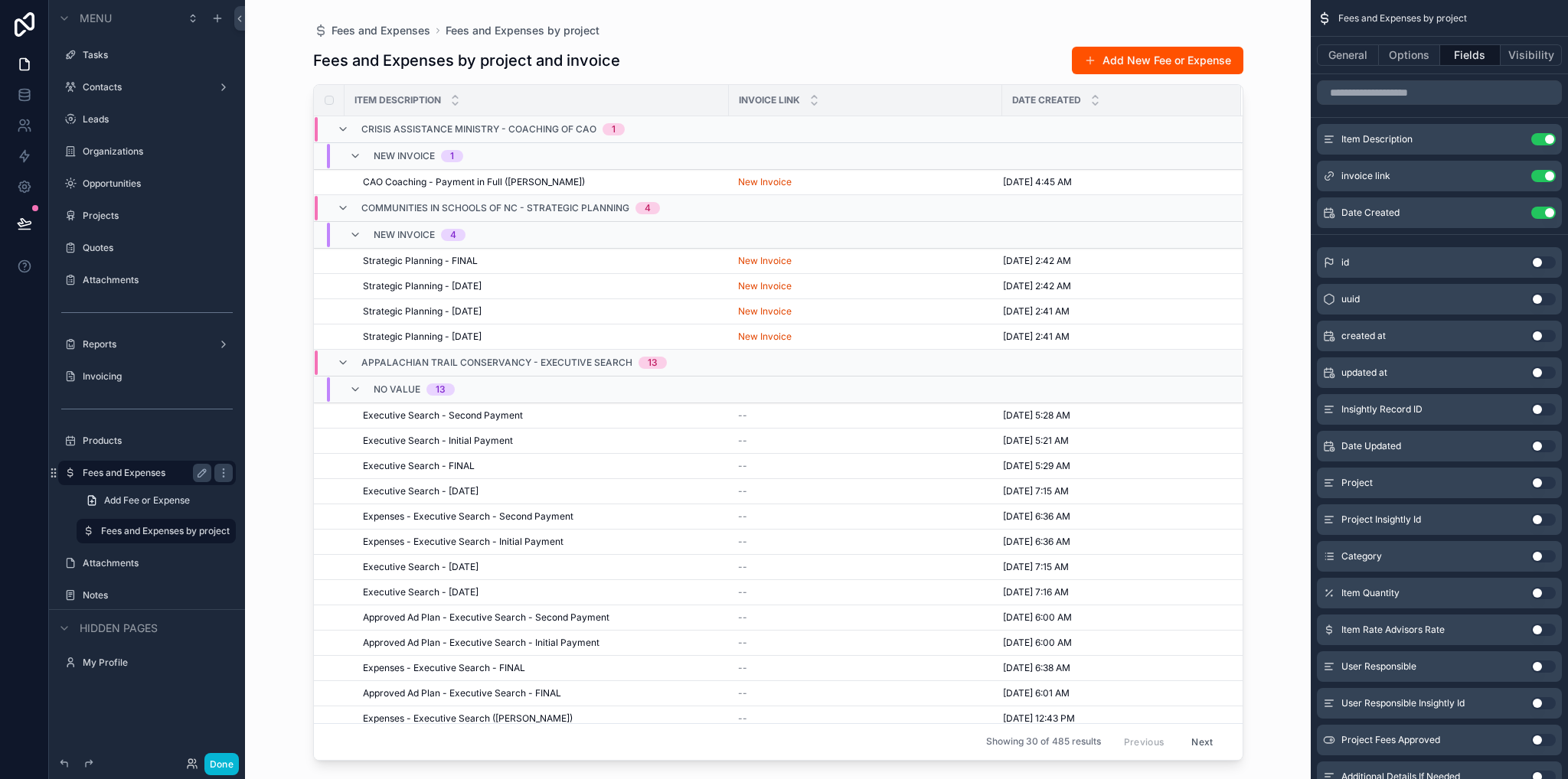
click at [129, 473] on label "Fees and Expenses" at bounding box center [144, 473] width 123 height 12
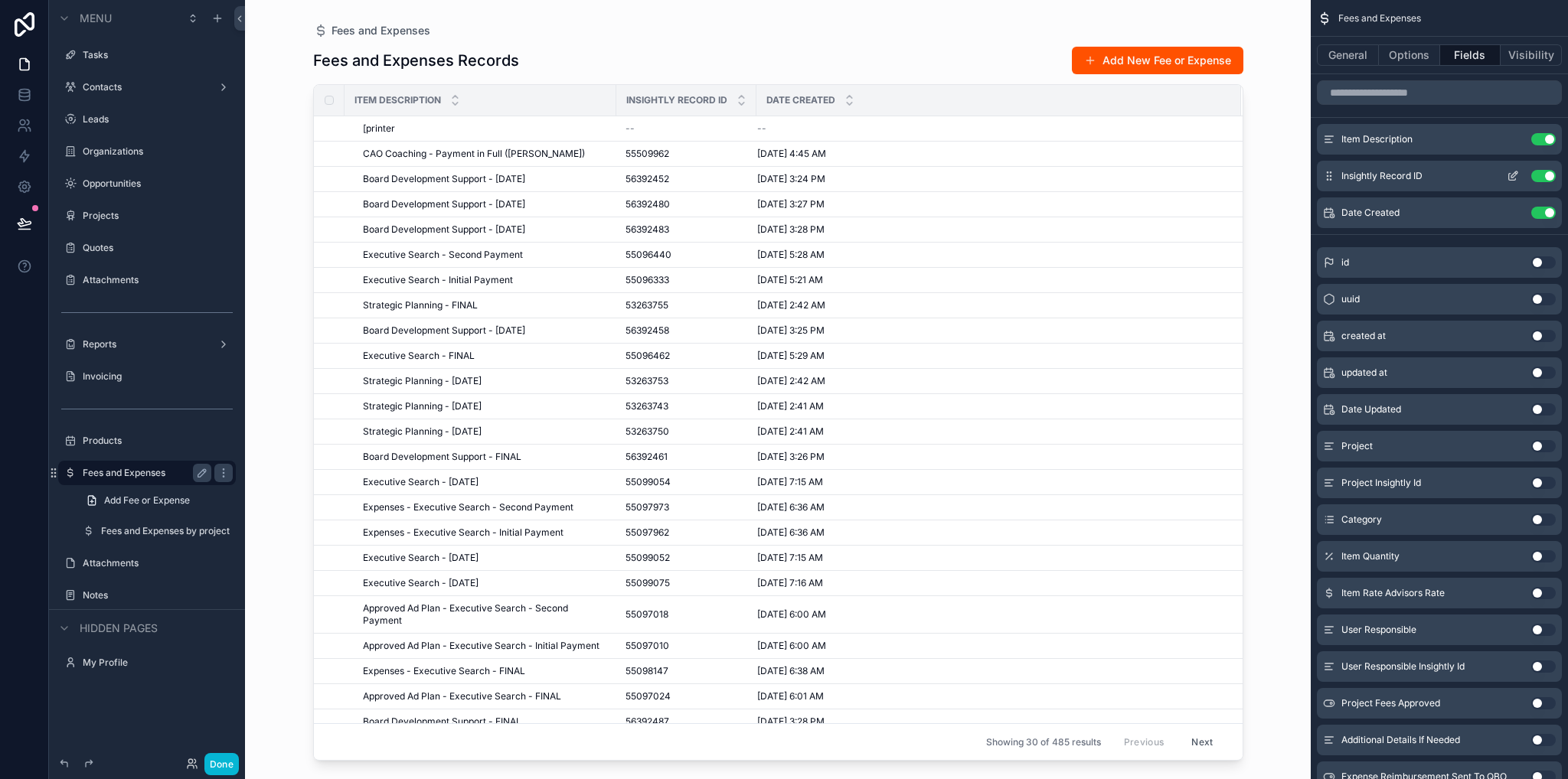
click at [1540, 176] on button "Use setting" at bounding box center [1543, 175] width 25 height 12
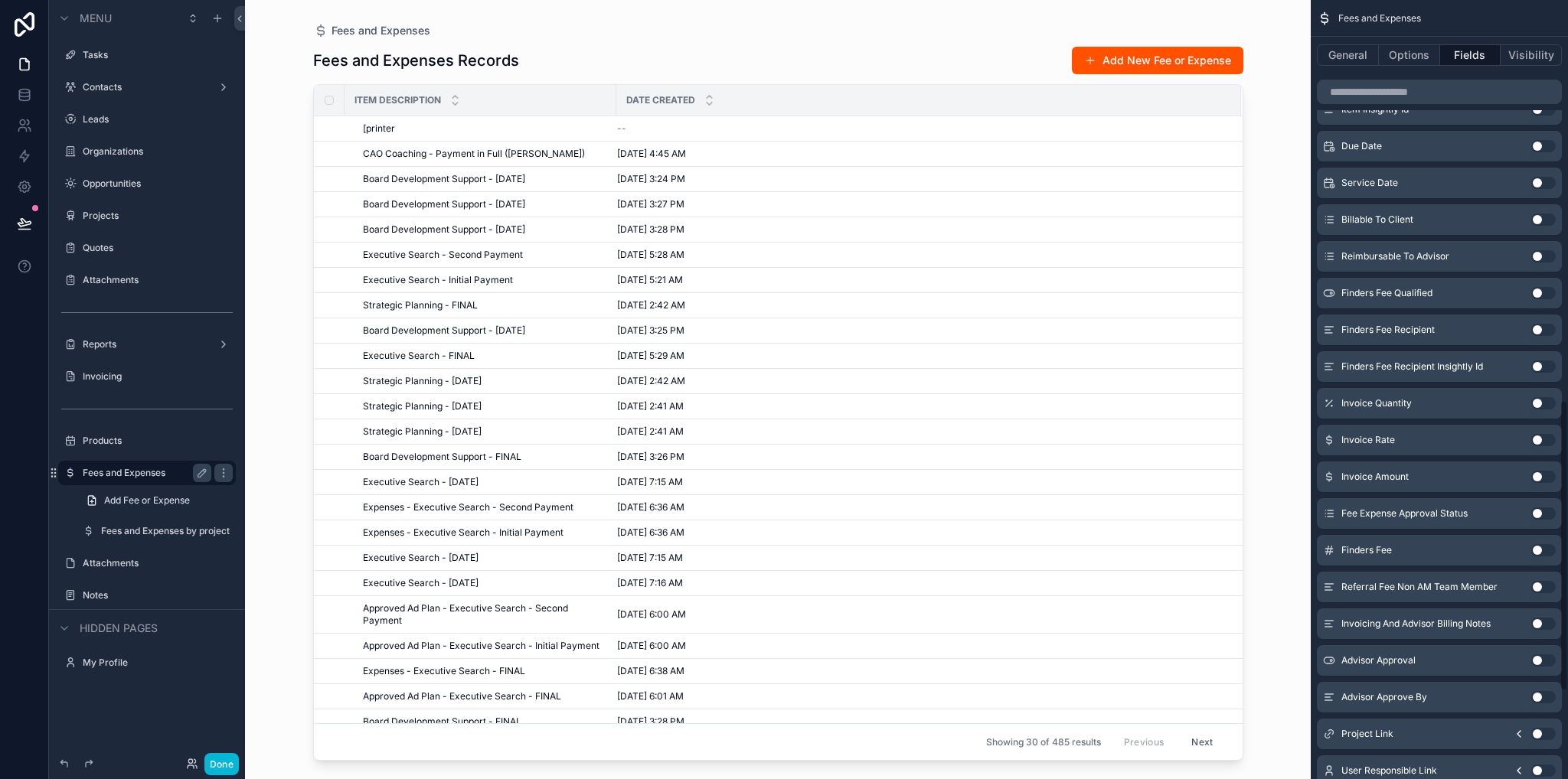
scroll to position [1304, 0]
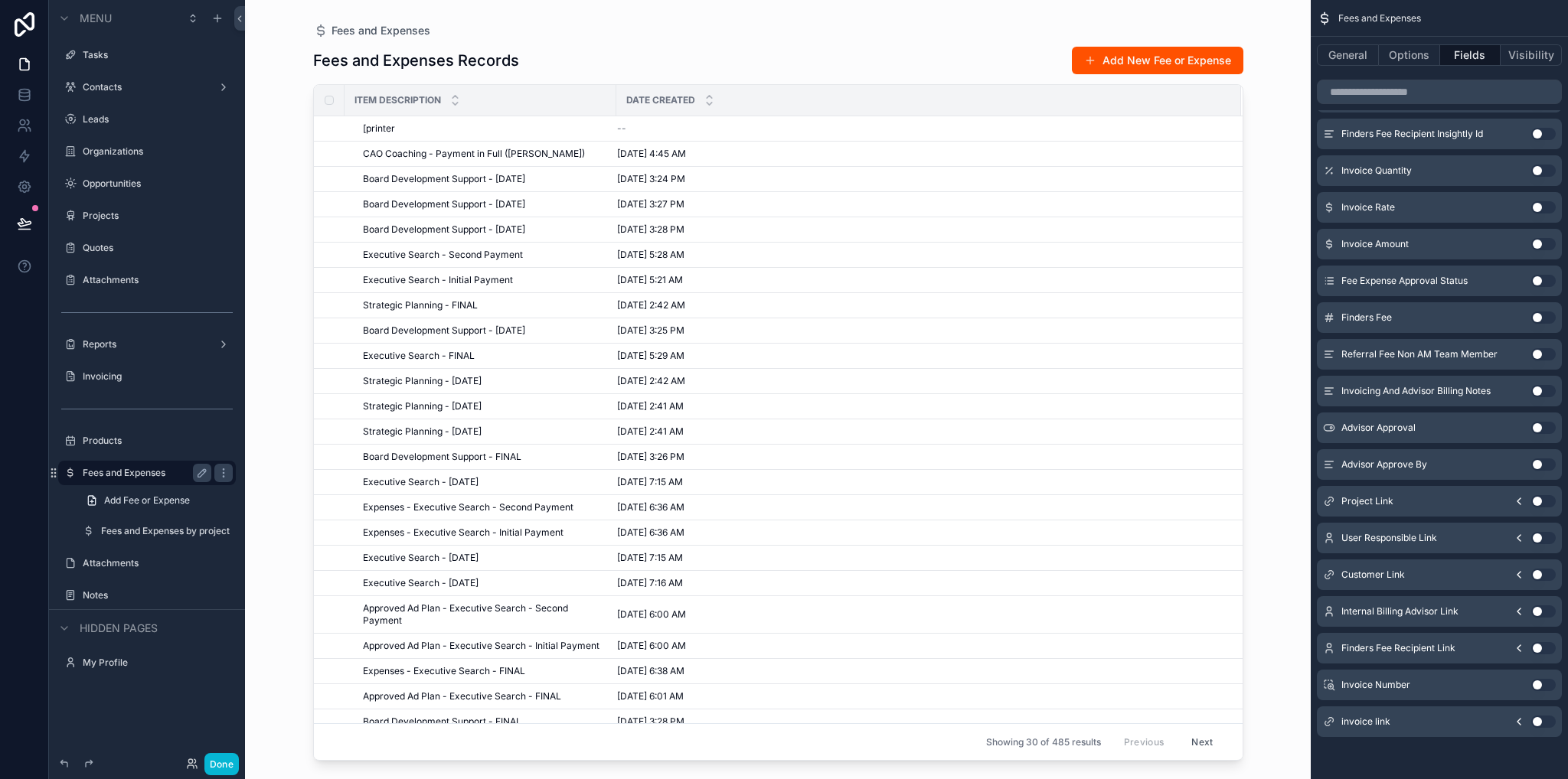
click at [1546, 726] on div "invoice link Use setting" at bounding box center [1439, 722] width 245 height 30
click at [1544, 725] on button "Use setting" at bounding box center [1543, 721] width 25 height 12
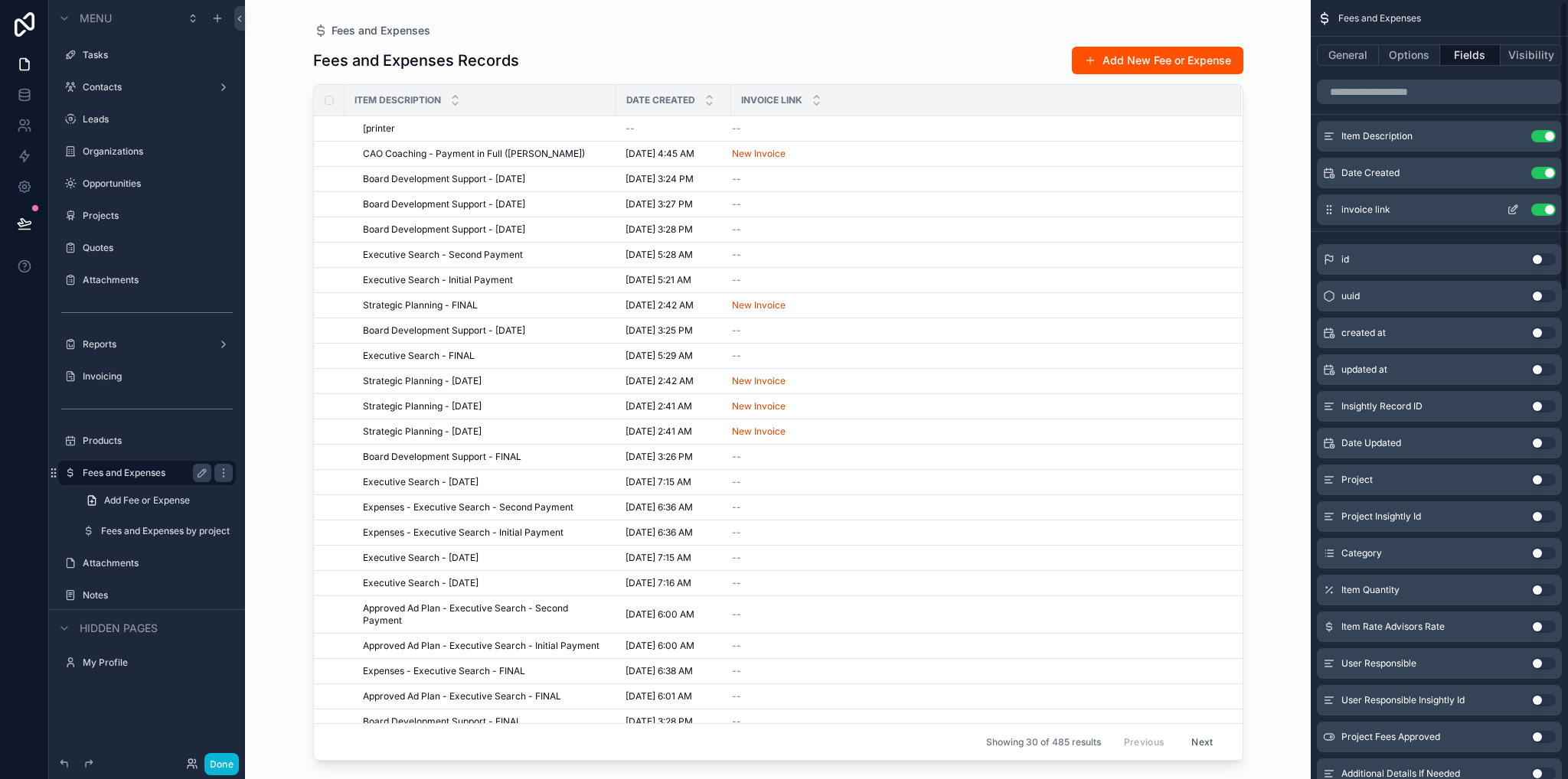
scroll to position [0, 0]
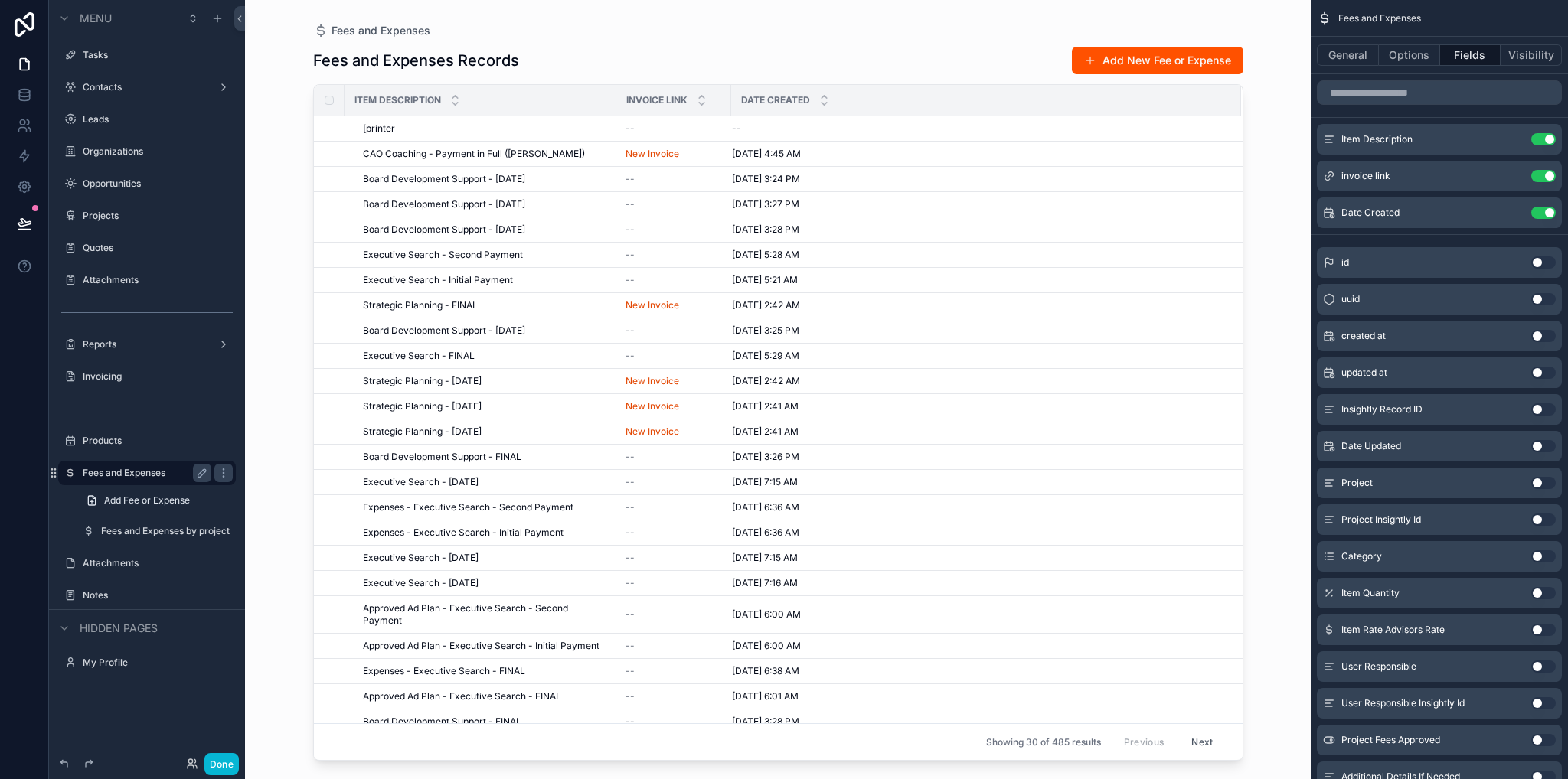
click at [640, 17] on div "scrollable content" at bounding box center [778, 380] width 979 height 761
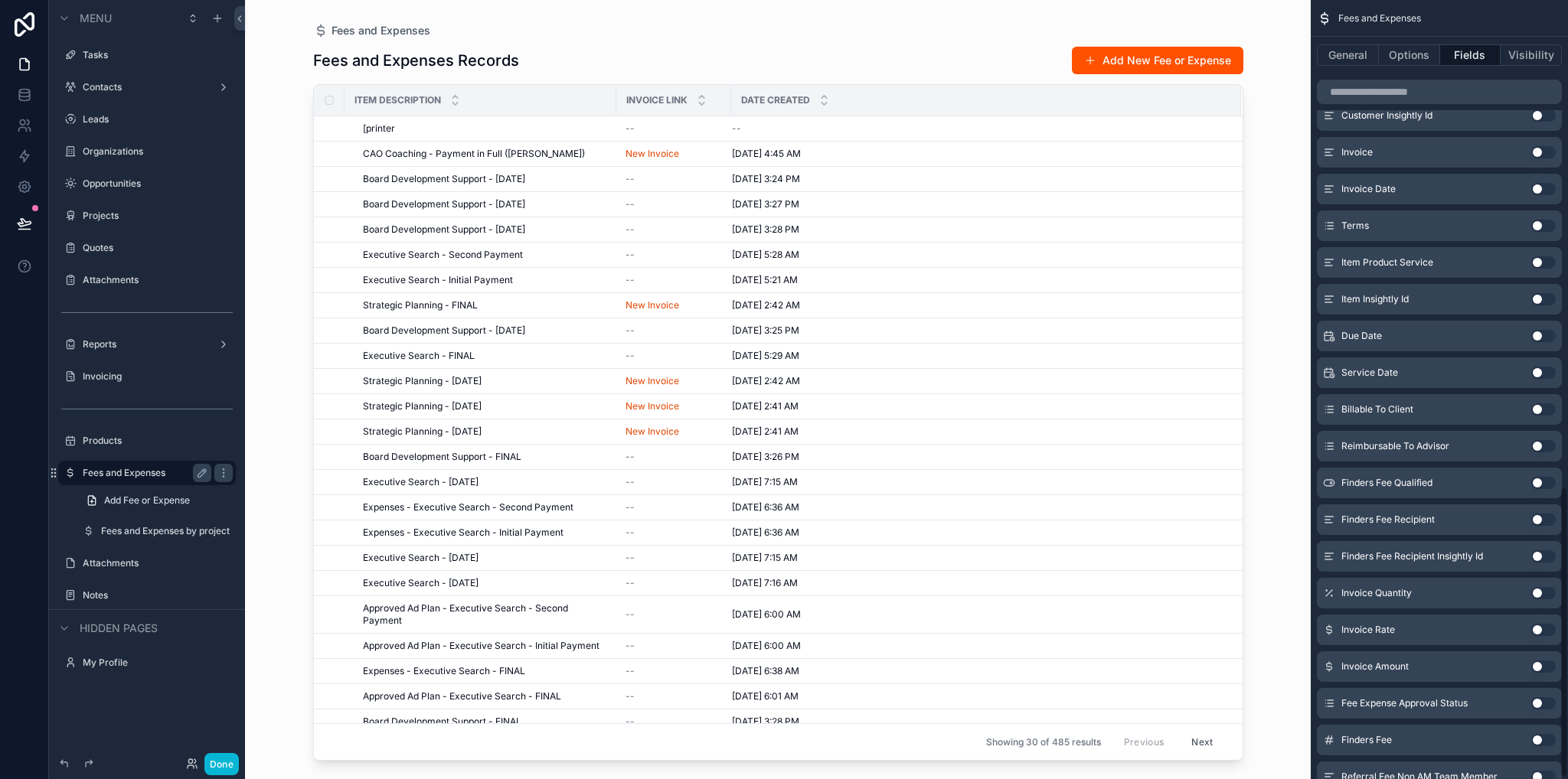
scroll to position [1304, 0]
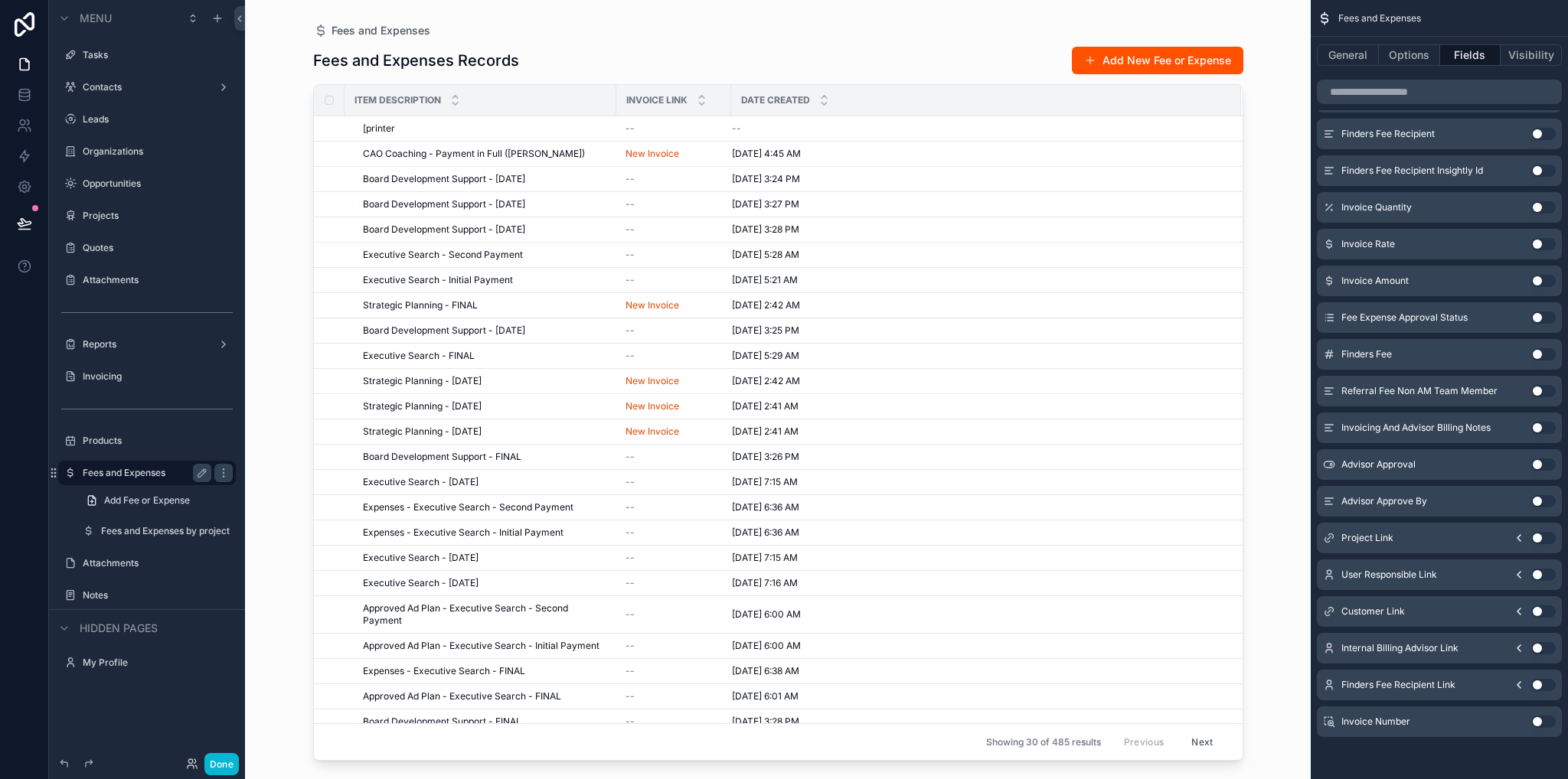
click at [1541, 536] on button "Use setting" at bounding box center [1543, 537] width 25 height 12
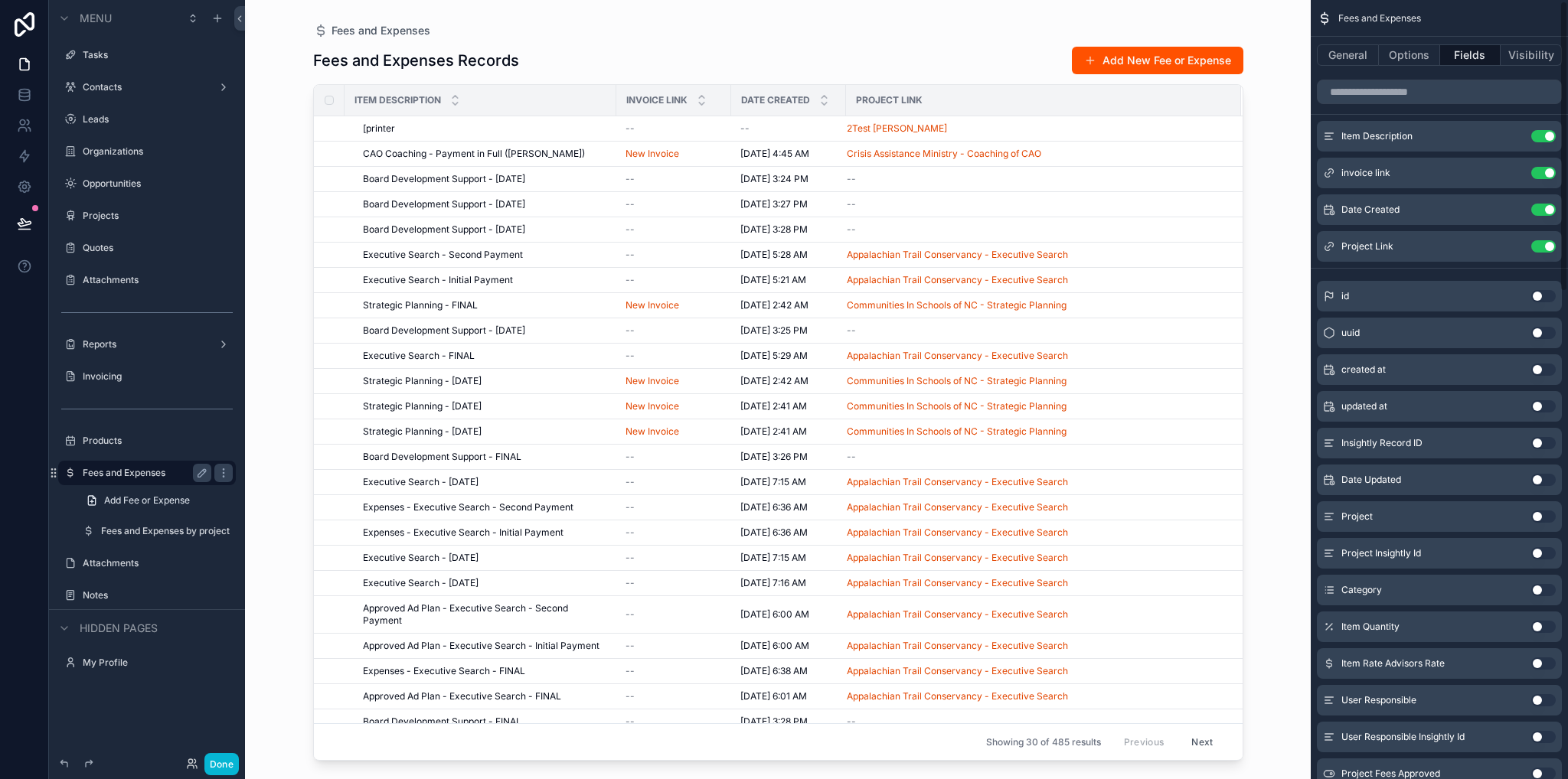
scroll to position [0, 0]
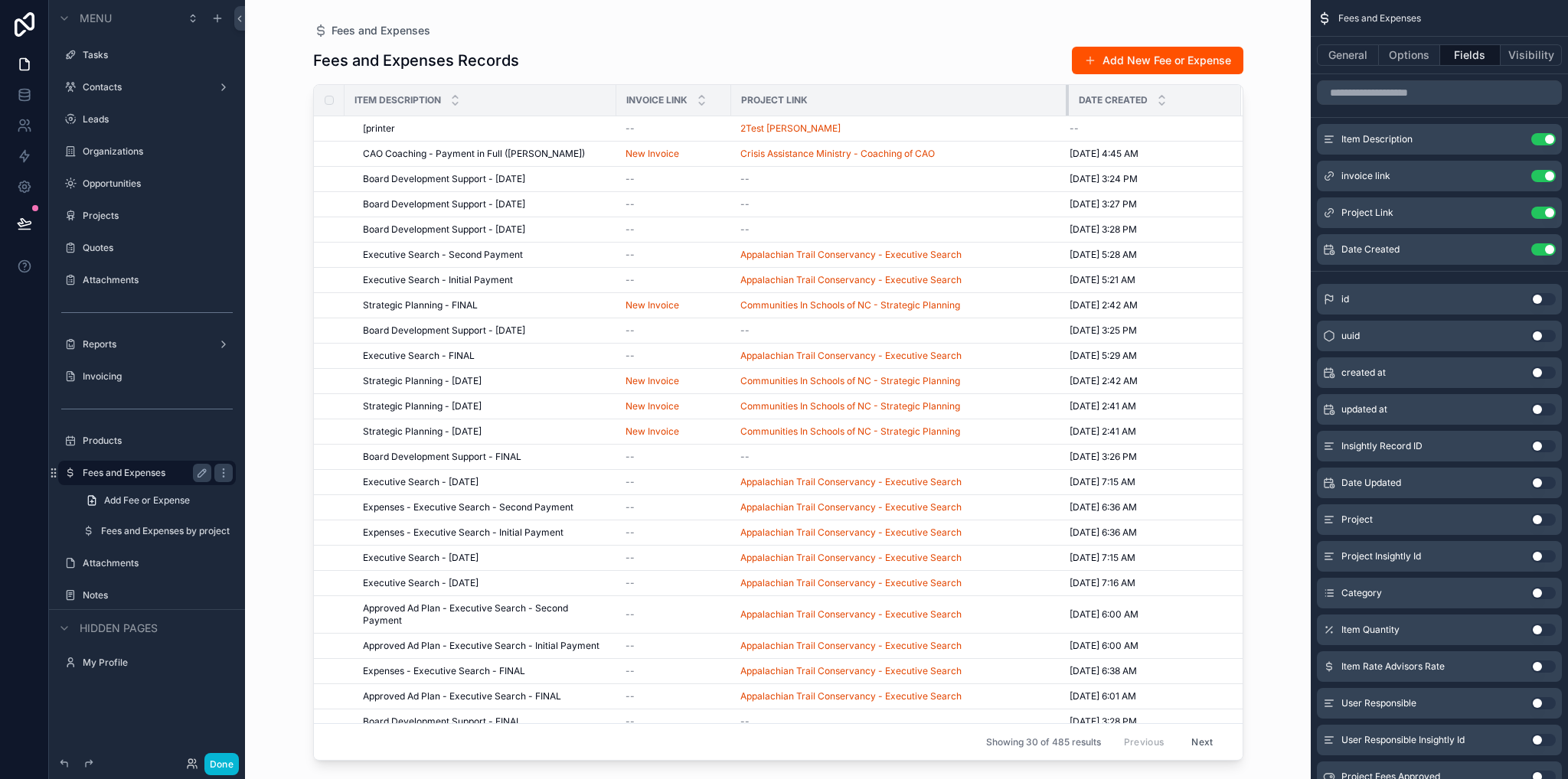
drag, startPoint x: 866, startPoint y: 104, endPoint x: 1078, endPoint y: 110, distance: 212.1
click at [1078, 110] on tr "Item Description Invoice link Project Link Date Created" at bounding box center [778, 100] width 929 height 31
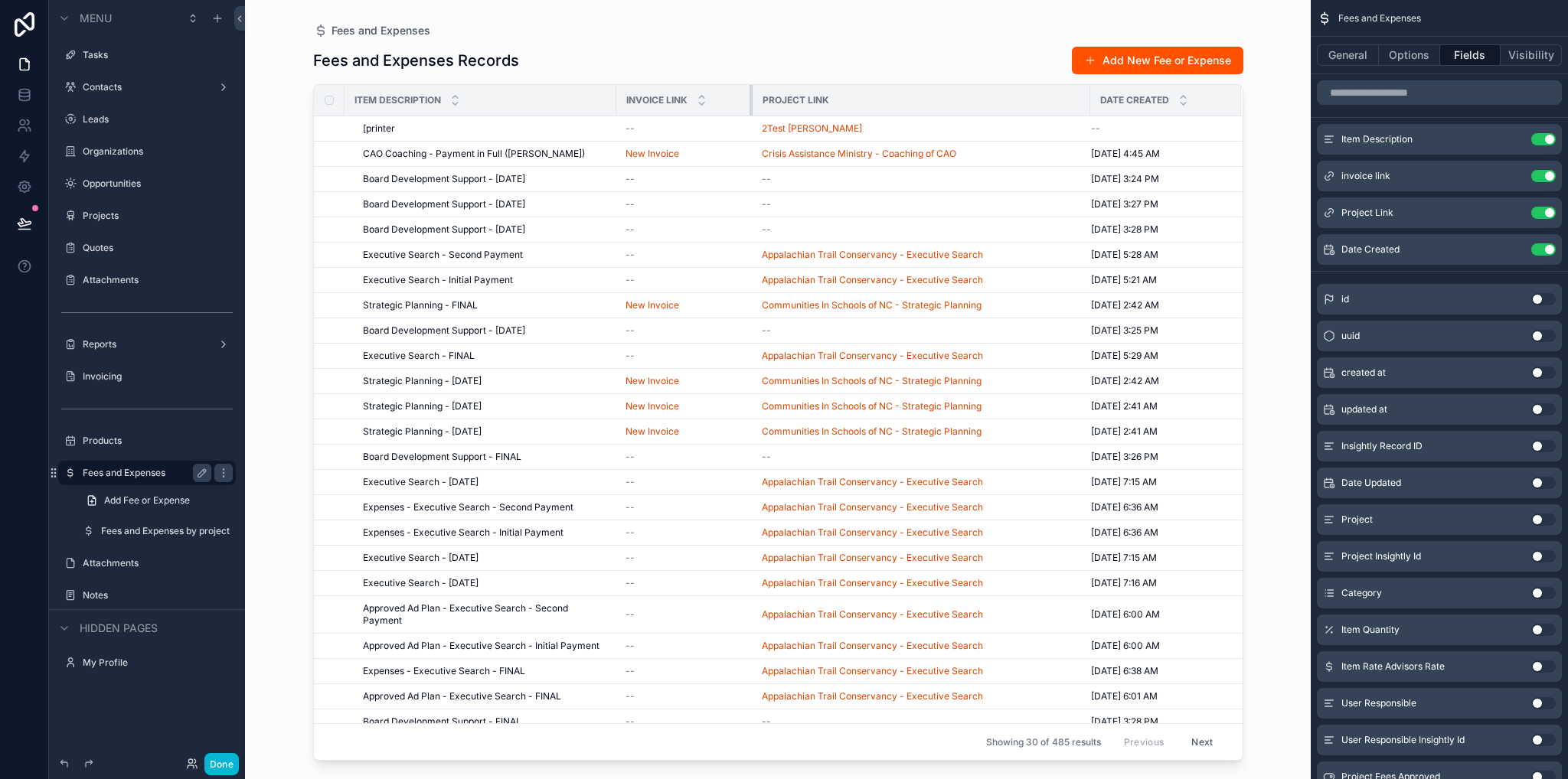
click at [751, 99] on div "scrollable content" at bounding box center [752, 100] width 6 height 30
click at [1088, 99] on tr "Item Description Invoice link Project Link Date Created" at bounding box center [778, 100] width 929 height 31
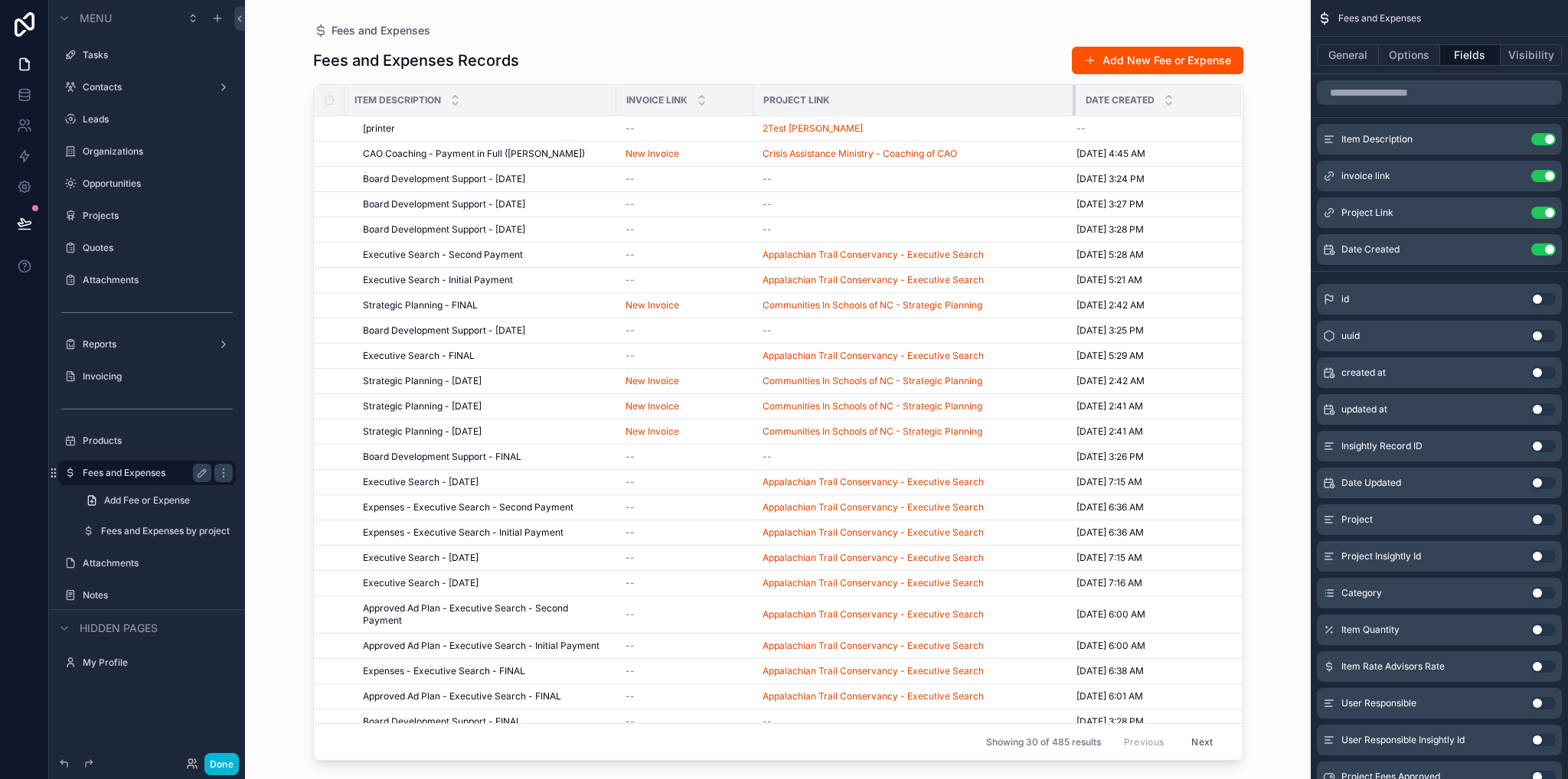
drag, startPoint x: 1088, startPoint y: 99, endPoint x: 1072, endPoint y: 99, distance: 16.0
click at [1072, 99] on div "scrollable content" at bounding box center [1075, 100] width 6 height 30
click at [150, 528] on label "Fees and Expenses by project" at bounding box center [156, 531] width 110 height 12
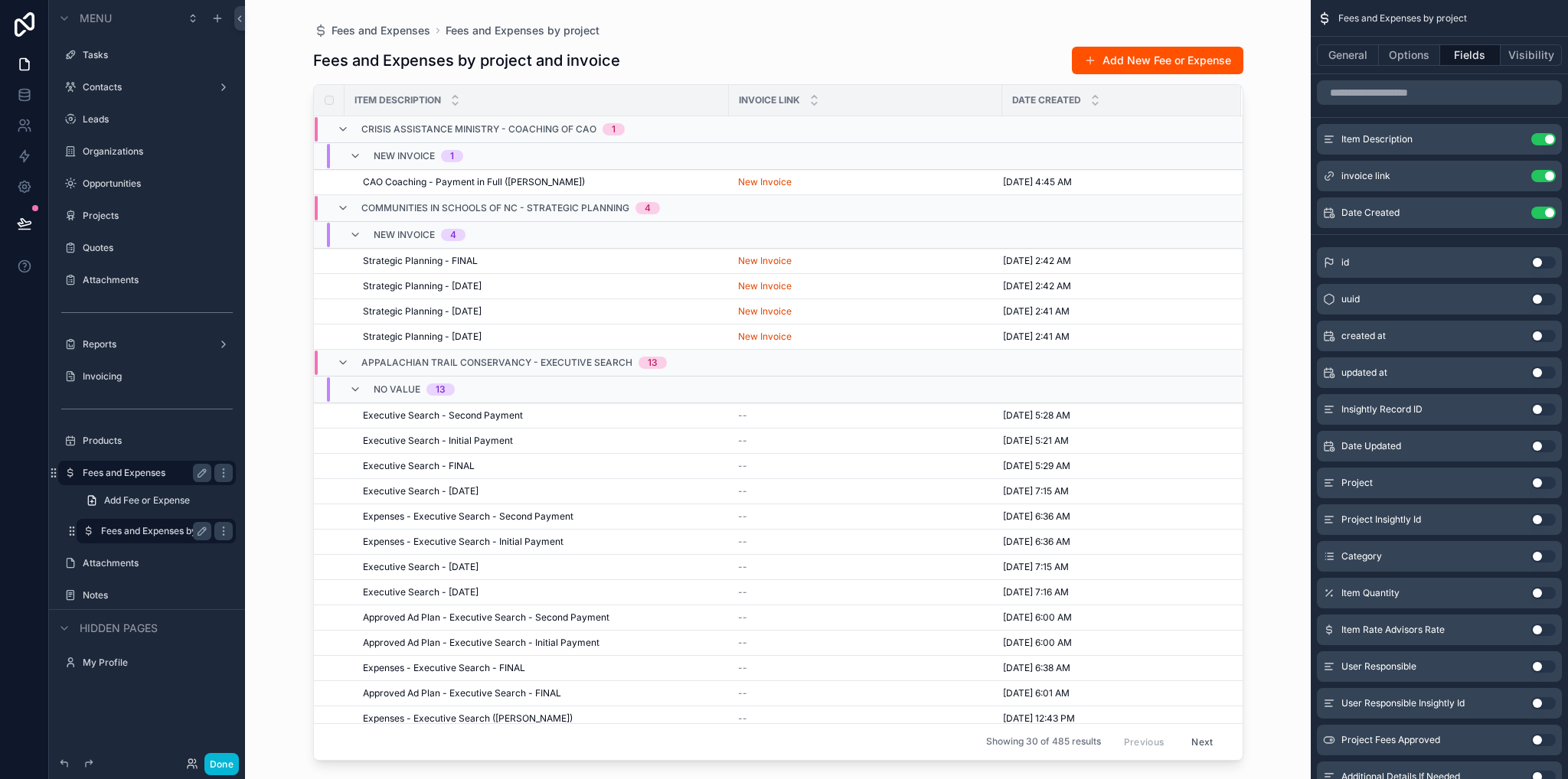
click at [777, 55] on div "scrollable content" at bounding box center [778, 380] width 979 height 761
click at [220, 766] on button "Done" at bounding box center [221, 764] width 34 height 22
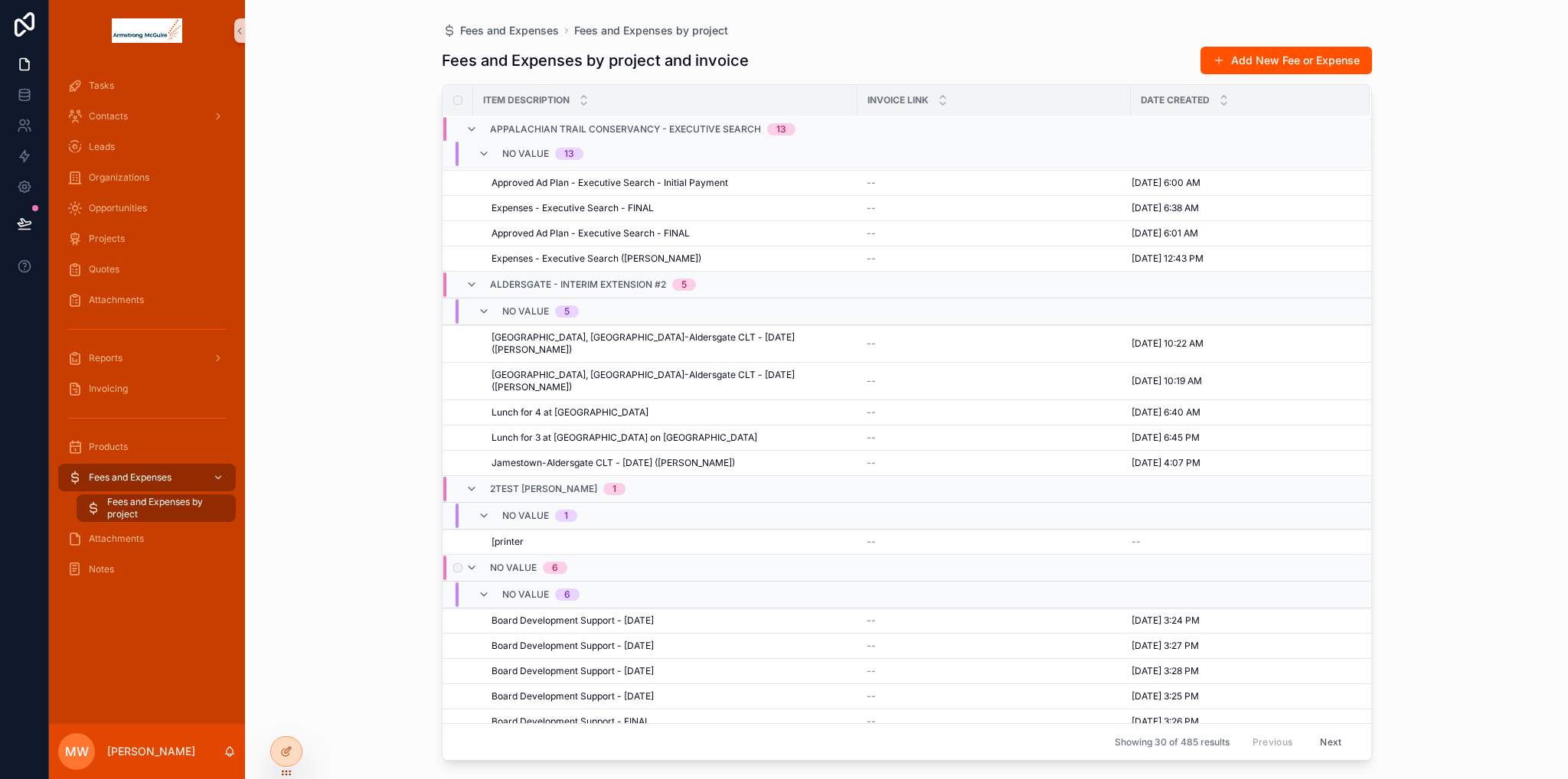
scroll to position [415, 0]
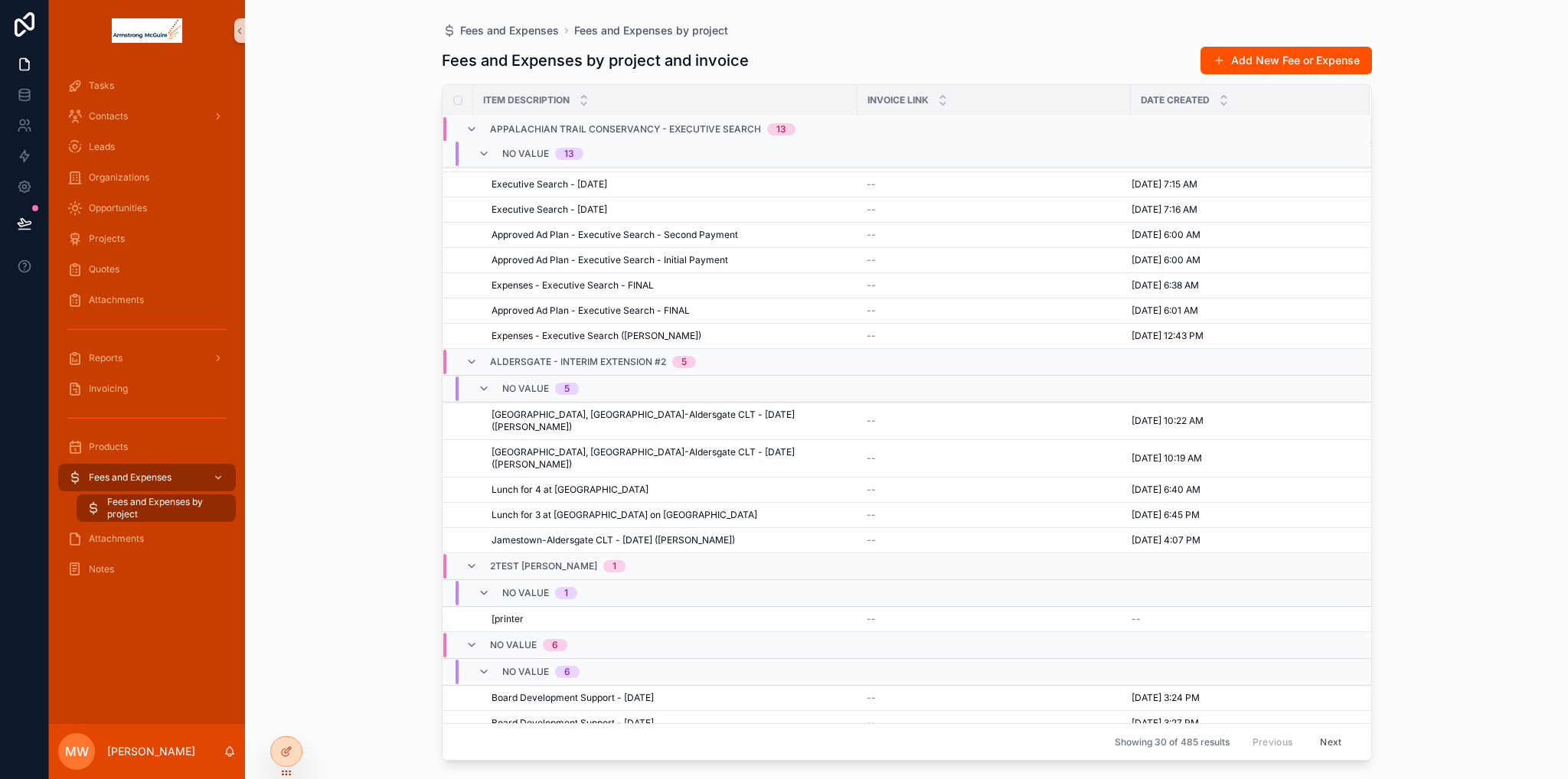
click at [1316, 738] on button "Next" at bounding box center [1330, 742] width 43 height 24
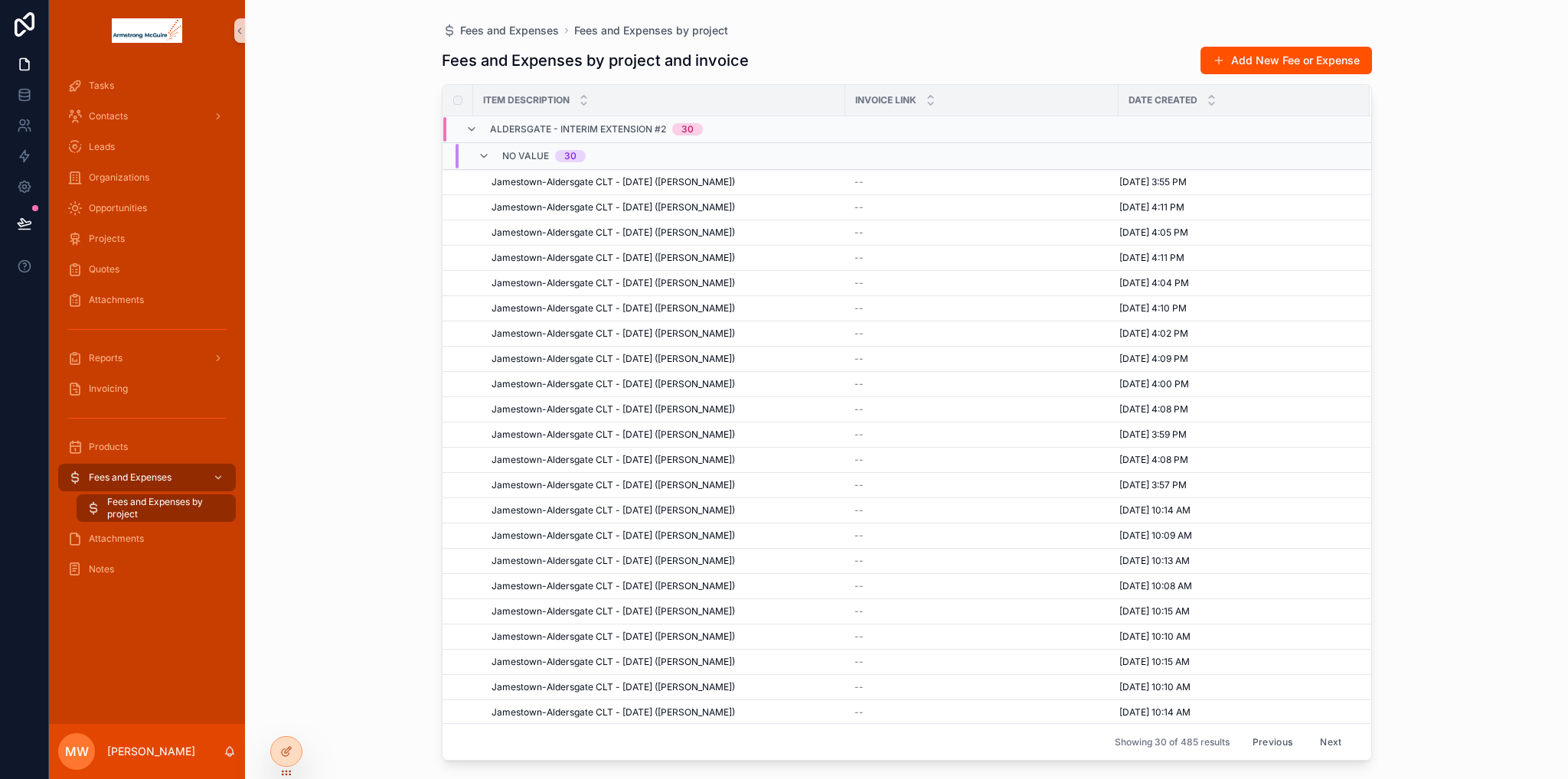
click at [1269, 738] on button "Previous" at bounding box center [1272, 742] width 61 height 24
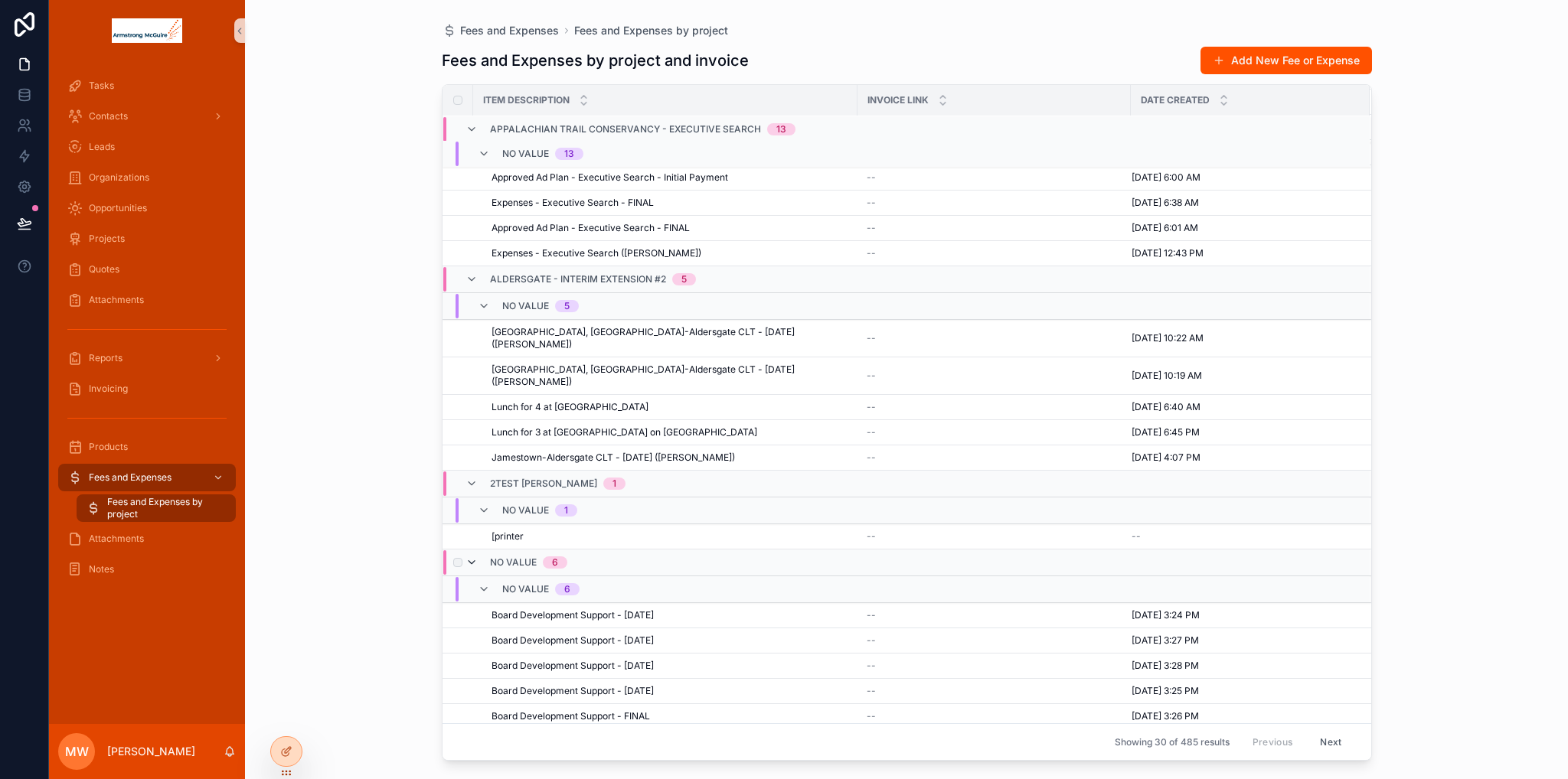
click at [474, 556] on icon "scrollable content" at bounding box center [471, 562] width 12 height 12
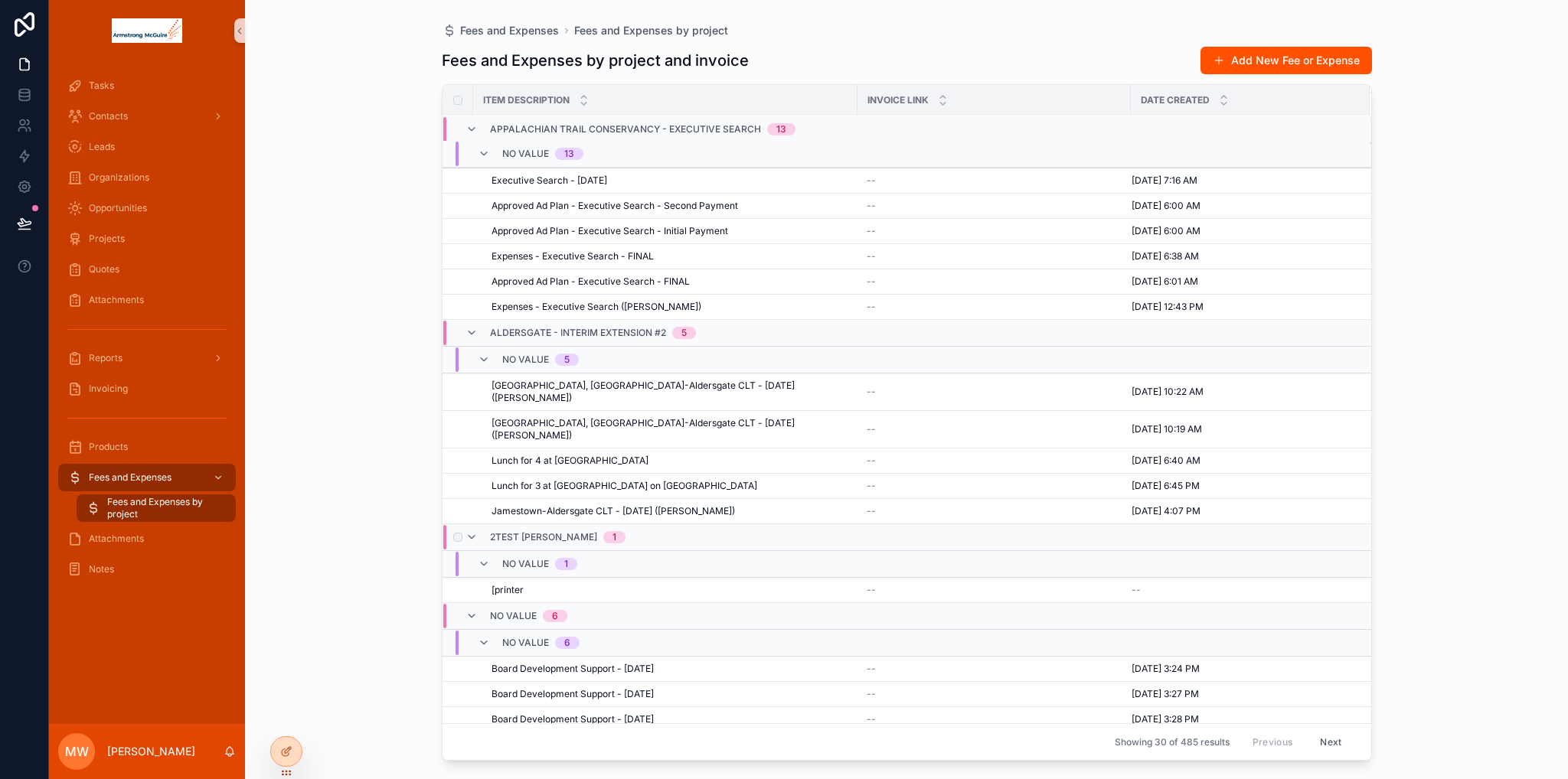
scroll to position [419, 0]
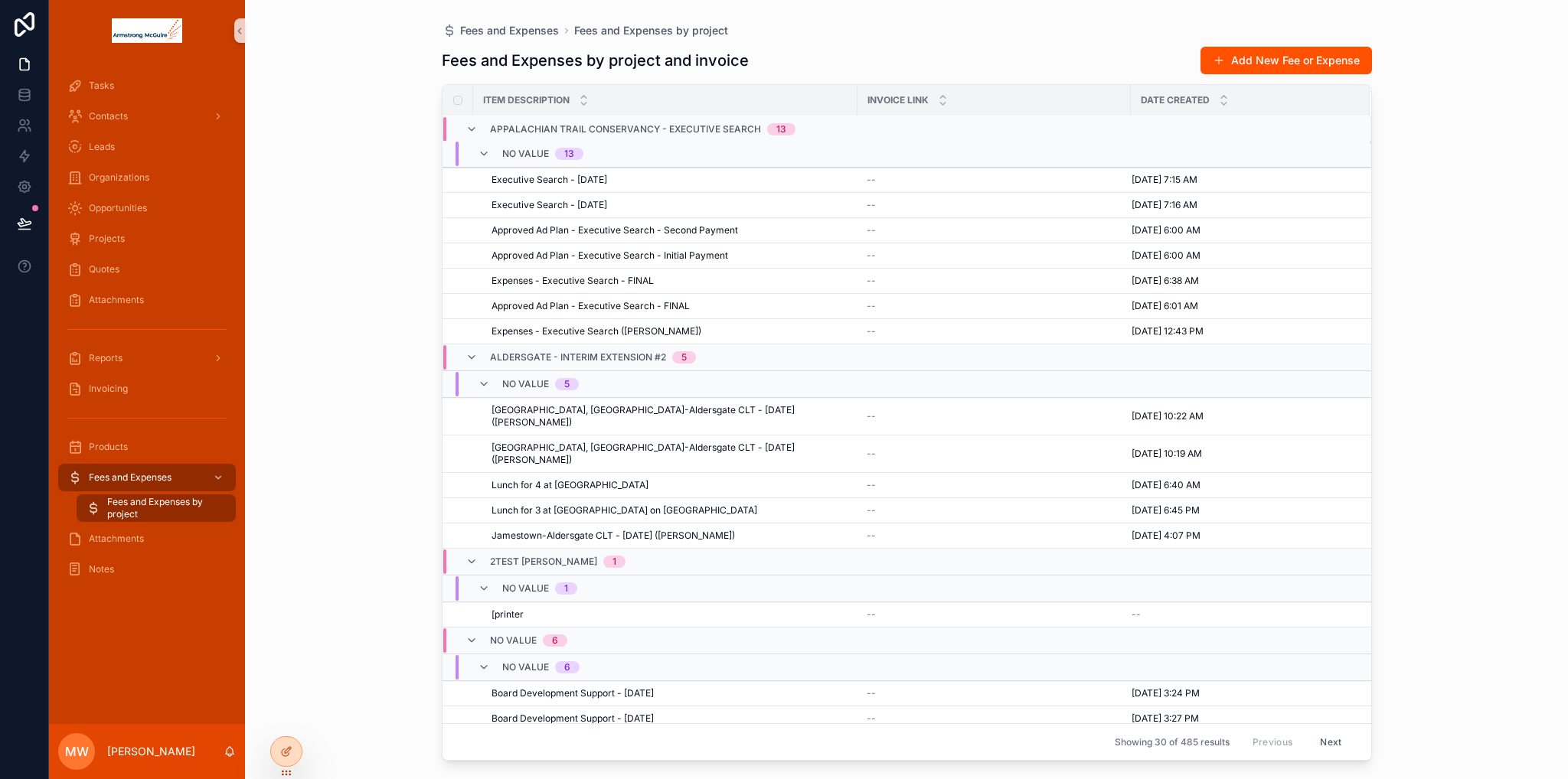
click at [1316, 746] on button "Next" at bounding box center [1330, 742] width 43 height 24
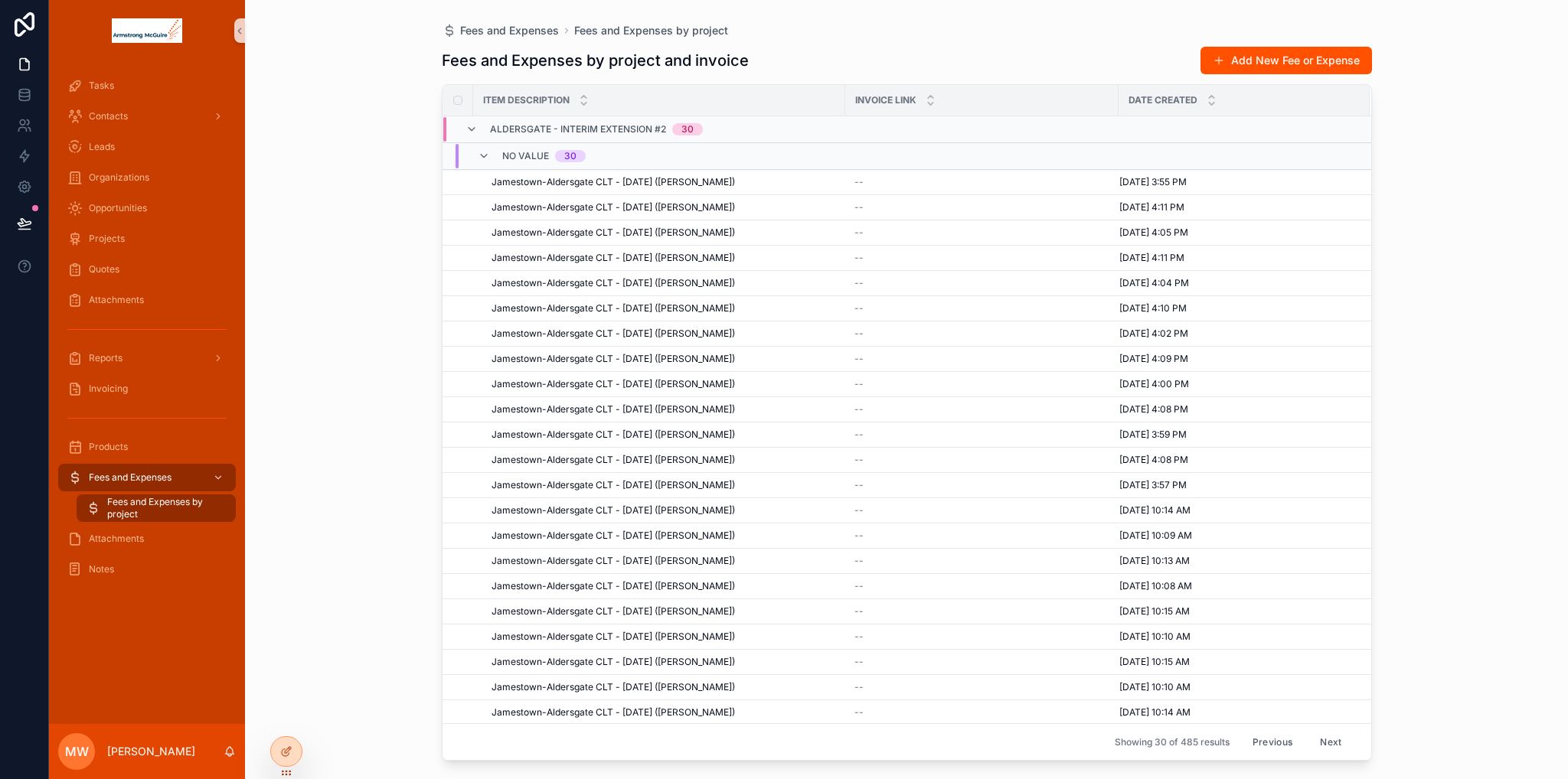
click at [1259, 746] on button "Previous" at bounding box center [1272, 742] width 61 height 24
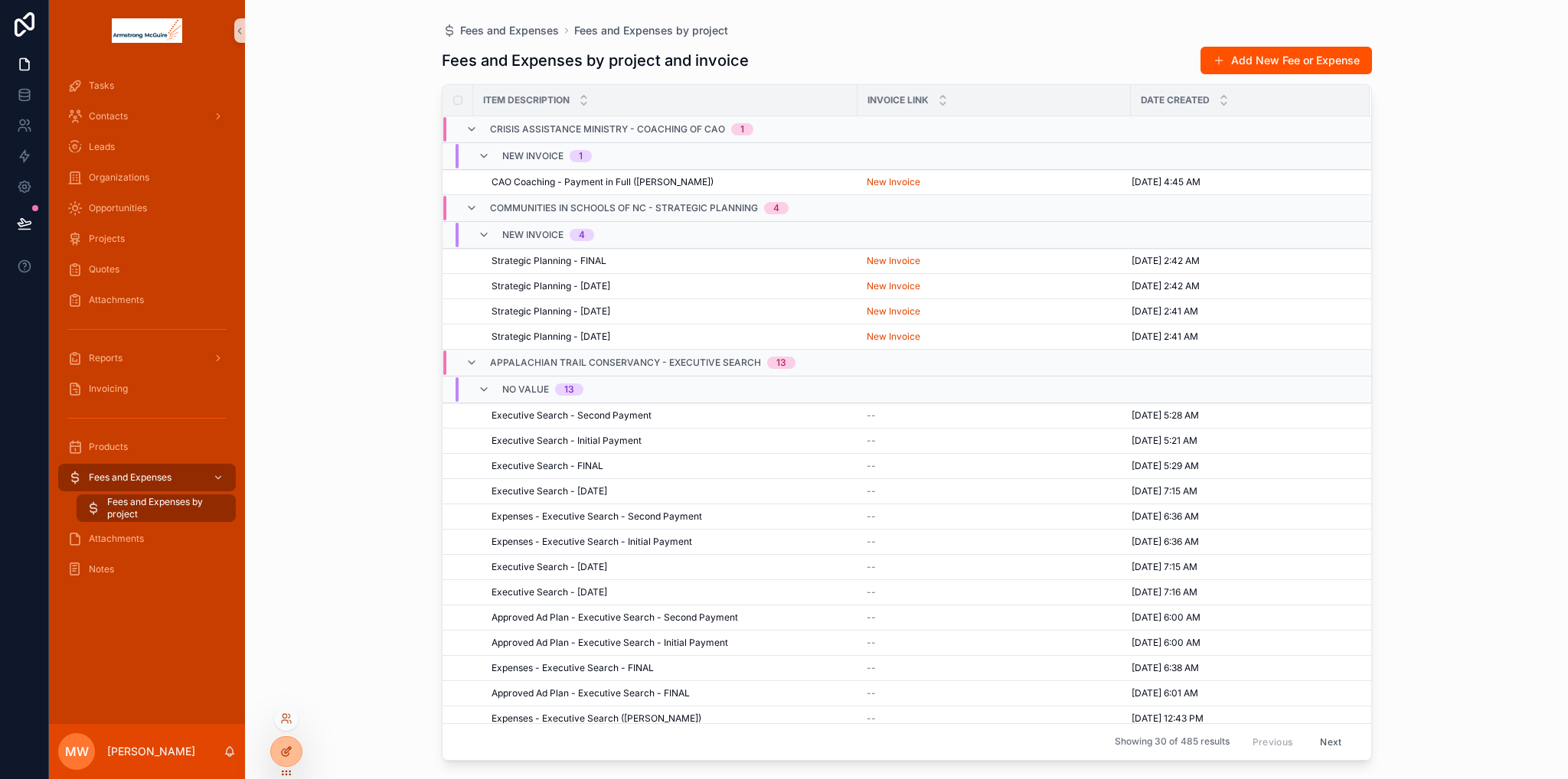
click at [297, 754] on div at bounding box center [286, 751] width 30 height 29
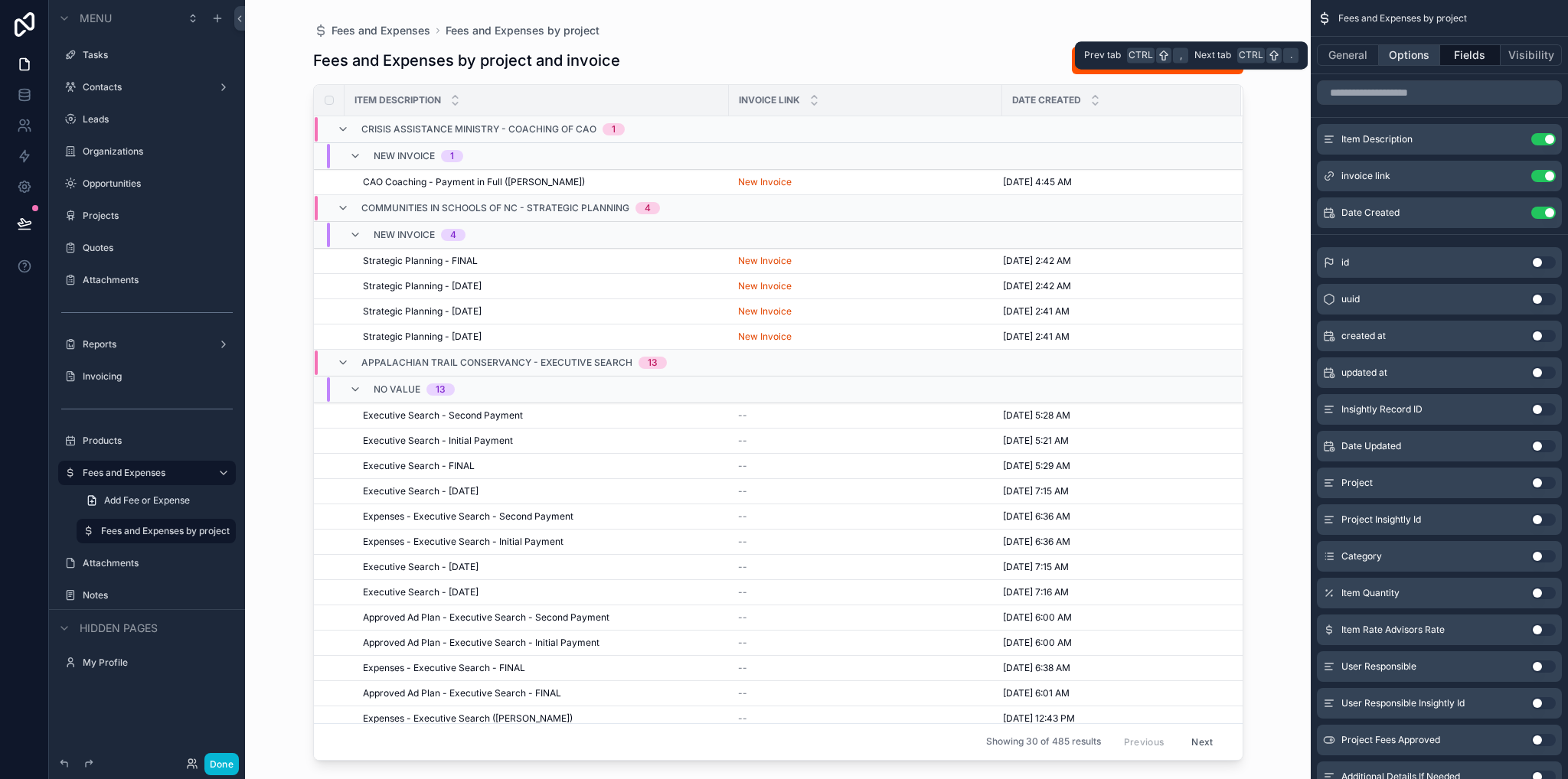
click at [1398, 56] on button "Options" at bounding box center [1409, 55] width 61 height 21
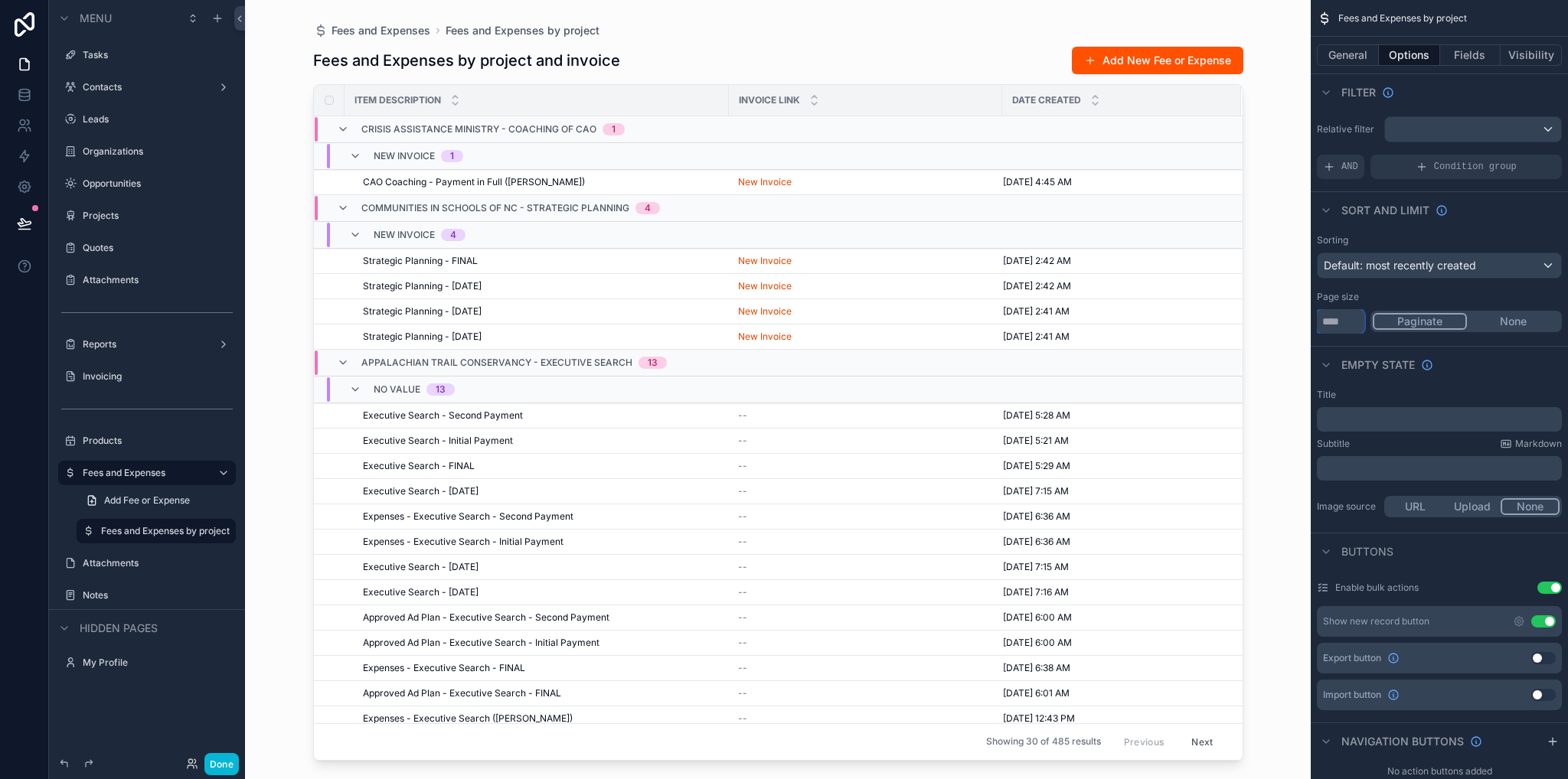
click at [1340, 319] on input "**" at bounding box center [1340, 321] width 48 height 25
type input "*"
type input "***"
drag, startPoint x: 234, startPoint y: 763, endPoint x: 264, endPoint y: 747, distance: 34.0
click at [233, 763] on button "Done" at bounding box center [221, 764] width 34 height 22
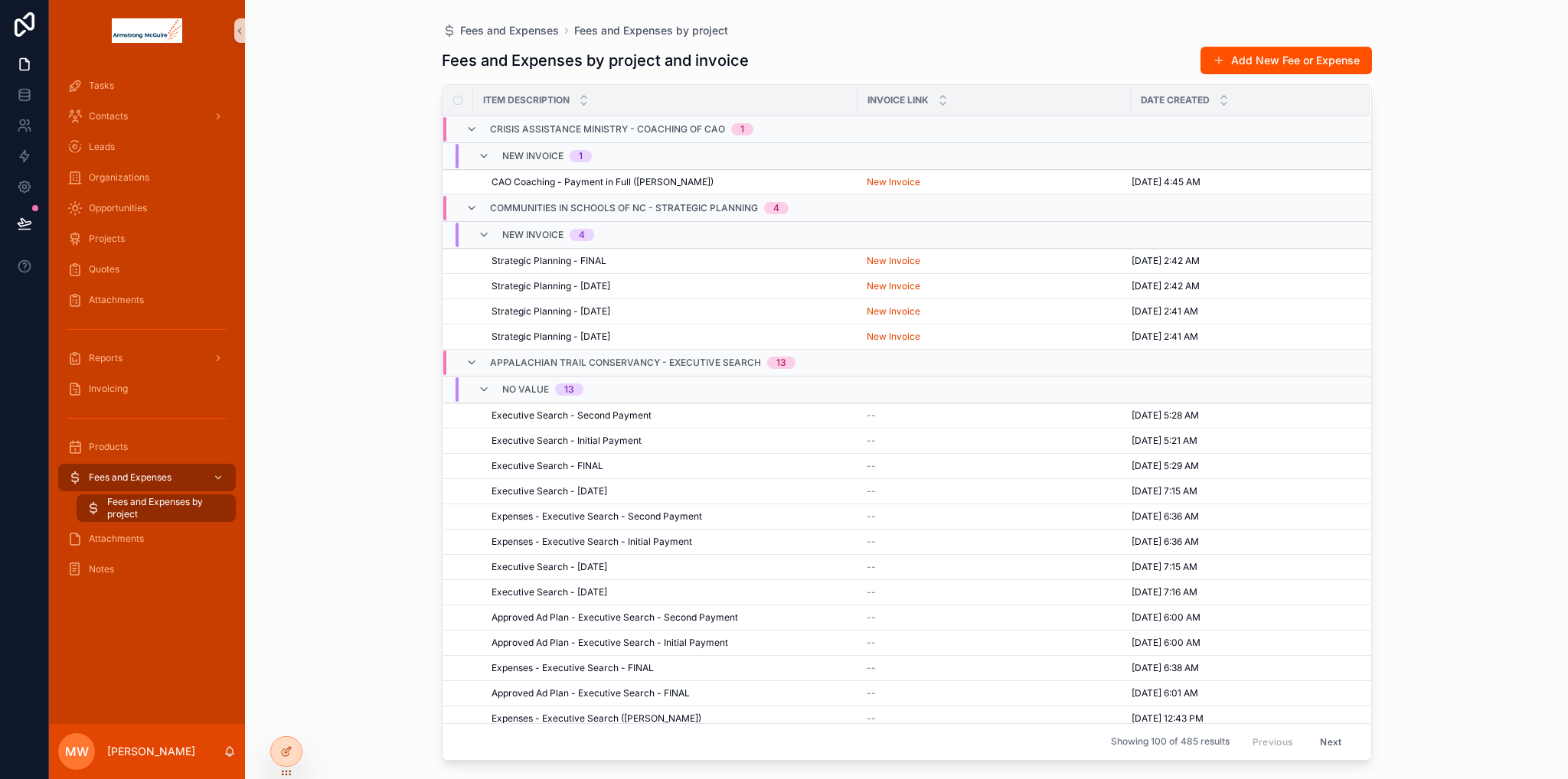
click at [1332, 737] on button "Next" at bounding box center [1330, 742] width 43 height 24
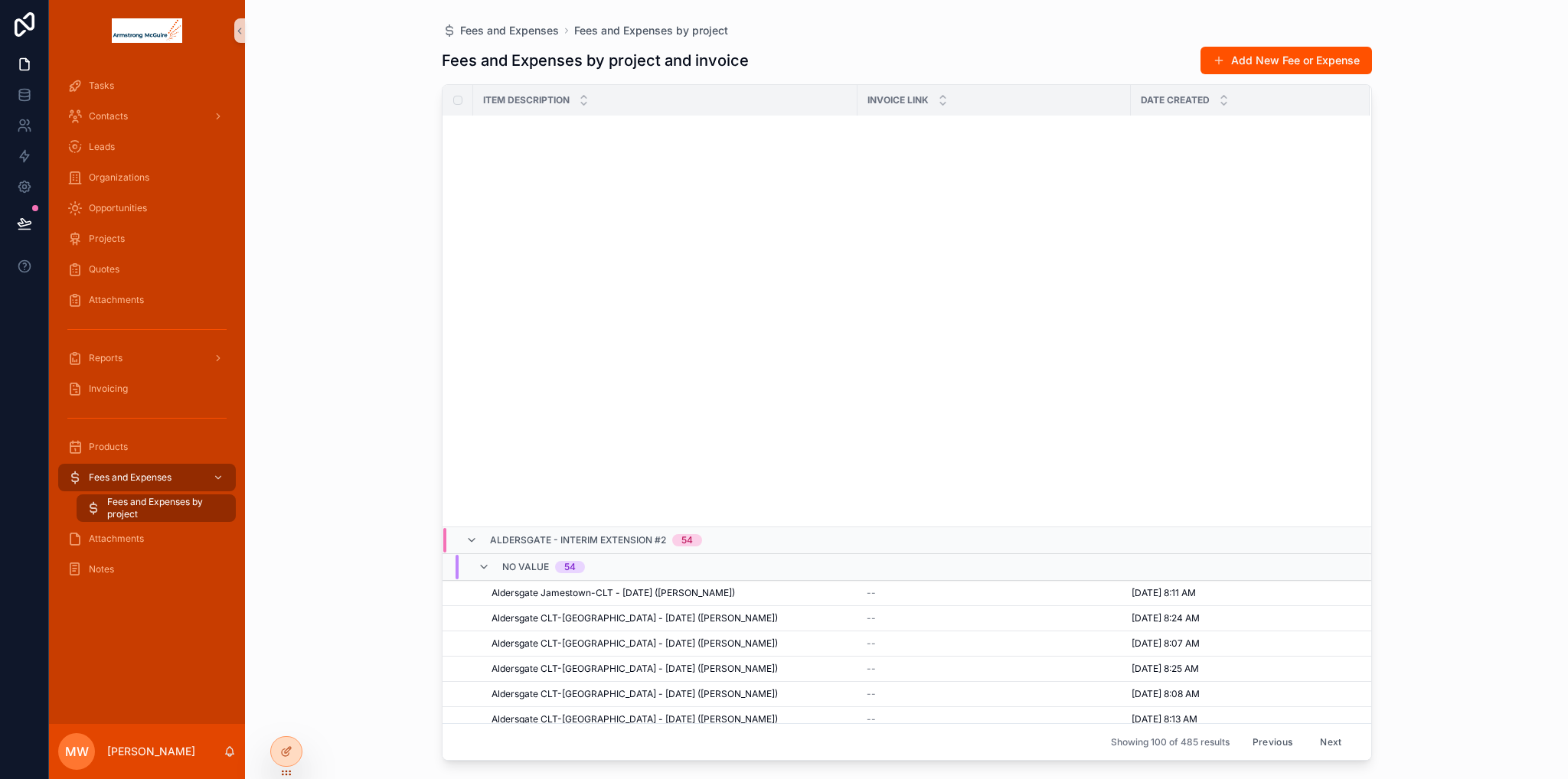
scroll to position [2422, 0]
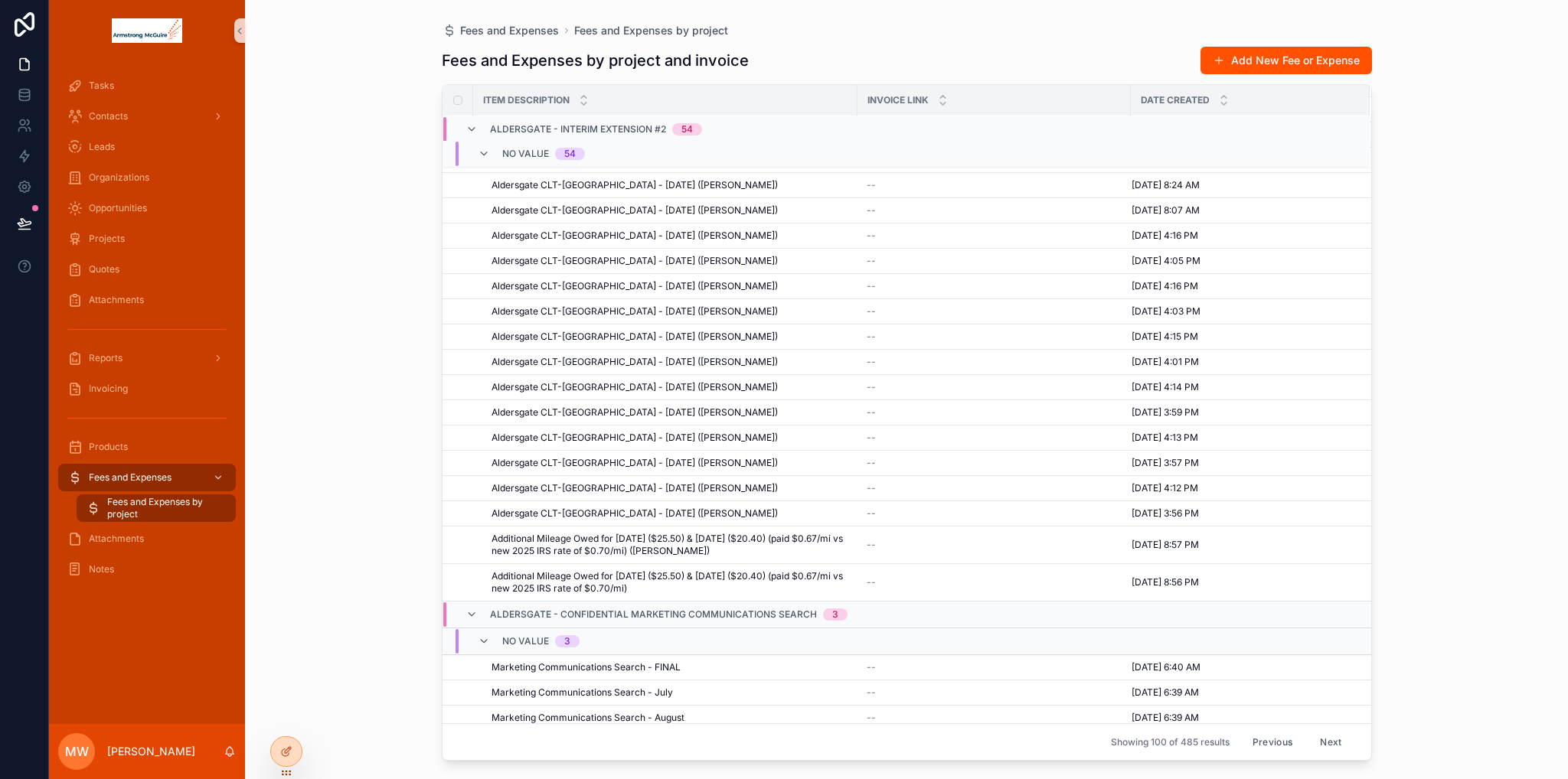
click at [1315, 745] on button "Next" at bounding box center [1330, 742] width 43 height 24
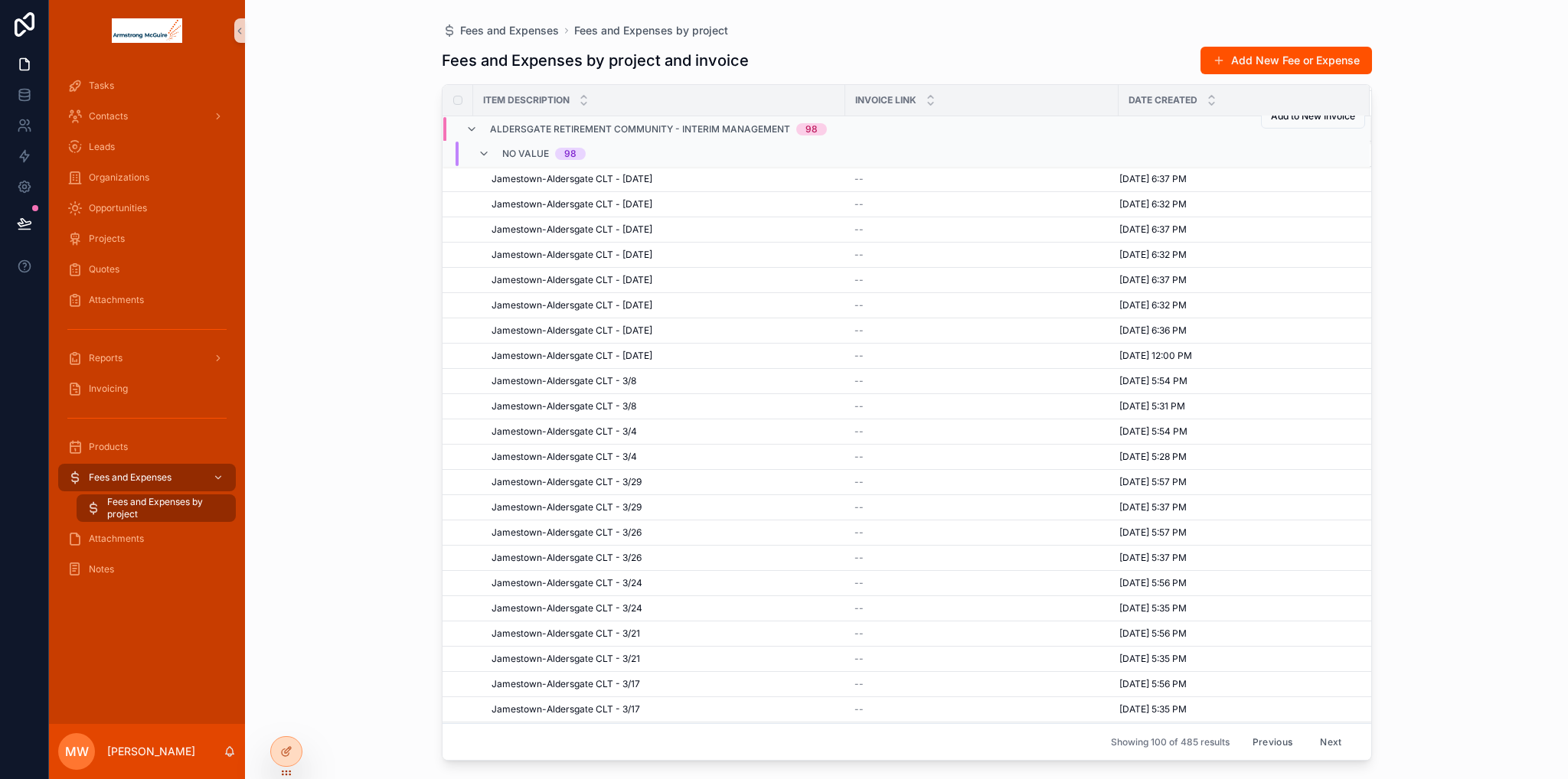
scroll to position [2061, 0]
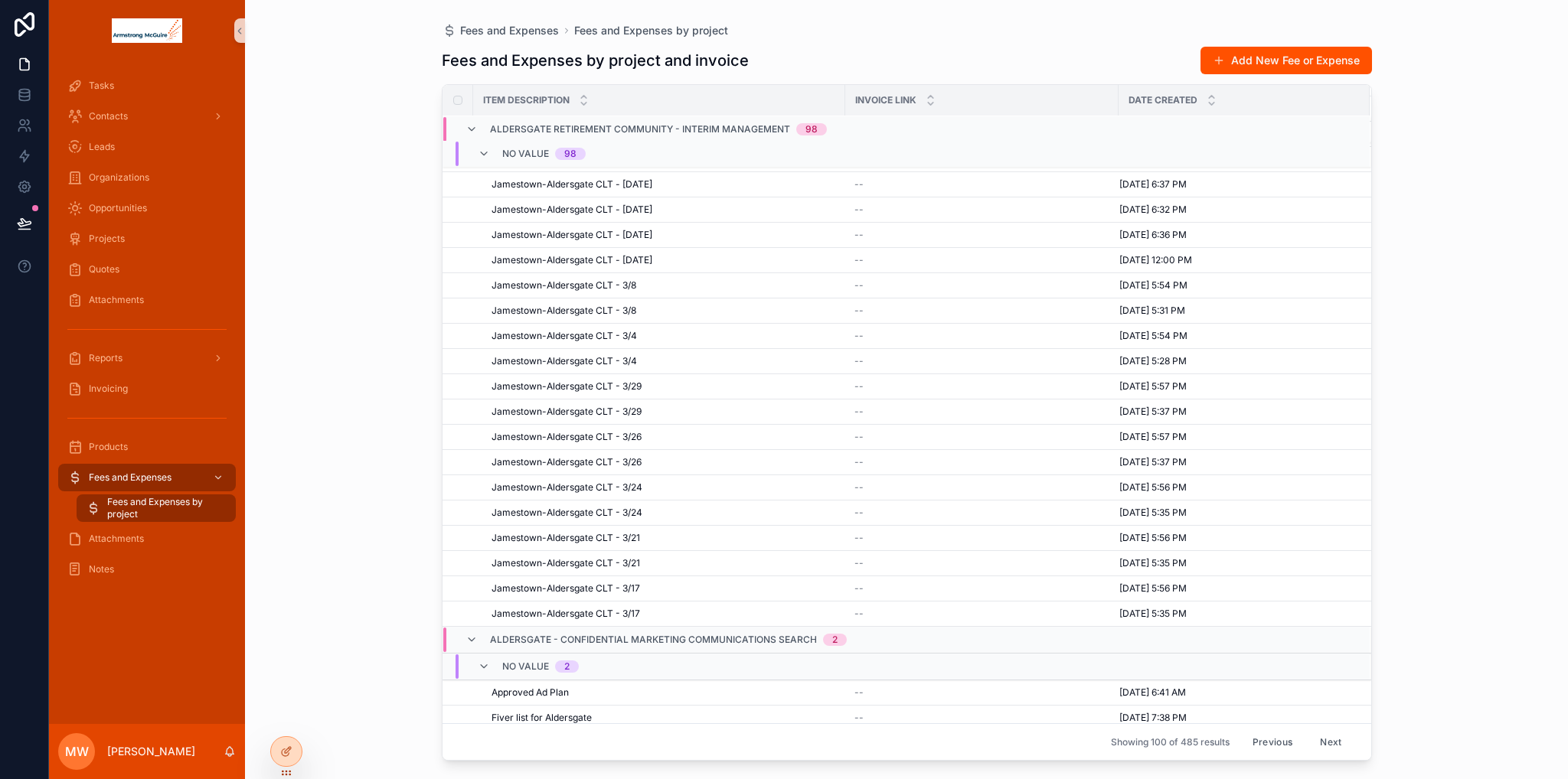
click at [1320, 745] on button "Next" at bounding box center [1330, 742] width 43 height 24
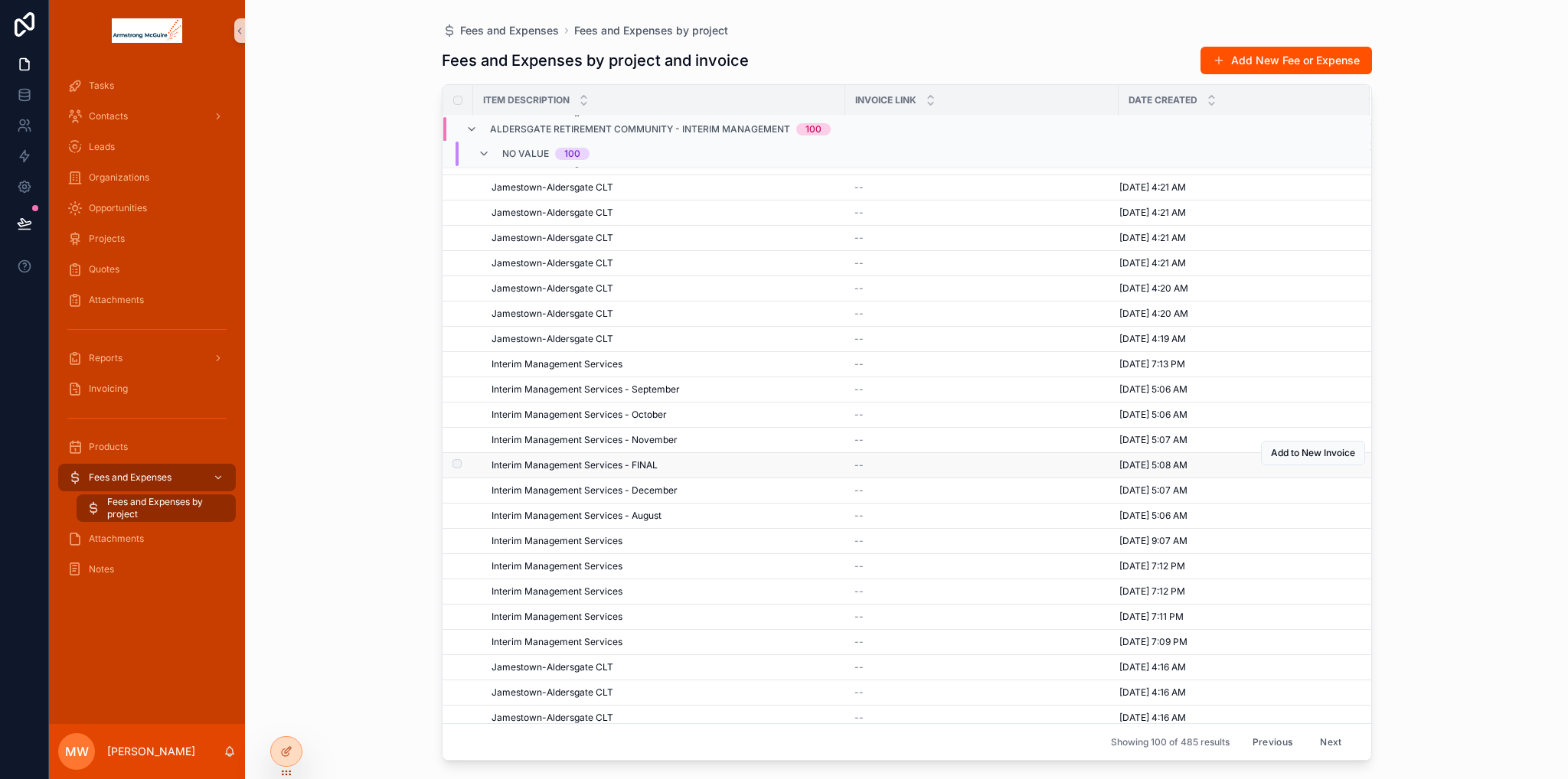
scroll to position [2008, 0]
click at [1318, 738] on button "Next" at bounding box center [1330, 742] width 43 height 24
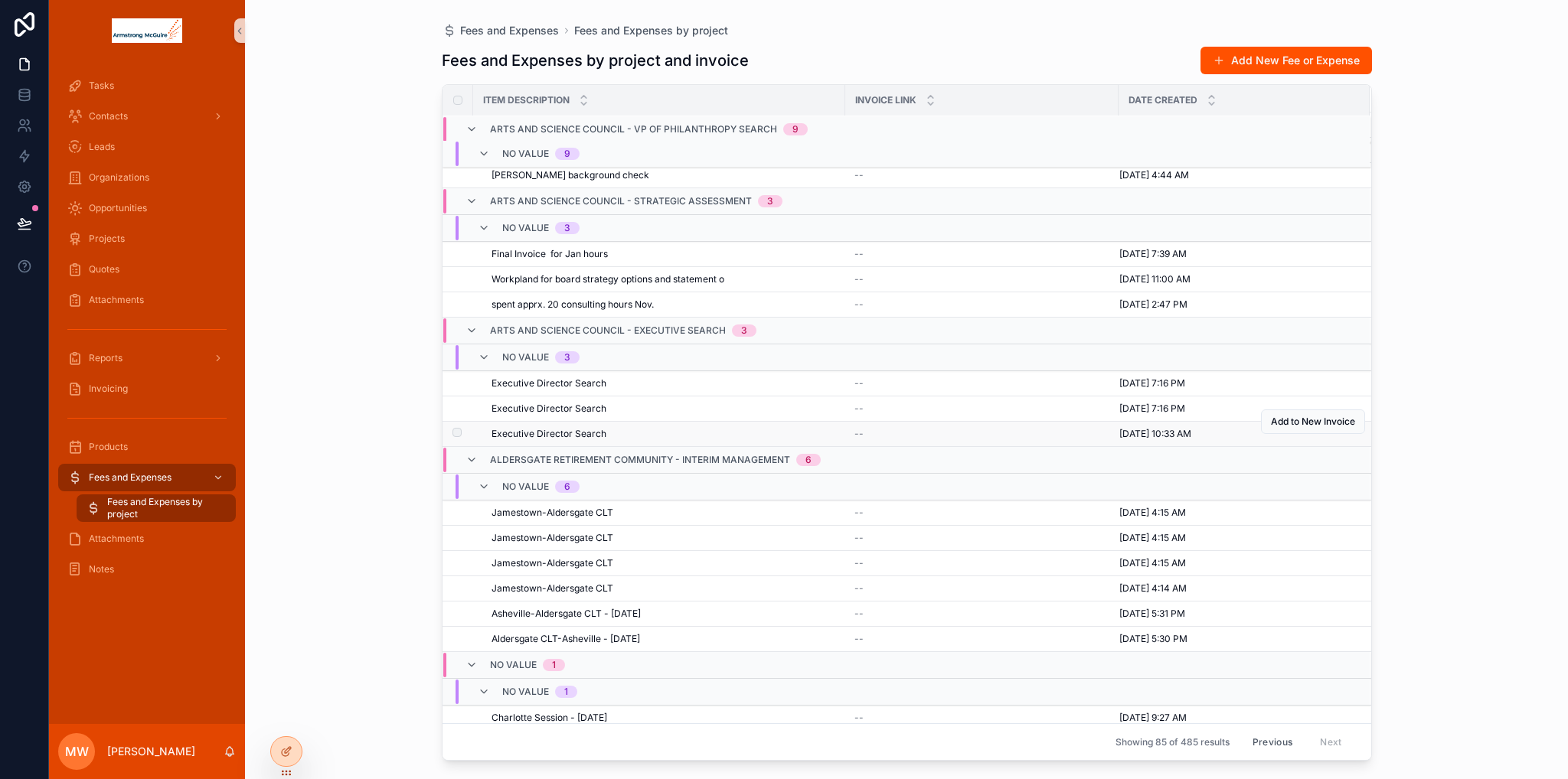
scroll to position [2304, 0]
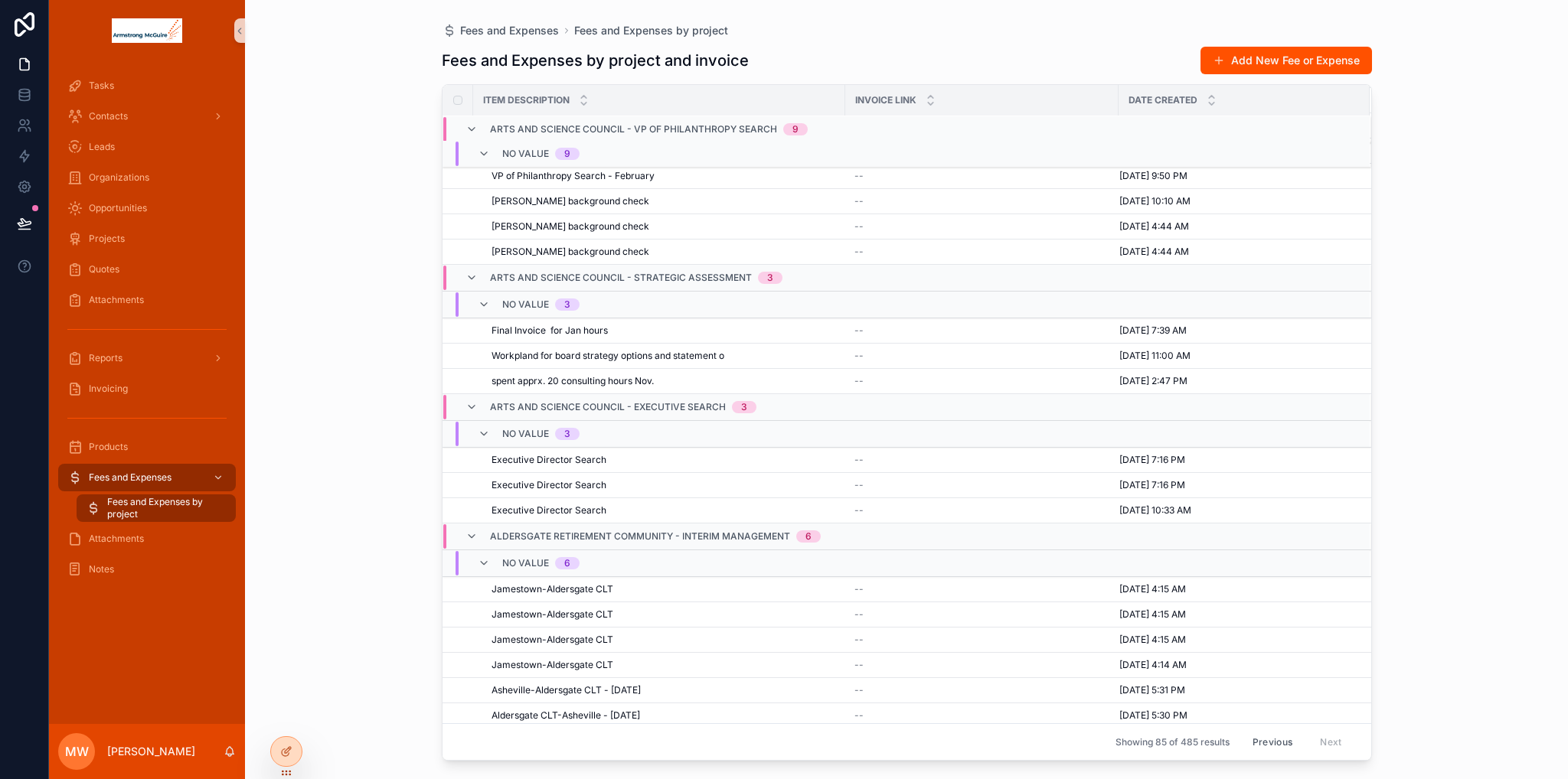
click at [1273, 738] on button "Previous" at bounding box center [1272, 742] width 61 height 24
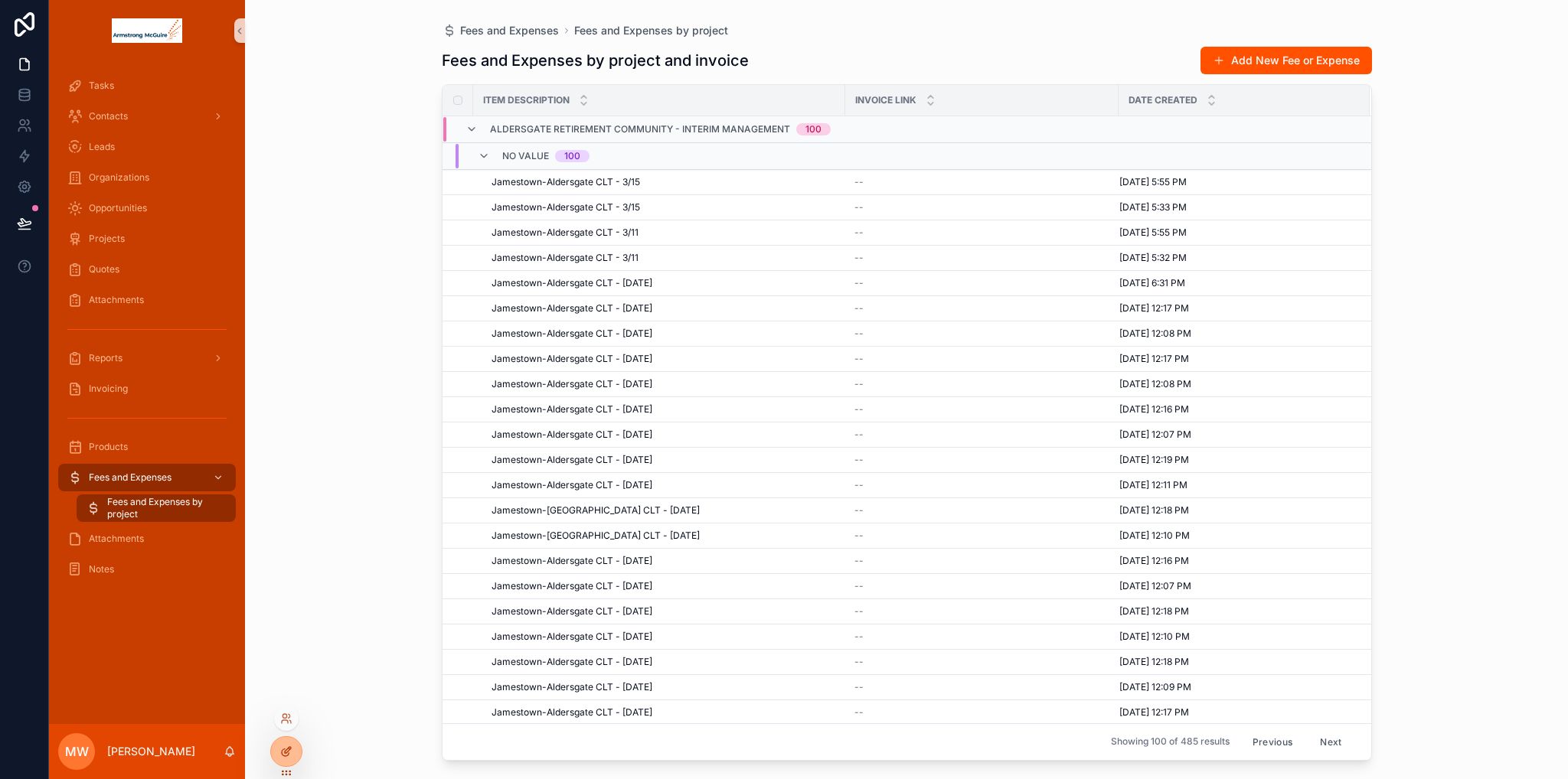
click at [279, 744] on div at bounding box center [286, 751] width 30 height 29
